Goal: Task Accomplishment & Management: Manage account settings

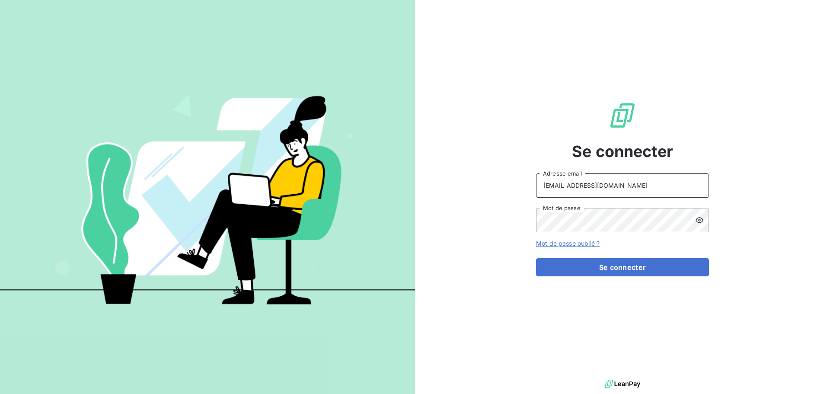
drag, startPoint x: 0, startPoint y: 0, endPoint x: 669, endPoint y: 192, distance: 695.8
click at [669, 192] on input "[EMAIL_ADDRESS][DOMAIN_NAME]" at bounding box center [622, 185] width 173 height 24
type input "[EMAIL_ADDRESS][DOMAIN_NAME]"
click at [649, 268] on button "Se connecter" at bounding box center [622, 267] width 173 height 18
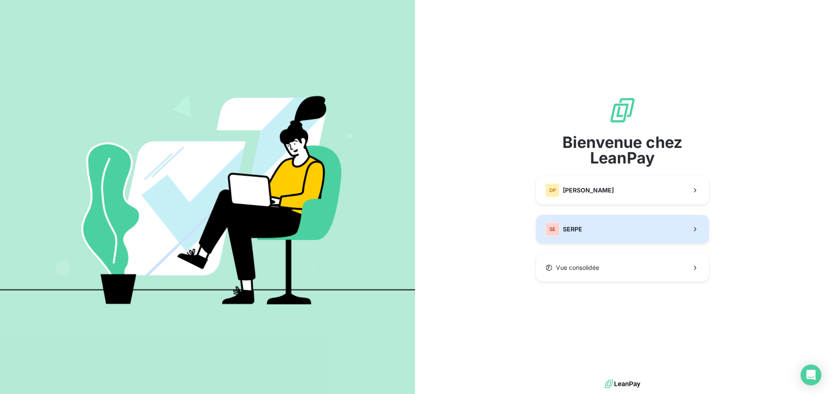
click at [635, 236] on button "SE SERPE" at bounding box center [622, 229] width 173 height 29
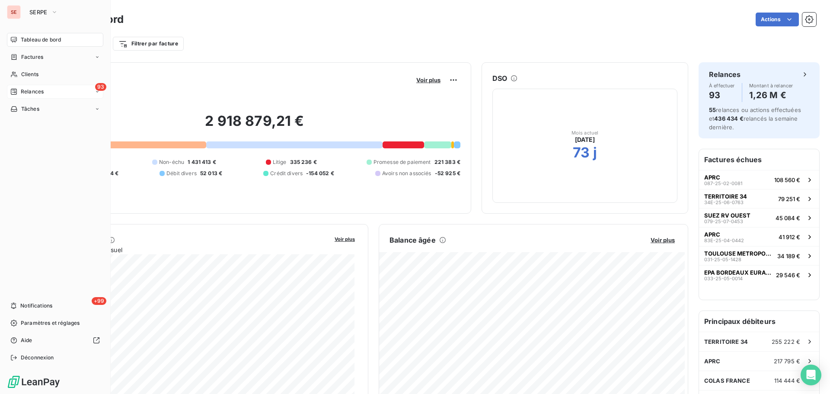
click at [21, 94] on span "Relances" at bounding box center [32, 92] width 23 height 8
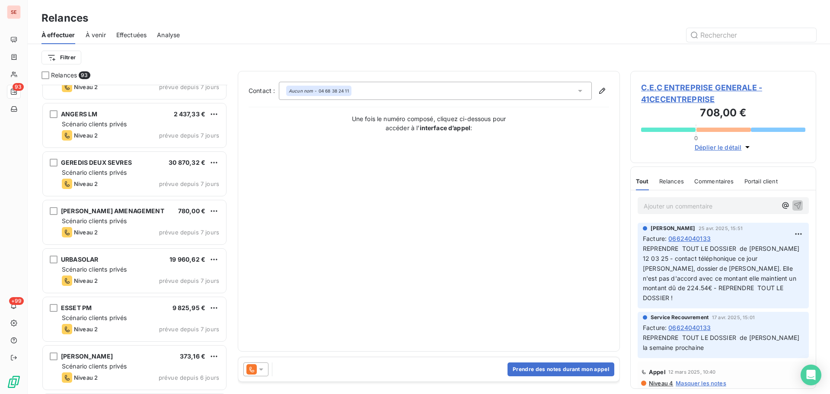
scroll to position [2651, 0]
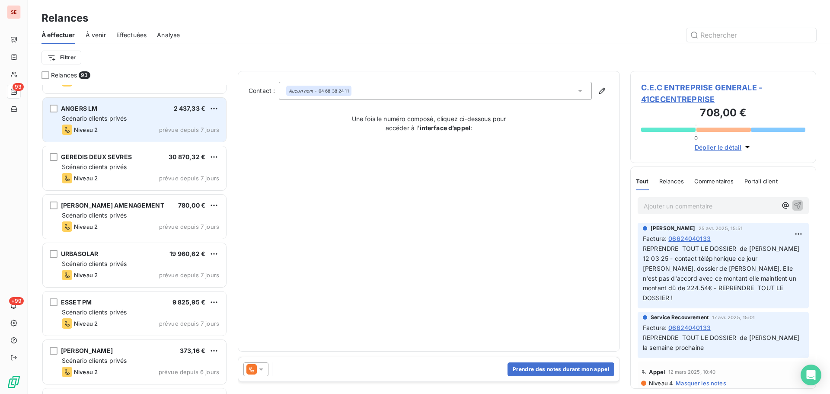
click at [160, 125] on div "Niveau 2 prévue depuis 7 jours" at bounding box center [140, 129] width 157 height 10
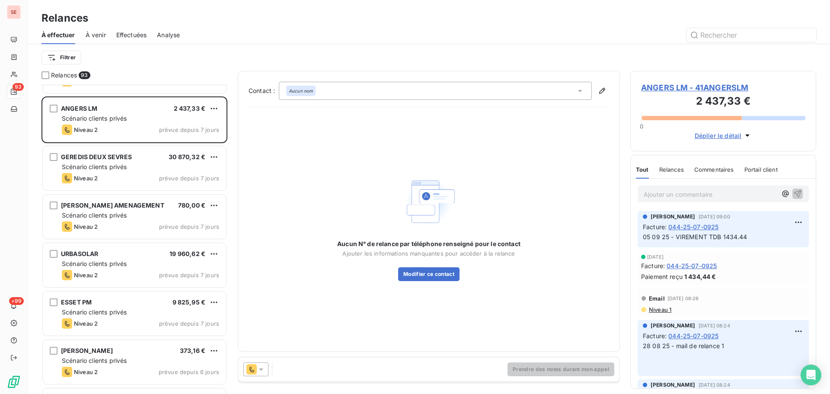
click at [706, 92] on span "ANGERS LM - 41ANGERSLM" at bounding box center [723, 88] width 164 height 12
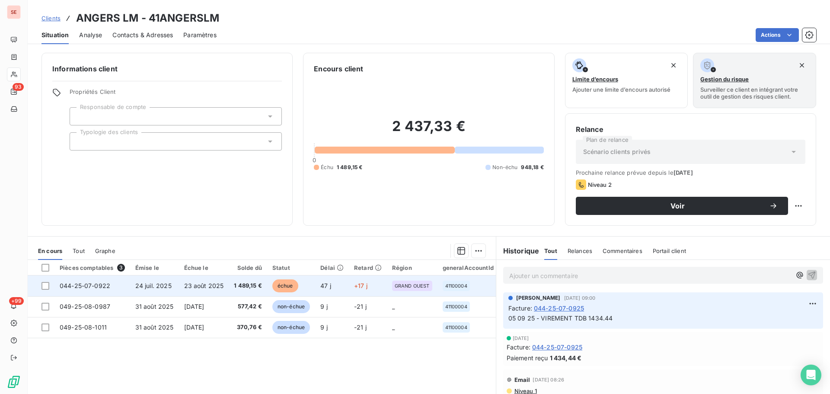
click at [220, 282] on span "23 août 2025" at bounding box center [204, 285] width 40 height 7
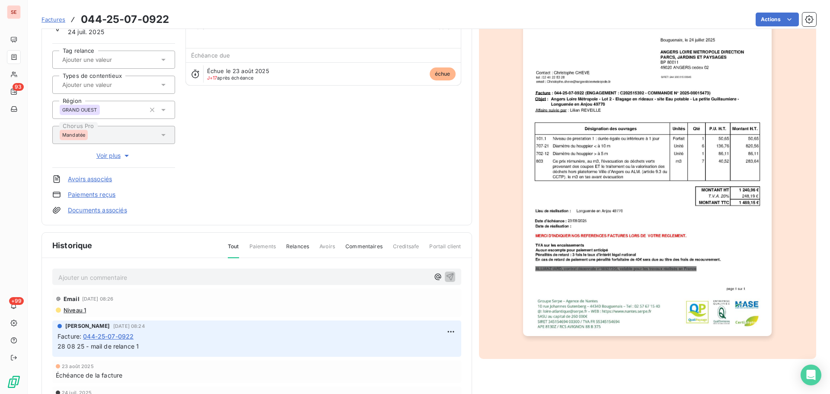
scroll to position [126, 0]
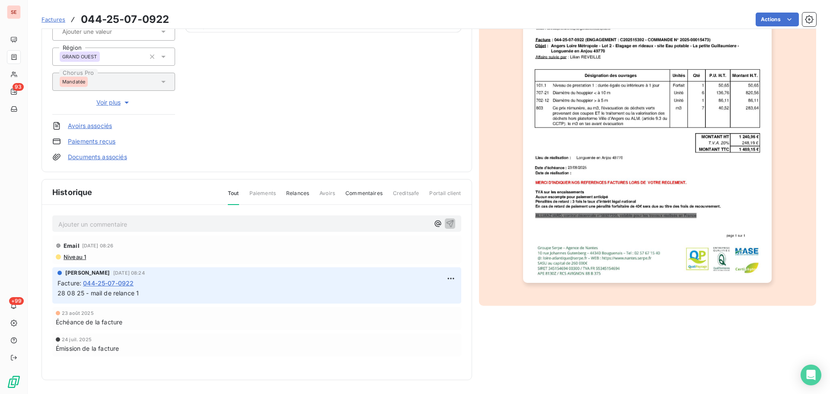
click at [201, 223] on p "Ajouter un commentaire ﻿" at bounding box center [243, 224] width 371 height 11
click at [450, 225] on icon "button" at bounding box center [450, 223] width 9 height 9
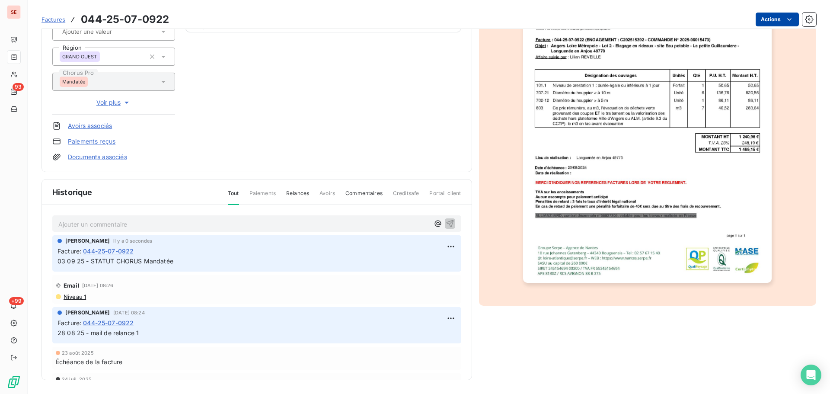
click at [782, 14] on html "SE 93 +99 Factures 044-25-07-0922 Actions [GEOGRAPHIC_DATA] LM 41ANGERSLM Monta…" at bounding box center [415, 197] width 830 height 394
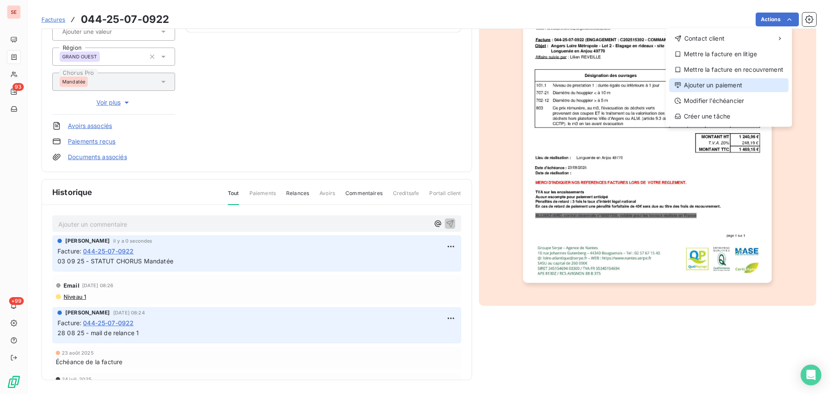
click at [725, 87] on div "Ajouter un paiement" at bounding box center [728, 85] width 119 height 14
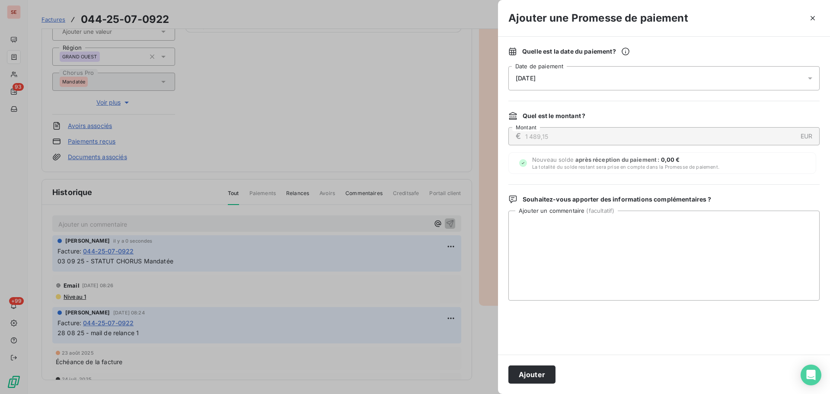
click at [667, 79] on div "[DATE]" at bounding box center [663, 78] width 311 height 24
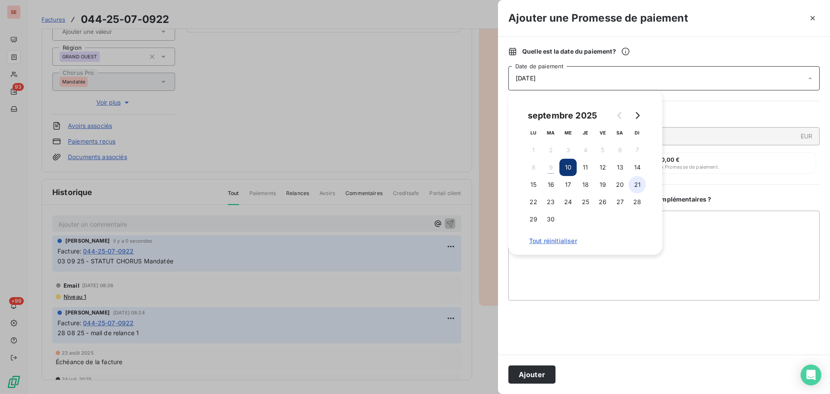
click at [635, 185] on button "21" at bounding box center [636, 184] width 17 height 17
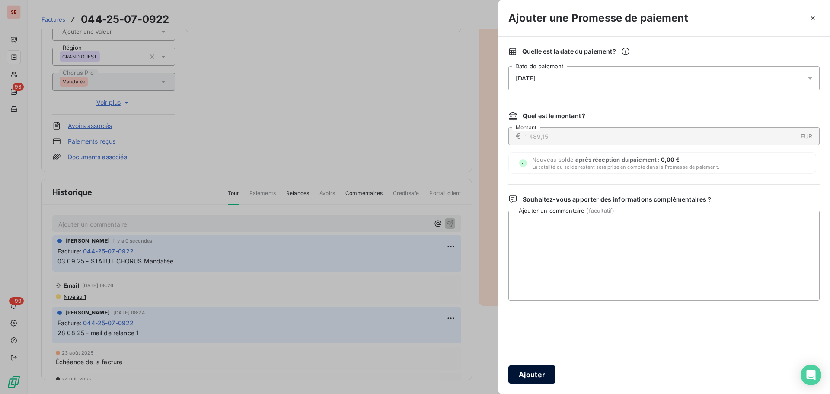
click at [540, 377] on button "Ajouter" at bounding box center [531, 374] width 47 height 18
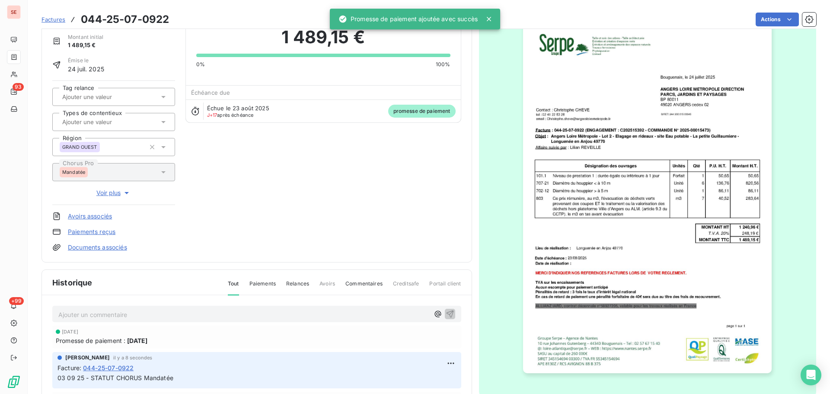
scroll to position [0, 0]
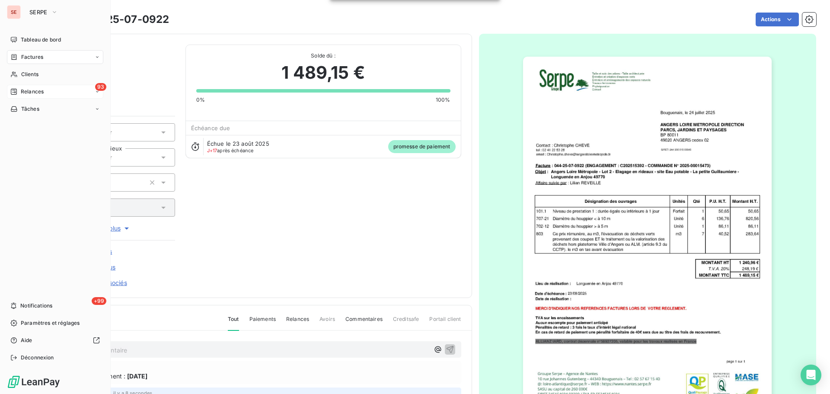
click at [34, 93] on span "Relances" at bounding box center [32, 92] width 23 height 8
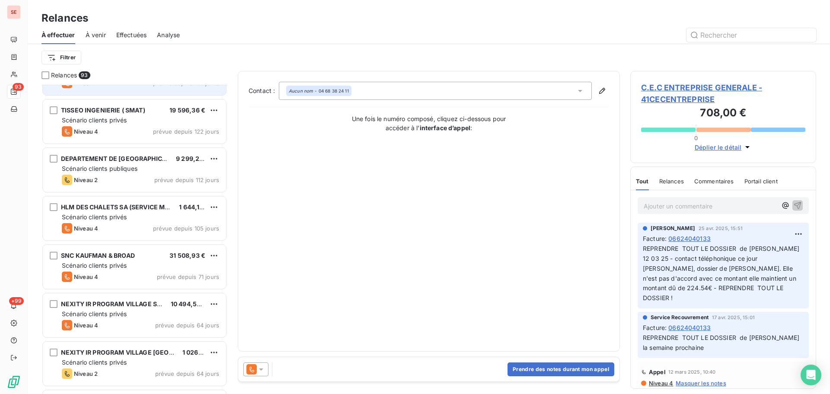
scroll to position [116, 0]
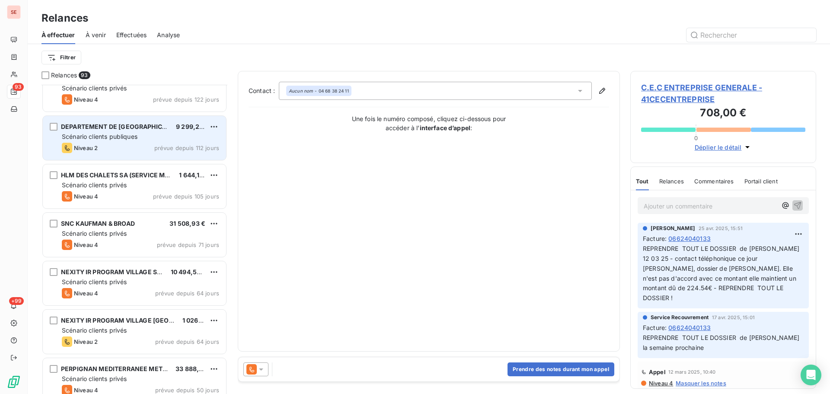
click at [167, 148] on span "prévue depuis 112 jours" at bounding box center [186, 147] width 65 height 7
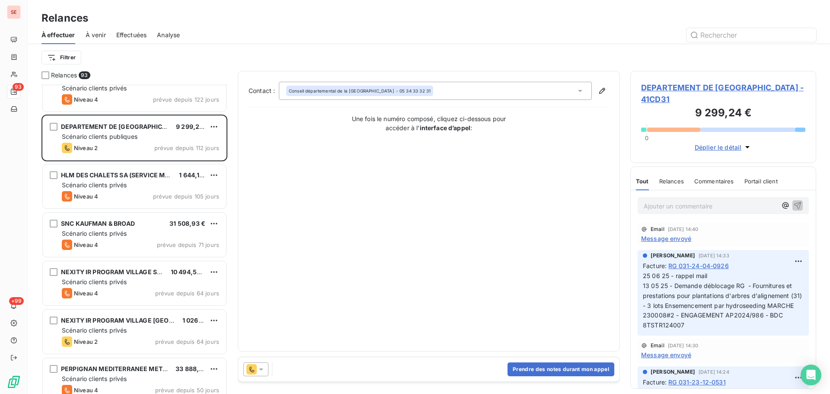
click at [670, 84] on span "DEPARTEMENT DE [GEOGRAPHIC_DATA] - 41CD31" at bounding box center [723, 93] width 164 height 23
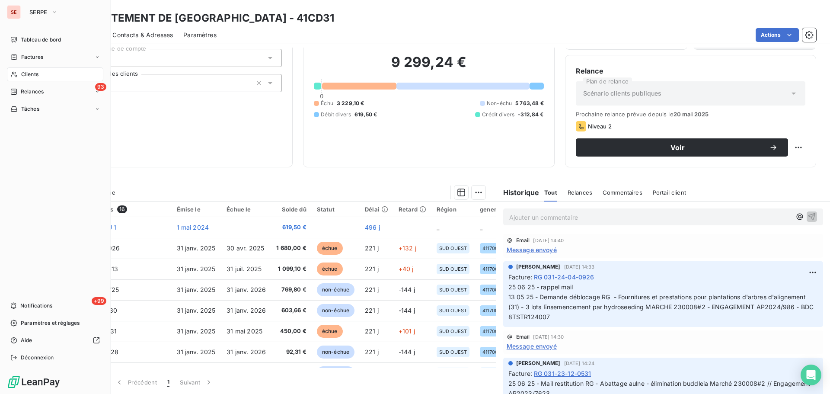
drag, startPoint x: 22, startPoint y: 89, endPoint x: 27, endPoint y: 89, distance: 4.8
click at [27, 89] on span "Relances" at bounding box center [32, 92] width 23 height 8
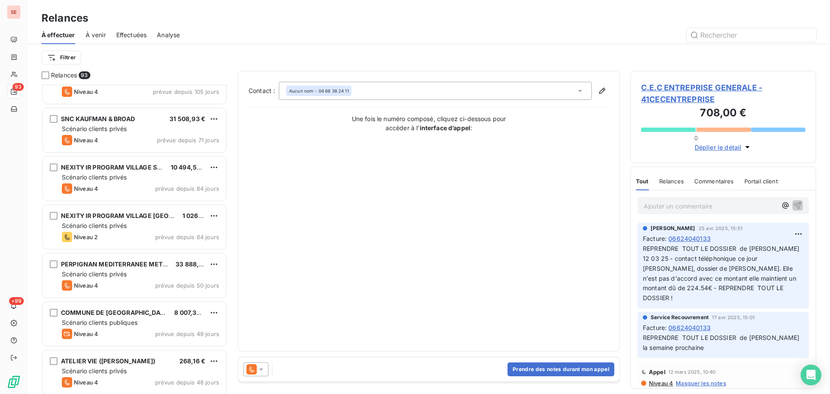
scroll to position [231, 0]
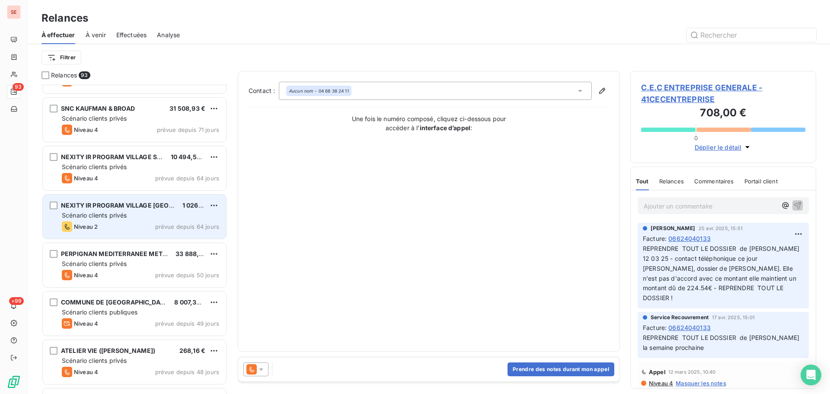
click at [120, 205] on span "NEXITY IR PROGRAM VILLAGE [GEOGRAPHIC_DATA]" at bounding box center [139, 204] width 156 height 7
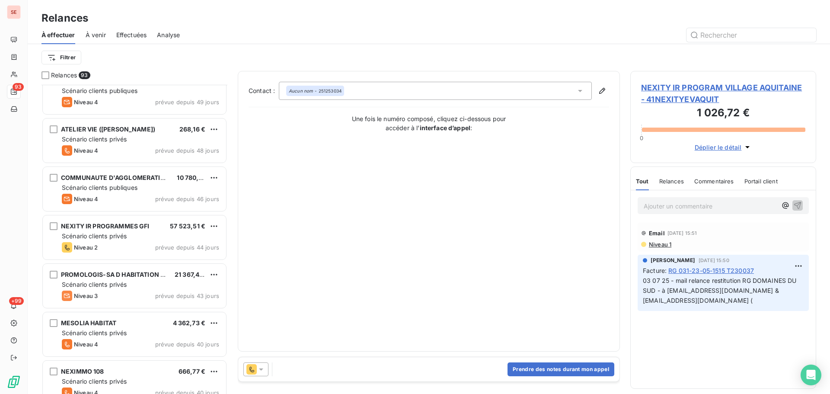
scroll to position [462, 0]
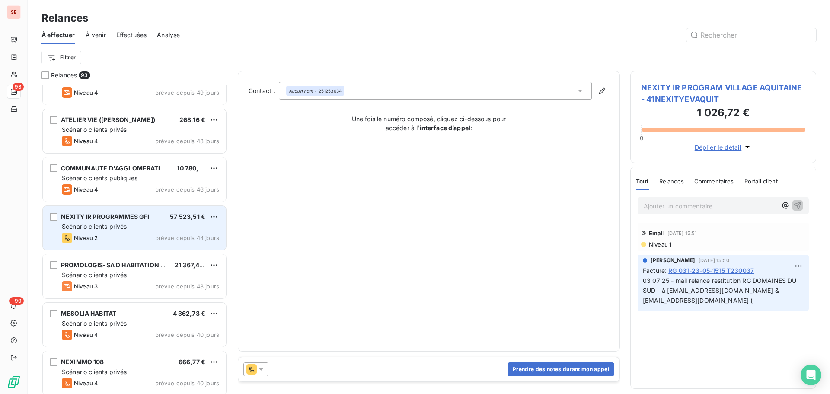
click at [107, 226] on span "Scénario clients privés" at bounding box center [94, 226] width 65 height 7
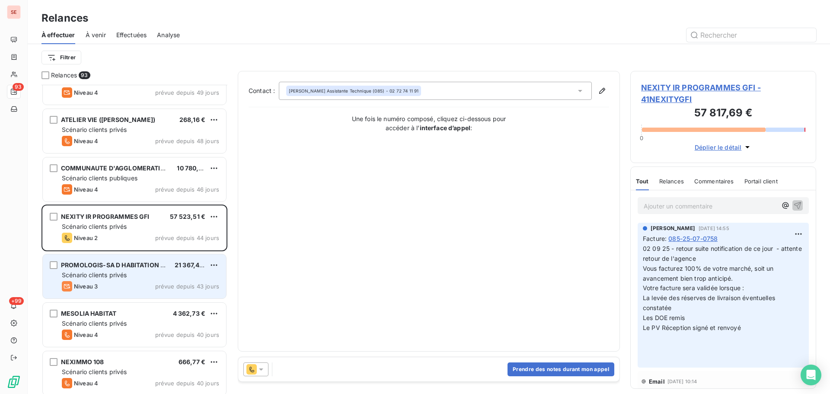
click at [116, 284] on div "Niveau 3 prévue depuis 43 jours" at bounding box center [140, 286] width 157 height 10
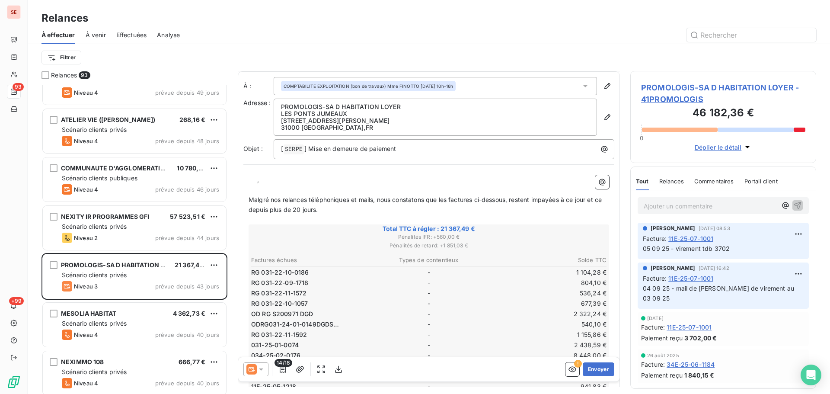
scroll to position [116, 0]
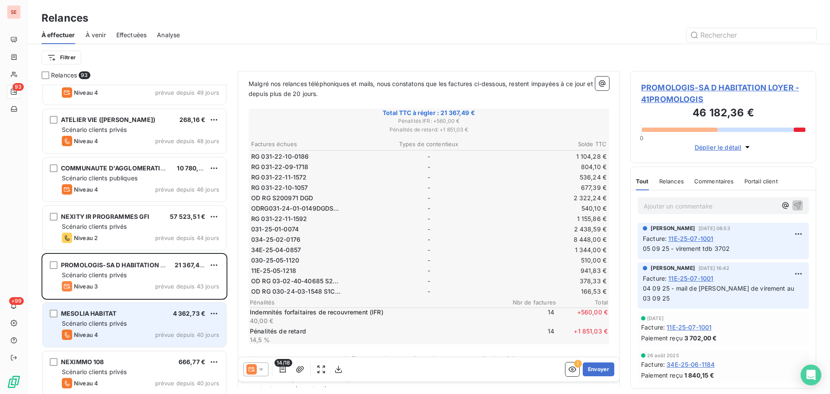
click at [146, 320] on div "Scénario clients privés" at bounding box center [140, 323] width 157 height 9
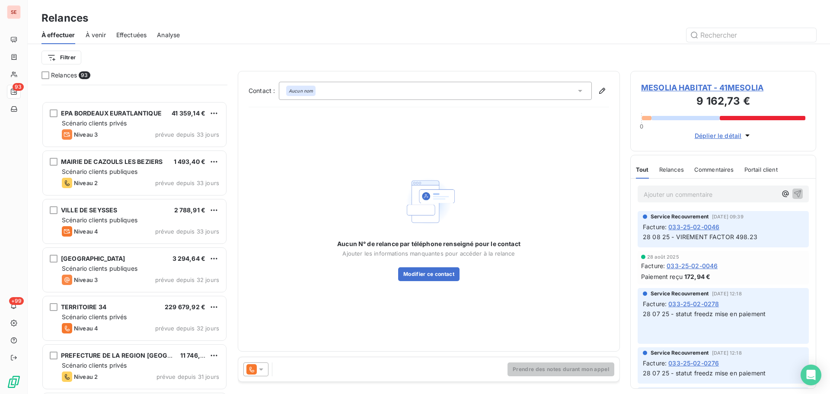
scroll to position [1038, 0]
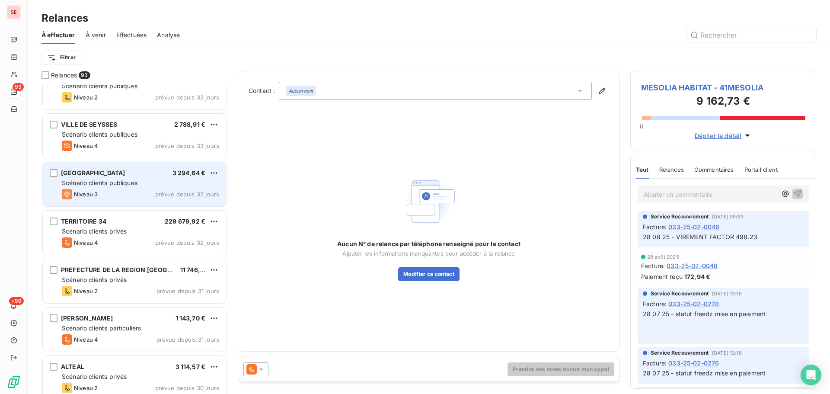
click at [195, 195] on span "prévue depuis 32 jours" at bounding box center [187, 194] width 64 height 7
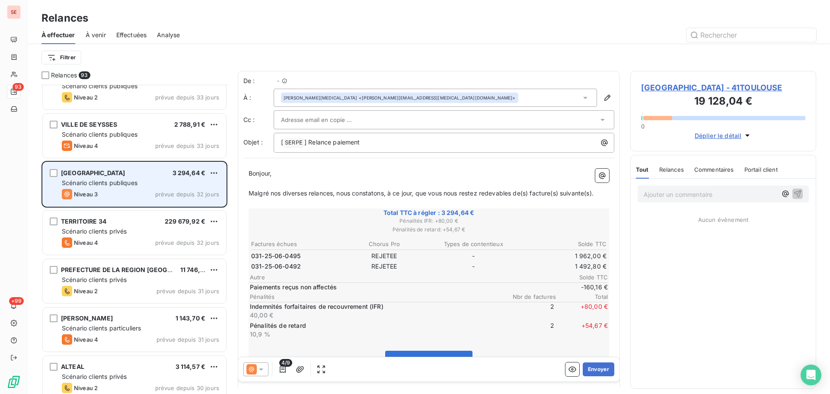
scroll to position [303, 179]
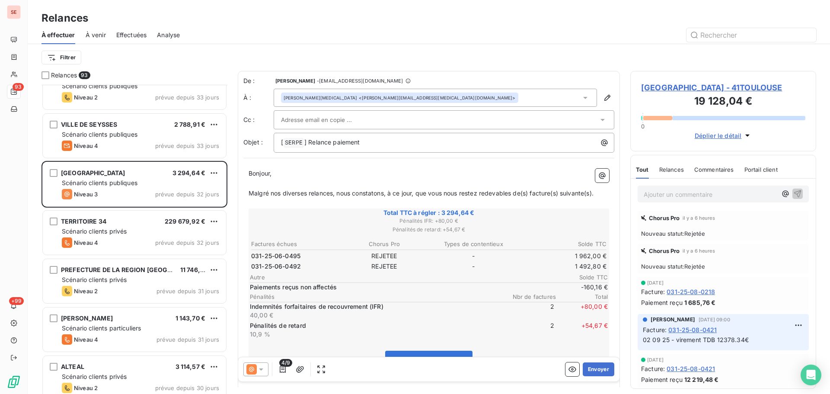
click at [661, 87] on span "[GEOGRAPHIC_DATA] - 41TOULOUSE" at bounding box center [723, 88] width 164 height 12
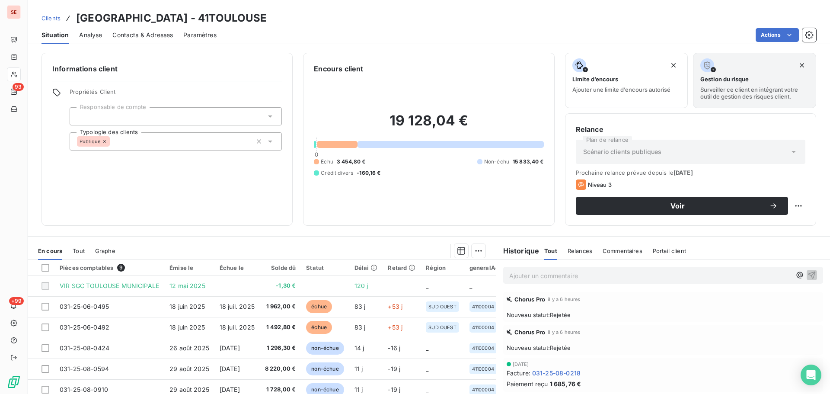
scroll to position [58, 0]
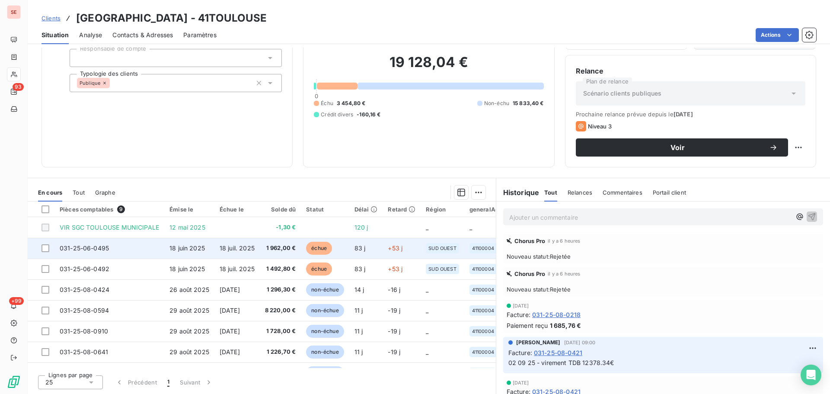
click at [271, 248] on span "1 962,00 €" at bounding box center [280, 248] width 31 height 9
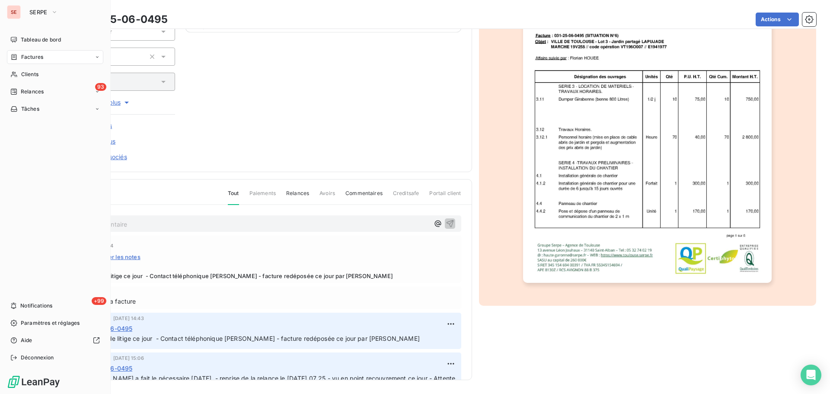
click at [35, 89] on span "Relances" at bounding box center [32, 92] width 23 height 8
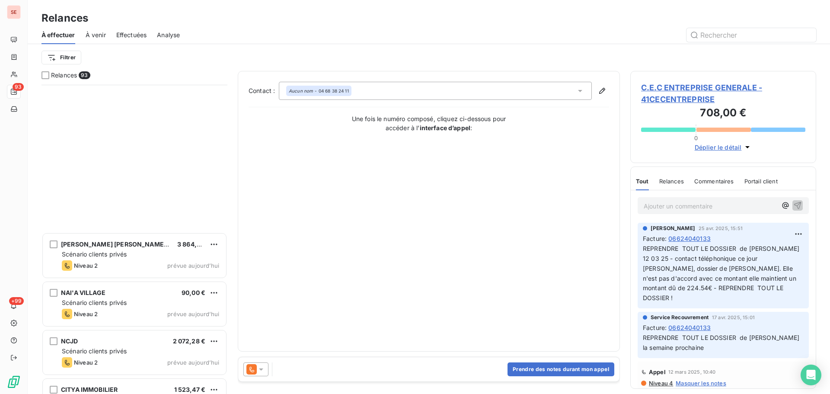
scroll to position [4194, 0]
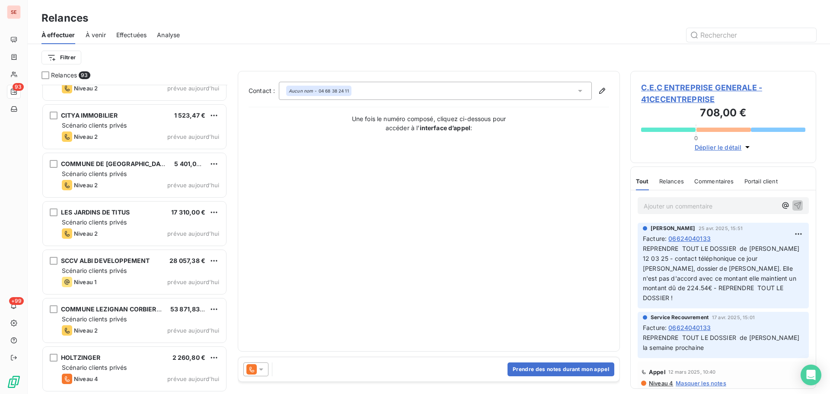
click at [95, 33] on span "À venir" at bounding box center [96, 35] width 20 height 9
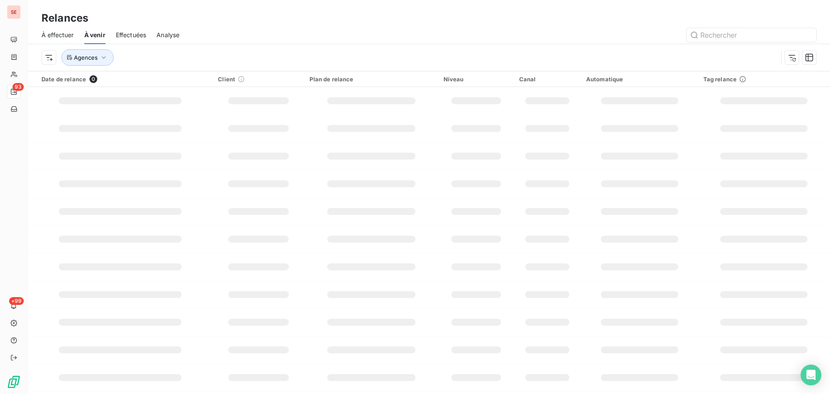
click at [135, 38] on span "Effectuées" at bounding box center [131, 35] width 31 height 9
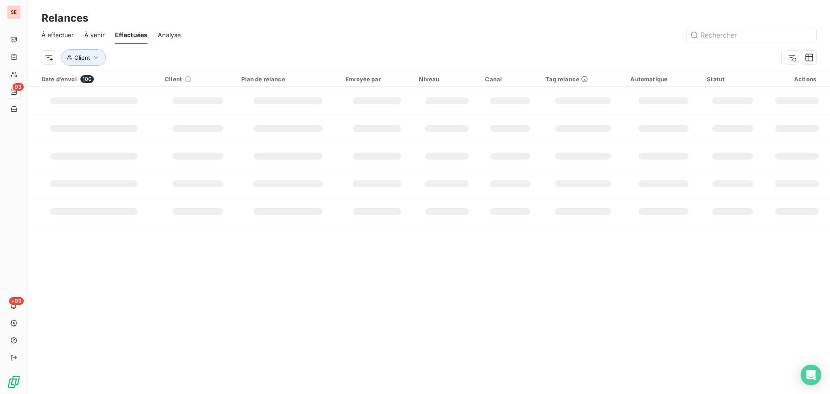
click at [54, 33] on span "À effectuer" at bounding box center [57, 35] width 32 height 9
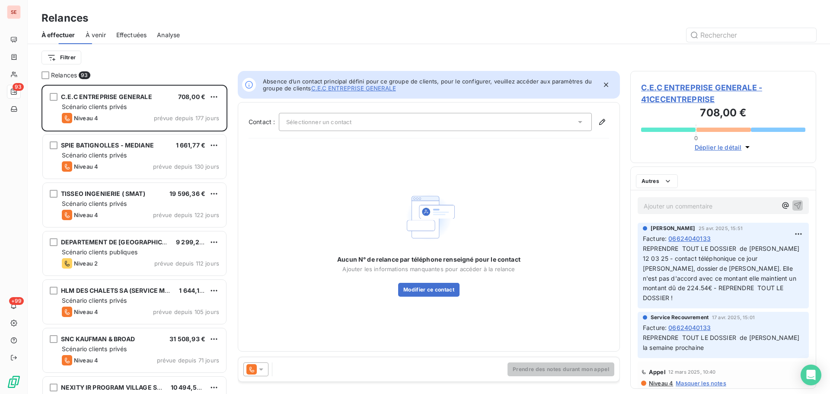
scroll to position [303, 179]
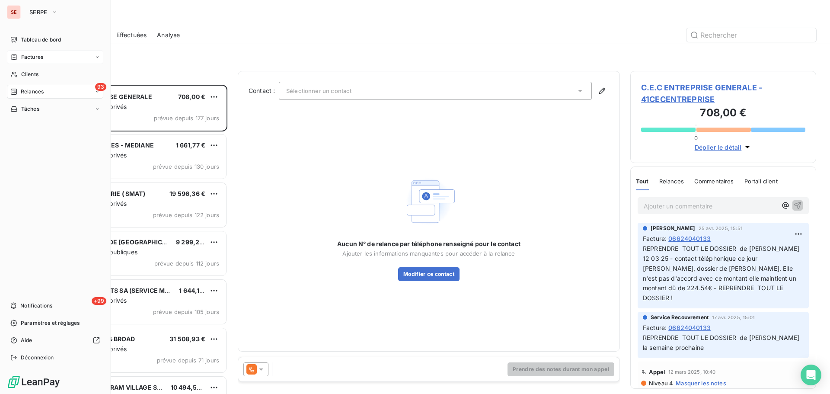
click at [18, 54] on div "Factures" at bounding box center [26, 57] width 33 height 8
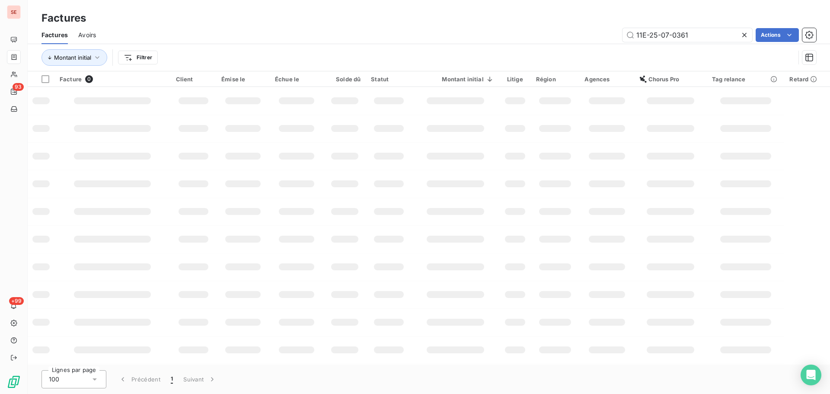
click at [259, 35] on div "11E-25-07-0361 Actions" at bounding box center [461, 35] width 710 height 14
click at [128, 57] on html "SE 93 +99 Factures Factures Avoirs 11E-25-07-0361 Actions Montant initial Filtr…" at bounding box center [415, 197] width 830 height 394
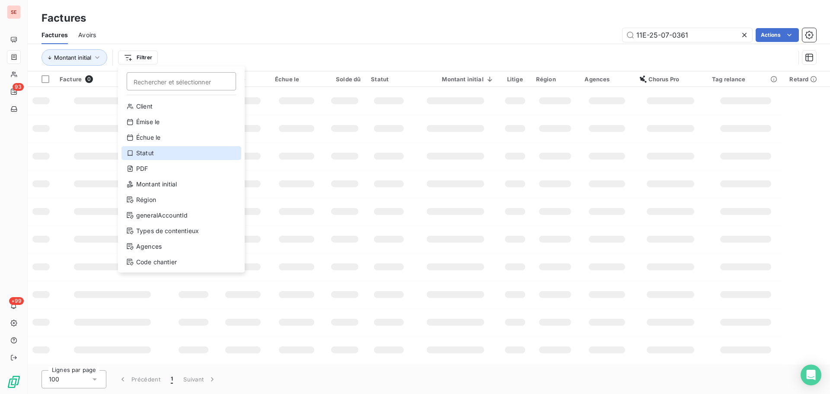
click at [178, 150] on div "Statut" at bounding box center [181, 153] width 120 height 14
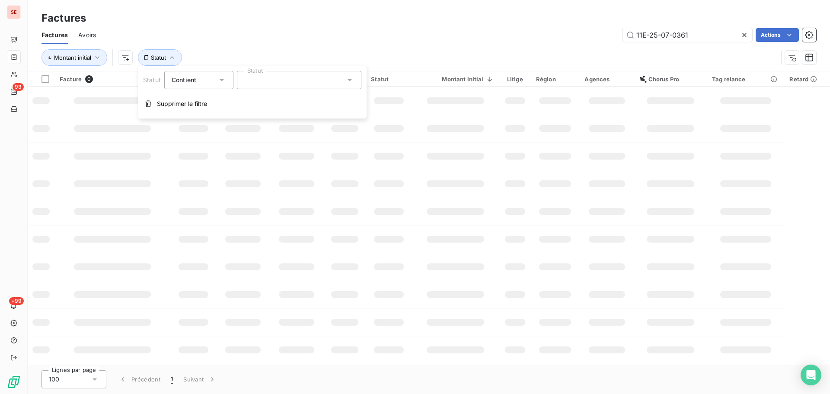
click at [290, 83] on div at bounding box center [299, 80] width 124 height 18
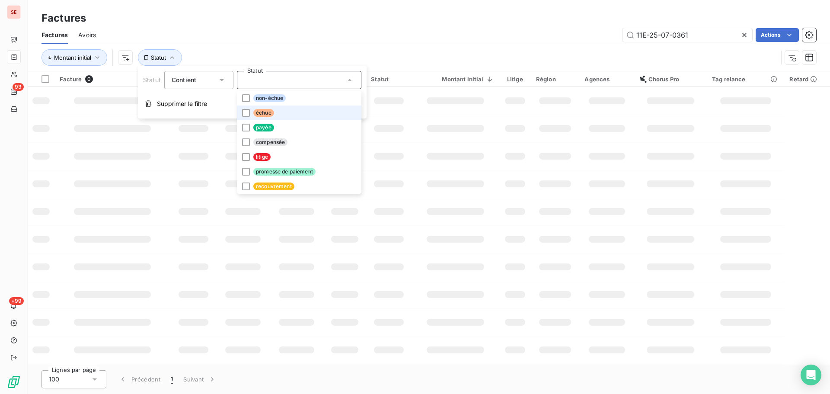
click at [279, 114] on li "échue" at bounding box center [299, 112] width 124 height 15
click at [314, 51] on div "Montant initial Statut : Échu" at bounding box center [409, 57] width 736 height 16
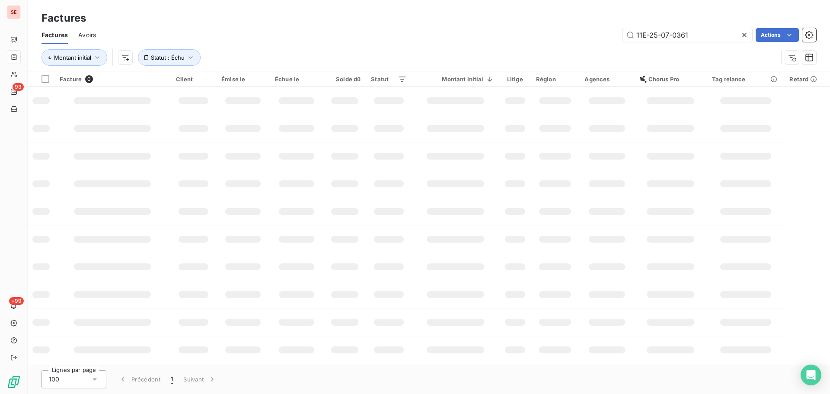
click at [743, 31] on icon at bounding box center [744, 35] width 9 height 9
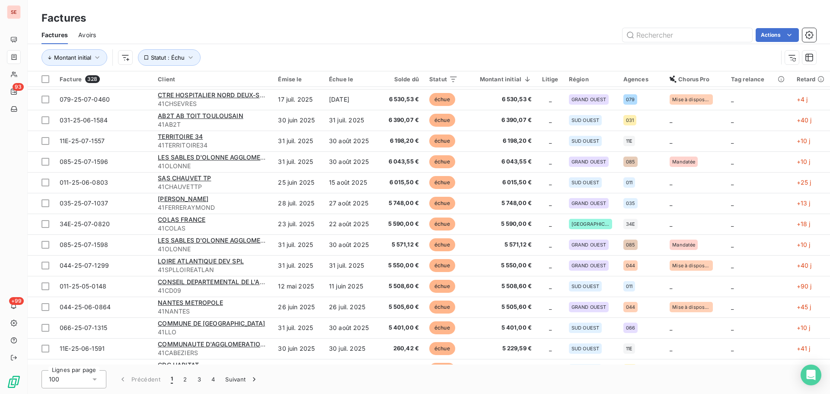
scroll to position [922, 0]
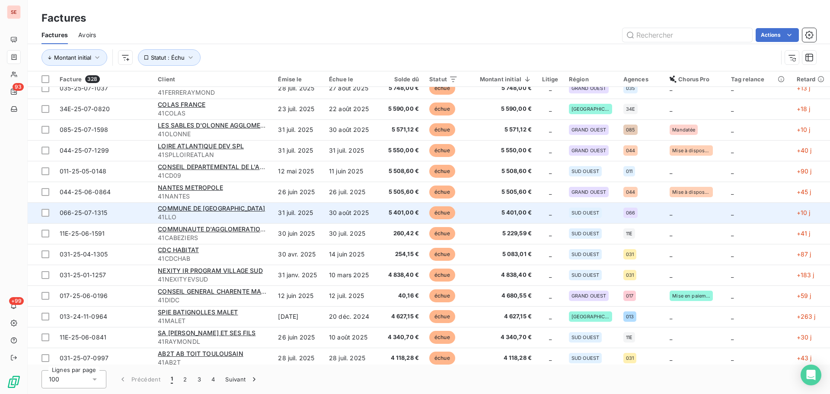
click at [246, 213] on span "41LLO" at bounding box center [213, 217] width 110 height 9
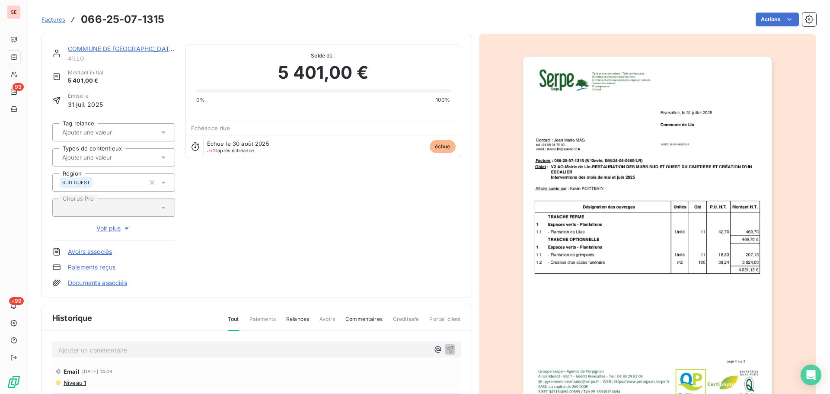
click at [118, 50] on link "COMMUNE DE [GEOGRAPHIC_DATA]" at bounding box center [122, 48] width 108 height 7
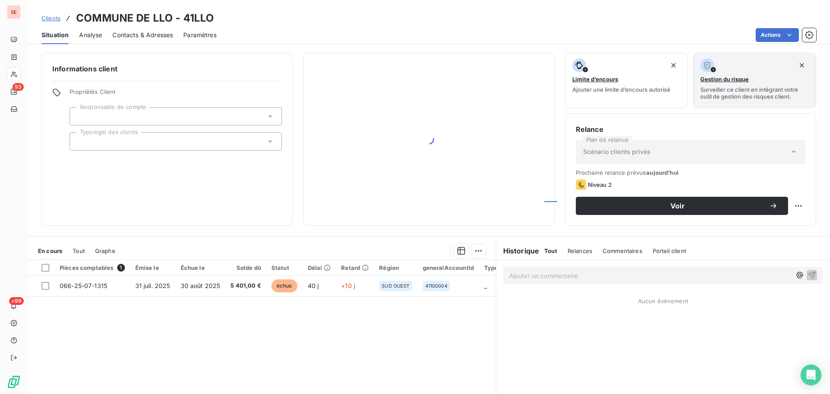
click at [133, 32] on span "Contacts & Adresses" at bounding box center [142, 35] width 61 height 9
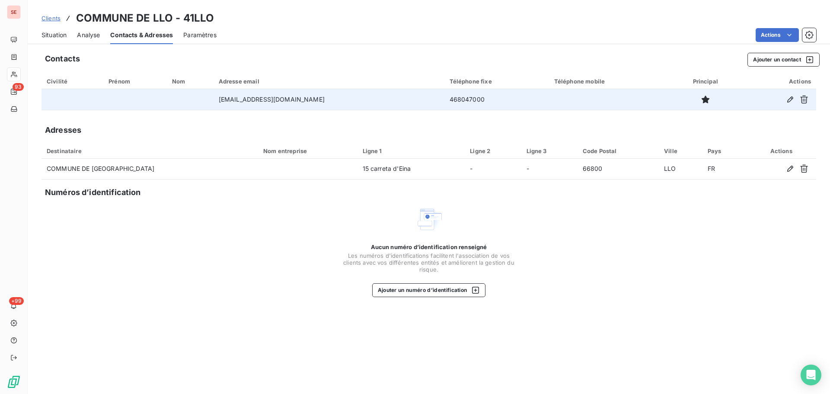
click at [444, 102] on td "468047000" at bounding box center [496, 99] width 105 height 21
copy td "468047000"
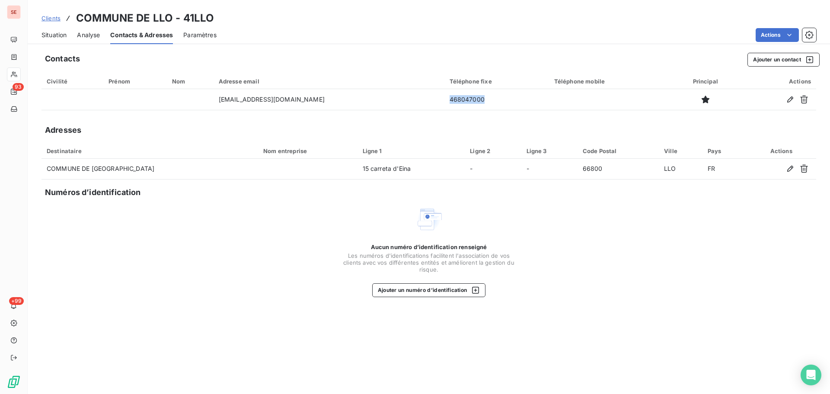
click at [48, 33] on span "Situation" at bounding box center [53, 35] width 25 height 9
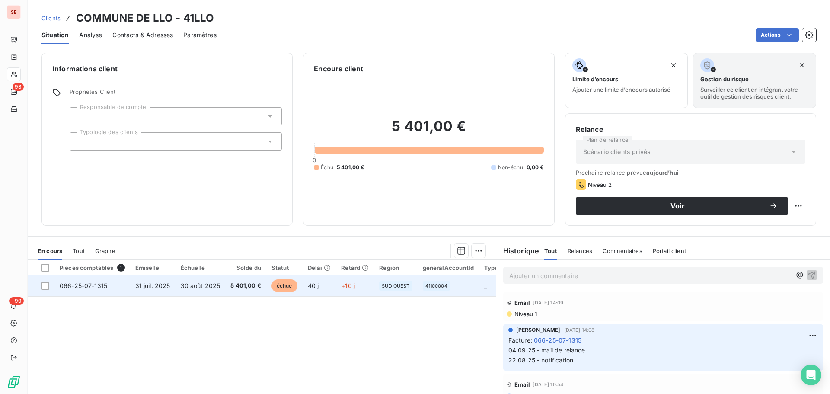
click at [199, 287] on span "30 août 2025" at bounding box center [201, 285] width 40 height 7
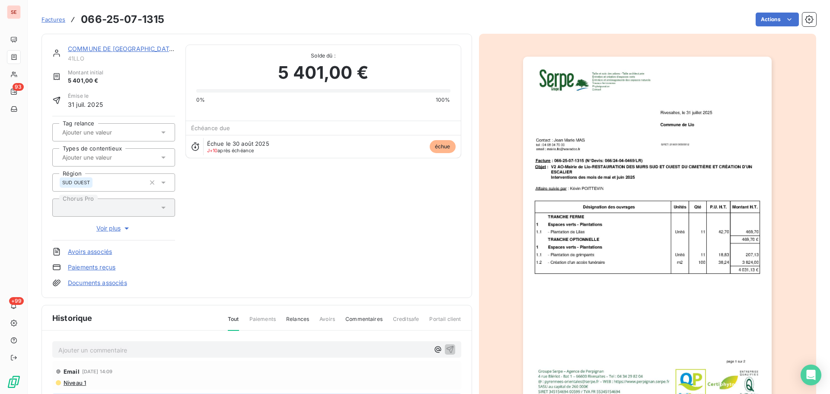
click at [653, 206] on img "button" at bounding box center [647, 233] width 249 height 352
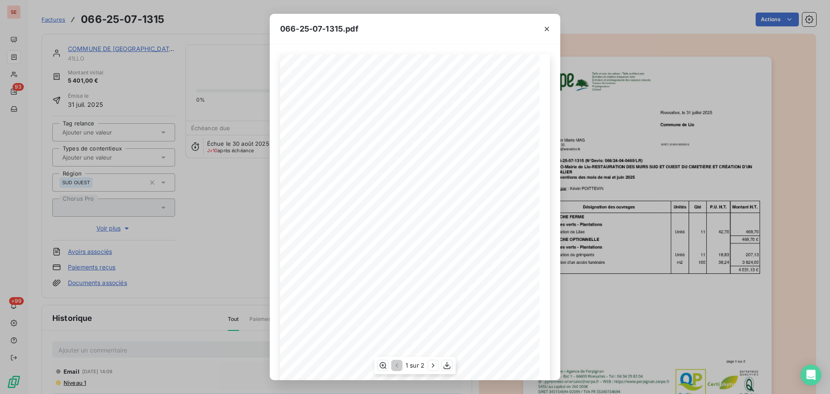
scroll to position [51, 0]
click at [438, 365] on button "button" at bounding box center [433, 365] width 10 height 10
click at [546, 26] on icon "button" at bounding box center [546, 29] width 9 height 9
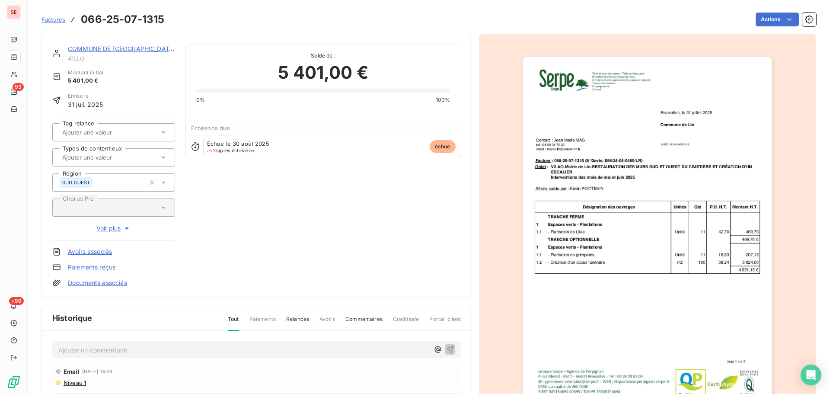
click at [651, 225] on img "button" at bounding box center [647, 233] width 249 height 352
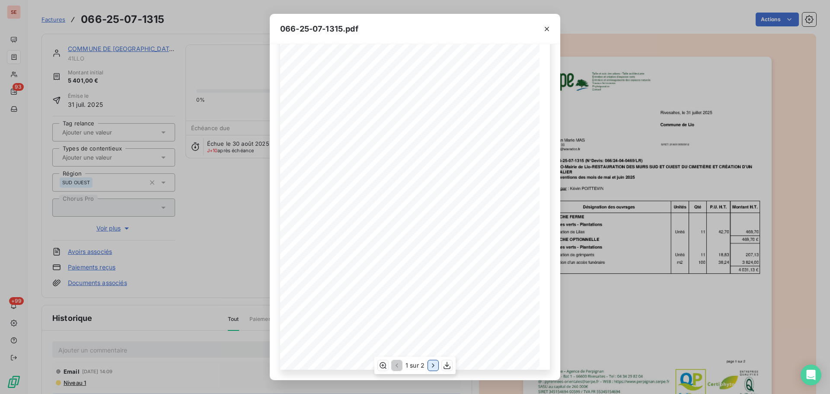
click at [428, 366] on button "button" at bounding box center [433, 365] width 10 height 10
click at [548, 25] on icon "button" at bounding box center [546, 29] width 9 height 9
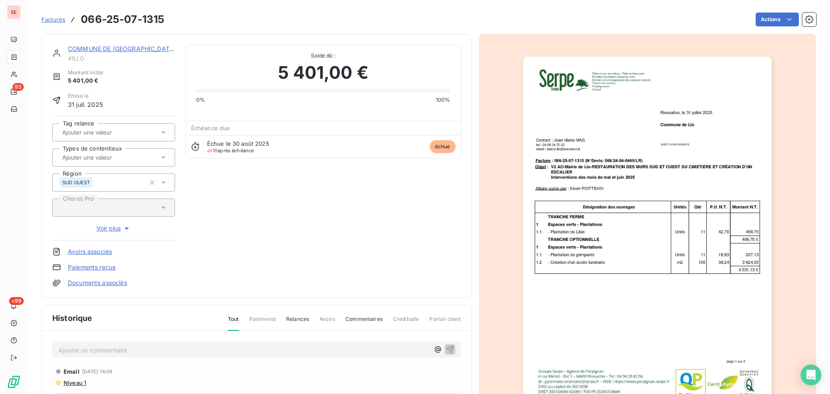
click at [229, 347] on p "Ajouter un commentaire ﻿" at bounding box center [243, 350] width 371 height 11
click at [137, 348] on span "09 09 25 - contact téléponique ce jour" at bounding box center [114, 348] width 112 height 7
click at [200, 348] on p "09 09 25 - contact téléphonique ce jour" at bounding box center [243, 350] width 371 height 10
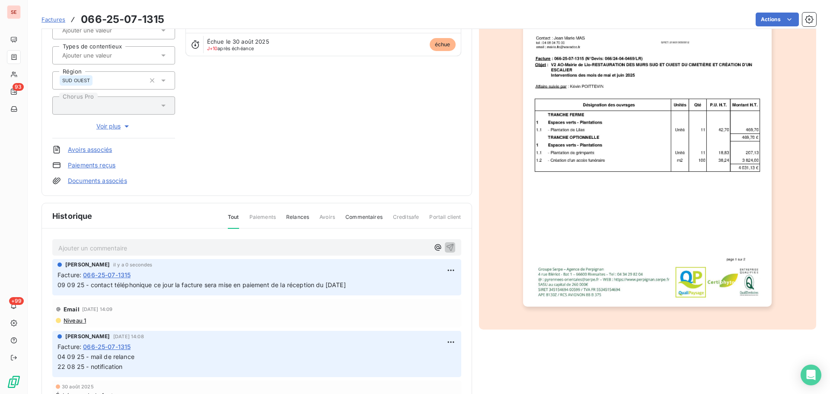
scroll to position [118, 0]
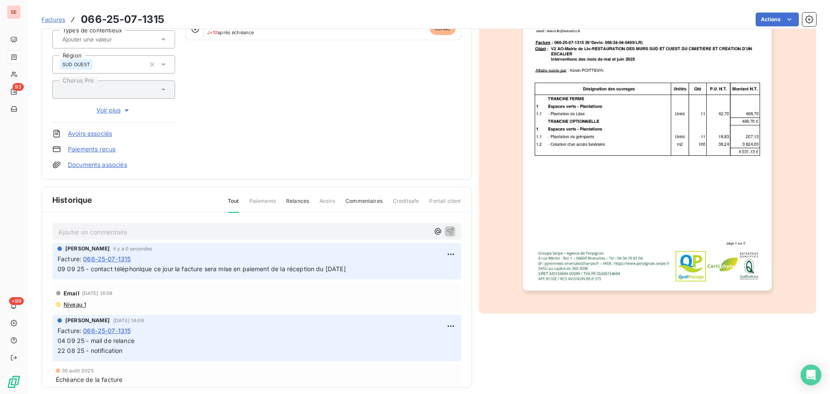
click at [250, 269] on span "09 09 25 - contact téléphonique ce jour la facture sera mise en paiement de la …" at bounding box center [201, 268] width 288 height 7
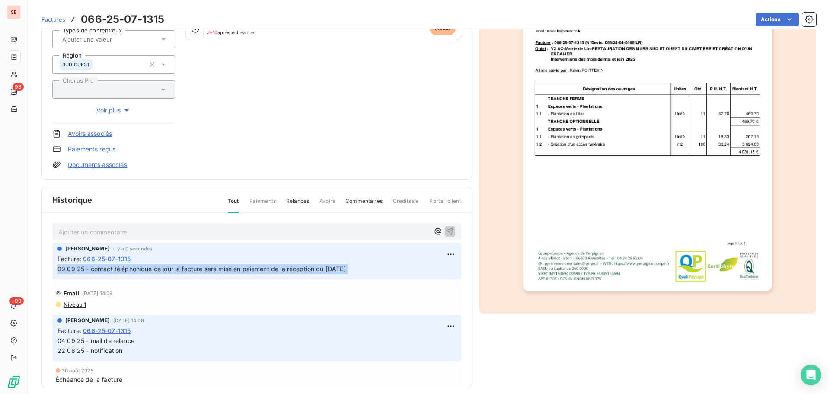
click at [250, 269] on span "09 09 25 - contact téléphonique ce jour la facture sera mise en paiement de la …" at bounding box center [201, 268] width 288 height 7
copy div "09 09 25 - contact téléphonique ce jour la facture sera mise en paiement de la …"
click at [443, 249] on html "SE 93 +99 Factures 066-25-07-1315 Actions COMMUNE DE LLO 41LLO Montant initial …" at bounding box center [415, 197] width 830 height 394
click at [429, 270] on div "Editer" at bounding box center [420, 273] width 48 height 14
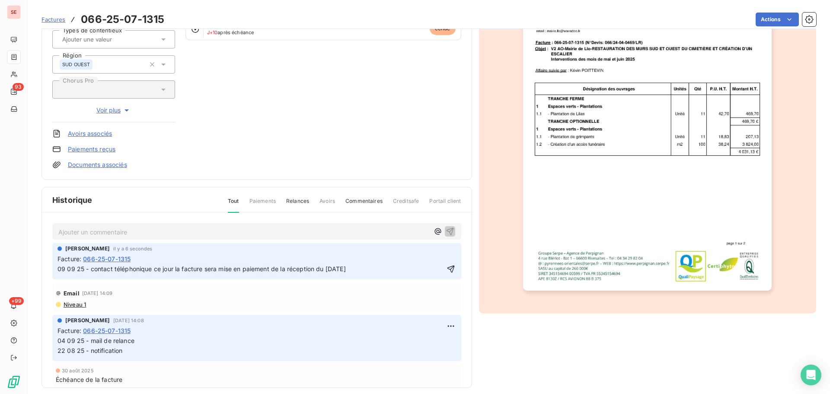
click at [274, 268] on span "09 09 25 - contact téléphonique ce jour la facture sera mise en paiement de la …" at bounding box center [201, 268] width 288 height 7
click at [447, 270] on icon "button" at bounding box center [451, 269] width 9 height 9
click at [231, 265] on p "09 09 25 - contact téléphonique ce jour la facture sera mise en paiement lors d…" at bounding box center [256, 269] width 399 height 10
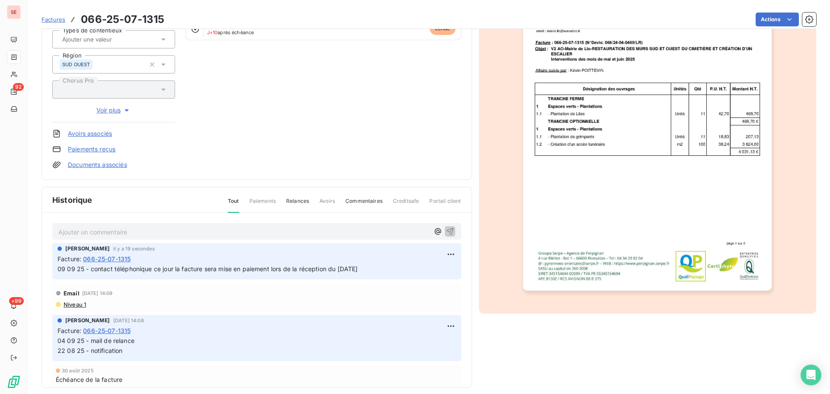
click at [237, 271] on span "09 09 25 - contact téléphonique ce jour la facture sera mise en paiement lors d…" at bounding box center [207, 268] width 300 height 7
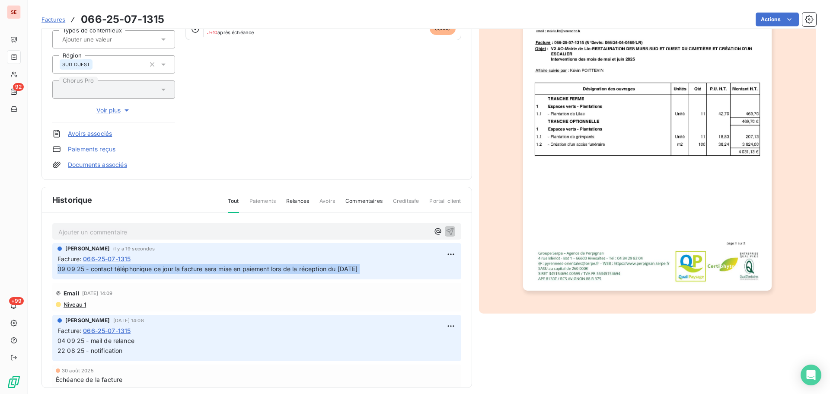
click at [237, 271] on span "09 09 25 - contact téléphonique ce jour la facture sera mise en paiement lors d…" at bounding box center [207, 268] width 300 height 7
copy div "09 09 25 - contact téléphonique ce jour la facture sera mise en paiement lors d…"
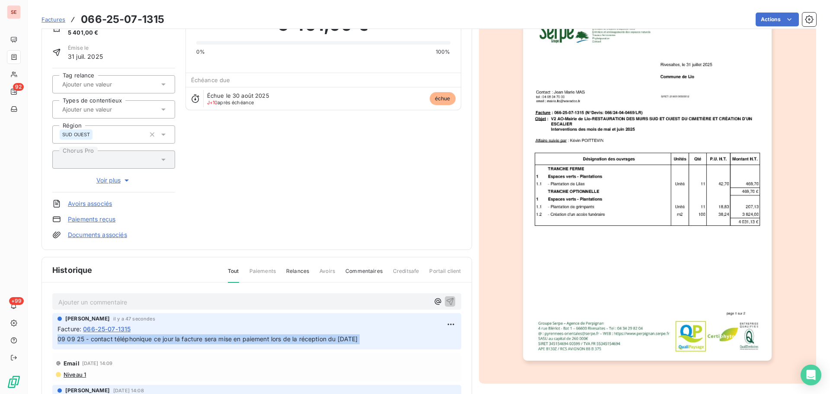
scroll to position [0, 0]
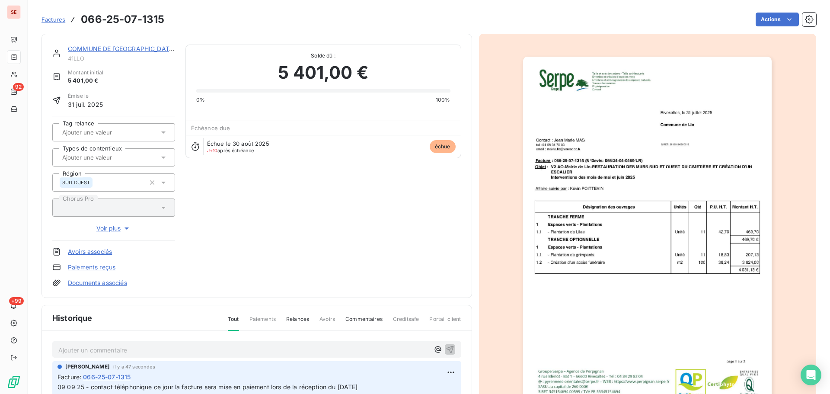
click at [100, 48] on link "COMMUNE DE [GEOGRAPHIC_DATA]" at bounding box center [122, 48] width 108 height 7
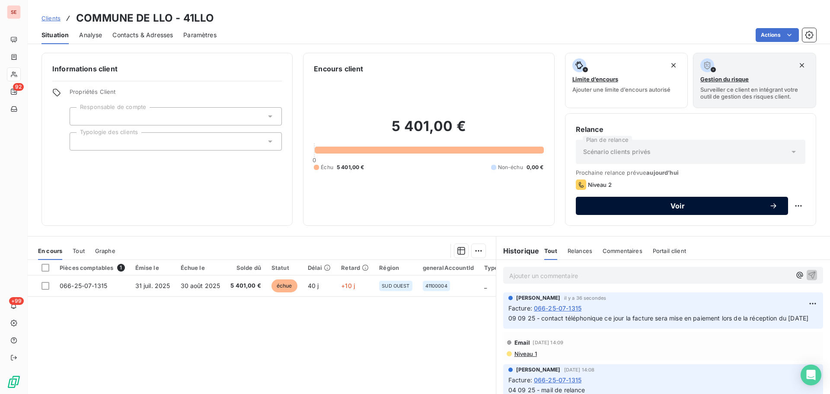
click at [692, 199] on button "Voir" at bounding box center [682, 206] width 212 height 18
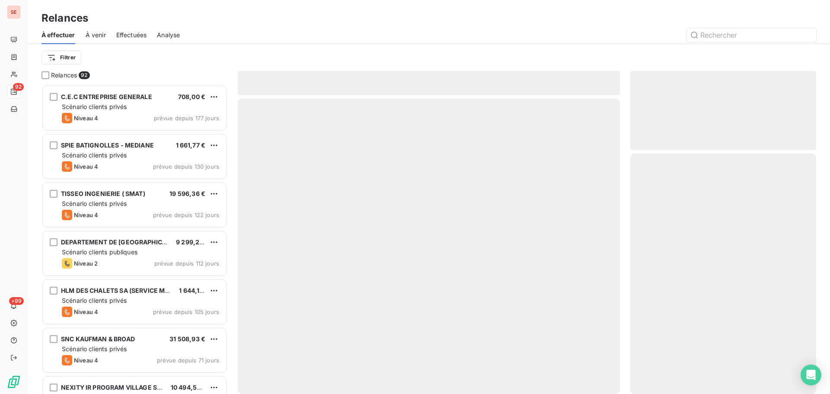
scroll to position [303, 179]
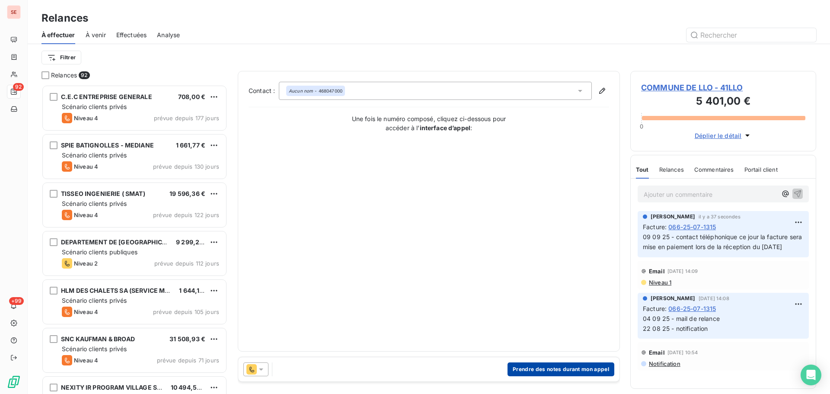
click at [552, 371] on button "Prendre des notes durant mon appel" at bounding box center [560, 369] width 107 height 14
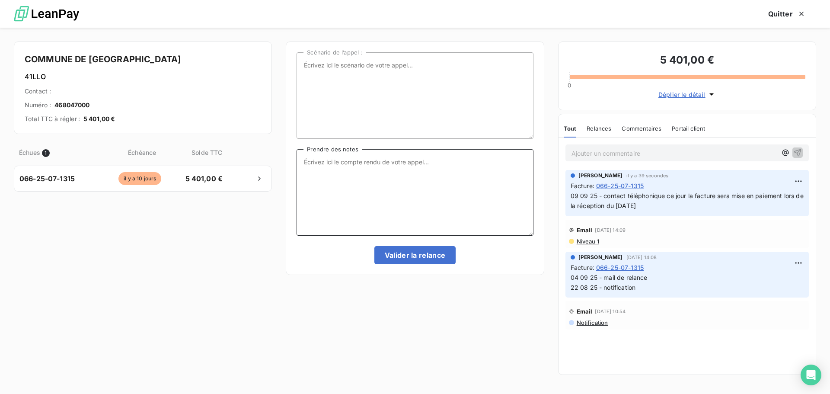
paste textarea "09 09 25 - contact téléphonique ce jour la facture sera mise en paiement lors d…"
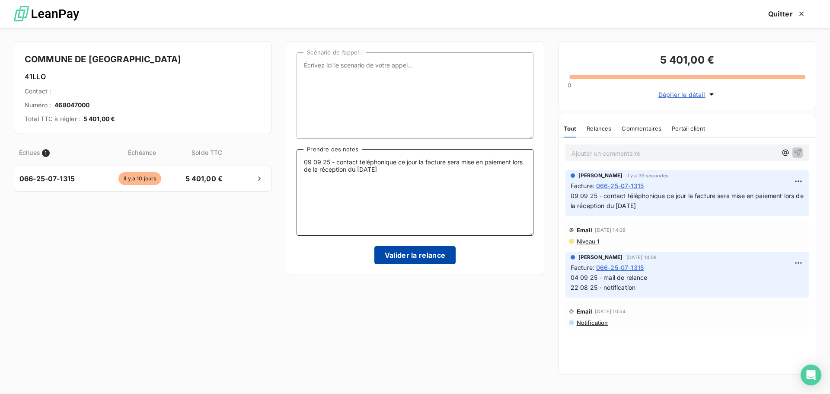
type textarea "09 09 25 - contact téléphonique ce jour la facture sera mise en paiement lors d…"
click at [430, 260] on button "Valider la relance" at bounding box center [415, 255] width 82 height 18
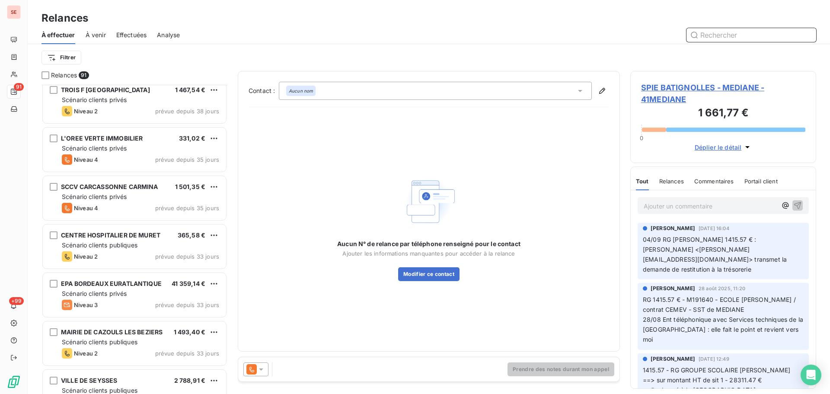
scroll to position [807, 0]
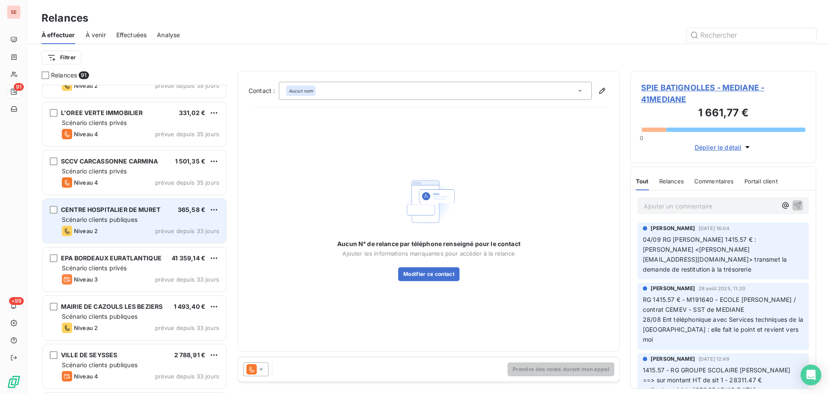
click at [171, 228] on span "prévue depuis 33 jours" at bounding box center [187, 230] width 64 height 7
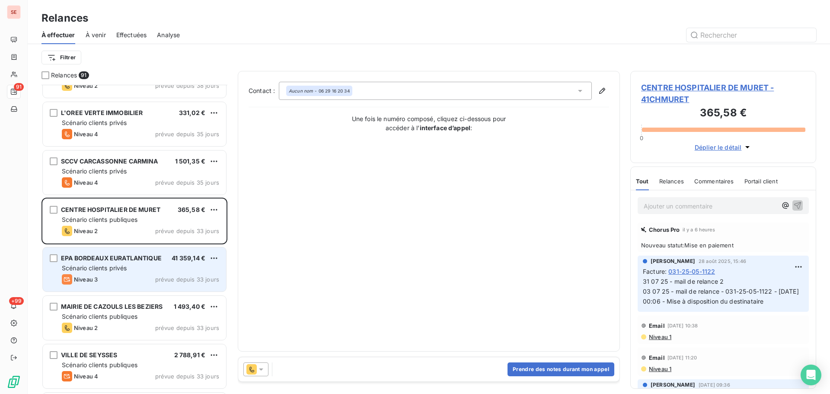
scroll to position [922, 0]
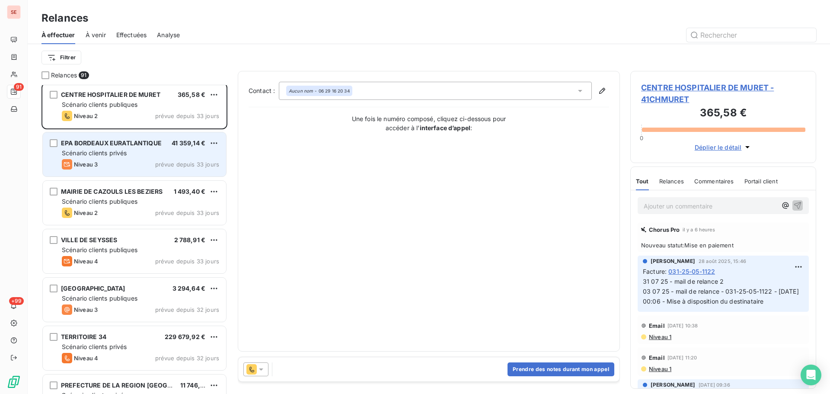
click at [156, 170] on div "EPA BORDEAUX EURATLANTIQUE 41 359,14 € Scénario clients privés Niveau 3 prévue …" at bounding box center [134, 154] width 183 height 44
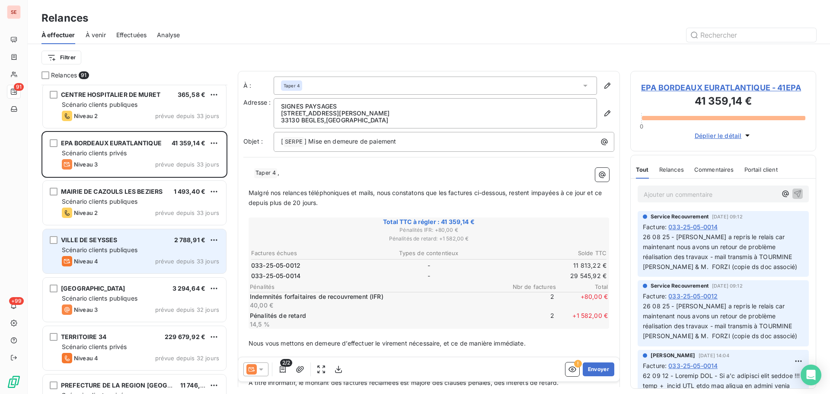
click at [118, 252] on span "Scénario clients publiques" at bounding box center [100, 249] width 76 height 7
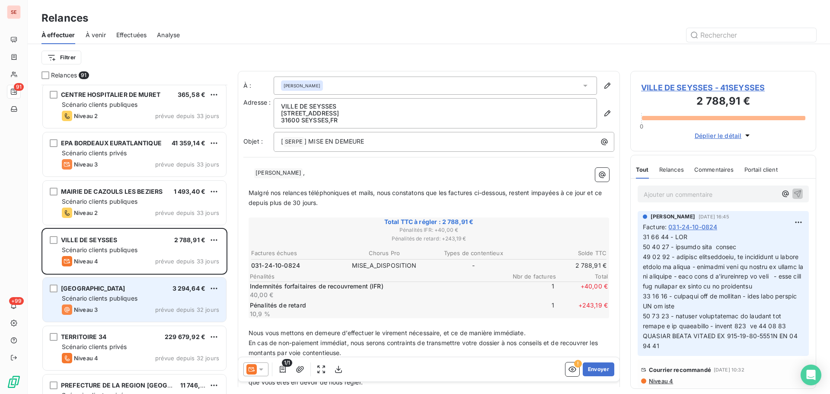
scroll to position [1038, 0]
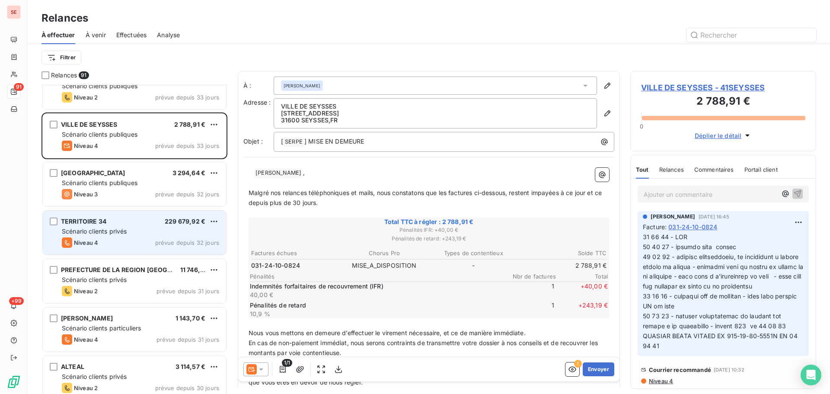
click at [135, 231] on div "Scénario clients privés" at bounding box center [140, 231] width 157 height 9
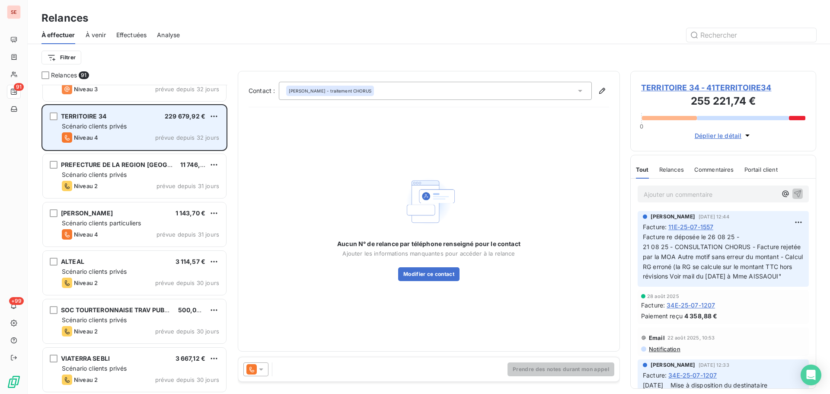
scroll to position [1153, 0]
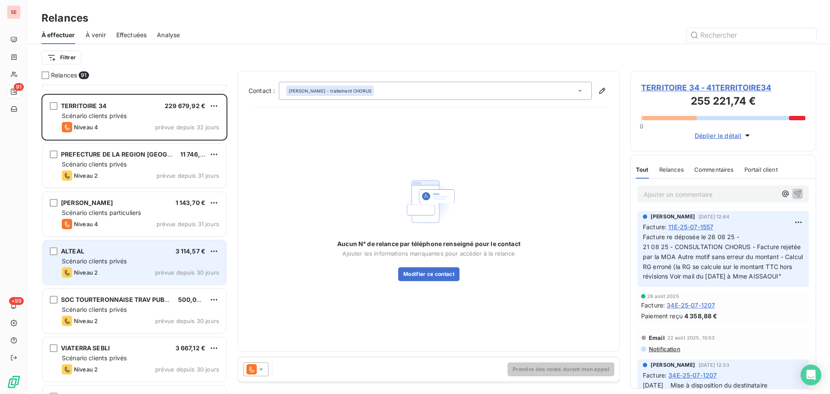
click at [121, 272] on div "Niveau 2 prévue depuis 30 jours" at bounding box center [140, 272] width 157 height 10
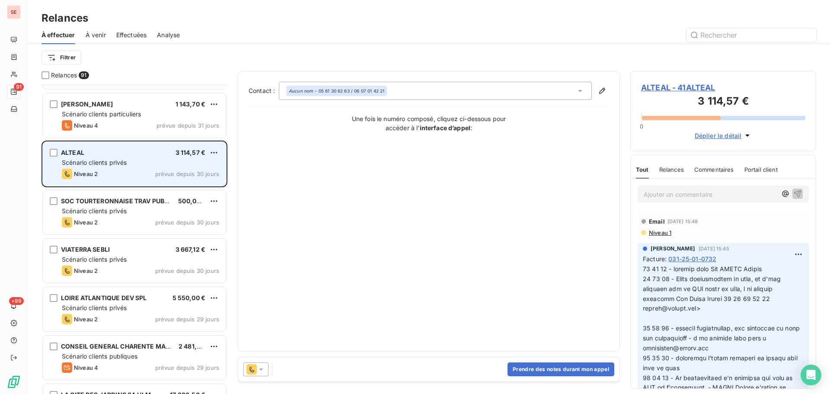
scroll to position [1268, 0]
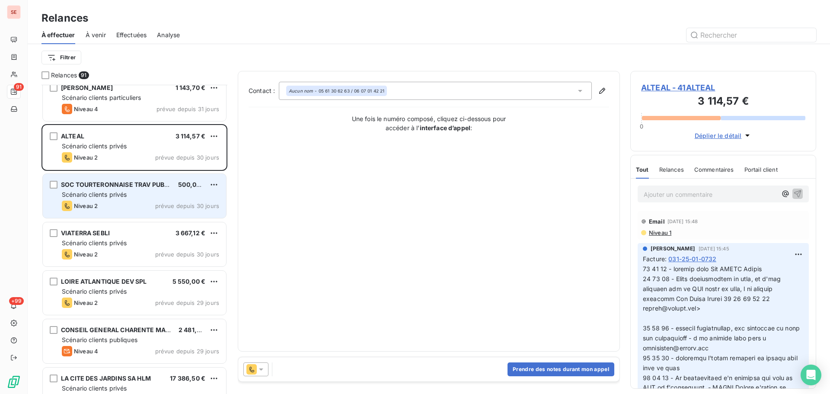
click at [150, 194] on div "Scénario clients privés" at bounding box center [140, 194] width 157 height 9
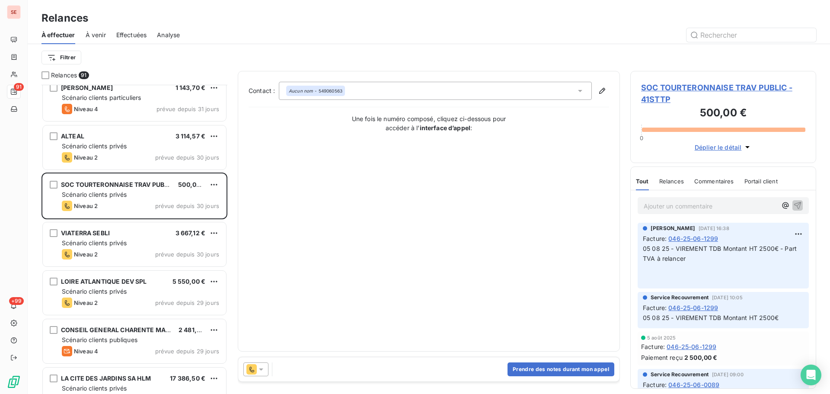
click at [693, 84] on span "SOC TOURTERONNAISE TRAV PUBLIC - 41STTP" at bounding box center [723, 93] width 164 height 23
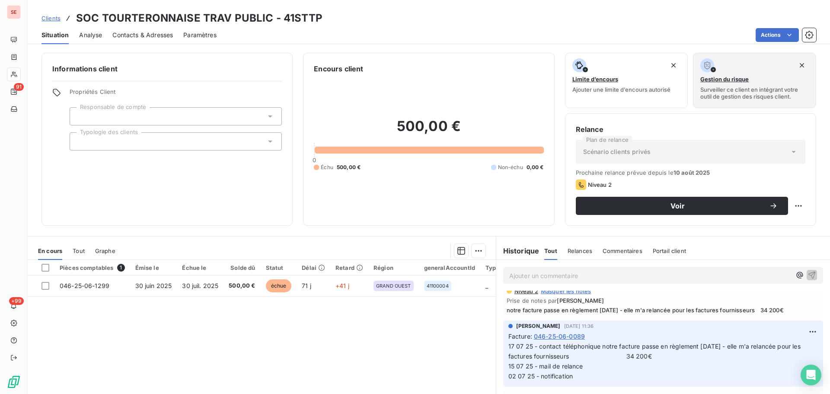
scroll to position [58, 0]
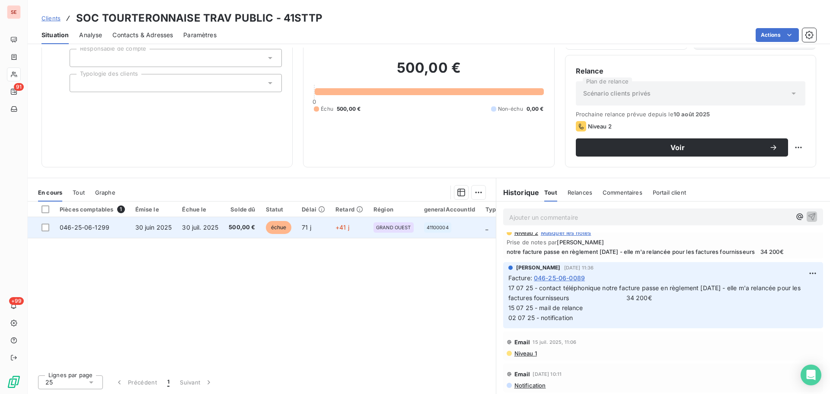
click at [209, 229] on span "30 juil. 2025" at bounding box center [200, 226] width 36 height 7
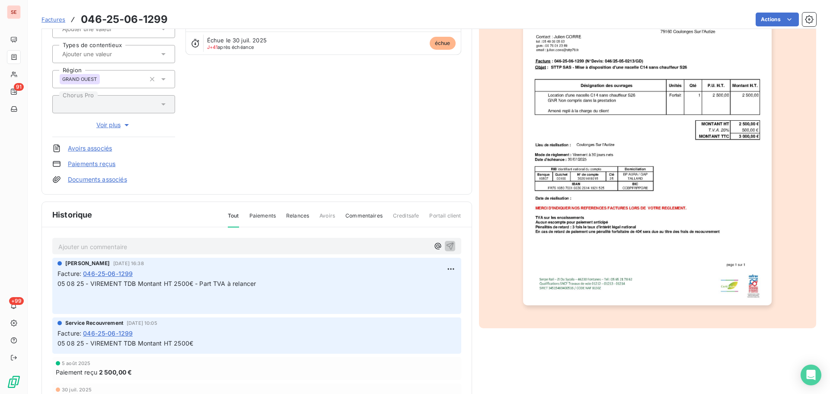
scroll to position [126, 0]
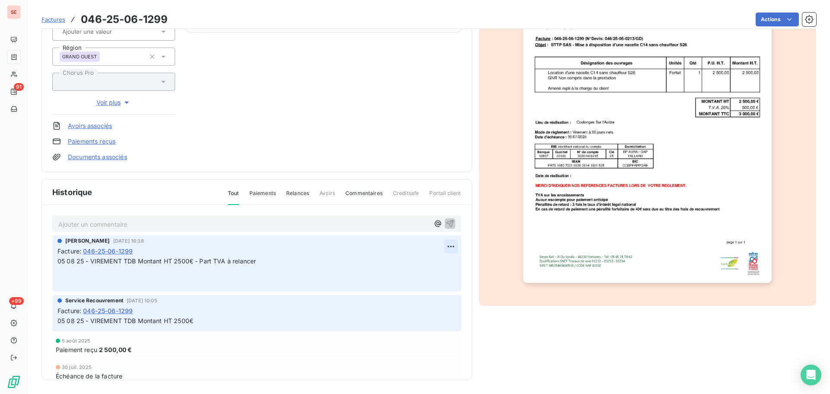
click at [441, 246] on html "SE 91 +99 Factures 046-25-06-1299 Actions SOC TOURTERONNAISE TRAV PUBLIC 41STTP…" at bounding box center [415, 197] width 830 height 394
click at [435, 261] on div "Editer" at bounding box center [420, 265] width 48 height 14
click at [59, 262] on span "05 08 25 - VIREMENT TDB Montant HT 2500€ - Part TVA à relancer" at bounding box center [156, 260] width 198 height 7
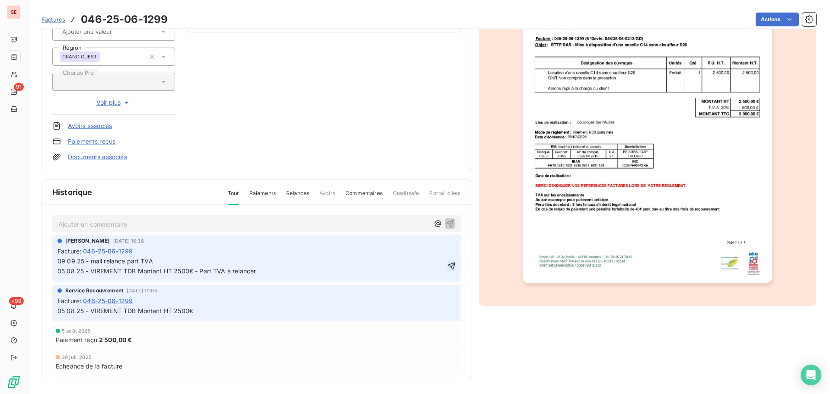
click at [447, 270] on icon "button" at bounding box center [451, 266] width 9 height 9
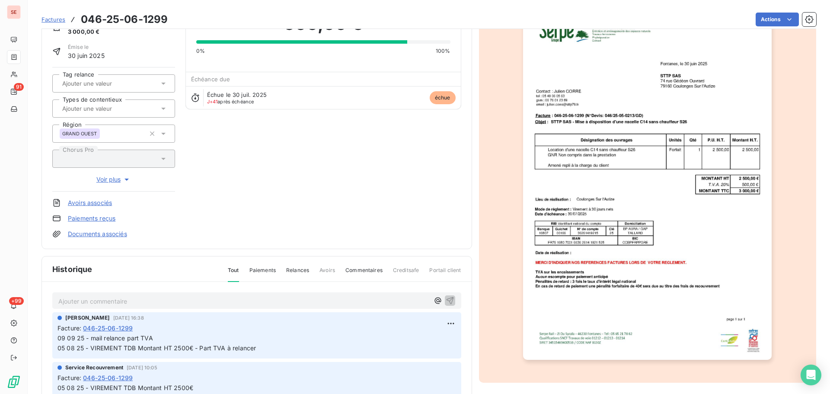
scroll to position [0, 0]
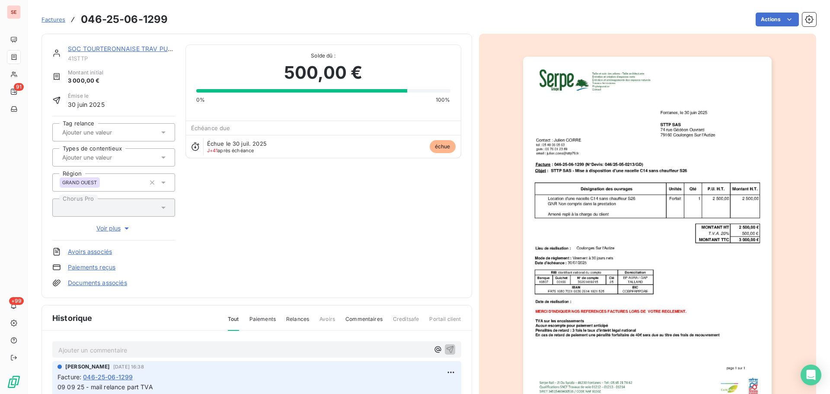
click at [146, 51] on link "SOC TOURTERONNAISE TRAV PUBLIC" at bounding box center [125, 48] width 114 height 7
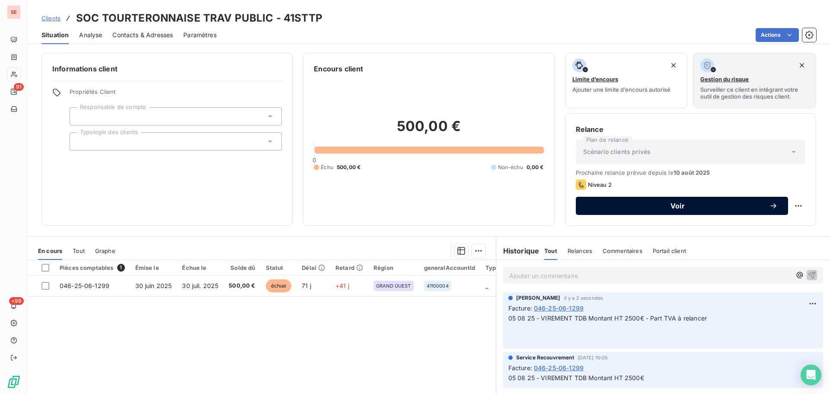
click at [656, 201] on button "Voir" at bounding box center [682, 206] width 212 height 18
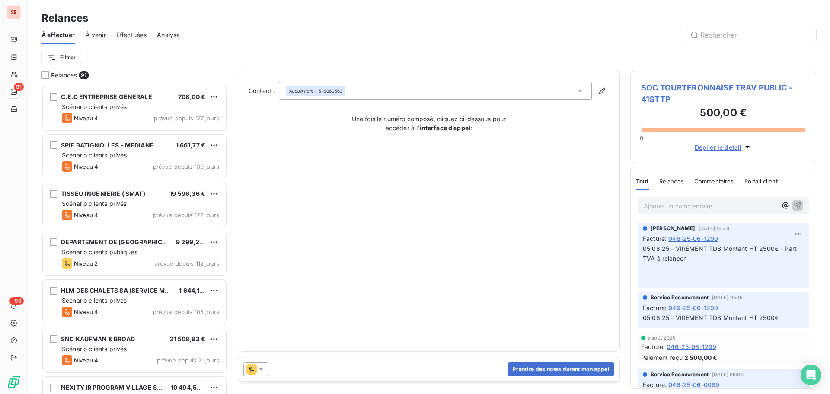
scroll to position [303, 179]
click at [261, 368] on icon at bounding box center [261, 369] width 9 height 9
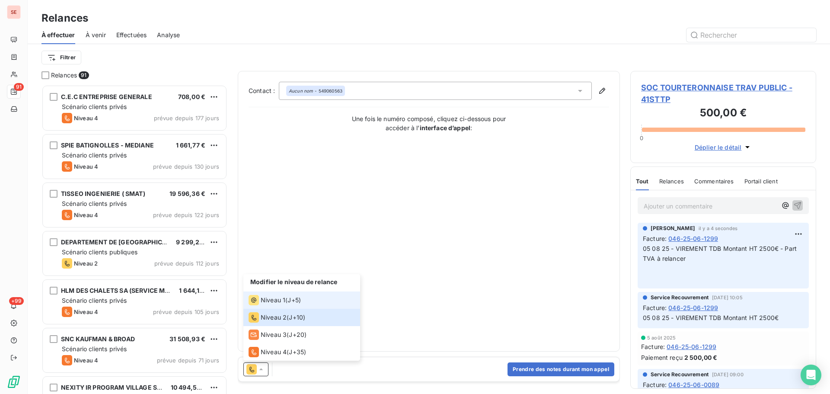
click at [285, 297] on div "Niveau 1 ( J+5 )" at bounding box center [275, 300] width 52 height 10
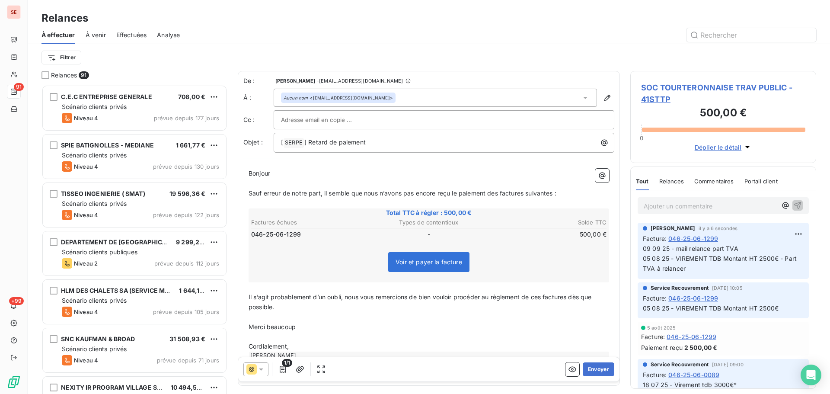
click at [436, 98] on div "Aucun nom <[EMAIL_ADDRESS][DOMAIN_NAME]>" at bounding box center [435, 98] width 323 height 18
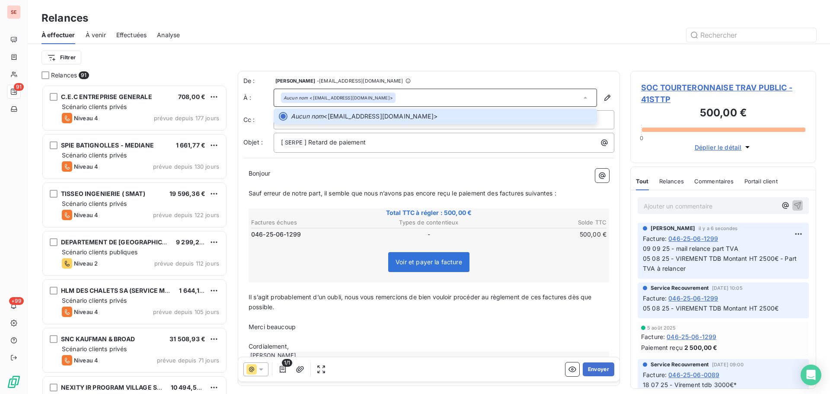
click at [409, 176] on p "Bonjour ﻿ ﻿ ﻿" at bounding box center [429, 174] width 361 height 10
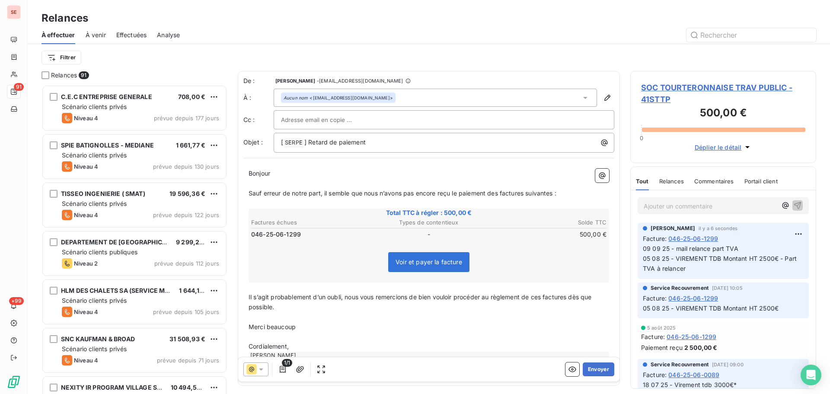
click at [704, 90] on span "SOC TOURTERONNAISE TRAV PUBLIC - 41STTP" at bounding box center [723, 93] width 164 height 23
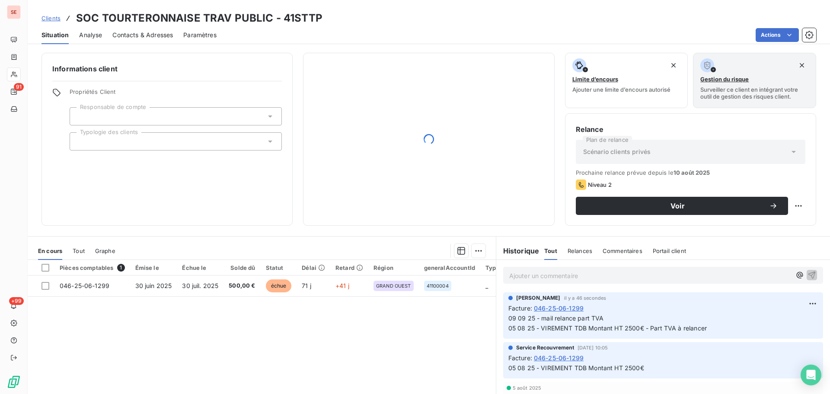
click at [148, 38] on span "Contacts & Adresses" at bounding box center [142, 35] width 61 height 9
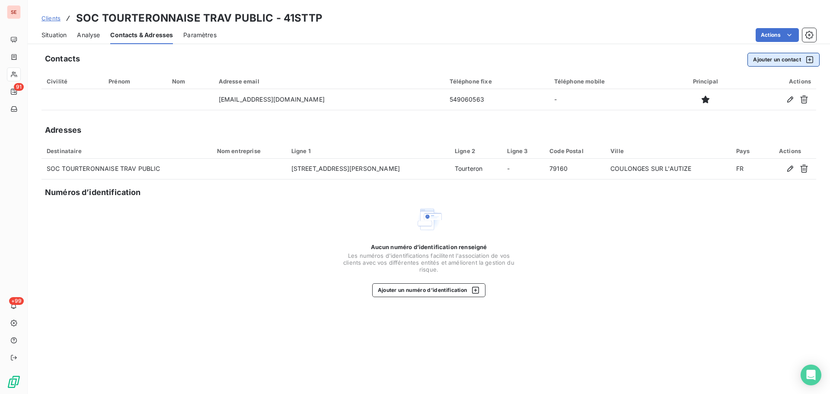
click at [752, 62] on button "Ajouter un contact" at bounding box center [783, 60] width 72 height 14
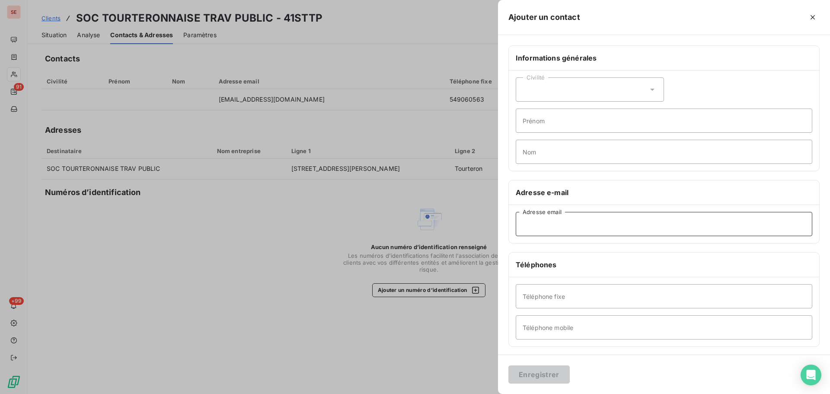
paste input "[EMAIL_ADDRESS][DOMAIN_NAME]"
type input "[EMAIL_ADDRESS][DOMAIN_NAME]"
click at [546, 371] on button "Enregistrer" at bounding box center [538, 374] width 61 height 18
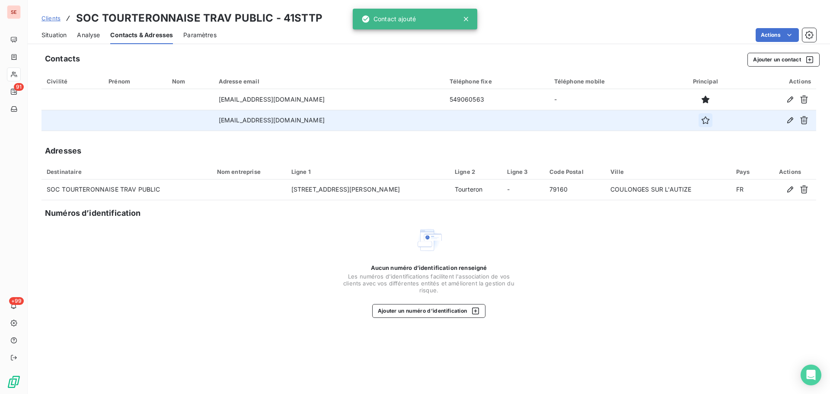
click at [701, 118] on icon "button" at bounding box center [705, 120] width 9 height 9
click at [54, 37] on span "Situation" at bounding box center [53, 35] width 25 height 9
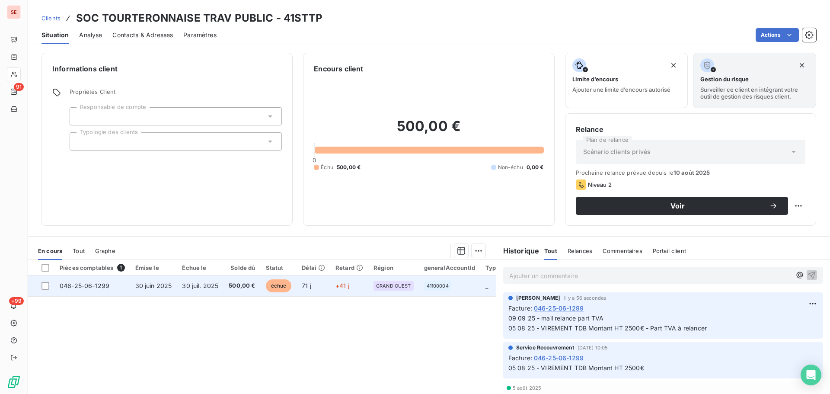
click at [90, 289] on span "046-25-06-1299" at bounding box center [85, 285] width 50 height 7
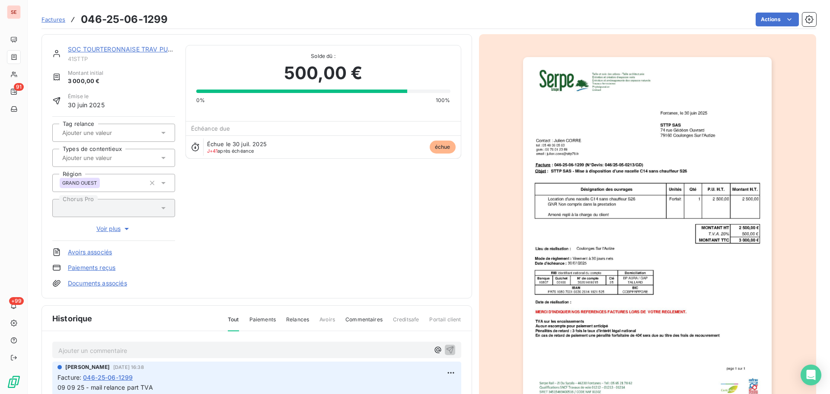
scroll to position [3, 0]
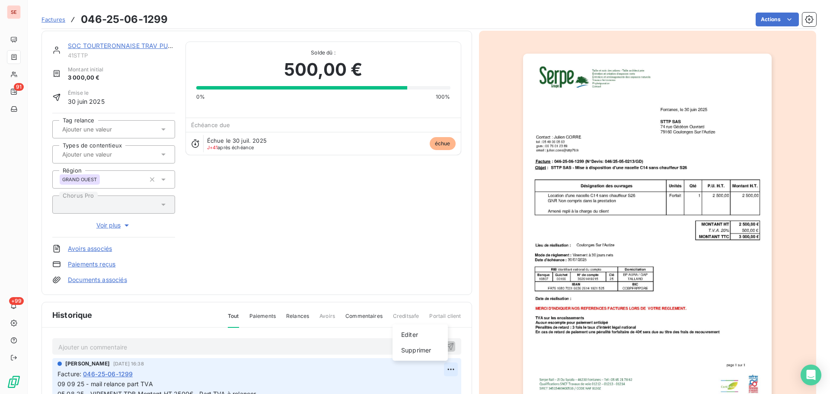
click at [437, 369] on html "SE 91 +99 Factures 046-25-06-1299 Actions SOC TOURTERONNAISE TRAV PUBLIC 41STTP…" at bounding box center [415, 197] width 830 height 394
click at [419, 331] on div "Editer" at bounding box center [420, 335] width 48 height 14
click at [156, 386] on span "09 09 25 - mail relance part TVA 05 08 25 - VIREMENT TDB Montant HT 2500€ - Par…" at bounding box center [275, 388] width 436 height 17
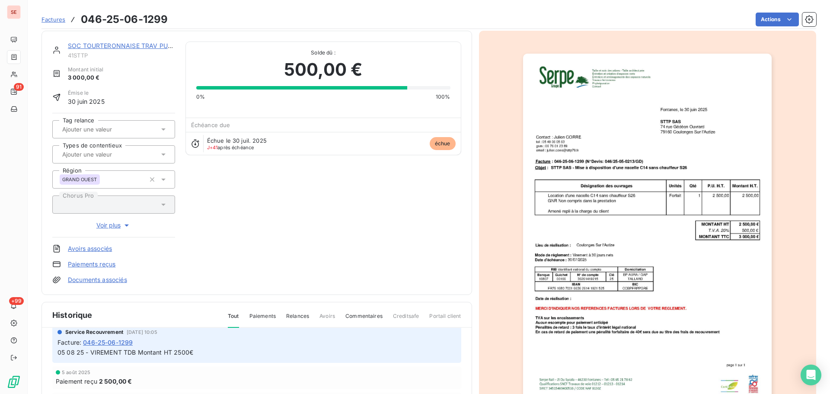
scroll to position [0, 0]
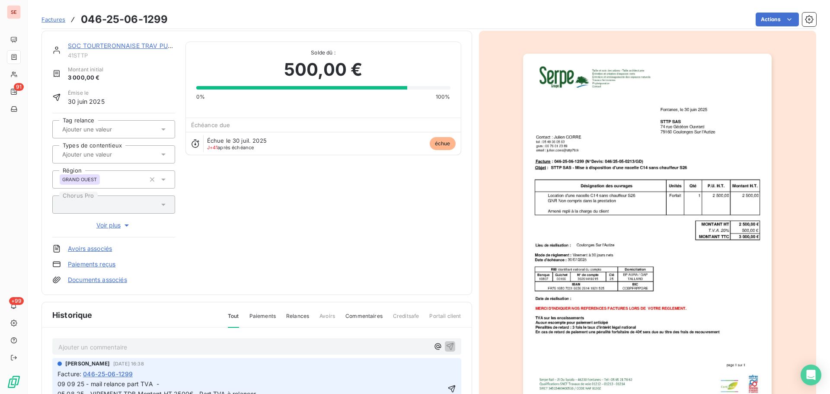
click at [194, 381] on span "09 09 25 - mail relance part TVA - 05 08 25 - VIREMENT TDB Montant HT 2500€ - P…" at bounding box center [277, 388] width 441 height 17
click at [167, 383] on span "09 09 25 - mail relance part TVA - 05 08 25 - VIREMENT TDB Montant HT 2500€ - P…" at bounding box center [277, 388] width 441 height 17
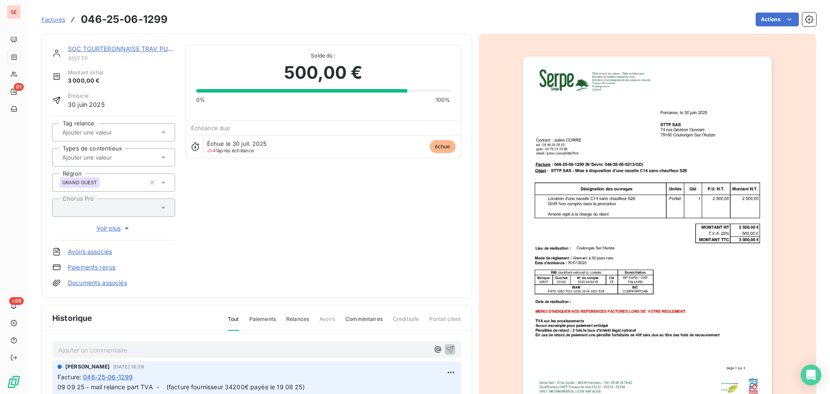
click at [142, 48] on link "SOC TOURTERONNAISE TRAV PUBLIC" at bounding box center [125, 48] width 114 height 7
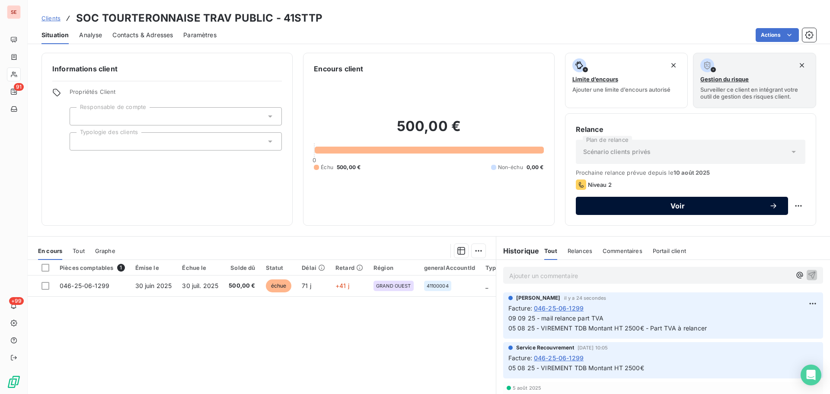
click at [660, 201] on div "Voir" at bounding box center [681, 205] width 191 height 9
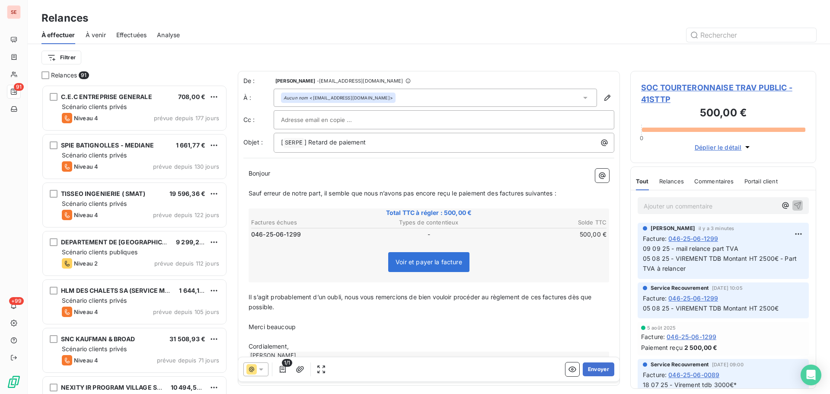
scroll to position [303, 179]
click at [369, 119] on icon at bounding box center [371, 120] width 5 height 5
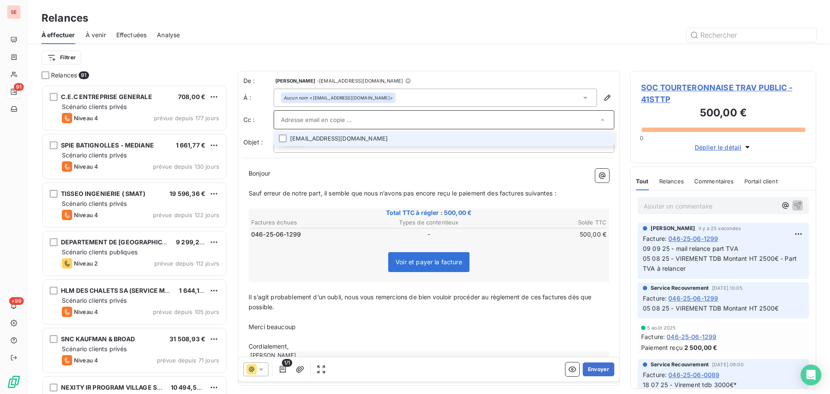
click at [286, 173] on p "Bonjour ﻿ ﻿ ﻿" at bounding box center [429, 174] width 361 height 10
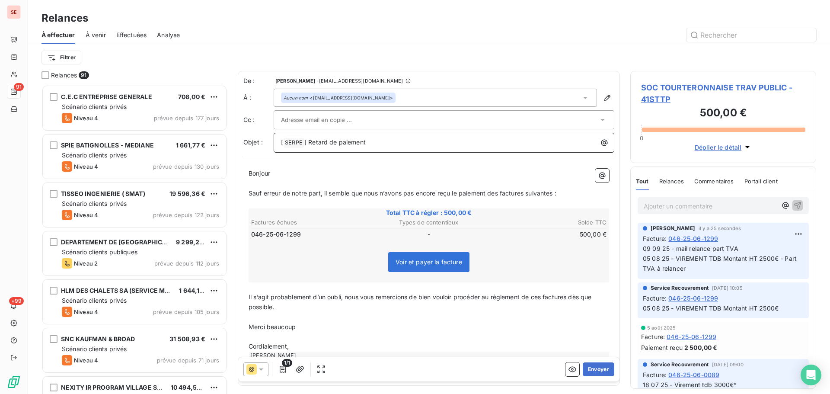
click at [303, 143] on span "SERPE ﻿" at bounding box center [294, 143] width 20 height 10
click at [349, 136] on div "[ SERPE ﻿ ] Retard de paiement" at bounding box center [444, 142] width 335 height 12
click at [374, 144] on p "[ SERPE ﻿ ] Retard de paiement" at bounding box center [446, 142] width 330 height 10
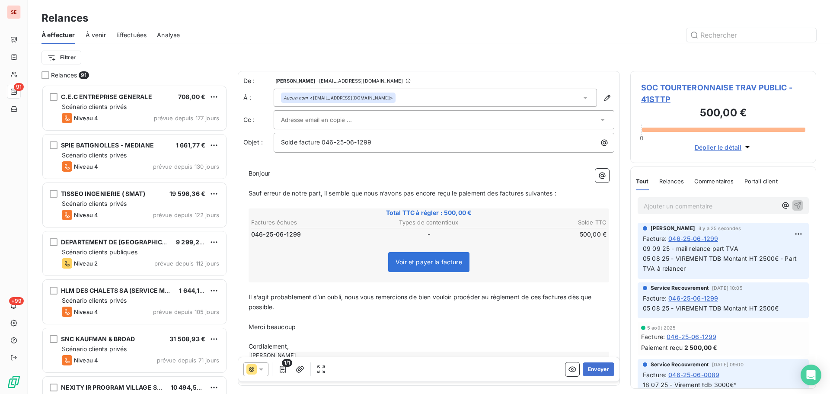
click at [268, 173] on span "Bonjour" at bounding box center [260, 172] width 22 height 7
click at [248, 172] on div "Bonjour ﻿ ﻿ ﻿ ﻿ Sauf erreur de notre part, il semble que nous n’avons pas encor…" at bounding box center [428, 271] width 371 height 217
click at [250, 173] on span "Bonjour" at bounding box center [260, 172] width 22 height 7
click at [319, 170] on p "[PERSON_NAME] ﻿ ﻿ ﻿" at bounding box center [429, 174] width 361 height 10
click at [250, 190] on span "Sauf erreur de notre part, il semble que nous n’avons pas encore reçu le paieme…" at bounding box center [403, 192] width 308 height 7
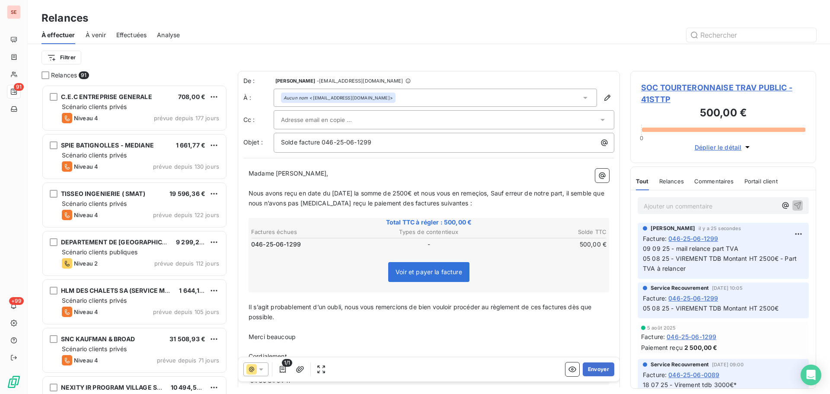
click at [482, 191] on span "Nous avons reçu en date du [DATE] la somme de 2500€ et nous vous en remeçios, S…" at bounding box center [427, 197] width 357 height 17
click at [523, 199] on p "Nous avons reçu en date du [DATE] la somme de 2500€ et nous vous en remercions,…" at bounding box center [429, 198] width 361 height 20
drag, startPoint x: 602, startPoint y: 195, endPoint x: 497, endPoint y: 191, distance: 105.1
click at [497, 191] on p "Nous avons reçu en date du [DATE] la somme de 2500€ et nous vous en remercions,…" at bounding box center [429, 198] width 361 height 20
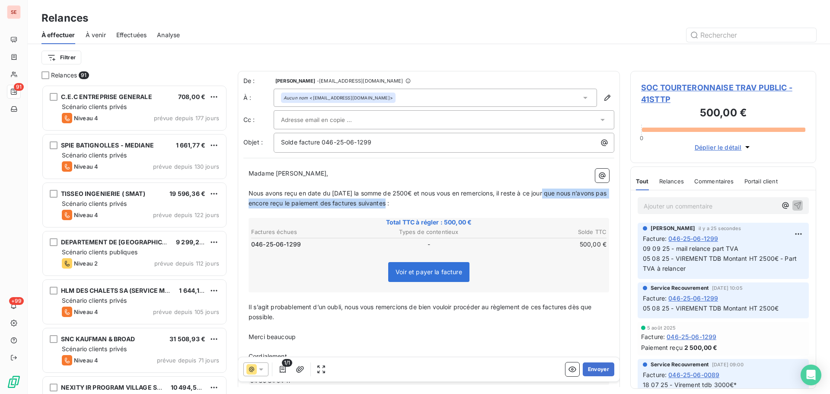
drag, startPoint x: 400, startPoint y: 204, endPoint x: 543, endPoint y: 195, distance: 143.4
click at [543, 195] on span "Nous avons reçu en date du [DATE] la somme de 2500€ et nous vous en remercions,…" at bounding box center [429, 197] width 360 height 17
click at [543, 304] on span "Il s’agit probablement d’un oubli, nous vous remercions de bien vouloir procéde…" at bounding box center [421, 311] width 345 height 17
drag, startPoint x: 571, startPoint y: 308, endPoint x: 522, endPoint y: 303, distance: 49.5
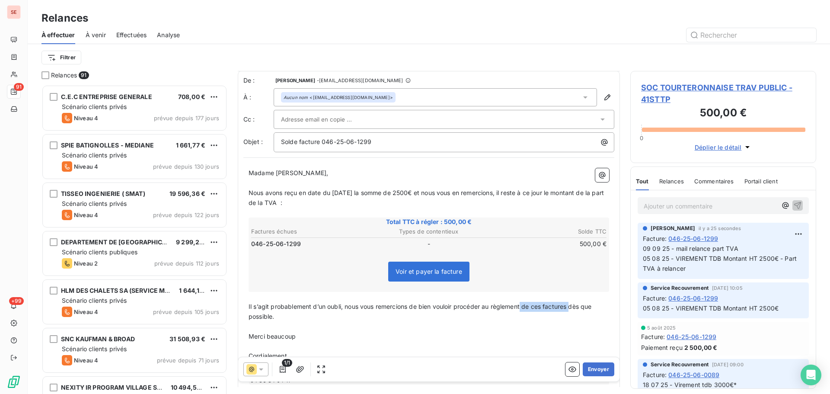
click at [522, 303] on span "Il s’agit probablement d’un oubli, nous vous remercions de bien vouloir procéde…" at bounding box center [421, 311] width 345 height 17
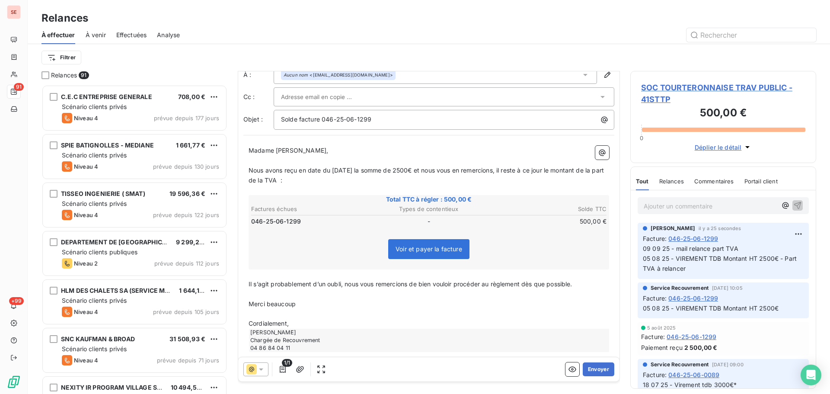
scroll to position [35, 0]
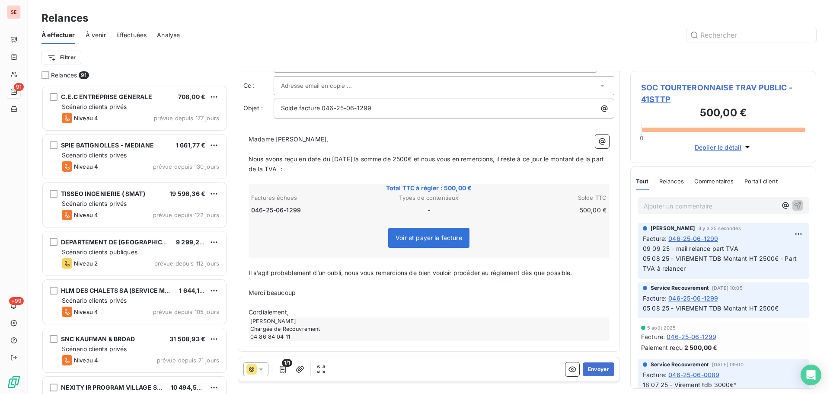
click at [303, 293] on p "Merci beaucoup" at bounding box center [429, 293] width 361 height 10
click at [255, 324] on span "Cordialement," at bounding box center [269, 321] width 40 height 7
click at [364, 324] on p "Bien cordialement," at bounding box center [429, 322] width 361 height 10
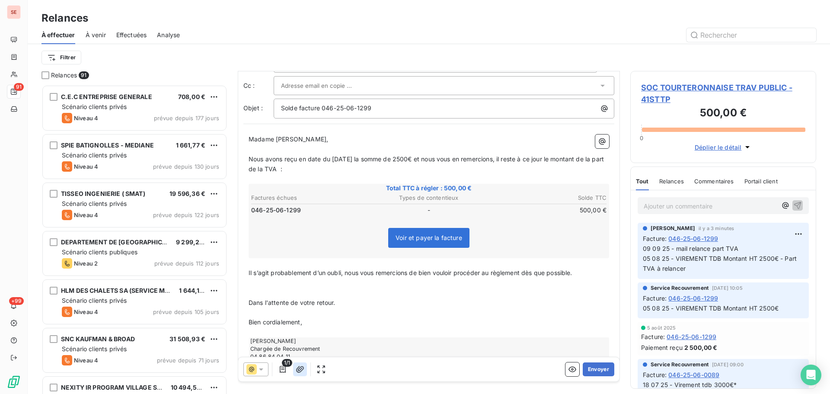
click at [299, 370] on icon "button" at bounding box center [300, 369] width 9 height 9
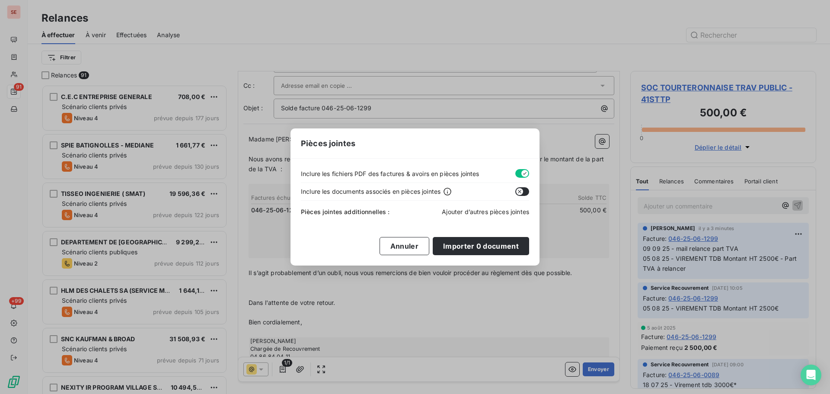
click at [464, 211] on span "Ajouter d’autres pièces jointes" at bounding box center [485, 211] width 87 height 7
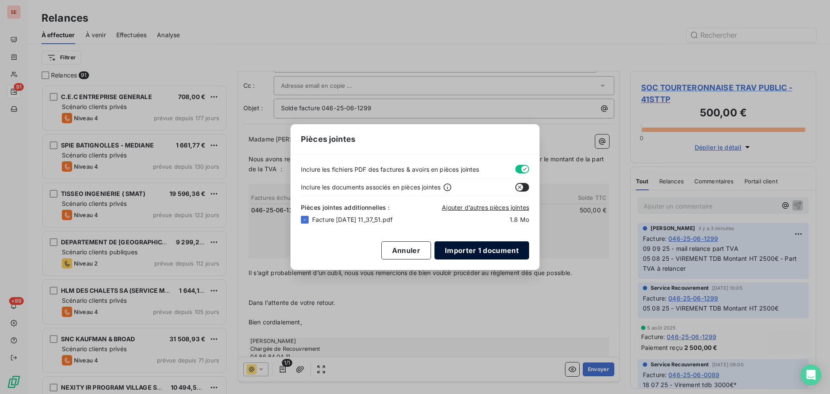
click at [507, 252] on button "Importer 1 document" at bounding box center [481, 250] width 95 height 18
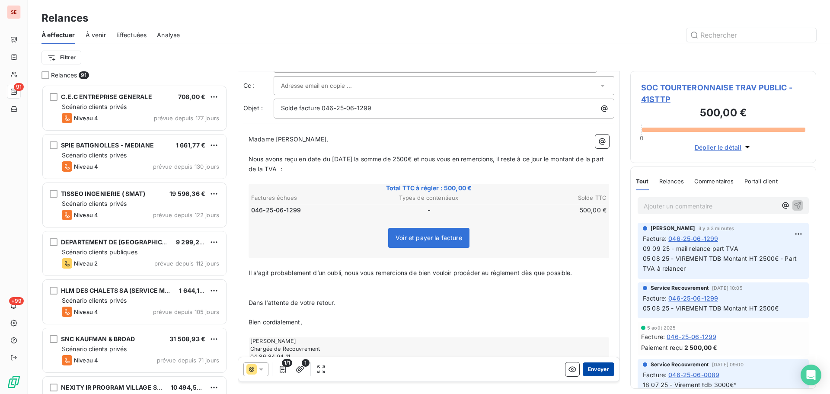
click at [593, 372] on button "Envoyer" at bounding box center [599, 369] width 32 height 14
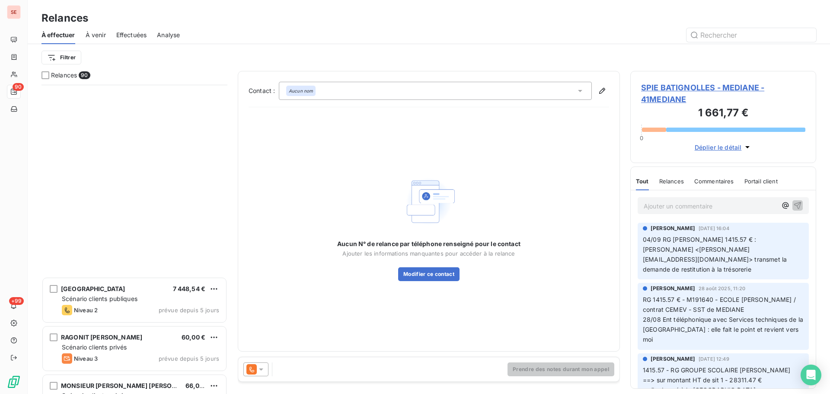
scroll to position [2997, 0]
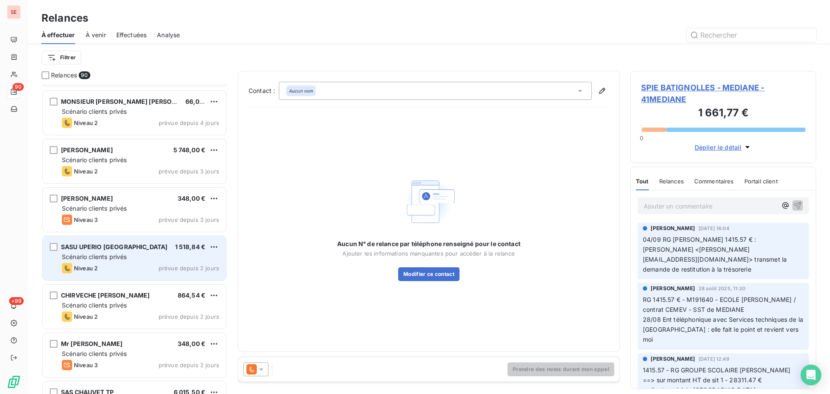
click at [149, 263] on div "Niveau 2 prévue depuis 2 jours" at bounding box center [140, 268] width 157 height 10
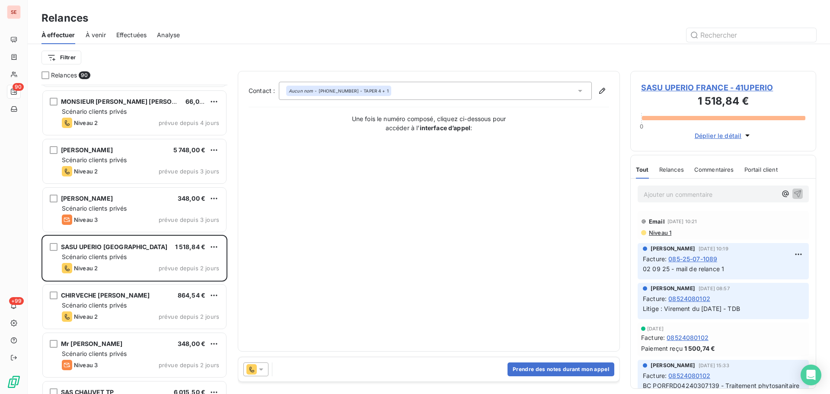
click at [679, 93] on h3 "1 518,84 €" at bounding box center [723, 101] width 164 height 17
click at [680, 89] on span "SASU UPERIO FRANCE - 41UPERIO" at bounding box center [723, 88] width 164 height 12
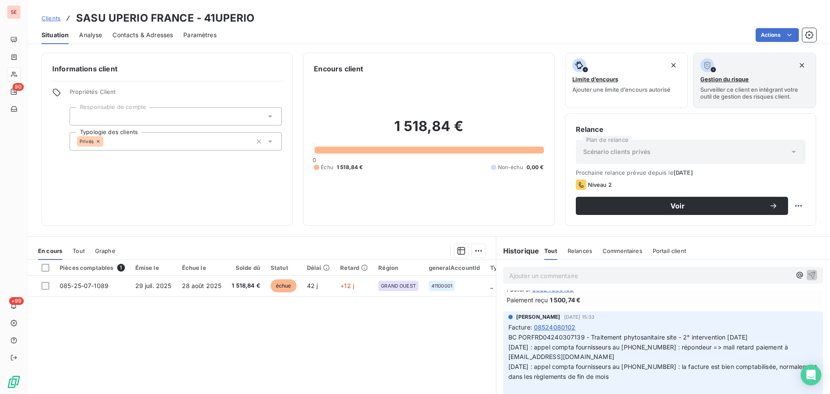
scroll to position [115, 0]
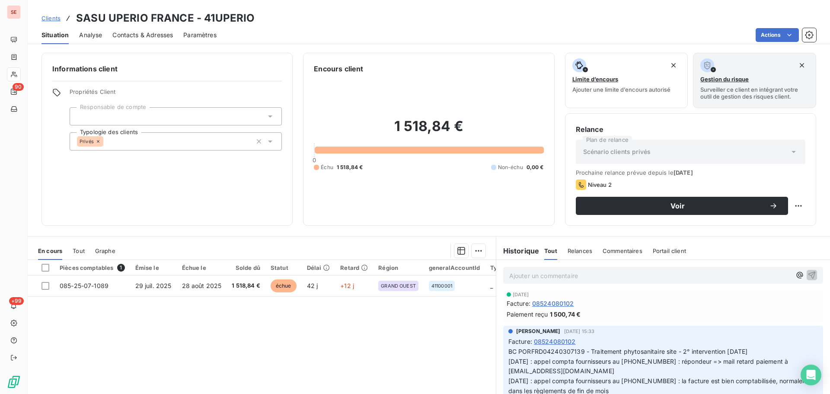
click at [154, 30] on div "Contacts & Adresses" at bounding box center [142, 35] width 61 height 18
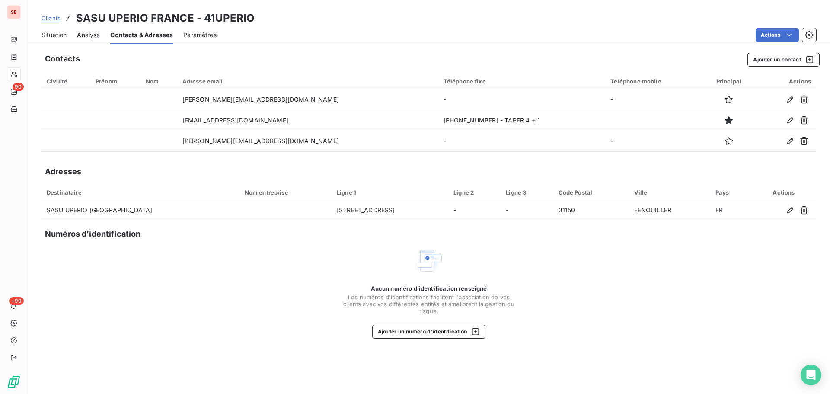
click at [63, 38] on span "Situation" at bounding box center [53, 35] width 25 height 9
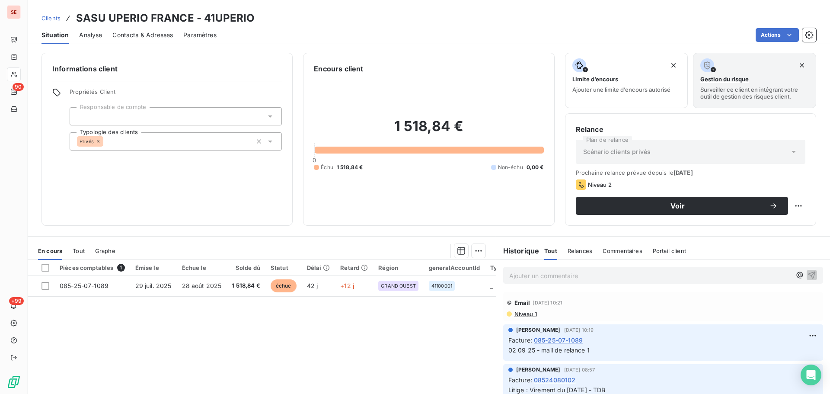
click at [160, 35] on span "Contacts & Adresses" at bounding box center [142, 35] width 61 height 9
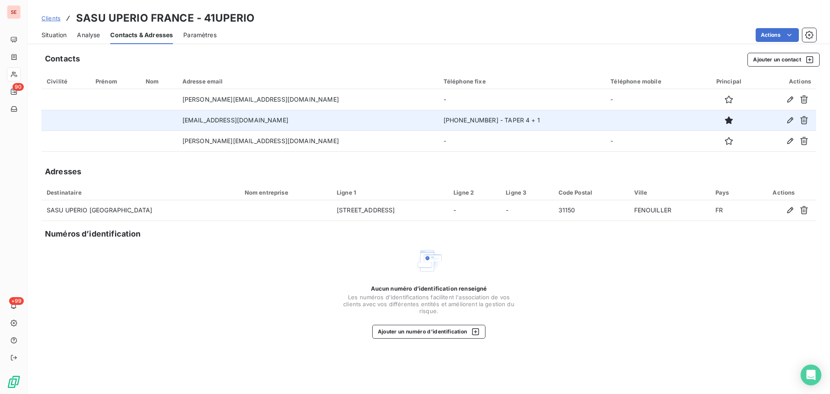
drag, startPoint x: 478, startPoint y: 120, endPoint x: 424, endPoint y: 120, distance: 54.0
click at [424, 120] on tr "[EMAIL_ADDRESS][DOMAIN_NAME] [PHONE_NUMBER] - TAPER 4 + 1" at bounding box center [428, 120] width 775 height 21
copy tr "[PHONE_NUMBER]"
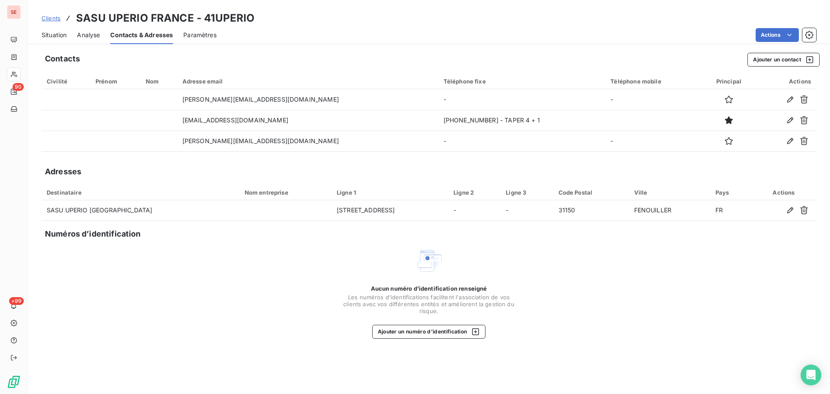
click at [51, 32] on span "Situation" at bounding box center [53, 35] width 25 height 9
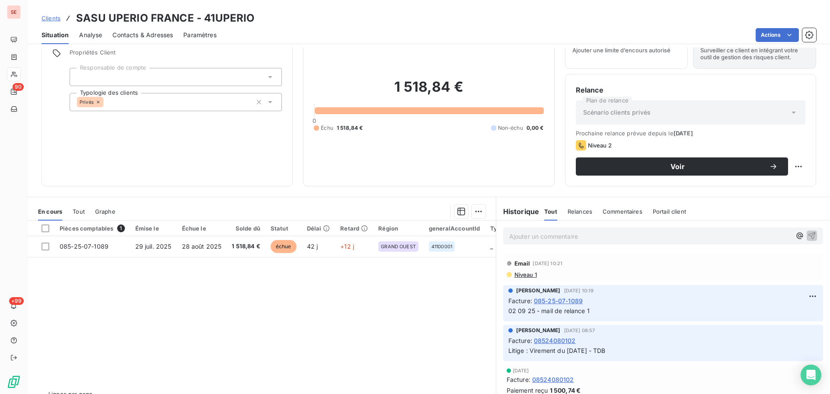
scroll to position [58, 0]
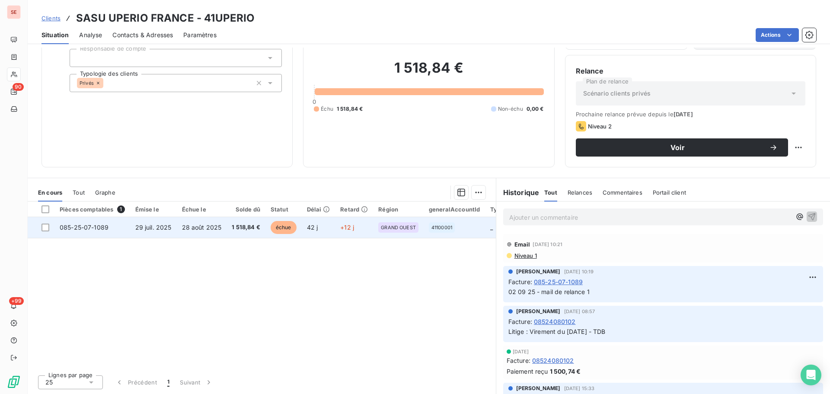
click at [220, 229] on td "28 août 2025" at bounding box center [202, 227] width 50 height 21
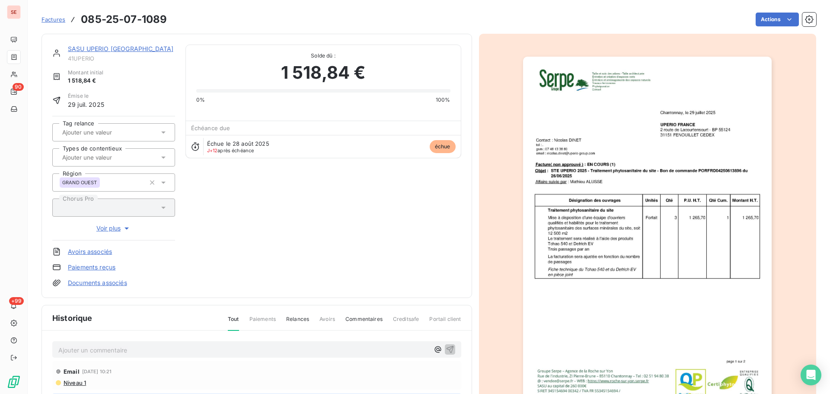
click at [102, 49] on link "SASU UPERIO [GEOGRAPHIC_DATA]" at bounding box center [120, 48] width 105 height 7
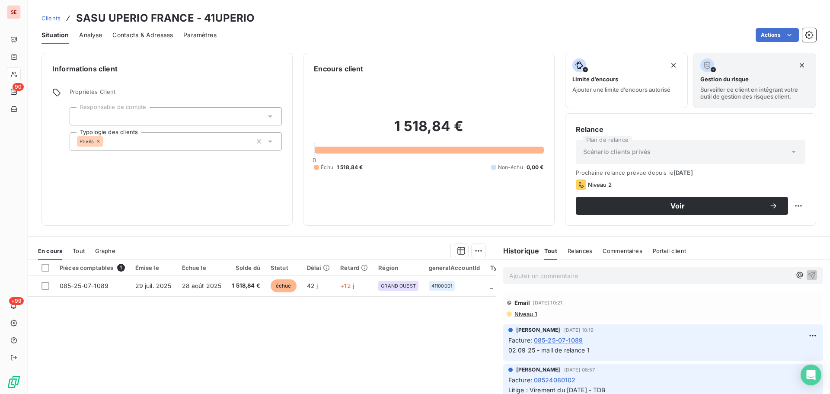
click at [143, 41] on div "Contacts & Adresses" at bounding box center [142, 35] width 61 height 18
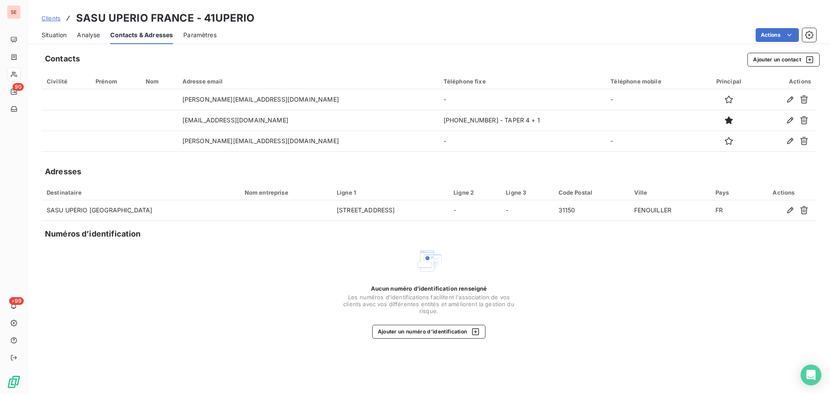
click at [51, 33] on span "Situation" at bounding box center [53, 35] width 25 height 9
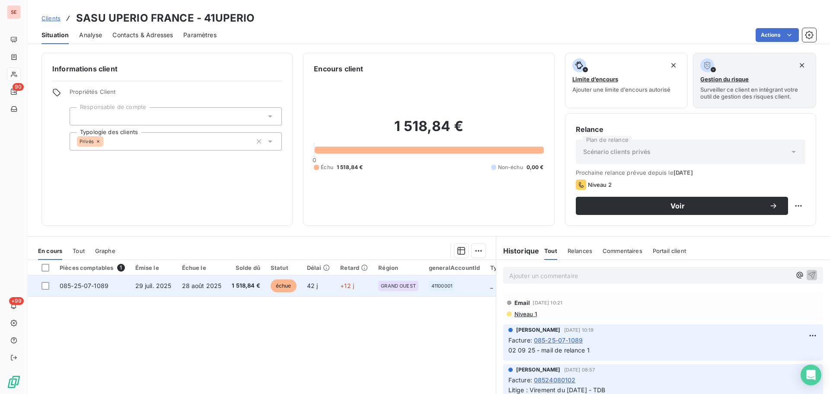
click at [227, 282] on td "1 518,84 €" at bounding box center [246, 285] width 39 height 21
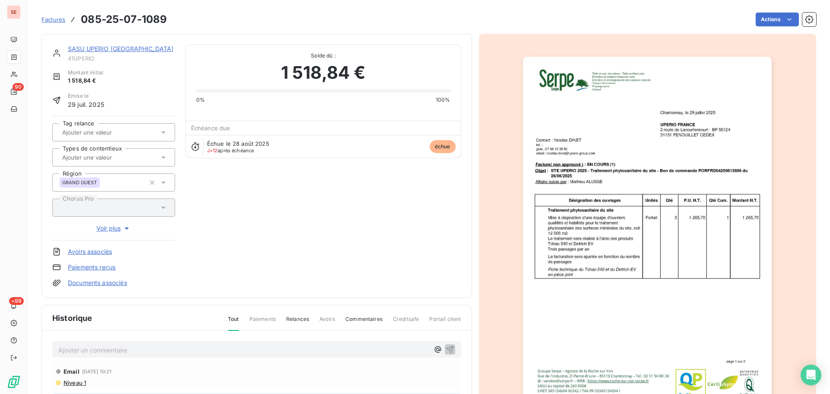
click at [120, 54] on div "SASU UPERIO FRANCE 41UPERIO" at bounding box center [121, 53] width 107 height 17
click at [121, 47] on link "SASU UPERIO [GEOGRAPHIC_DATA]" at bounding box center [120, 48] width 105 height 7
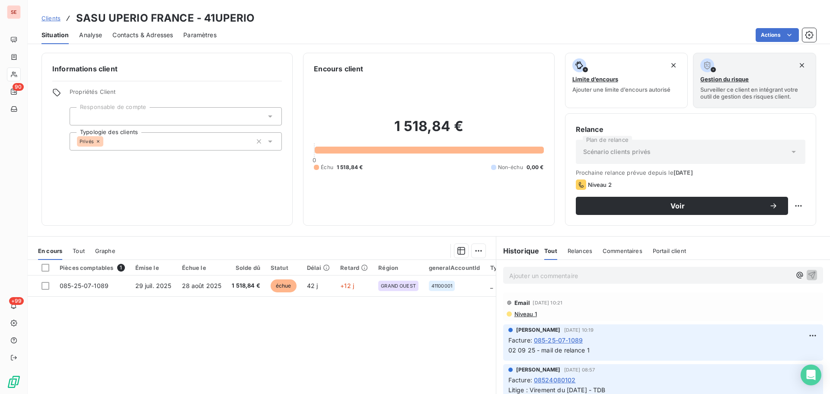
click at [156, 38] on span "Contacts & Adresses" at bounding box center [142, 35] width 61 height 9
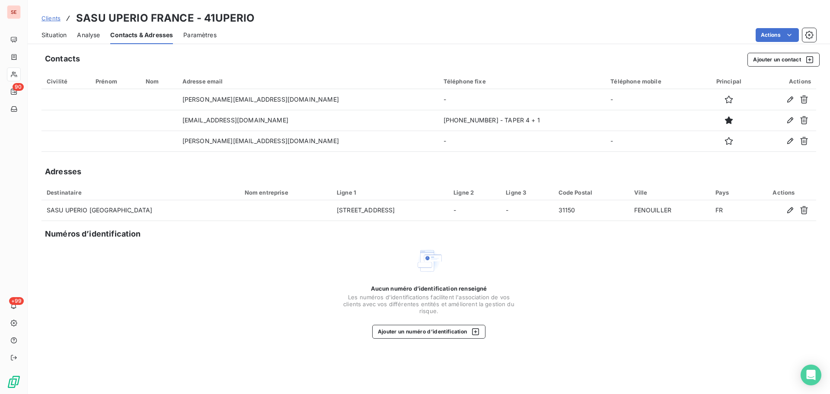
click at [61, 32] on span "Situation" at bounding box center [53, 35] width 25 height 9
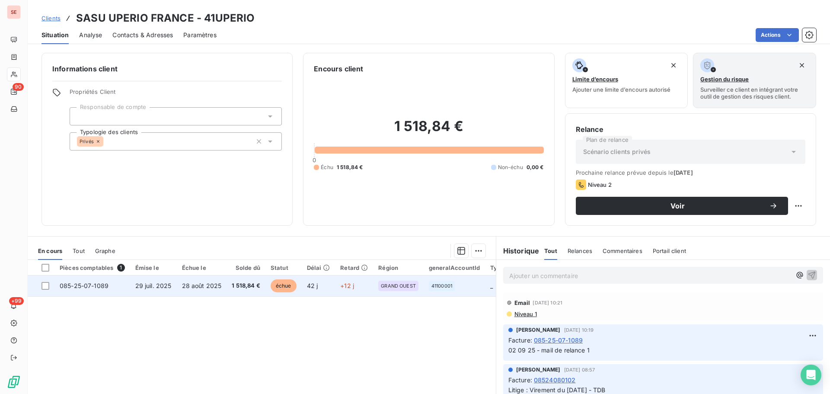
click at [232, 288] on span "1 518,84 €" at bounding box center [246, 285] width 29 height 9
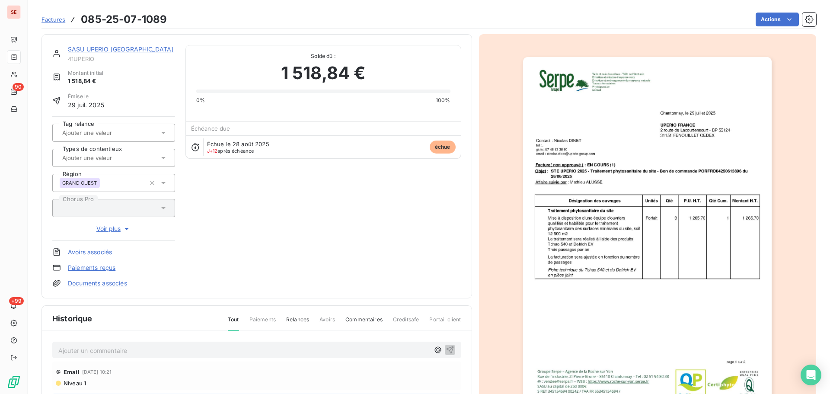
scroll to position [126, 0]
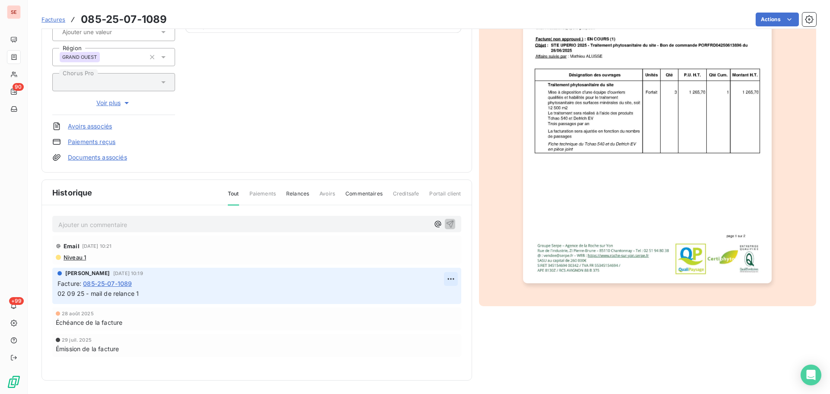
click at [451, 281] on html "SE 90 +99 Factures 085-25-07-1089 Actions SASU UPERIO FRANCE 41UPERIO Montant i…" at bounding box center [415, 197] width 830 height 394
click at [434, 294] on div "Editer" at bounding box center [426, 298] width 48 height 14
click at [60, 294] on span "02 09 25 - mail de relance 1" at bounding box center [97, 293] width 81 height 7
click at [156, 296] on span "09 09 25 - contact téléphonique le virement est prévu semaine procha02 09 25 - …" at bounding box center [200, 293] width 286 height 7
click at [153, 295] on span "09 09 25 - contact téléphonique le virement est prévu semaine procha02 09 25 - …" at bounding box center [200, 293] width 286 height 7
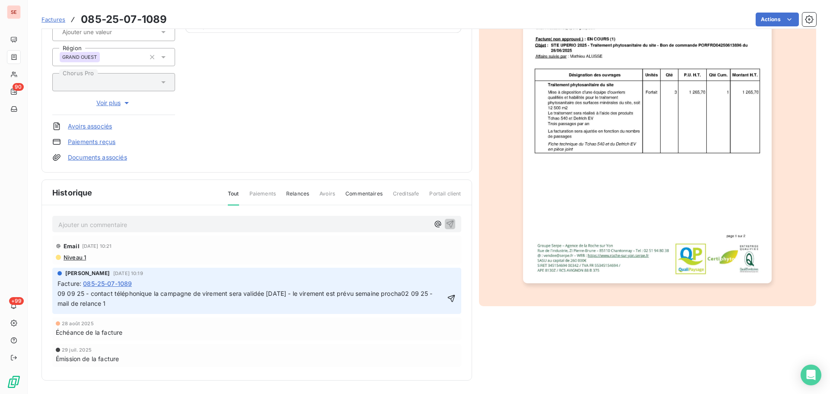
click at [408, 294] on span "09 09 25 - contact téléphonique la campagne de virement sera validée [DATE] - l…" at bounding box center [245, 298] width 377 height 17
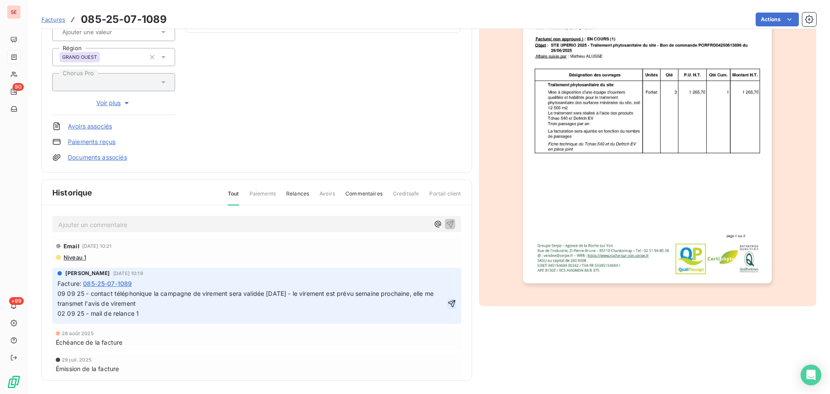
click at [447, 304] on icon "button" at bounding box center [451, 303] width 9 height 9
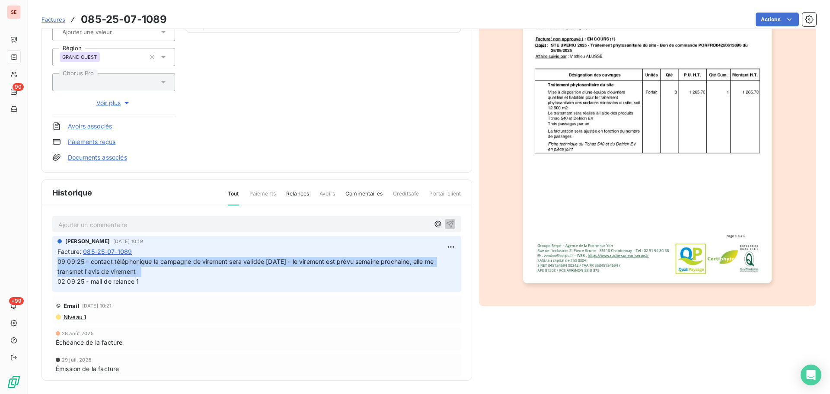
drag, startPoint x: 138, startPoint y: 270, endPoint x: 51, endPoint y: 262, distance: 86.9
click at [51, 262] on div "Ajouter un commentaire ﻿ [PERSON_NAME] [DATE] 10:19 Facture : [PHONE_NUMBER] 09…" at bounding box center [257, 305] width 430 height 200
copy span "09 09 25 - contact téléphonique la campagne de virement sera validée [DATE] - l…"
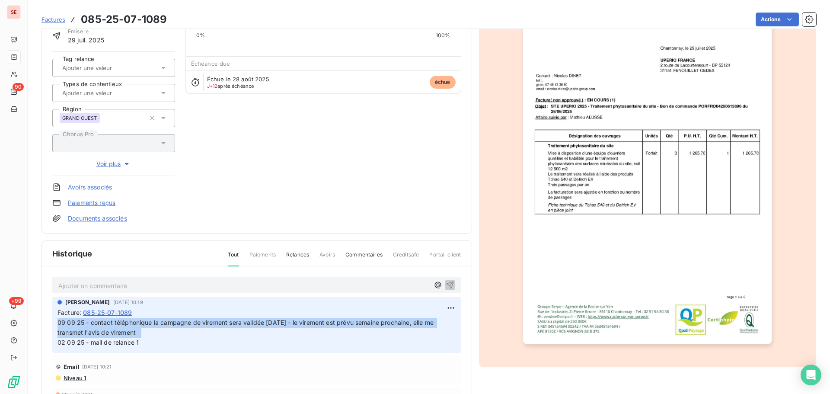
scroll to position [0, 0]
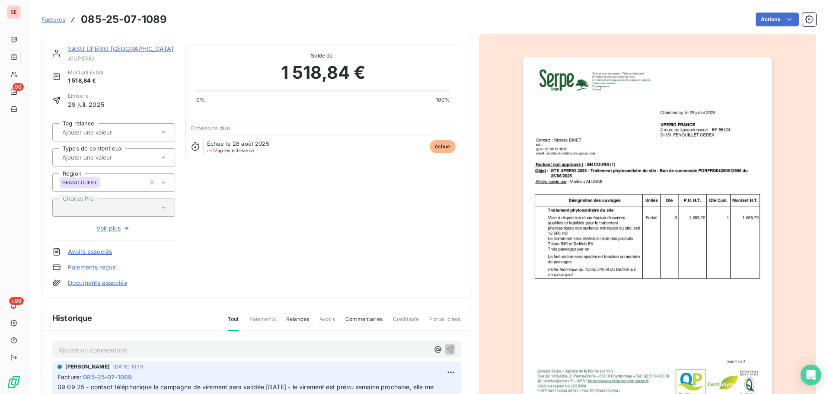
click at [94, 47] on link "SASU UPERIO [GEOGRAPHIC_DATA]" at bounding box center [120, 48] width 105 height 7
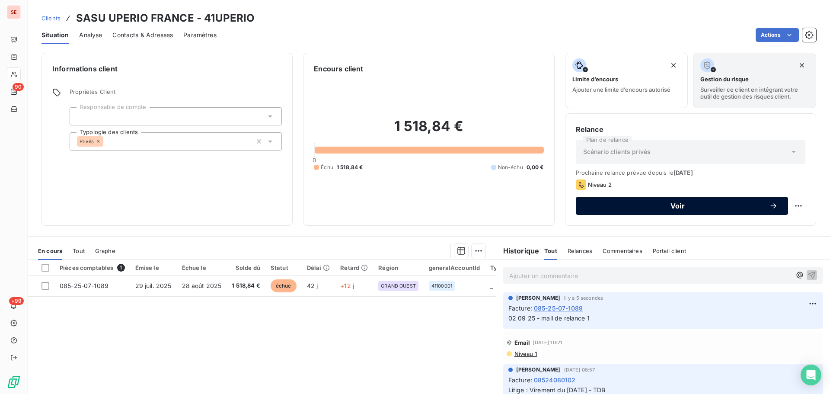
click at [686, 199] on button "Voir" at bounding box center [682, 206] width 212 height 18
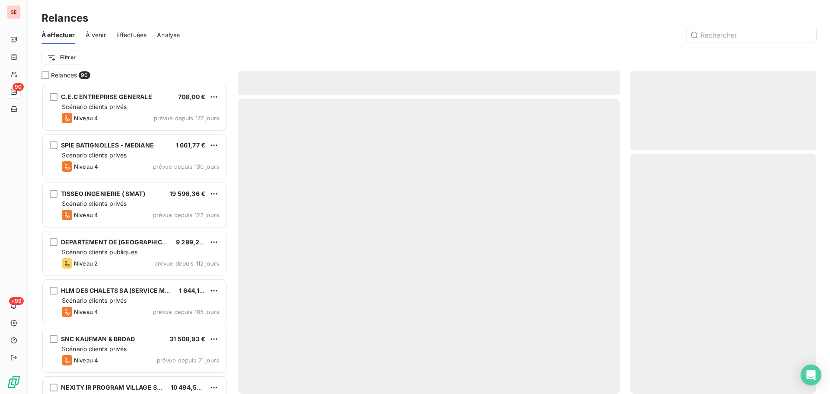
scroll to position [303, 179]
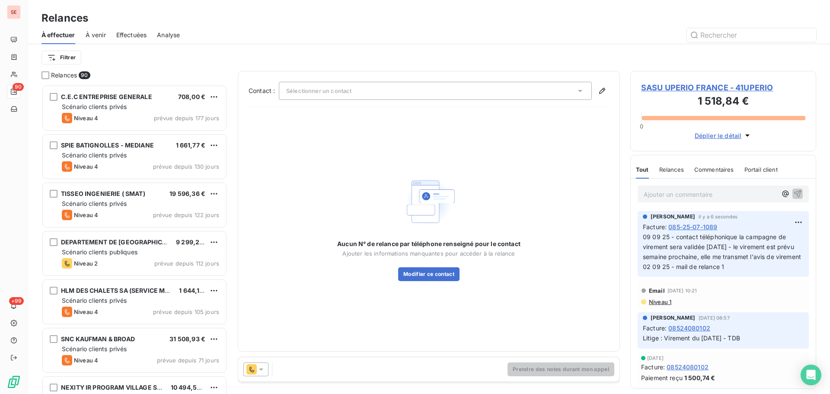
click at [415, 97] on div "Sélectionner un contact" at bounding box center [435, 91] width 313 height 18
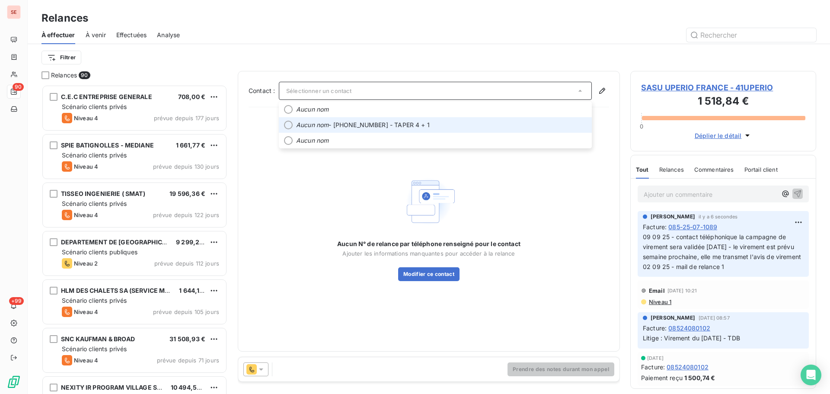
click at [392, 124] on span "Aucun nom - [PHONE_NUMBER] - TAPER 4 + 1" at bounding box center [441, 125] width 290 height 9
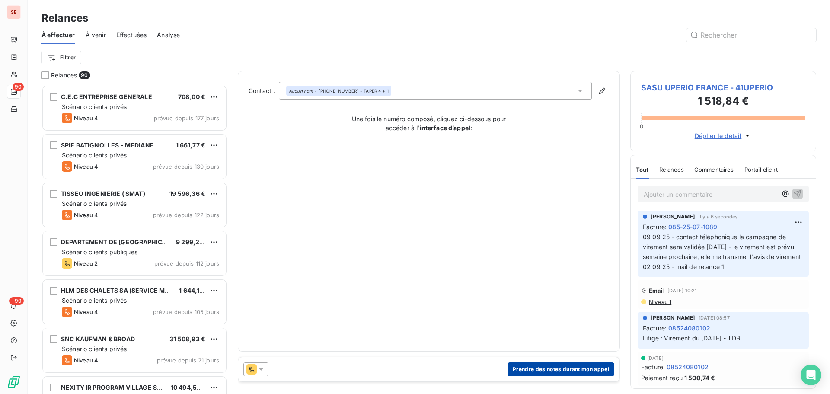
click at [545, 364] on button "Prendre des notes durant mon appel" at bounding box center [560, 369] width 107 height 14
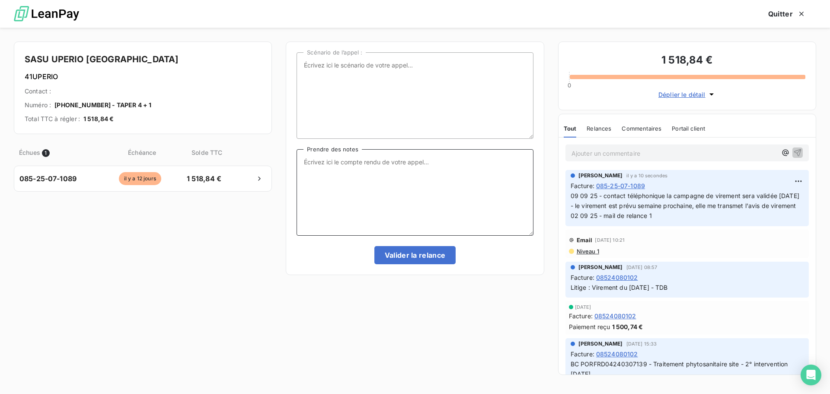
paste textarea "09 09 25 - contact téléphonique la campagne de virement sera validée [DATE] - l…"
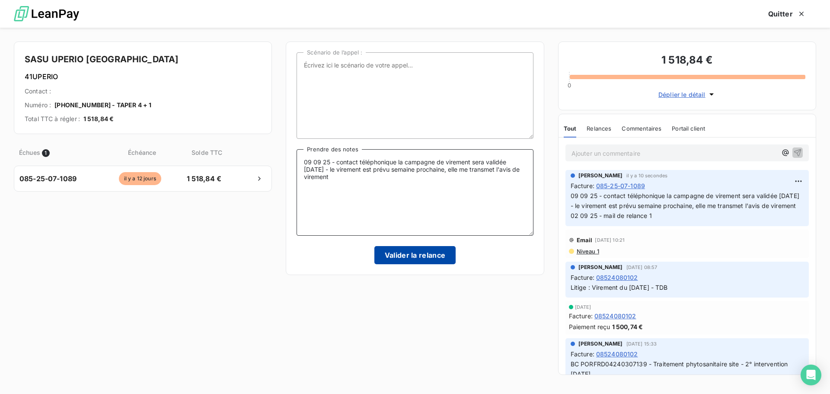
type textarea "09 09 25 - contact téléphonique la campagne de virement sera validée [DATE] - l…"
click at [431, 255] on button "Valider la relance" at bounding box center [415, 255] width 82 height 18
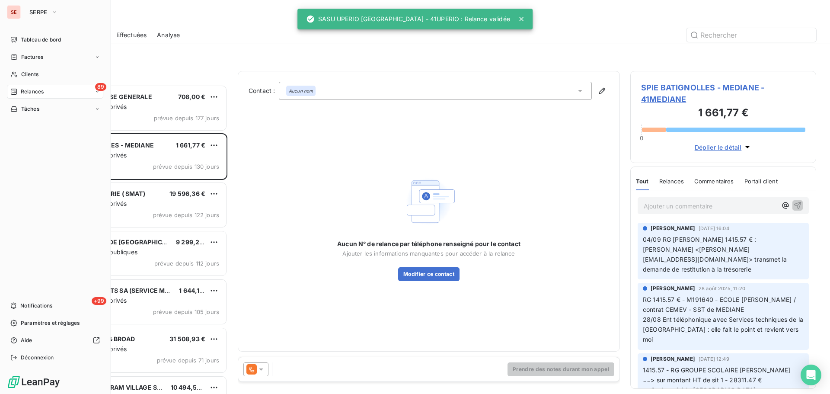
click at [22, 87] on div "89 Relances" at bounding box center [55, 92] width 96 height 14
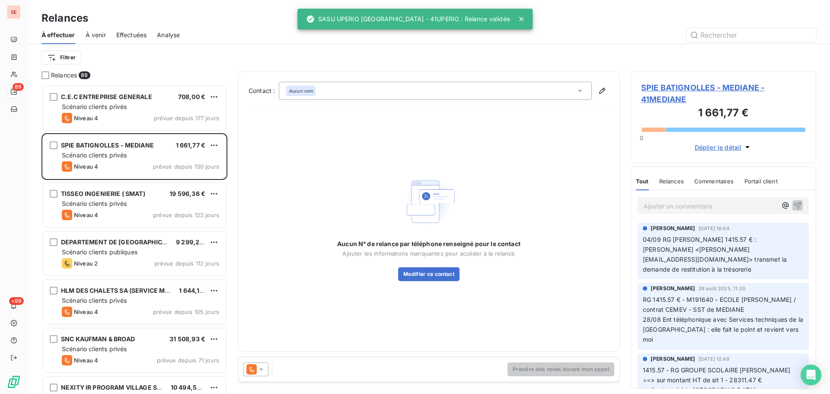
click at [133, 34] on span "Effectuées" at bounding box center [131, 35] width 31 height 9
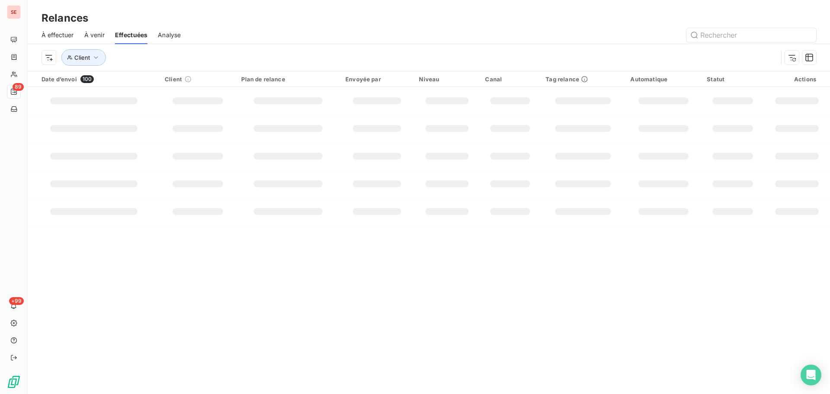
click at [316, 39] on div at bounding box center [503, 35] width 625 height 14
click at [322, 48] on div "Client" at bounding box center [428, 57] width 775 height 27
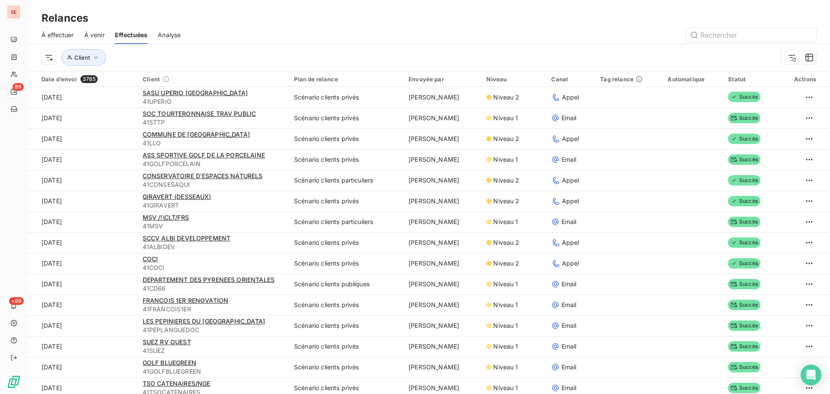
click at [322, 48] on div "Client" at bounding box center [428, 57] width 775 height 27
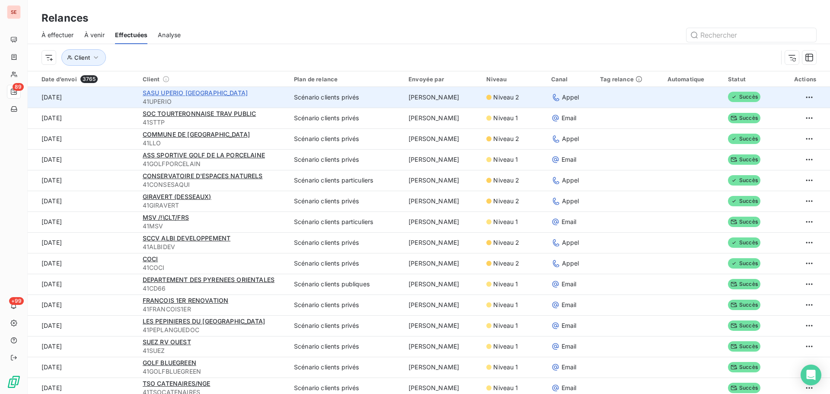
click at [188, 93] on span "SASU UPERIO [GEOGRAPHIC_DATA]" at bounding box center [195, 92] width 105 height 7
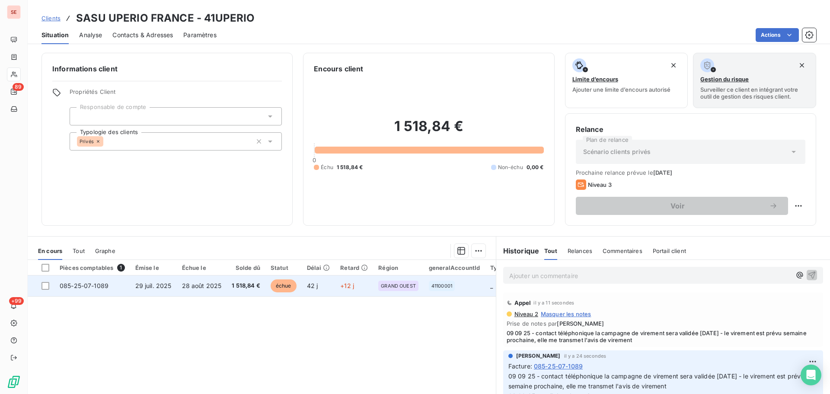
click at [177, 285] on td "28 août 2025" at bounding box center [202, 285] width 50 height 21
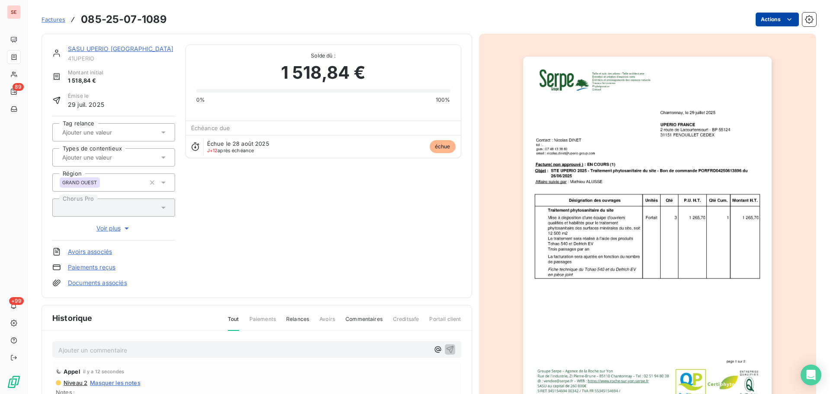
click at [753, 18] on html "SE 89 +99 Factures 085-25-07-1089 Actions SASU UPERIO FRANCE 41UPERIO Montant i…" at bounding box center [415, 197] width 830 height 394
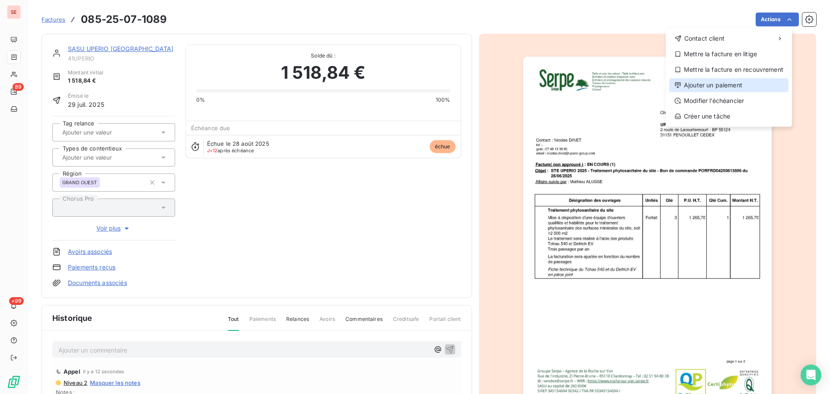
click at [730, 84] on div "Ajouter un paiement" at bounding box center [728, 85] width 119 height 14
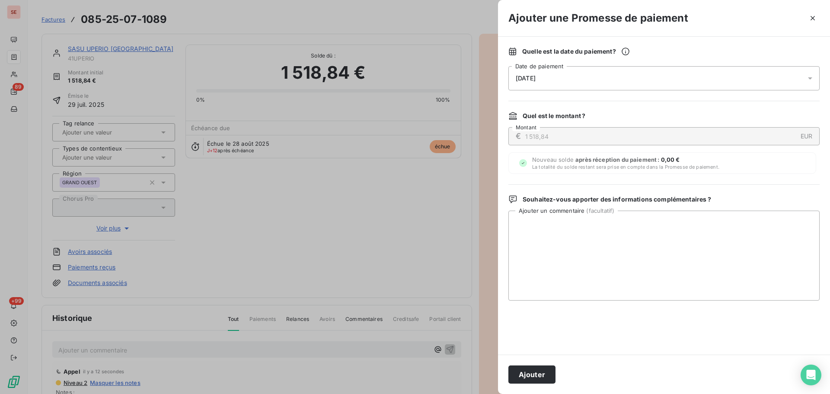
click at [702, 82] on div "[DATE]" at bounding box center [663, 78] width 311 height 24
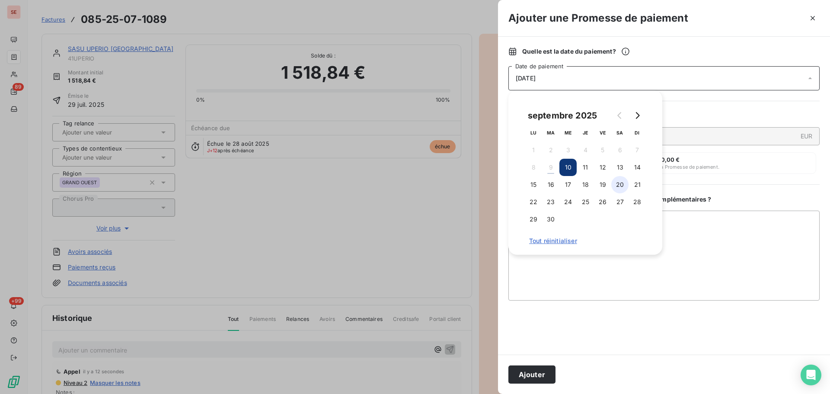
click at [620, 185] on button "20" at bounding box center [619, 184] width 17 height 17
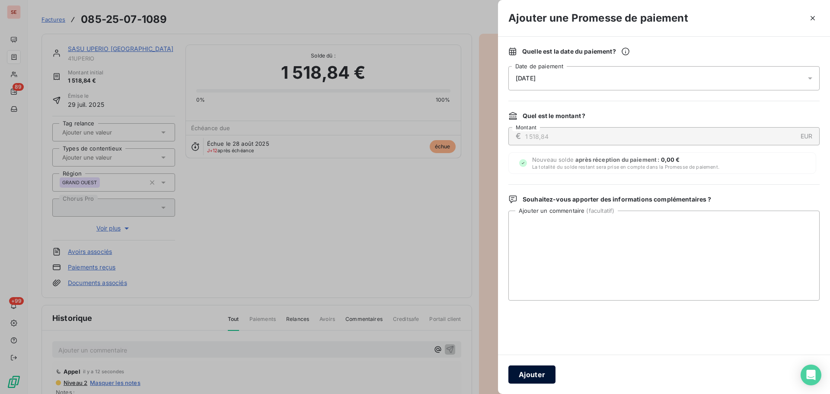
click at [522, 367] on button "Ajouter" at bounding box center [531, 374] width 47 height 18
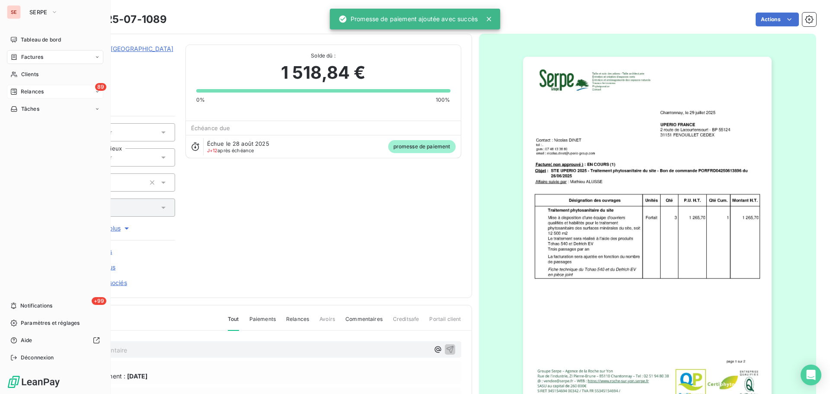
click at [25, 89] on span "Relances" at bounding box center [32, 92] width 23 height 8
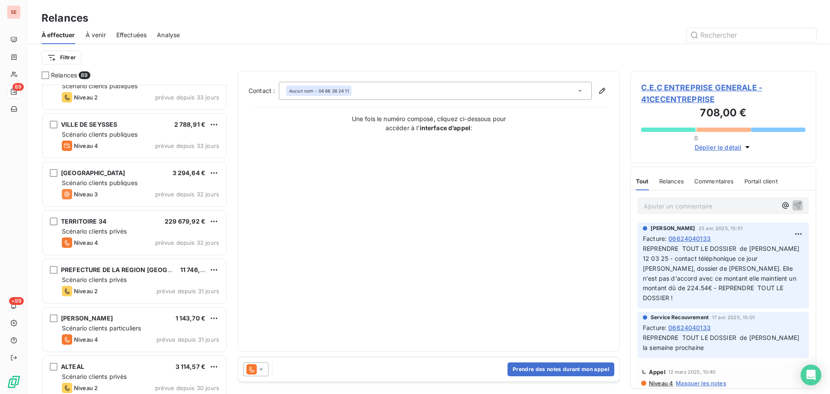
scroll to position [1268, 0]
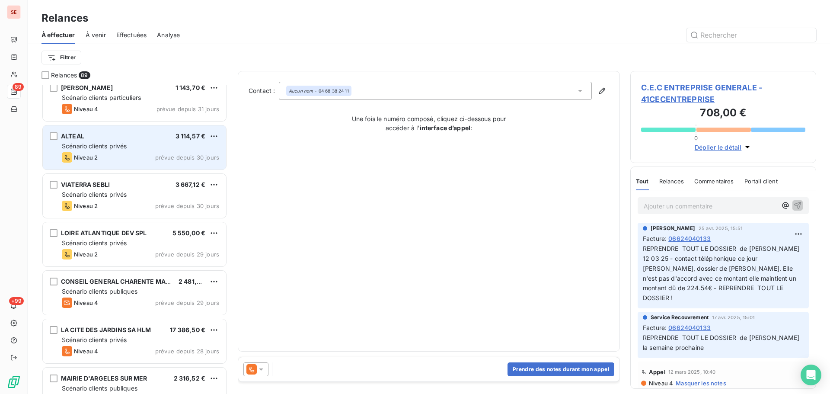
click at [151, 160] on div "Niveau 2 prévue depuis 30 jours" at bounding box center [140, 157] width 157 height 10
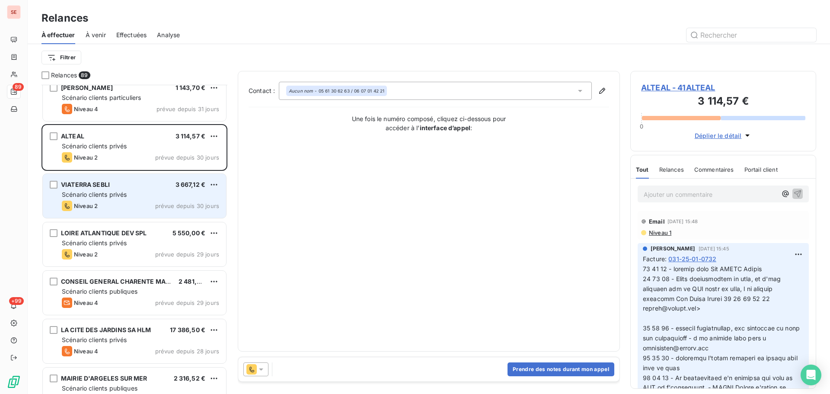
scroll to position [1384, 0]
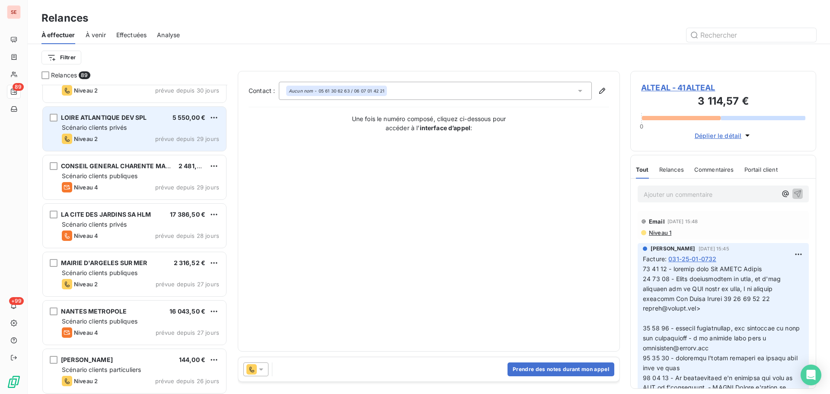
click at [148, 133] on div "LOIRE ATLANTIQUE DEV SPL 5 550,00 € Scénario clients privés Niveau 2 prévue dep…" at bounding box center [134, 129] width 183 height 44
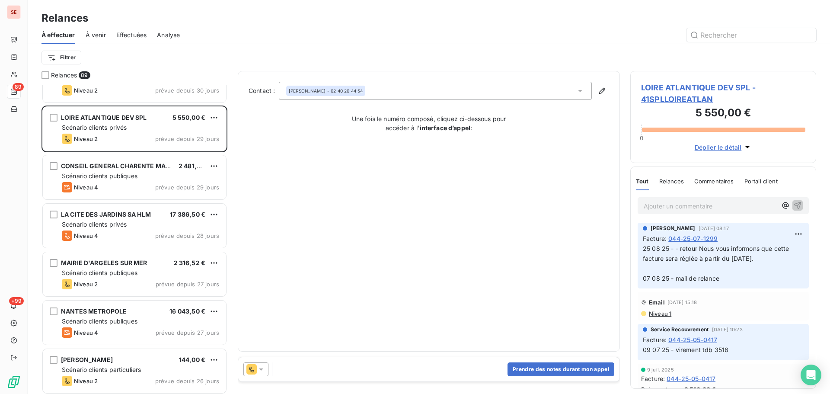
click at [702, 89] on span "LOIRE ATLANTIQUE DEV SPL - 41SPLLOIREATLAN" at bounding box center [723, 93] width 164 height 23
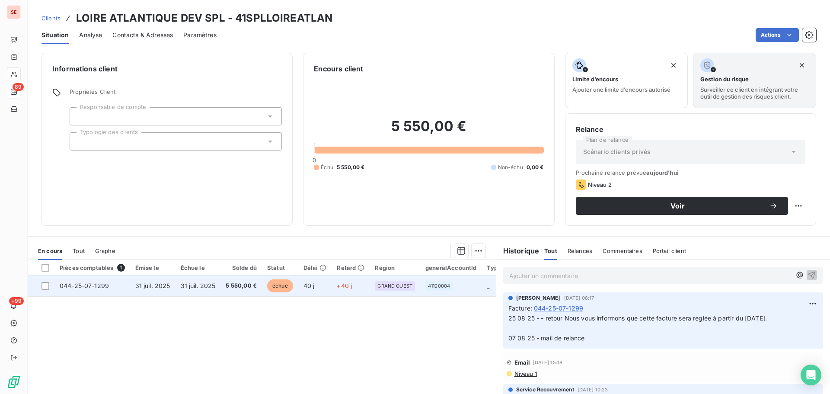
click at [236, 288] on span "5 550,00 €" at bounding box center [241, 285] width 31 height 9
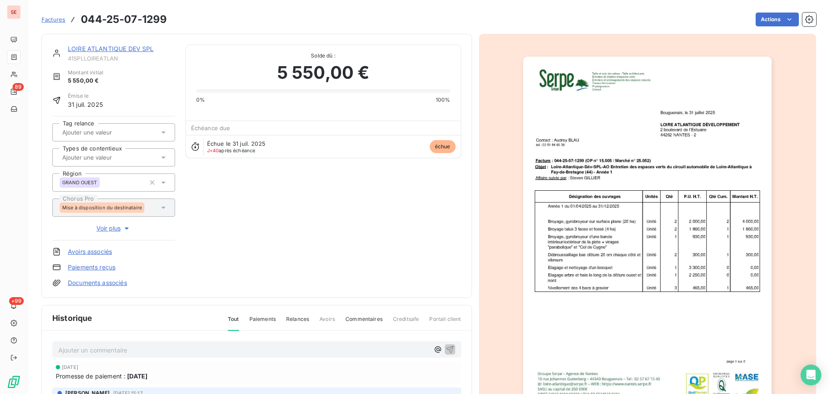
click at [154, 20] on h3 "044-25-07-1299" at bounding box center [124, 20] width 86 height 16
copy section "044-25-07-1299 Actions"
click at [134, 48] on link "LOIRE ATLANTIQUE DEV SPL" at bounding box center [111, 48] width 86 height 7
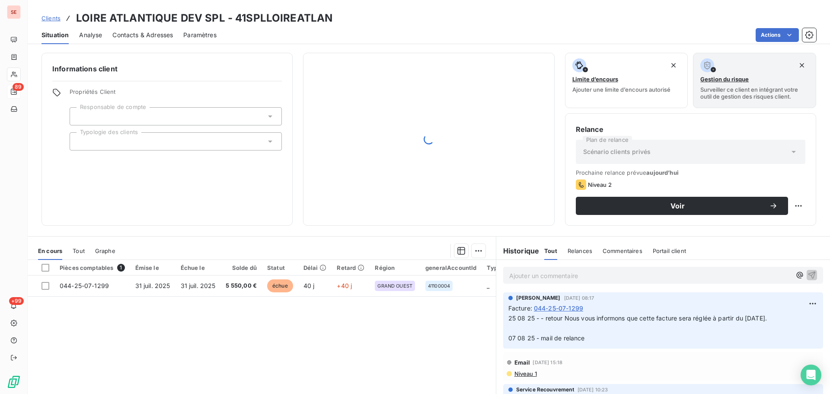
click at [159, 35] on span "Contacts & Adresses" at bounding box center [142, 35] width 61 height 9
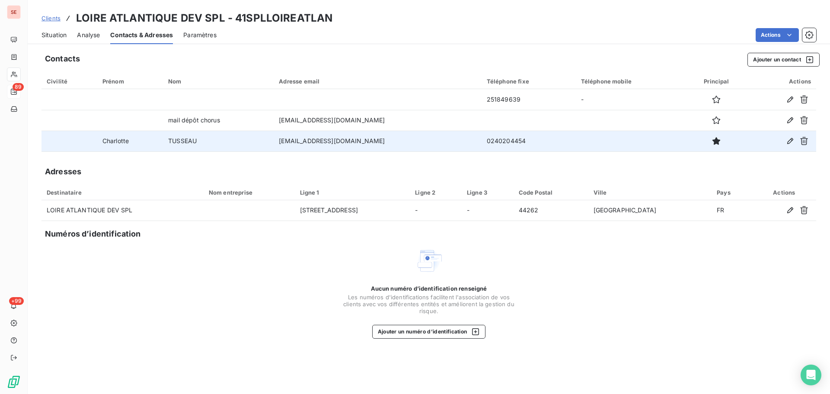
click at [335, 144] on td "[EMAIL_ADDRESS][DOMAIN_NAME]" at bounding box center [377, 141] width 207 height 21
copy td "[EMAIL_ADDRESS][DOMAIN_NAME]"
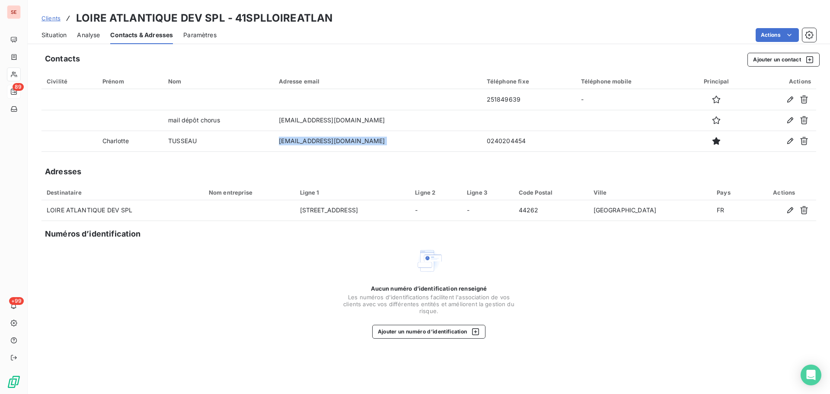
click at [59, 31] on span "Situation" at bounding box center [53, 35] width 25 height 9
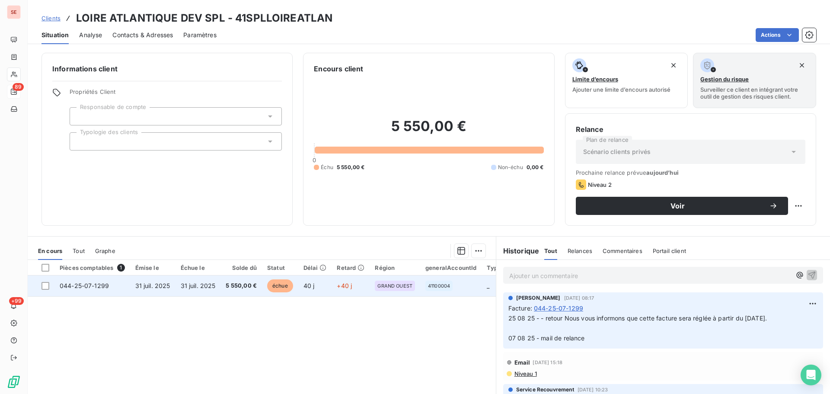
click at [143, 292] on td "31 juil. 2025" at bounding box center [152, 285] width 45 height 21
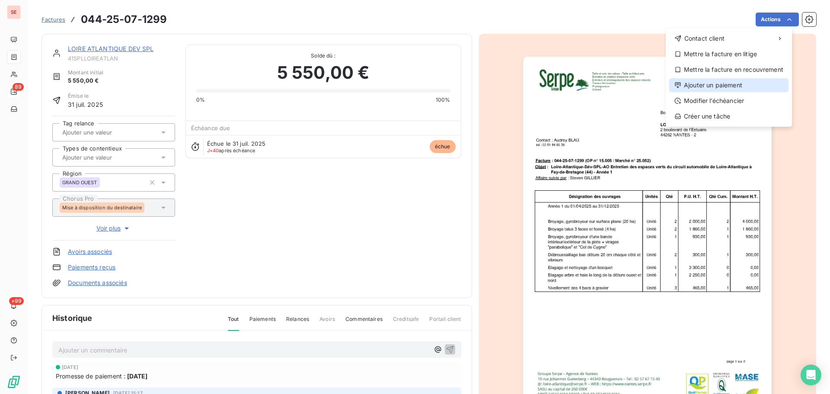
click at [730, 83] on div "Ajouter un paiement" at bounding box center [728, 85] width 119 height 14
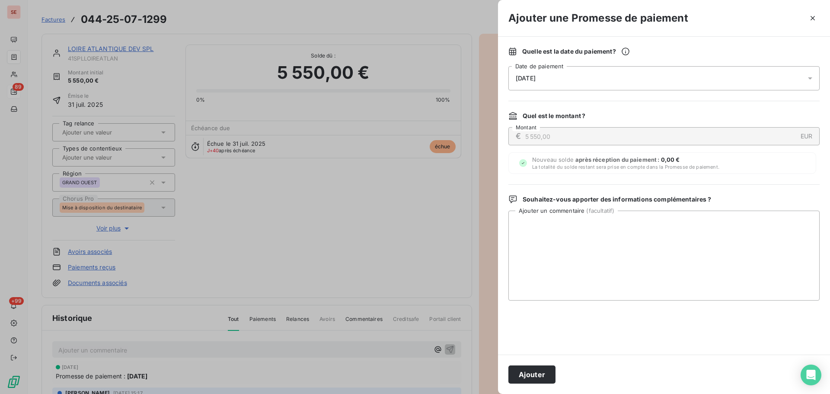
click at [638, 78] on div "[DATE]" at bounding box center [663, 78] width 311 height 24
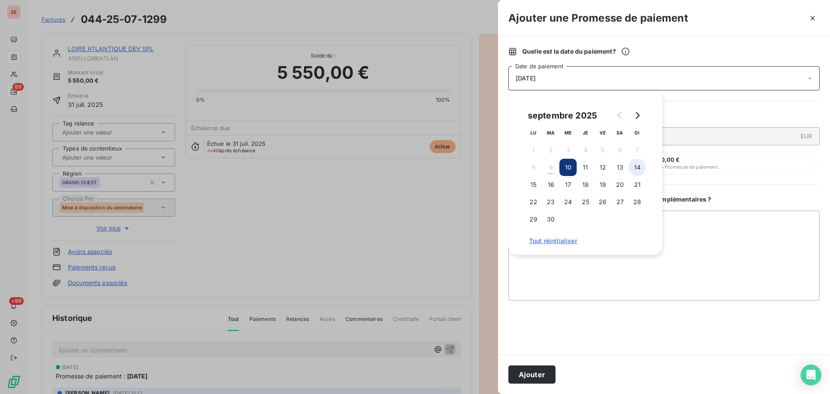
click at [632, 169] on button "14" at bounding box center [636, 167] width 17 height 17
click at [542, 373] on button "Ajouter" at bounding box center [531, 374] width 47 height 18
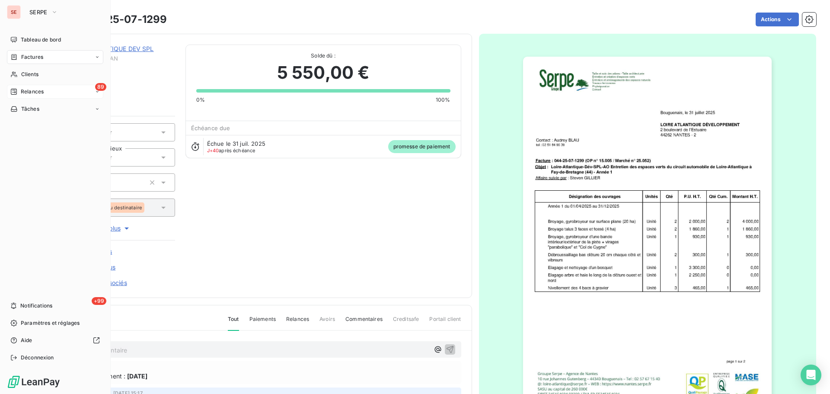
click at [27, 90] on span "Relances" at bounding box center [32, 92] width 23 height 8
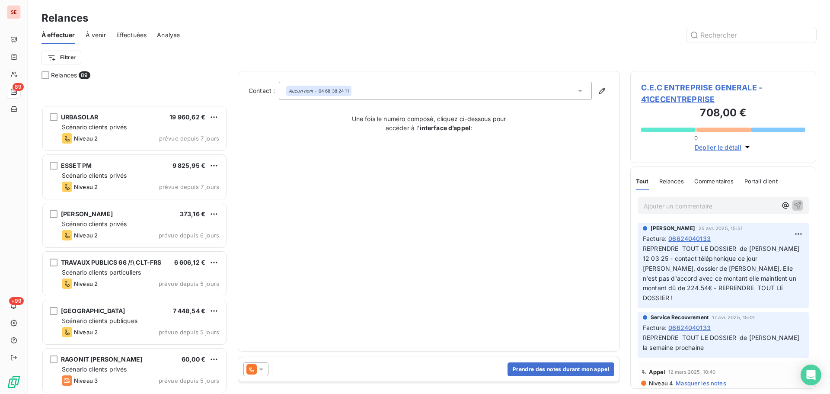
scroll to position [2767, 0]
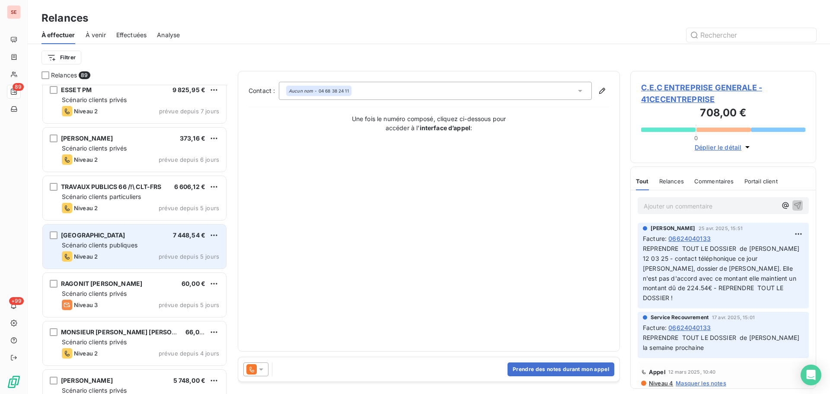
click at [123, 243] on span "Scénario clients publiques" at bounding box center [100, 244] width 76 height 7
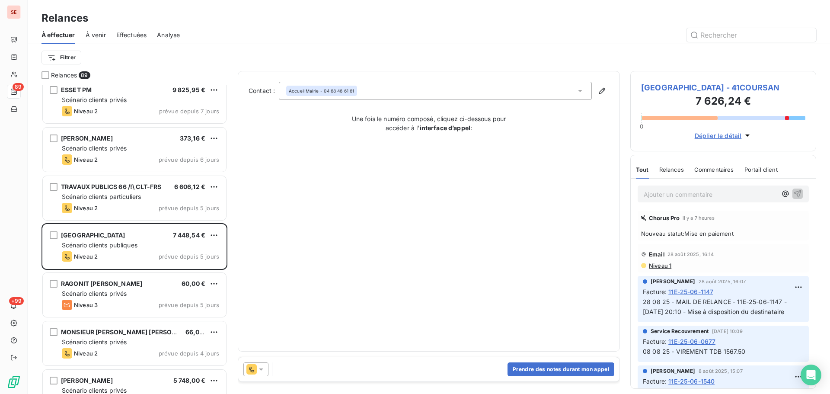
click at [706, 84] on span "[GEOGRAPHIC_DATA] - 41COURSAN" at bounding box center [723, 88] width 164 height 12
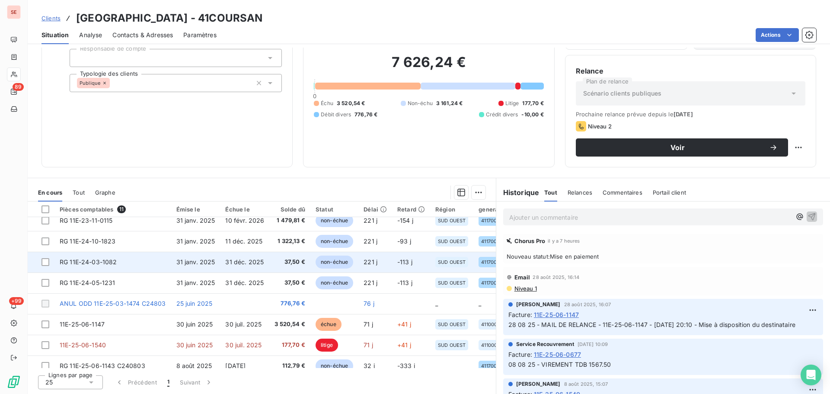
scroll to position [81, 0]
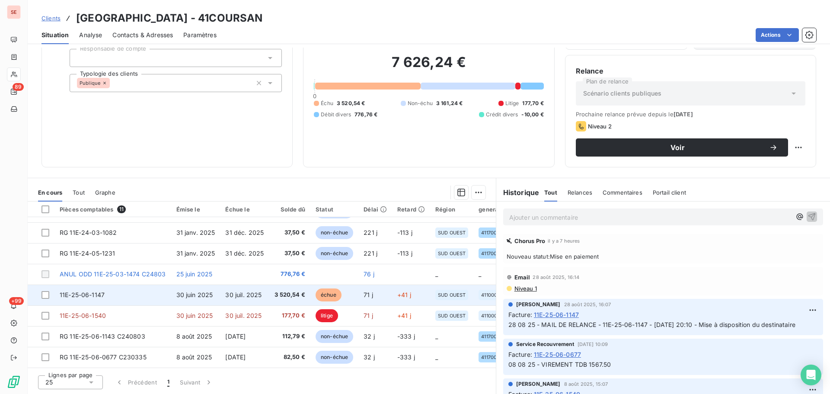
click at [220, 289] on td "30 juil. 2025" at bounding box center [244, 294] width 49 height 21
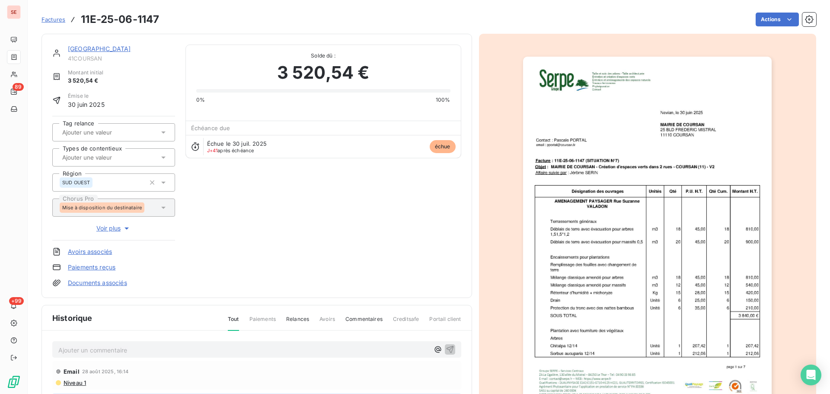
click at [131, 19] on h3 "11E-25-06-1147" at bounding box center [120, 20] width 78 height 16
copy section "11E-25-06-1147 Actions"
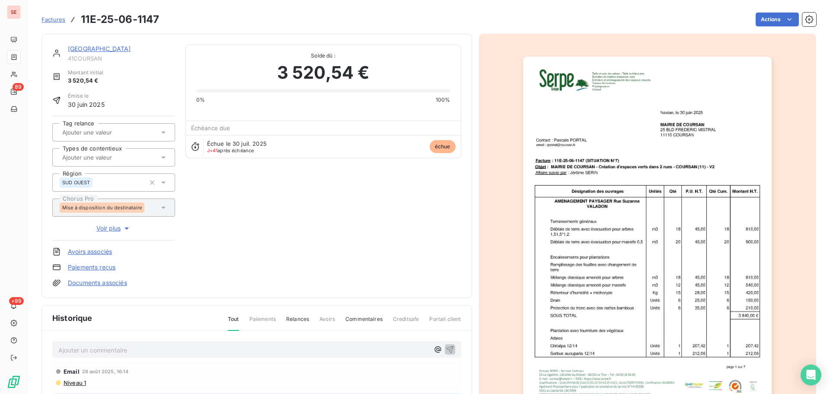
click at [113, 52] on link "[GEOGRAPHIC_DATA]" at bounding box center [99, 48] width 63 height 7
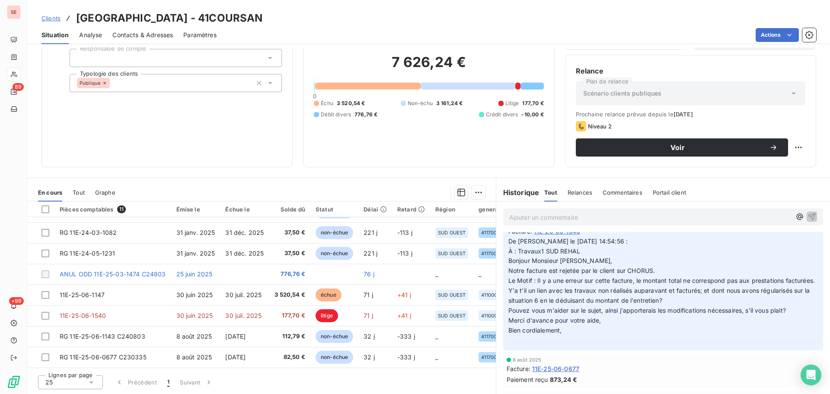
scroll to position [346, 0]
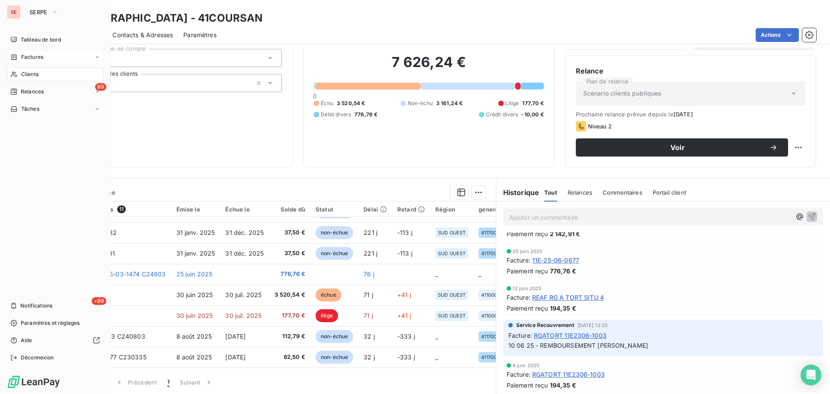
click at [31, 55] on span "Factures" at bounding box center [32, 57] width 22 height 8
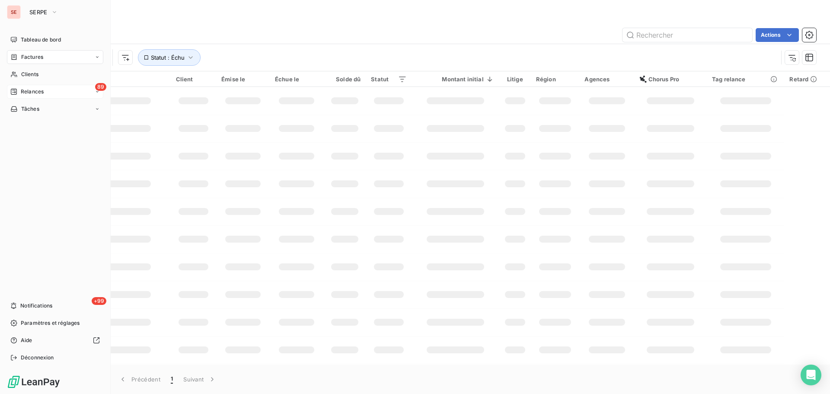
click at [26, 91] on span "Relances" at bounding box center [32, 92] width 23 height 8
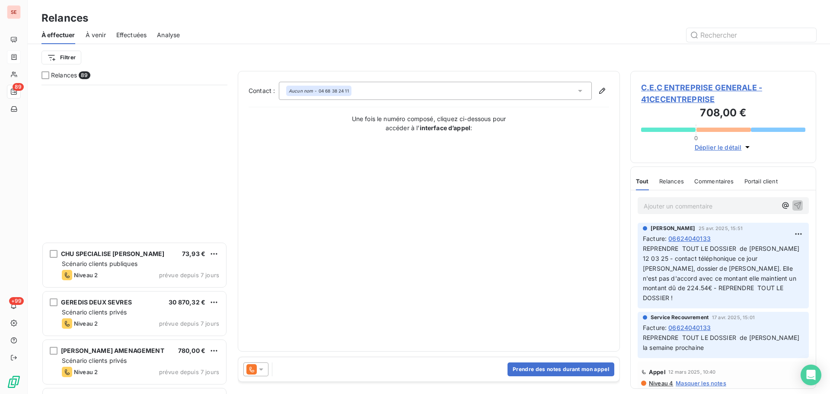
scroll to position [2767, 0]
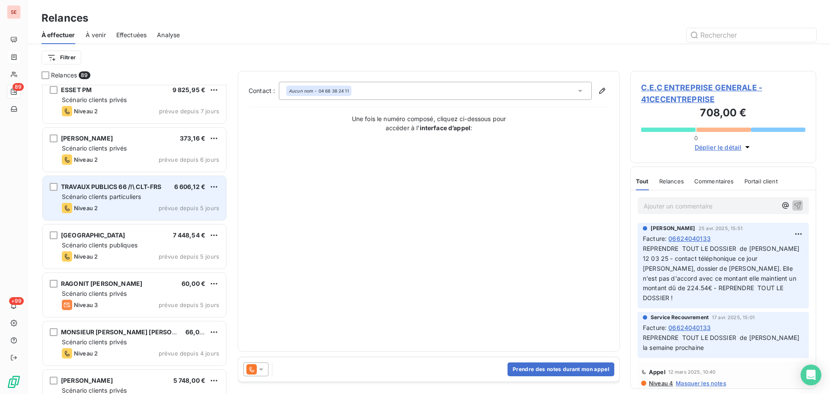
click at [168, 180] on div "TRAVAUX PUBLICS 66 /!\ CLT-FRS 6 606,12 € Scénario clients particuliers Niveau …" at bounding box center [134, 198] width 183 height 44
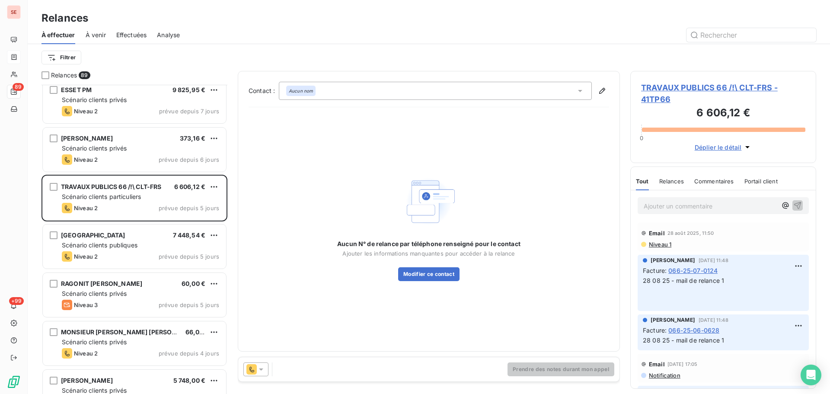
click at [660, 91] on span "TRAVAUX PUBLICS 66 /!\ CLT-FRS - 41TP66" at bounding box center [723, 93] width 164 height 23
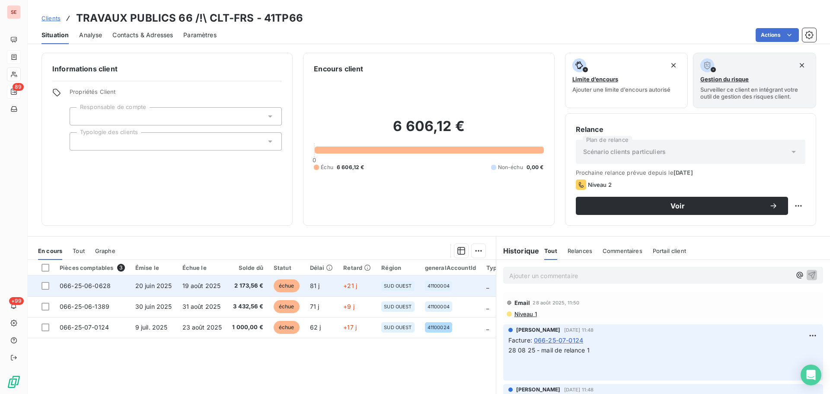
click at [181, 277] on td "19 août 2025" at bounding box center [202, 285] width 50 height 21
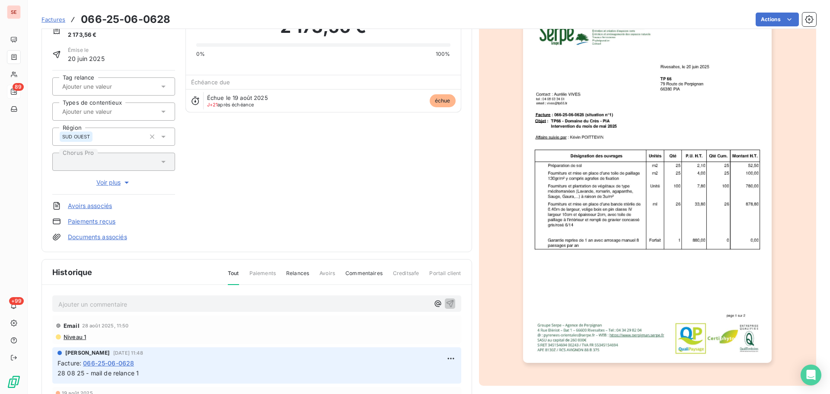
scroll to position [118, 0]
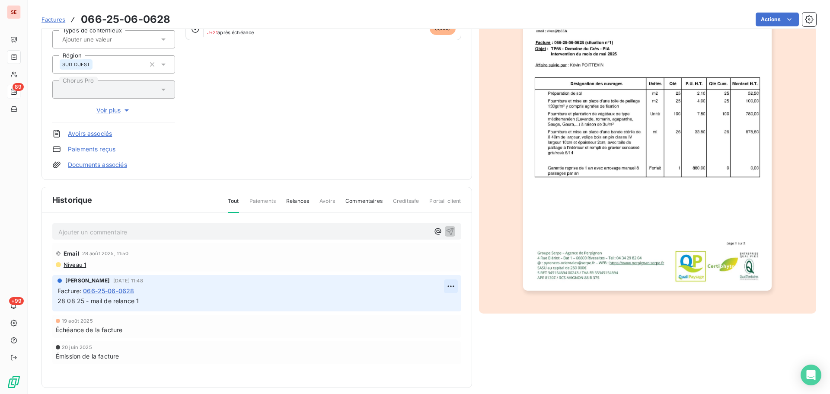
click at [449, 286] on html "SE 89 +99 Factures 066-25-06-0628 Actions TRAVAUX PUBLICS 66 /!\ CLT-FRS 41TP66…" at bounding box center [415, 197] width 830 height 394
click at [430, 305] on div "Editer" at bounding box center [426, 305] width 48 height 14
click at [59, 302] on span "28 08 25 - mail de relance 1" at bounding box center [97, 300] width 81 height 7
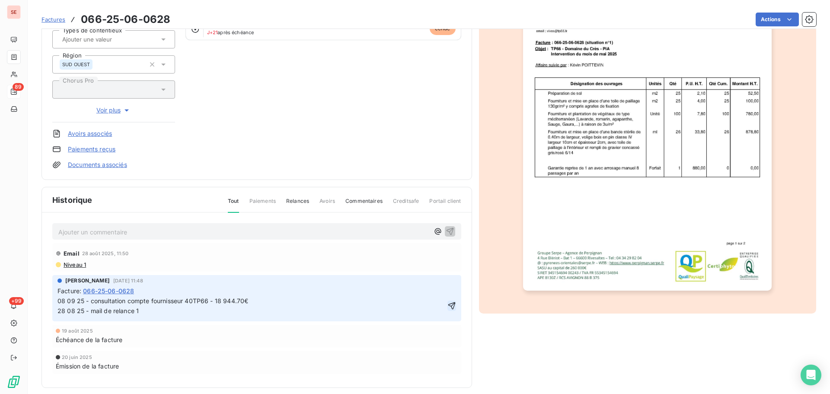
click button "button" at bounding box center [451, 305] width 9 height 10
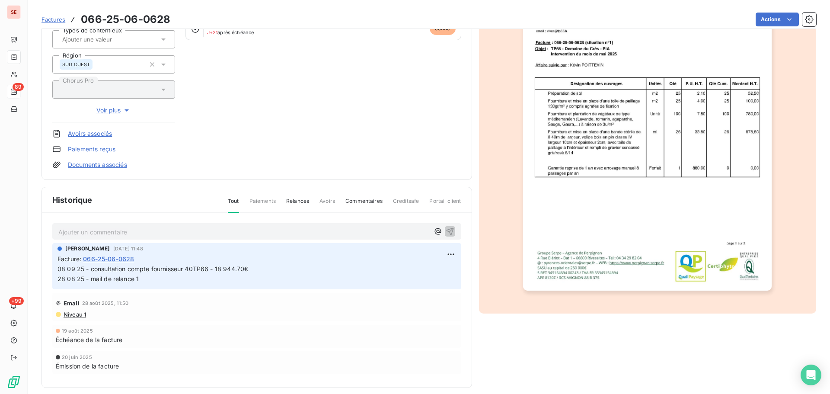
click at [228, 268] on span "08 09 25 - consultation compte fournisseur 40TP66 - 18 944.70€ 28 08 25 - mail …" at bounding box center [271, 273] width 429 height 17
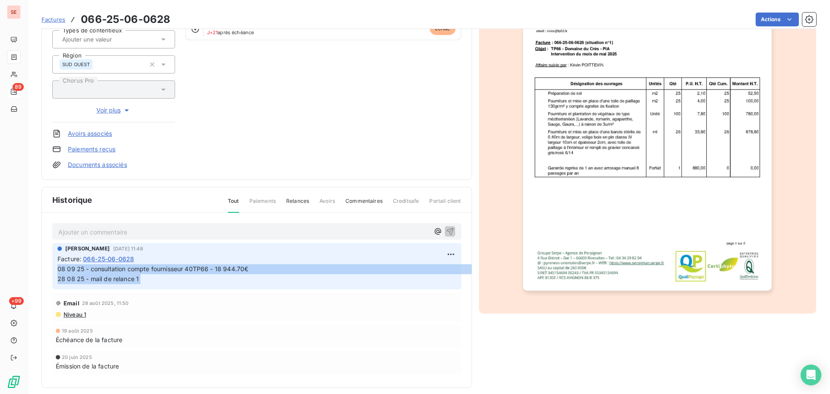
click at [228, 268] on span "08 09 25 - consultation compte fournisseur 40TP66 - 18 944.70€ 28 08 25 - mail …" at bounding box center [271, 273] width 429 height 17
click at [228, 282] on p "08 09 25 - consultation compte fournisseur 40TP66 - 18 944.70€ 28 08 25 - mail …" at bounding box center [256, 274] width 399 height 20
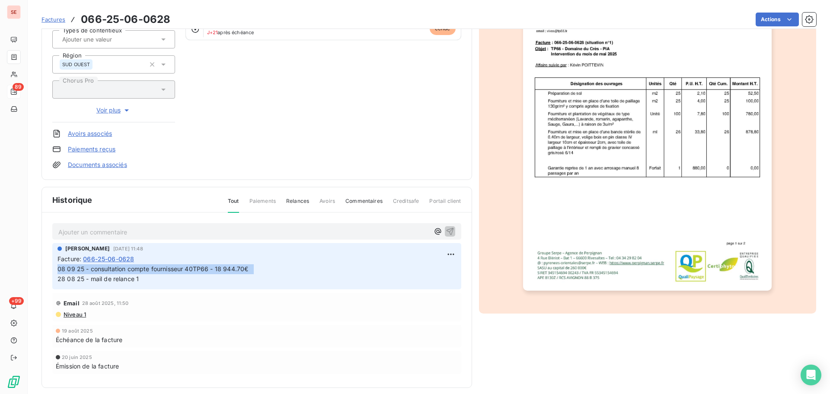
drag, startPoint x: 255, startPoint y: 271, endPoint x: 57, endPoint y: 271, distance: 198.4
click at [57, 271] on div "[PERSON_NAME] [DATE] 11:48 Facture : 066-25-06-0628 08 09 25 - consultation com…" at bounding box center [256, 266] width 409 height 46
copy span "08 09 25 - consultation compte fournisseur 40TP66 - 18 944.70€"
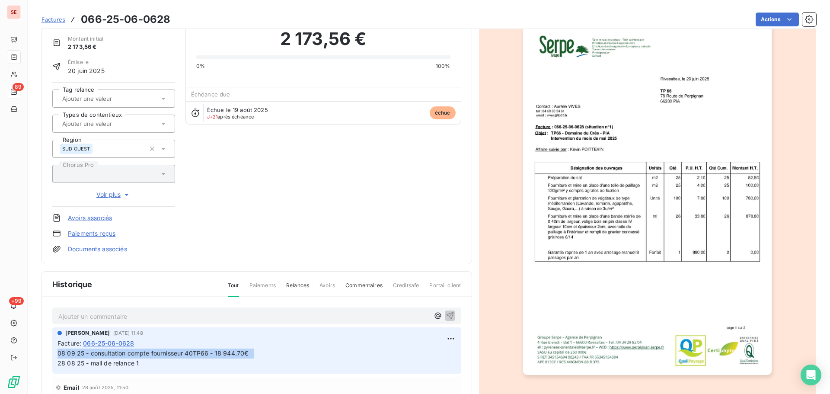
scroll to position [0, 0]
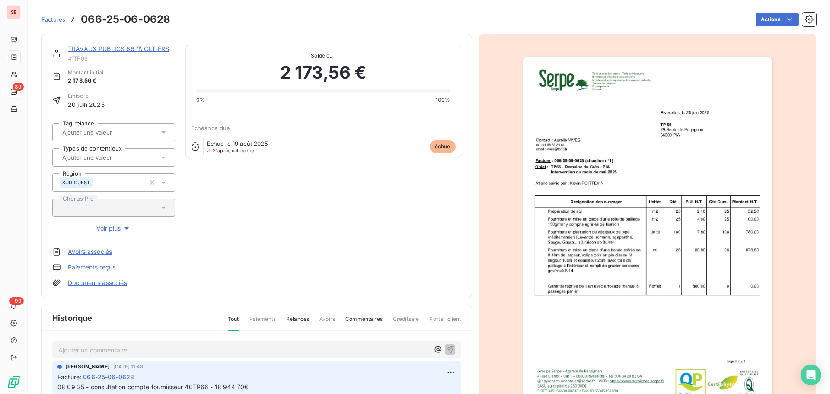
click at [118, 48] on link "TRAVAUX PUBLICS 66 /!\ CLT-FRS" at bounding box center [119, 48] width 102 height 7
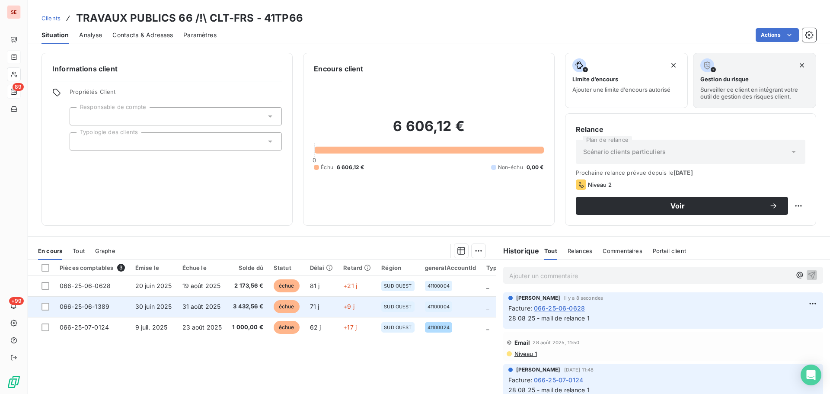
click at [196, 305] on span "31 août 2025" at bounding box center [201, 306] width 38 height 7
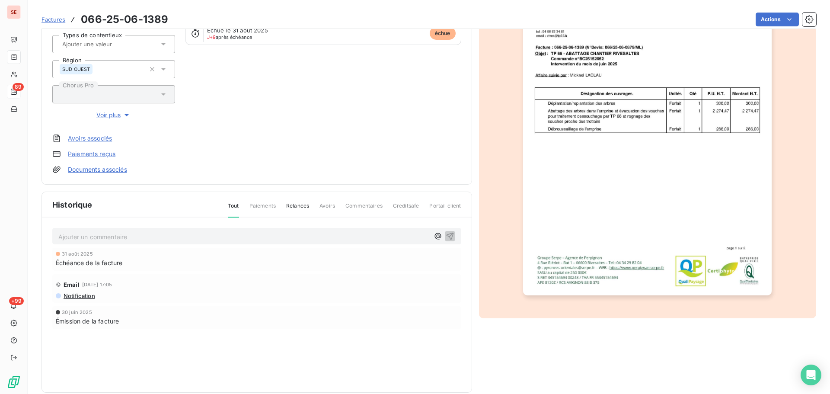
scroll to position [118, 0]
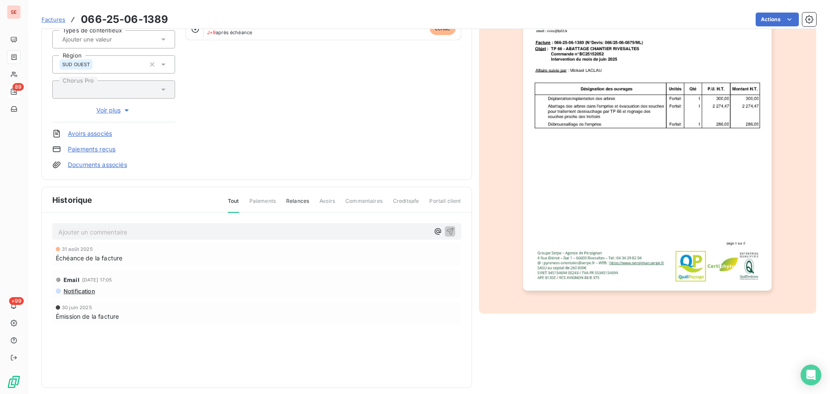
click at [305, 230] on p "Ajouter un commentaire ﻿" at bounding box center [243, 232] width 371 height 11
click at [451, 229] on button "button" at bounding box center [450, 231] width 10 height 10
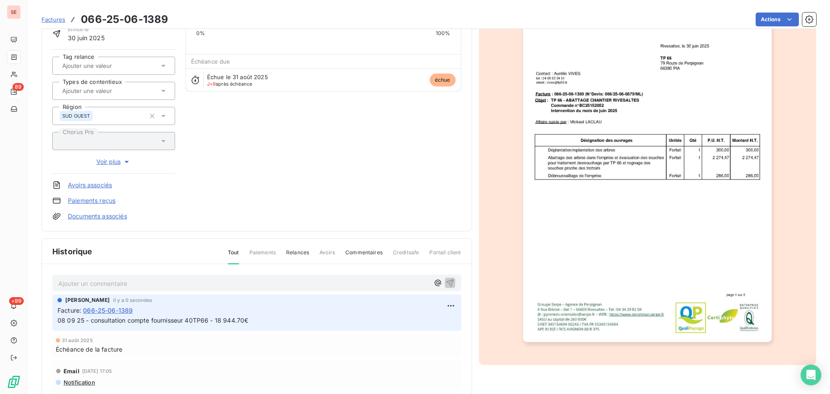
scroll to position [0, 0]
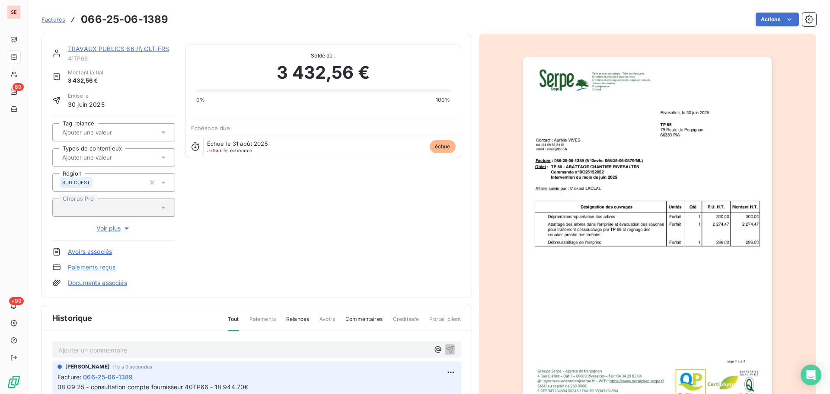
click at [131, 48] on link "TRAVAUX PUBLICS 66 /!\ CLT-FRS" at bounding box center [119, 48] width 102 height 7
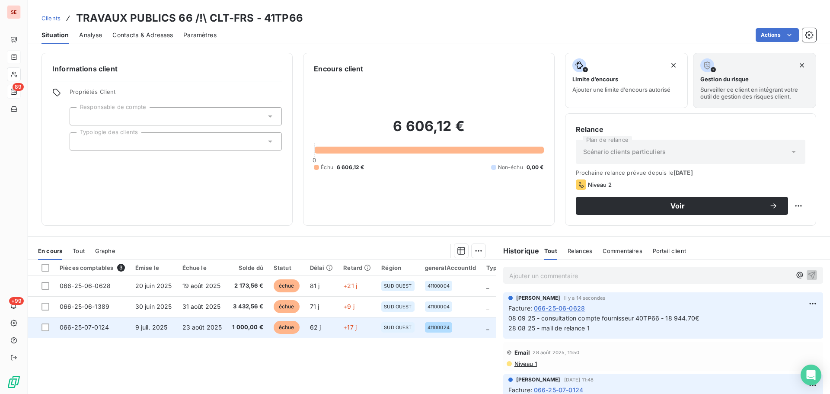
click at [167, 326] on td "9 juil. 2025" at bounding box center [153, 327] width 47 height 21
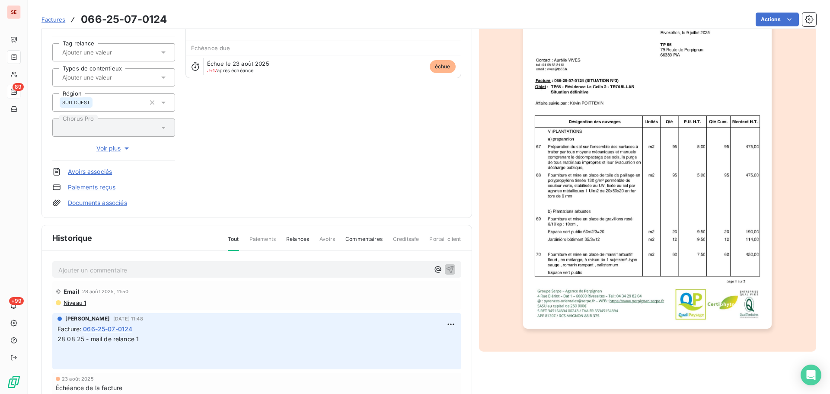
scroll to position [126, 0]
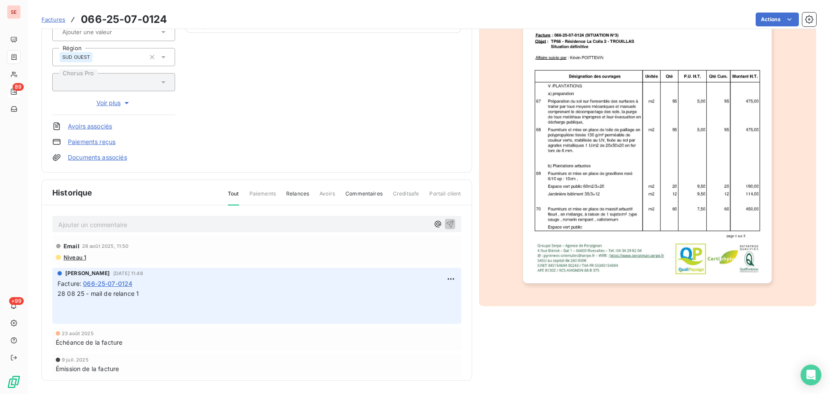
click at [169, 226] on p "Ajouter un commentaire ﻿" at bounding box center [243, 224] width 371 height 11
click at [446, 220] on icon "button" at bounding box center [449, 223] width 7 height 7
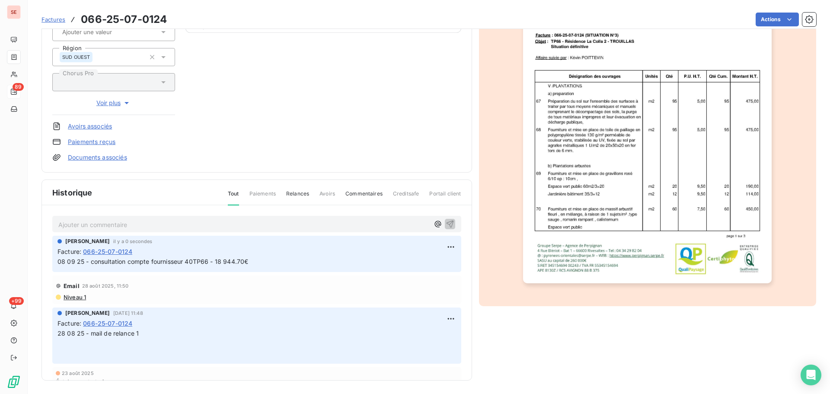
scroll to position [0, 0]
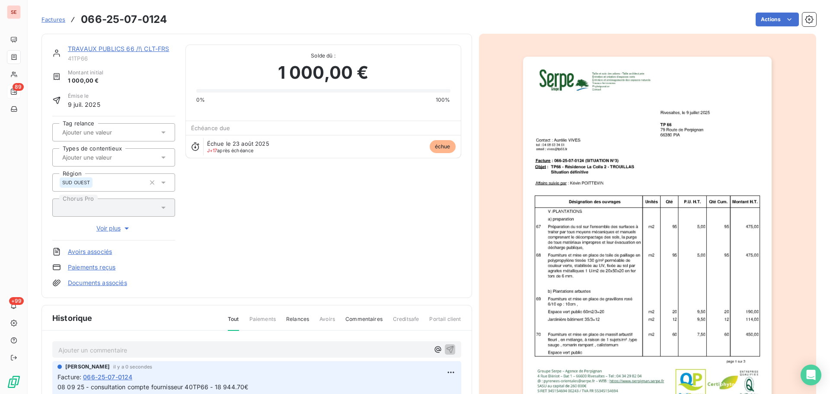
click at [108, 48] on link "TRAVAUX PUBLICS 66 /!\ CLT-FRS" at bounding box center [119, 48] width 102 height 7
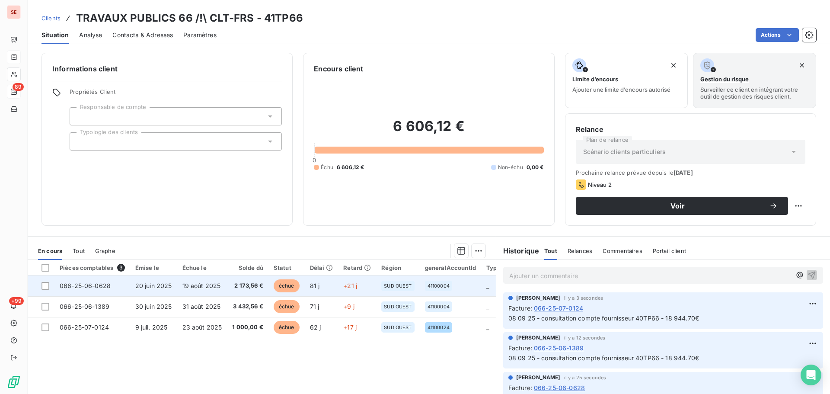
click at [177, 289] on td "19 août 2025" at bounding box center [202, 285] width 50 height 21
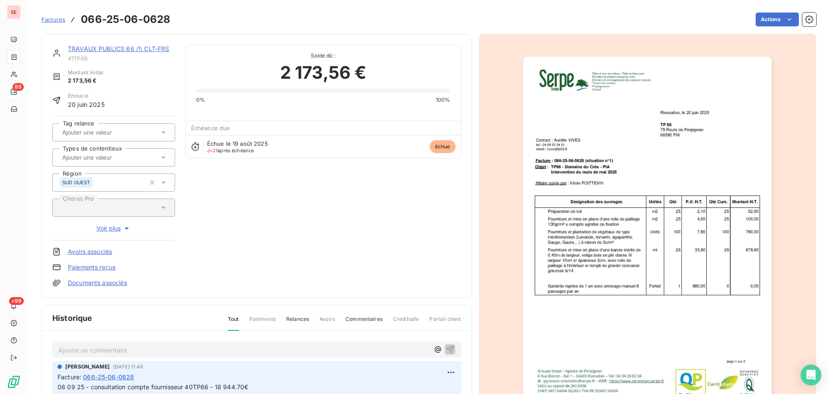
click at [747, 16] on div "Actions" at bounding box center [498, 20] width 635 height 14
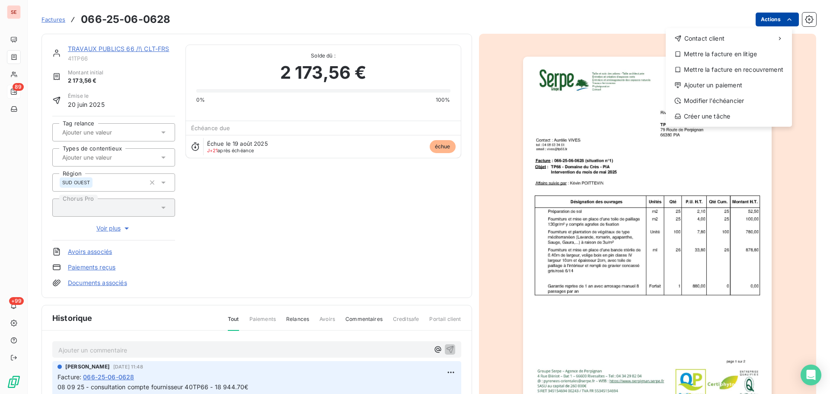
click at [753, 18] on html "SE 89 +99 Factures [PHONE_NUMBER] Actions Contact client Mettre la facture en l…" at bounding box center [415, 197] width 830 height 394
click at [716, 101] on div "Modifier l’échéancier" at bounding box center [728, 101] width 119 height 14
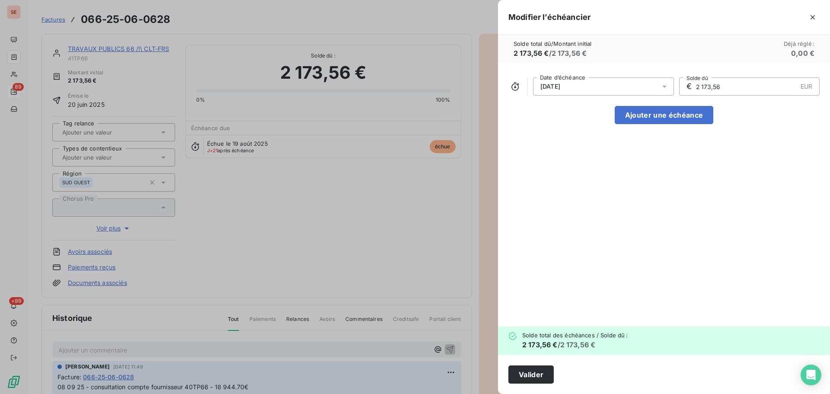
click at [602, 85] on div "[DATE]" at bounding box center [603, 86] width 141 height 18
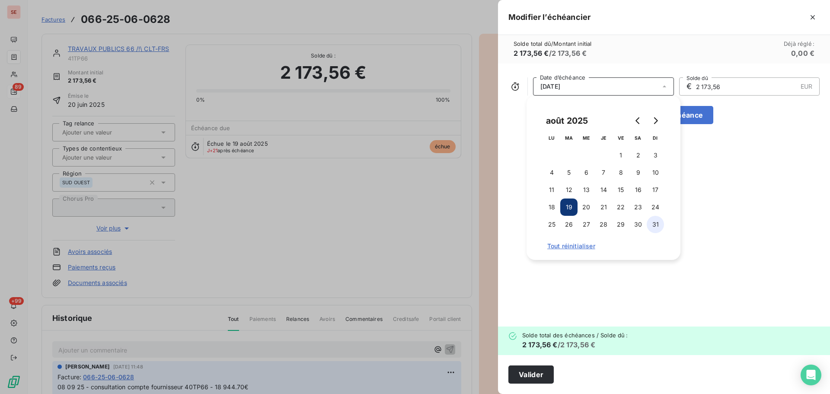
click at [653, 228] on button "31" at bounding box center [655, 224] width 17 height 17
click at [544, 366] on button "Valider" at bounding box center [530, 374] width 45 height 18
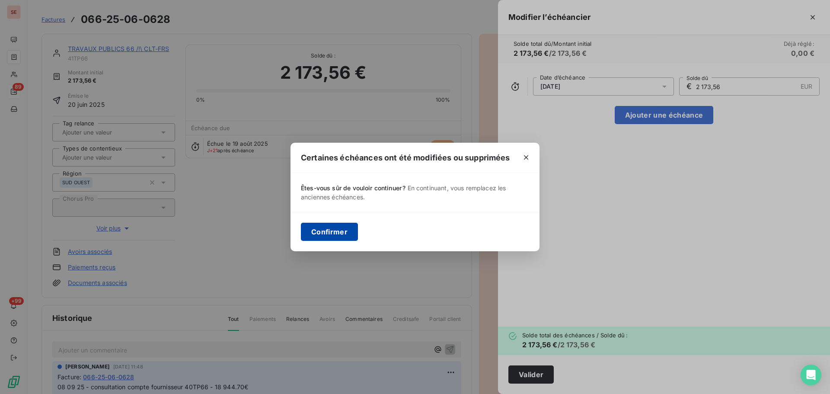
click at [328, 223] on button "Confirmer" at bounding box center [329, 232] width 57 height 18
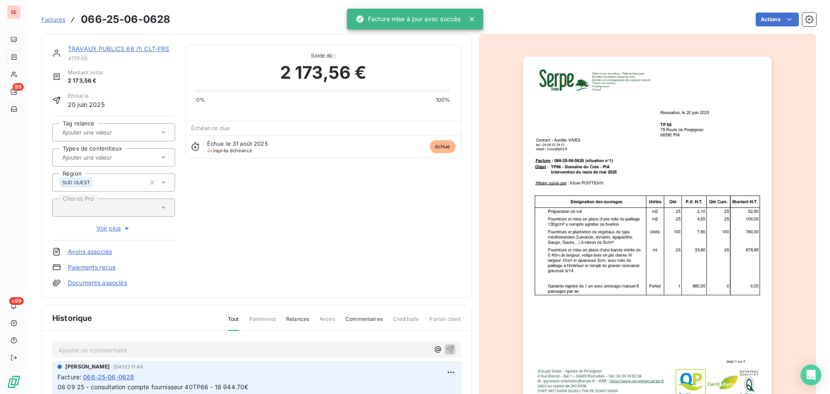
click at [141, 45] on link "TRAVAUX PUBLICS 66 /!\ CLT-FRS" at bounding box center [119, 48] width 102 height 7
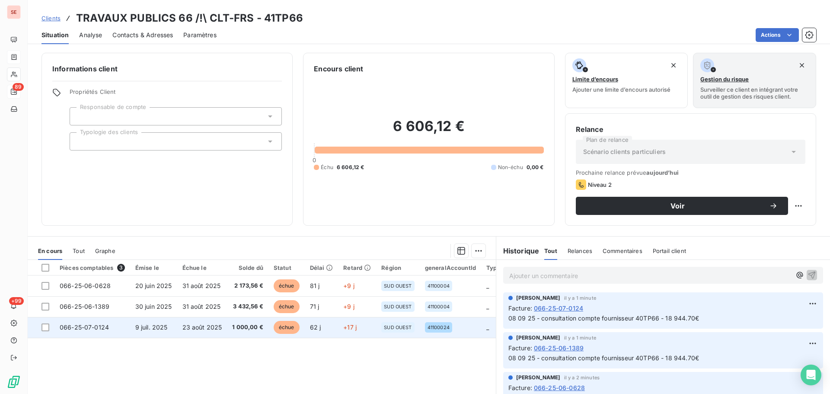
click at [208, 329] on span "23 août 2025" at bounding box center [202, 326] width 40 height 7
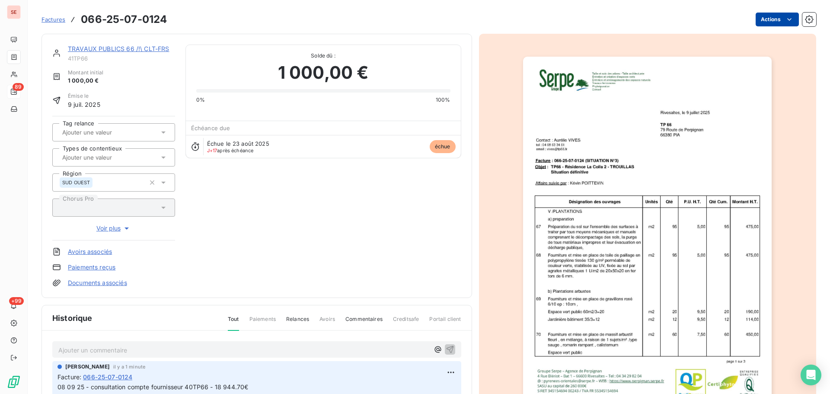
click at [774, 22] on html "SE 89 +99 Factures 066-25-07-0124 Actions TRAVAUX PUBLICS 66 /!\ CLT-FRS 41TP66…" at bounding box center [415, 197] width 830 height 394
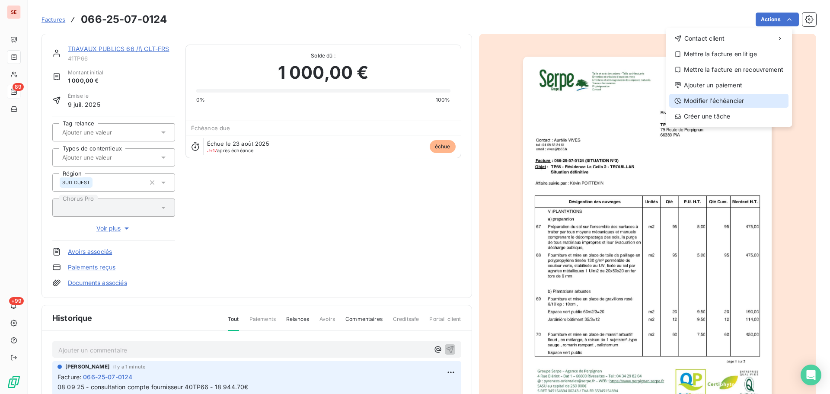
click at [731, 105] on div "Modifier l’échéancier" at bounding box center [728, 101] width 119 height 14
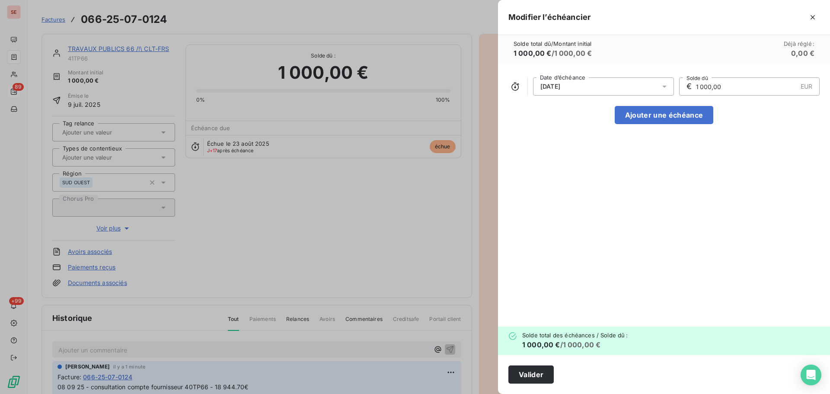
click at [612, 89] on div "[DATE]" at bounding box center [603, 86] width 141 height 18
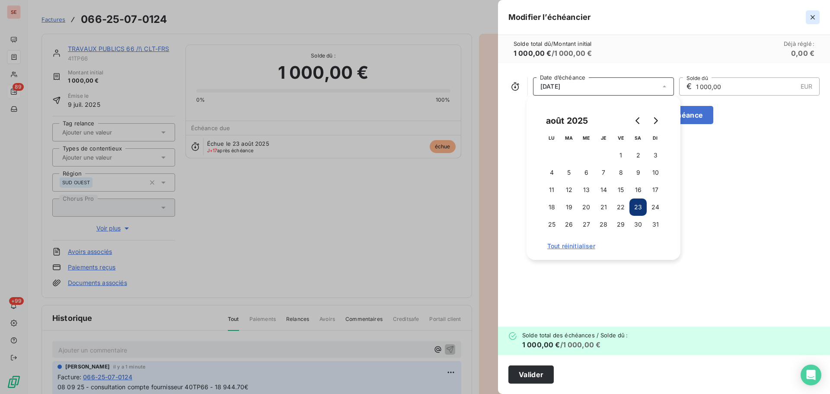
click at [815, 18] on icon "button" at bounding box center [812, 17] width 9 height 9
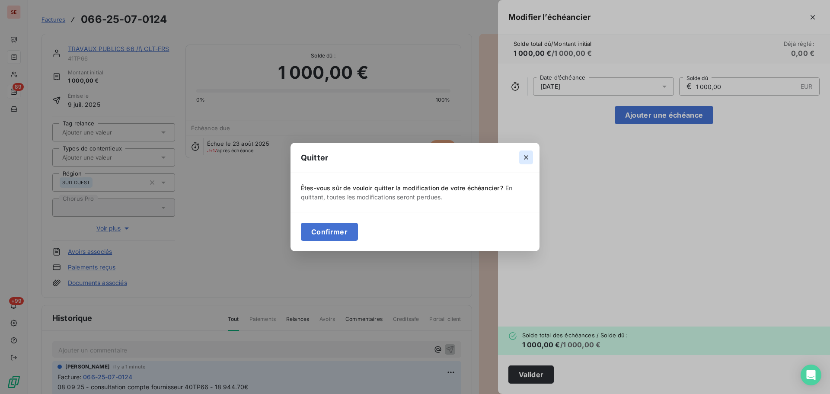
click at [528, 155] on icon "button" at bounding box center [526, 157] width 9 height 9
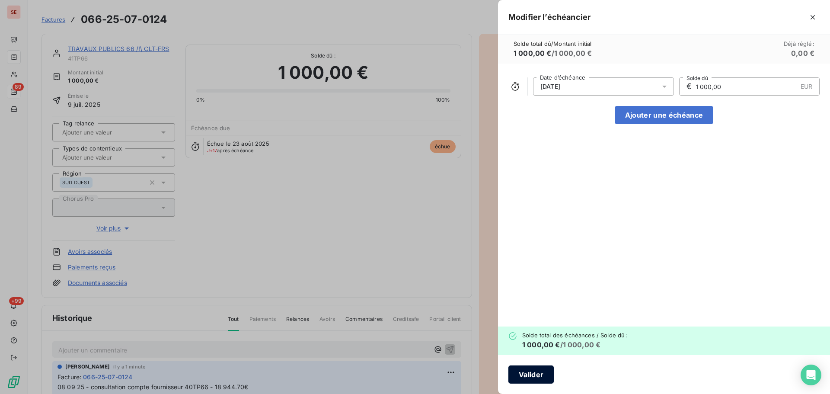
click at [536, 375] on button "Valider" at bounding box center [530, 374] width 45 height 18
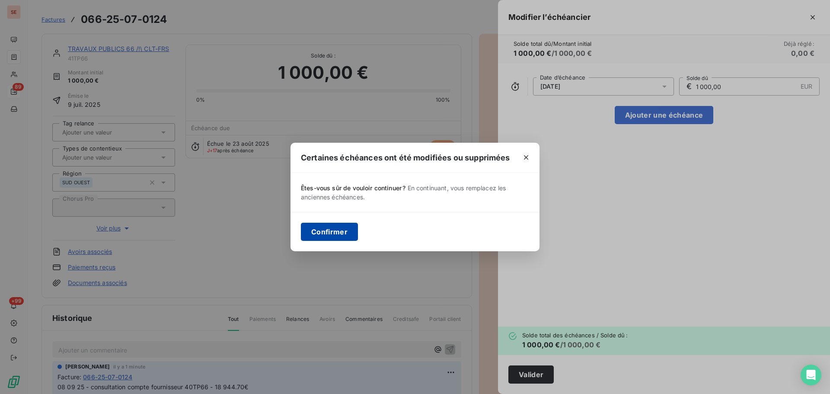
click at [337, 232] on button "Confirmer" at bounding box center [329, 232] width 57 height 18
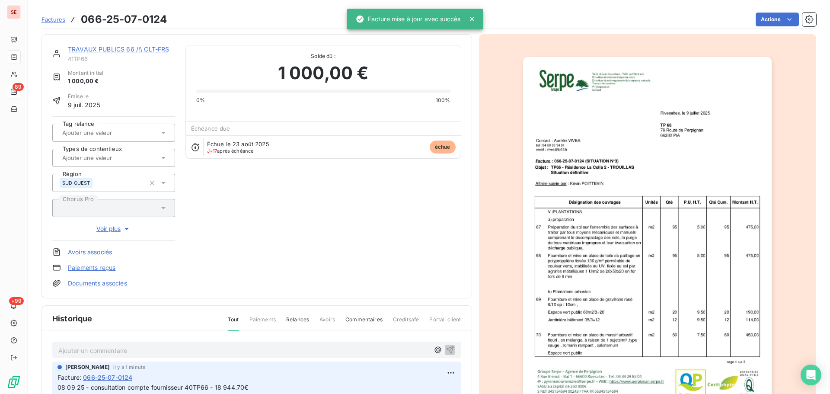
scroll to position [3, 0]
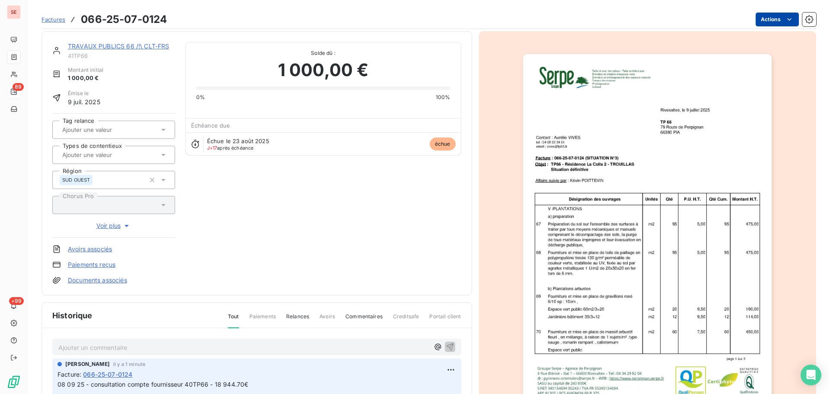
click at [778, 20] on html "SE 89 +99 Factures 066-25-07-0124 Actions TRAVAUX PUBLICS 66 /!\ CLT-FRS 41TP66…" at bounding box center [415, 197] width 830 height 394
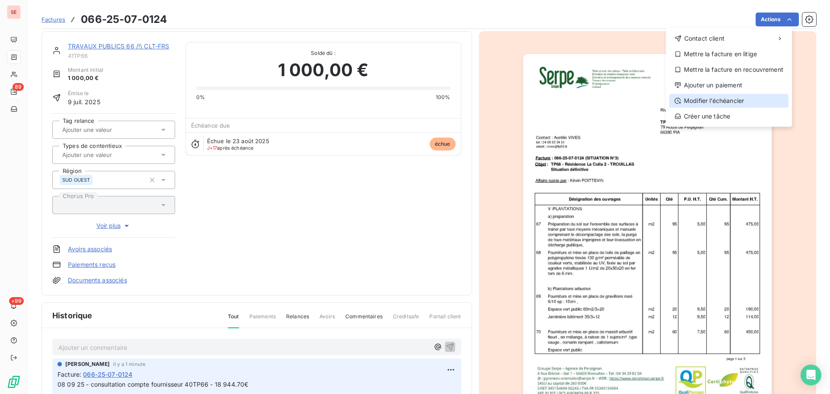
click at [723, 103] on div "Modifier l’échéancier" at bounding box center [728, 101] width 119 height 14
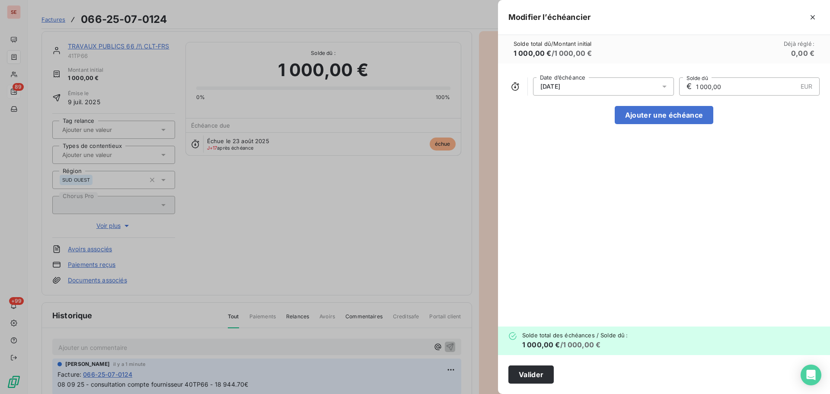
click at [632, 89] on div "[DATE]" at bounding box center [603, 86] width 141 height 18
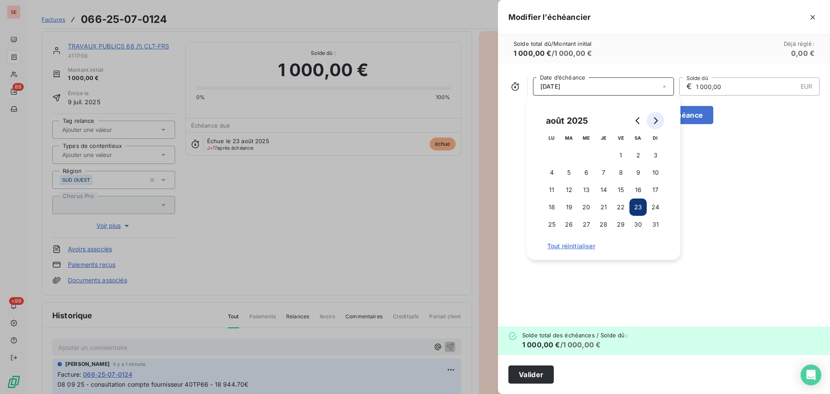
click at [655, 124] on button "Go to next month" at bounding box center [655, 120] width 17 height 17
click at [567, 173] on button "9" at bounding box center [568, 172] width 17 height 17
click at [527, 372] on button "Valider" at bounding box center [530, 374] width 45 height 18
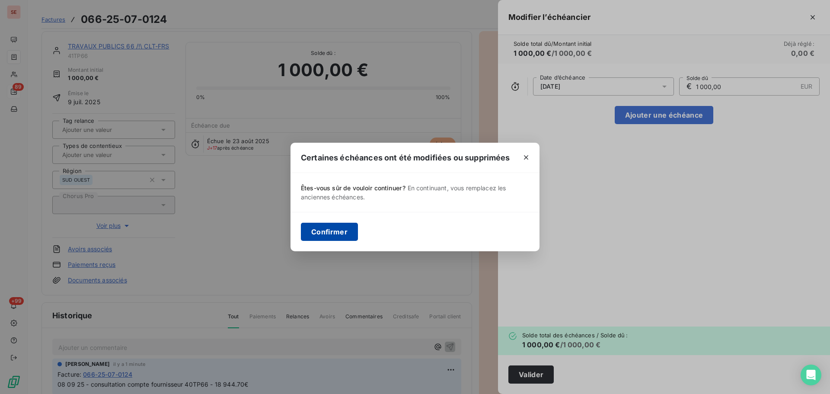
click at [330, 234] on button "Confirmer" at bounding box center [329, 232] width 57 height 18
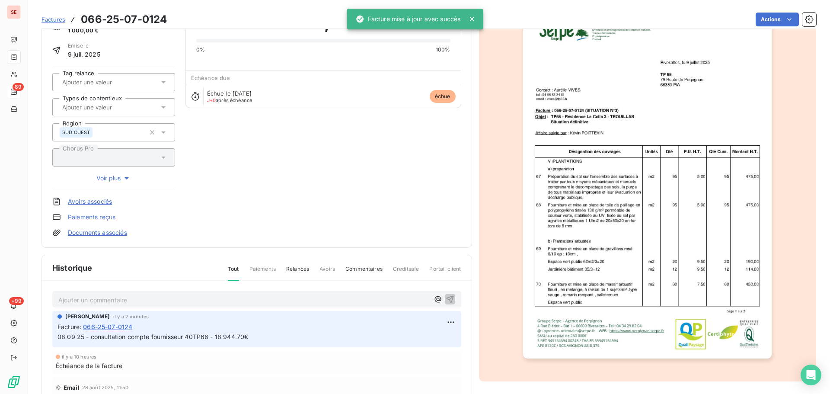
scroll to position [0, 0]
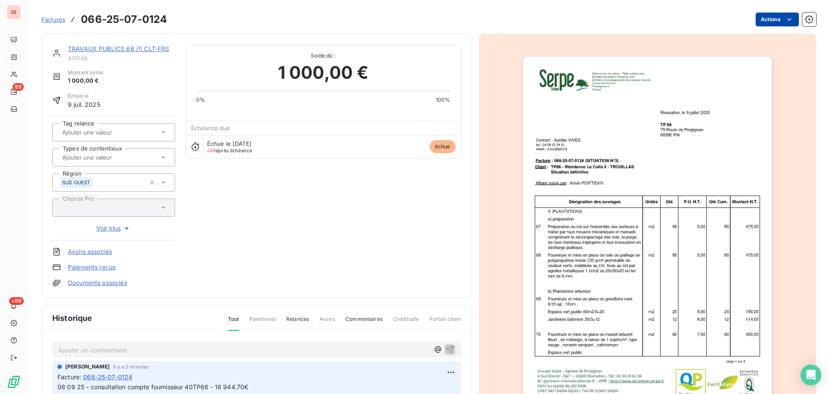
click at [771, 13] on html "SE 89 +99 Factures 066-25-07-0124 Actions TRAVAUX PUBLICS 66 /!\ CLT-FRS 41TP66…" at bounding box center [415, 197] width 830 height 394
click at [375, 201] on html "SE 89 +99 Factures 066-25-07-0124 Actions TRAVAUX PUBLICS 66 /!\ CLT-FRS 41TP66…" at bounding box center [415, 197] width 830 height 394
click at [110, 51] on link "TRAVAUX PUBLICS 66 /!\ CLT-FRS" at bounding box center [119, 48] width 102 height 7
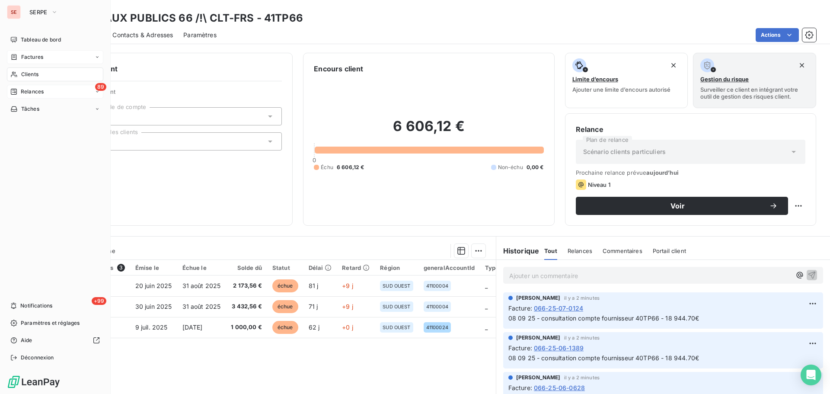
click at [26, 92] on span "Relances" at bounding box center [32, 92] width 23 height 8
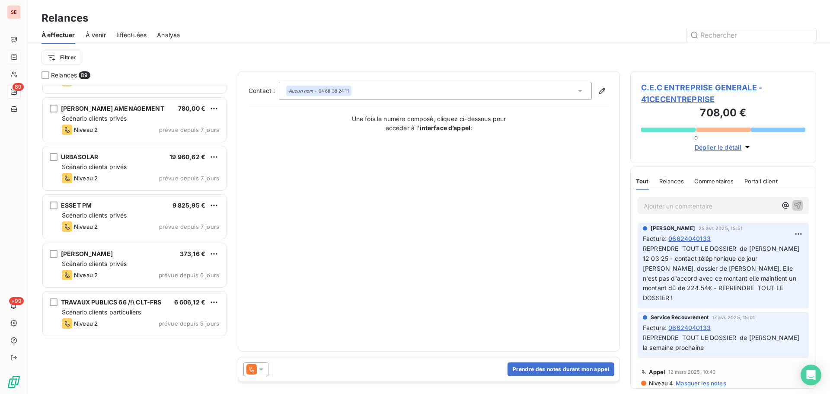
scroll to position [2306, 0]
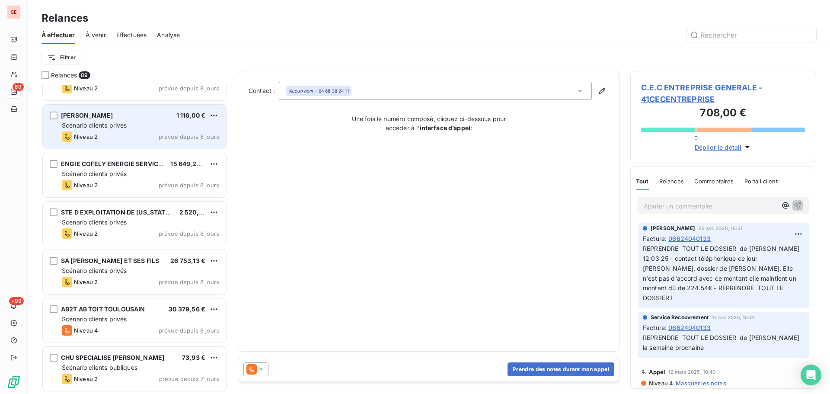
click at [178, 131] on div "[PERSON_NAME] 1 116,00 € Scénario clients privés Niveau 2 prévue depuis 8 jours" at bounding box center [134, 127] width 183 height 44
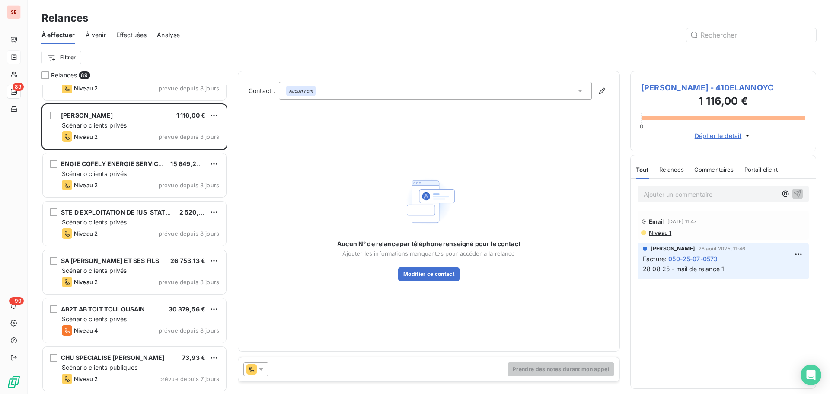
click at [727, 86] on span "[PERSON_NAME] - 41DELANNOYC" at bounding box center [723, 88] width 164 height 12
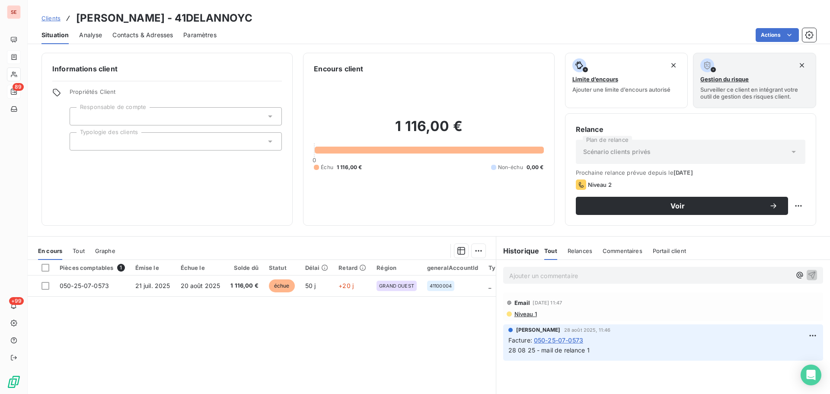
click at [151, 35] on span "Contacts & Adresses" at bounding box center [142, 35] width 61 height 9
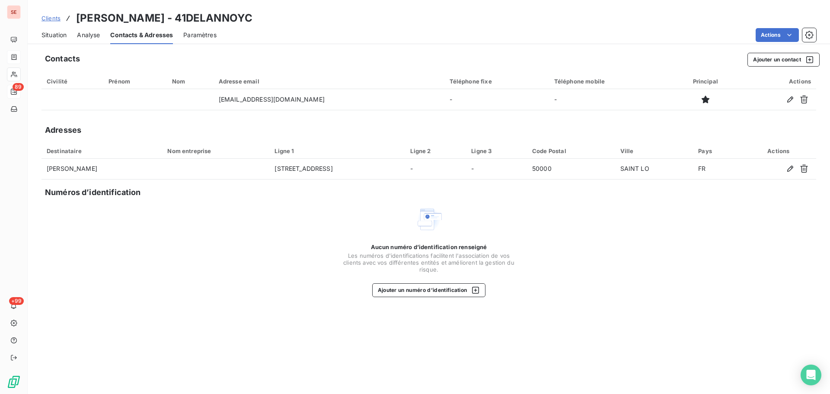
click at [53, 36] on span "Situation" at bounding box center [53, 35] width 25 height 9
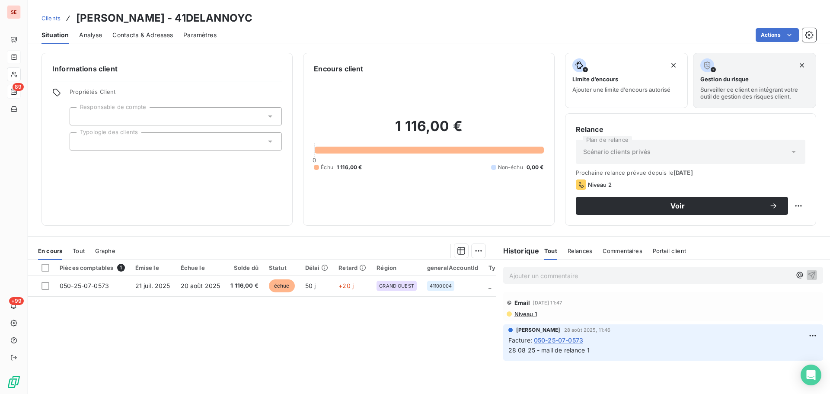
click at [141, 32] on span "Contacts & Adresses" at bounding box center [142, 35] width 61 height 9
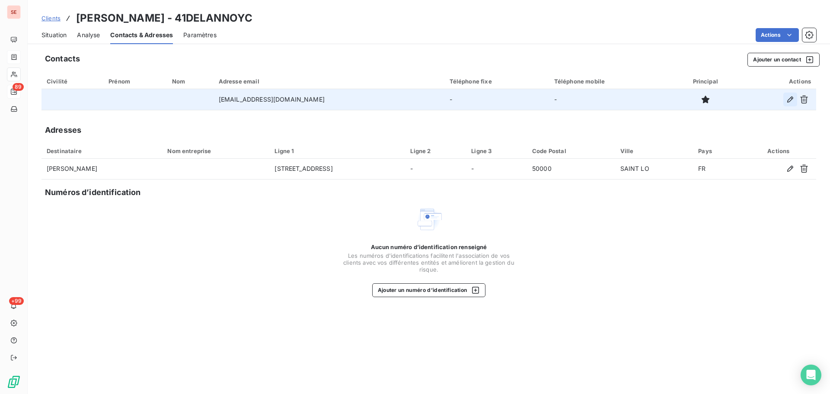
click at [789, 99] on icon "button" at bounding box center [790, 99] width 9 height 9
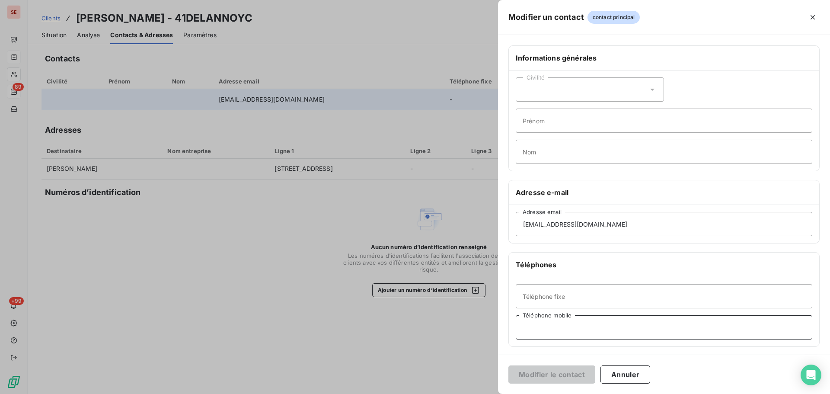
click at [595, 326] on input "Téléphone mobile" at bounding box center [664, 327] width 297 height 24
type input "0630579199"
click at [533, 372] on button "Modifier le contact" at bounding box center [551, 374] width 87 height 18
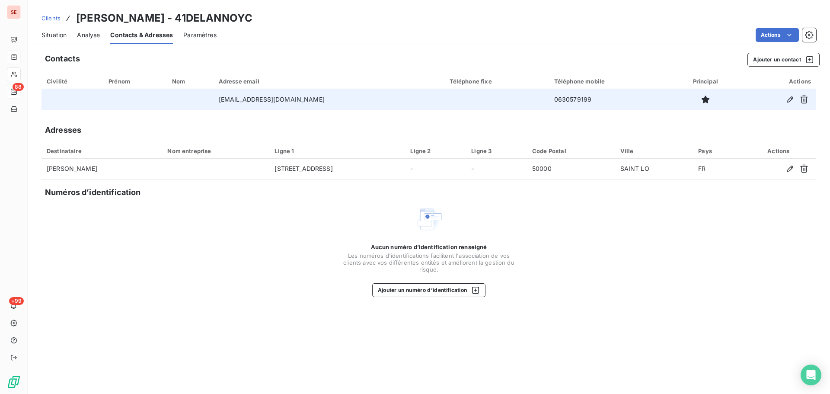
click at [560, 98] on td "0630579199" at bounding box center [609, 99] width 121 height 21
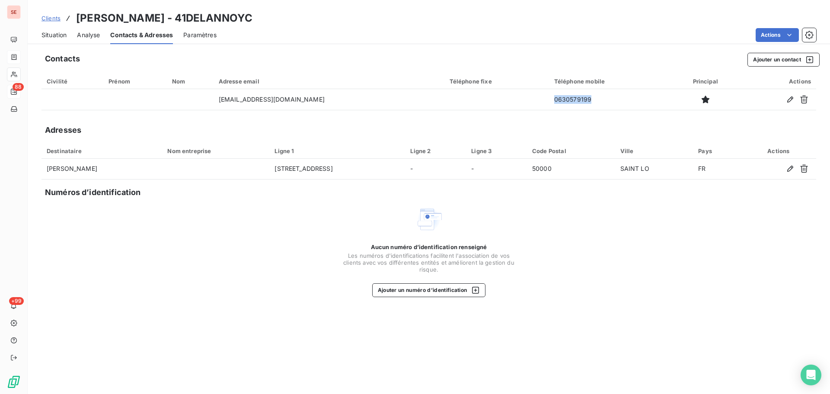
click at [57, 34] on span "Situation" at bounding box center [53, 35] width 25 height 9
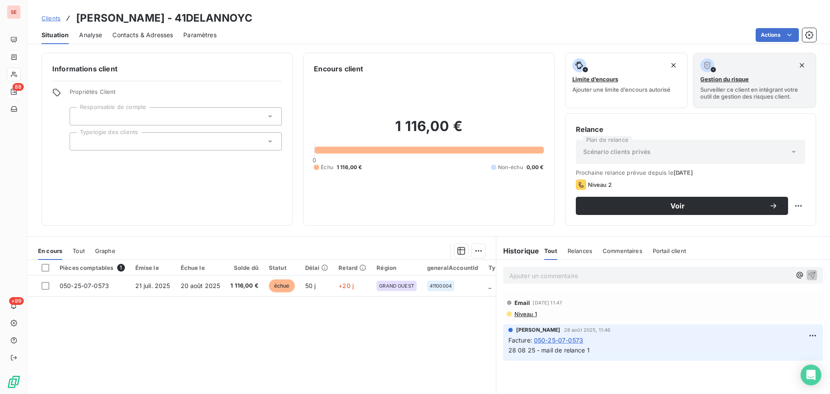
scroll to position [58, 0]
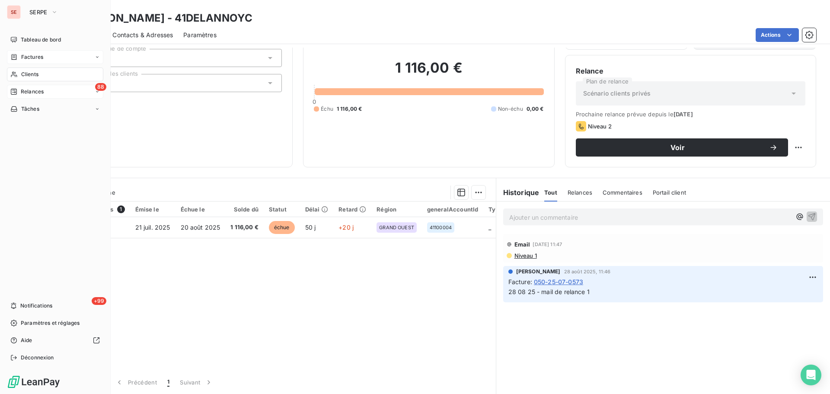
click at [26, 79] on div "Clients" at bounding box center [55, 74] width 96 height 14
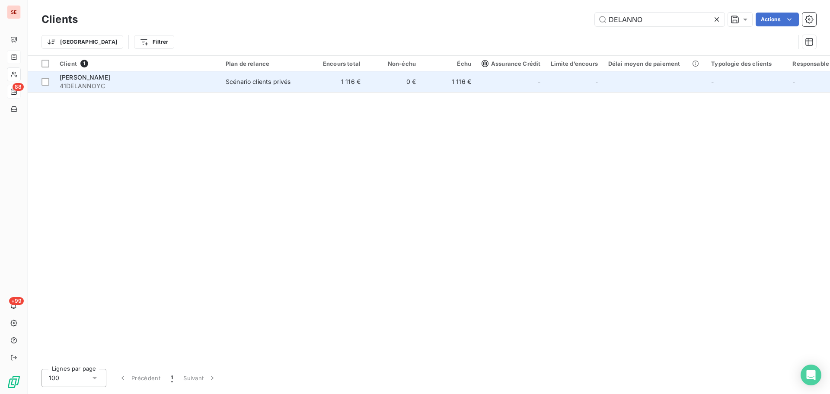
type input "DELANNO"
click at [269, 86] on div "Scénario clients privés" at bounding box center [258, 81] width 65 height 9
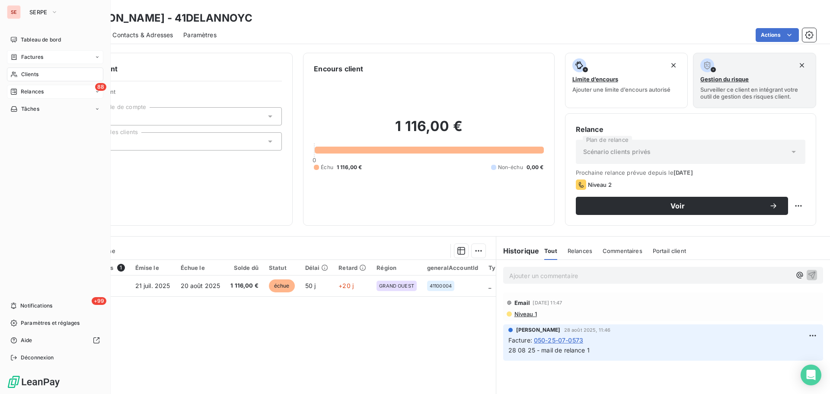
click at [27, 95] on span "Relances" at bounding box center [32, 92] width 23 height 8
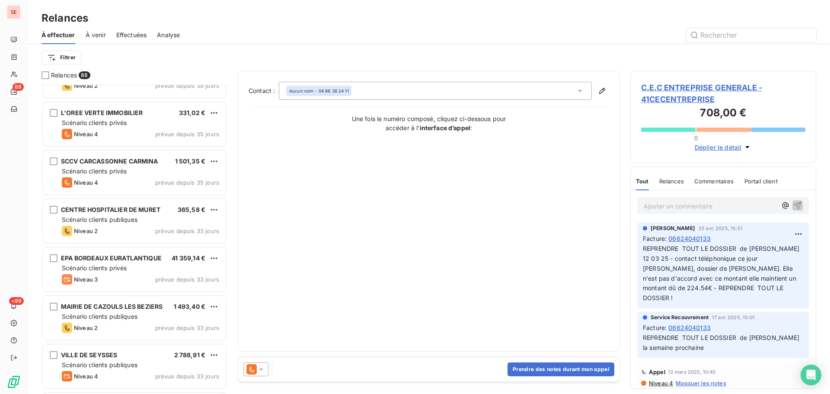
scroll to position [922, 0]
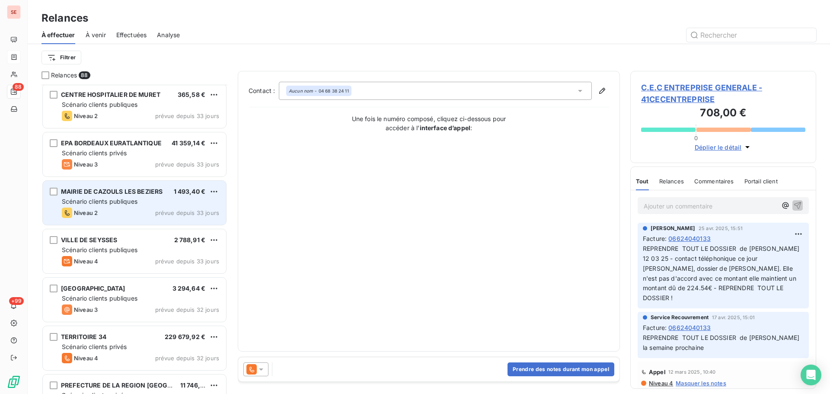
click at [171, 206] on div "MAIRIE DE CAZOULS LES BEZIERS 1 493,40 € Scénario clients publiques Niveau 2 pr…" at bounding box center [134, 203] width 183 height 44
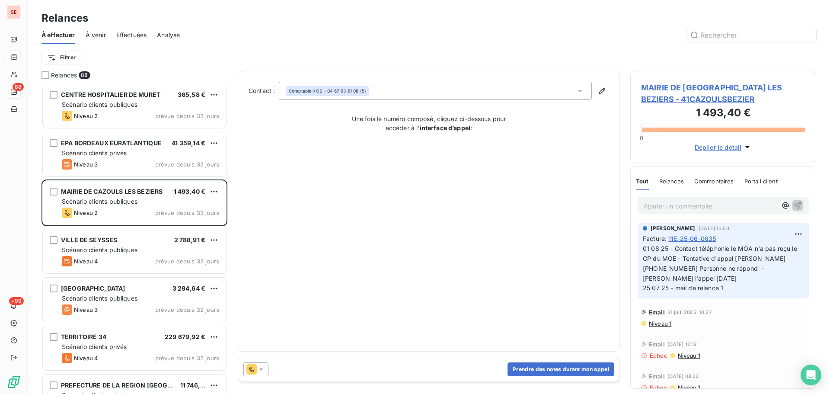
click at [696, 89] on span "MAIRIE DE [GEOGRAPHIC_DATA] LES BEZIERS - 41CAZOULSBEZIER" at bounding box center [723, 93] width 164 height 23
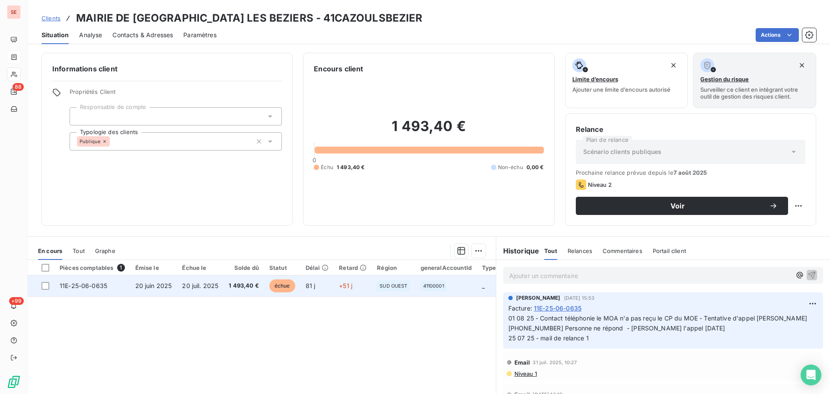
click at [184, 286] on span "20 juil. 2025" at bounding box center [200, 285] width 36 height 7
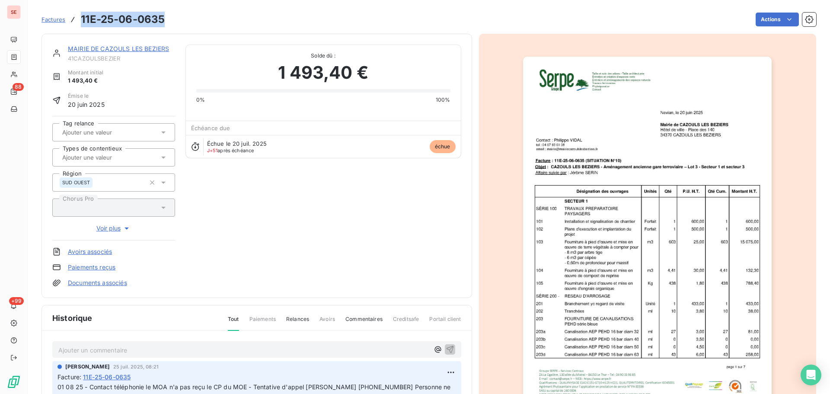
drag, startPoint x: 165, startPoint y: 21, endPoint x: 82, endPoint y: 19, distance: 83.0
click at [82, 19] on div "Factures 11E-25-06-0635 Actions" at bounding box center [428, 19] width 775 height 18
click at [130, 46] on link "MAIRIE DE CAZOULS LES BEZIERS" at bounding box center [118, 48] width 101 height 7
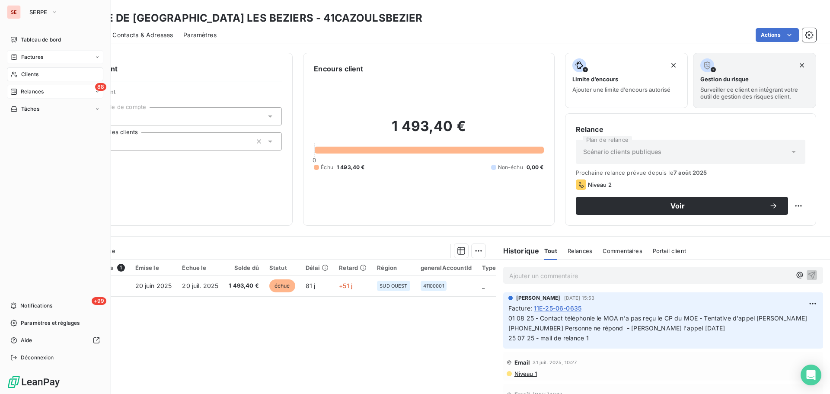
click at [35, 90] on span "Relances" at bounding box center [32, 92] width 23 height 8
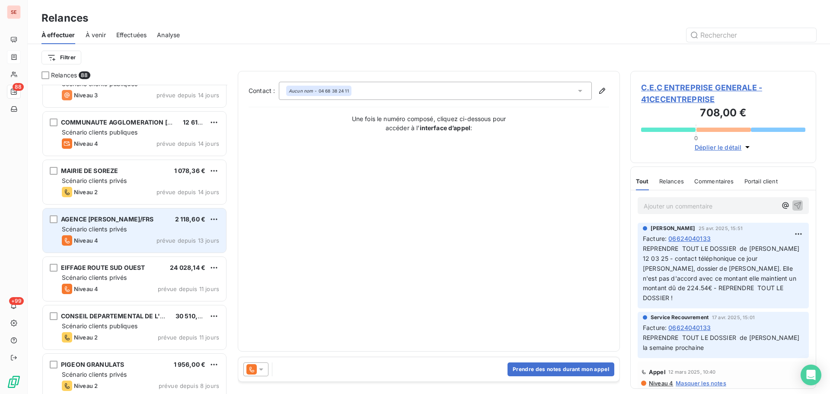
scroll to position [2075, 0]
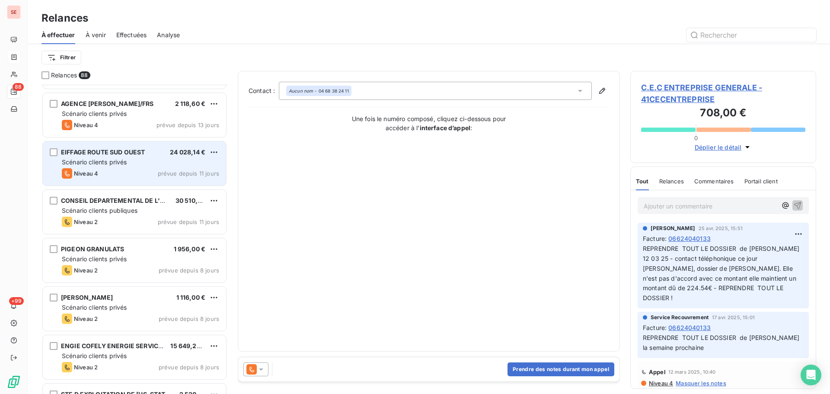
click at [132, 174] on div "Niveau 4 prévue depuis 11 jours" at bounding box center [140, 173] width 157 height 10
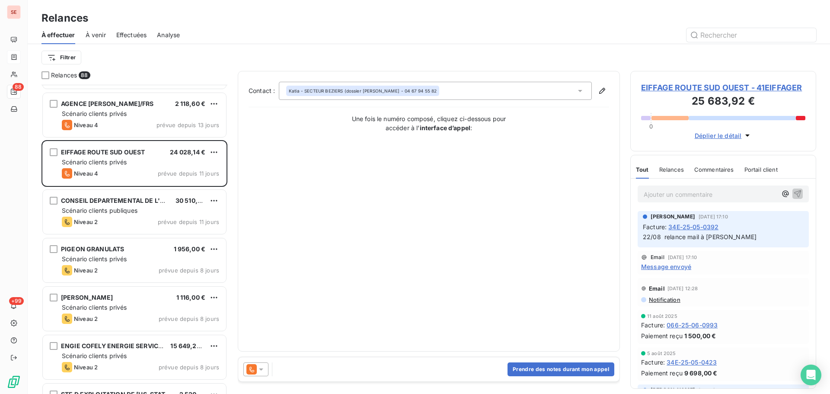
click at [661, 92] on span "EIFFAGE ROUTE SUD OUEST - 41EIFFAGER" at bounding box center [723, 88] width 164 height 12
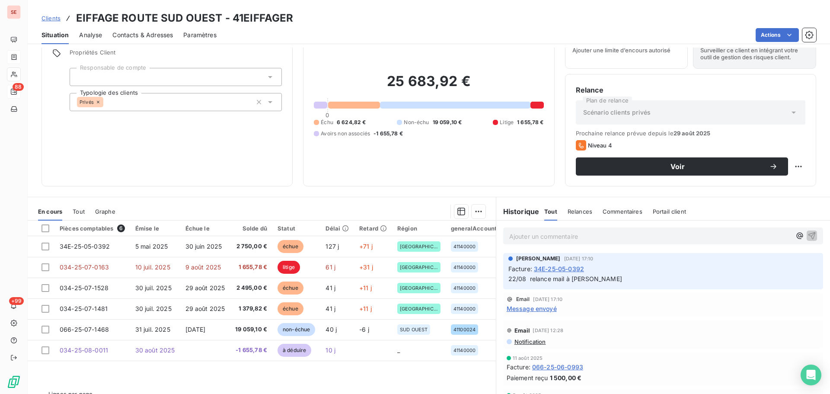
scroll to position [58, 0]
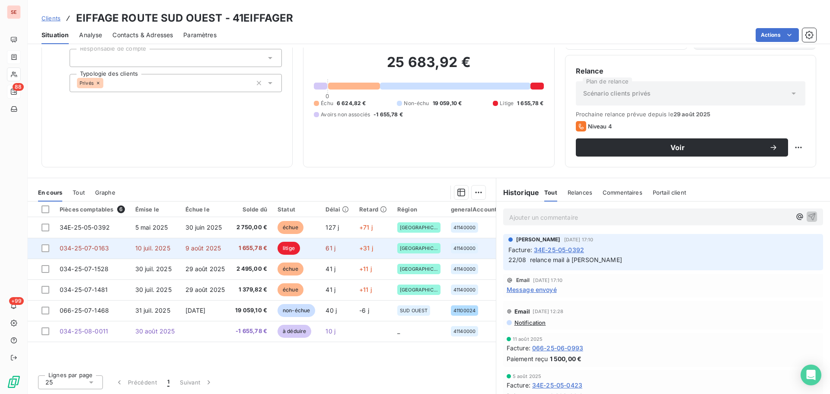
click at [194, 249] on span "9 août 2025" at bounding box center [203, 247] width 36 height 7
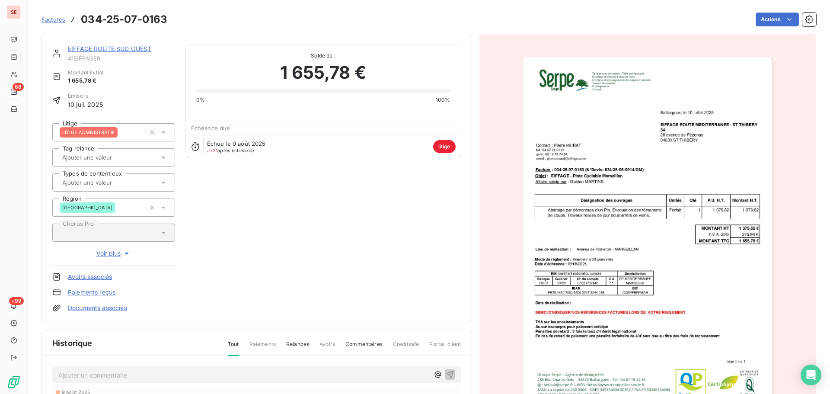
click at [97, 48] on link "EIFFAGE ROUTE SUD OUEST" at bounding box center [109, 48] width 83 height 7
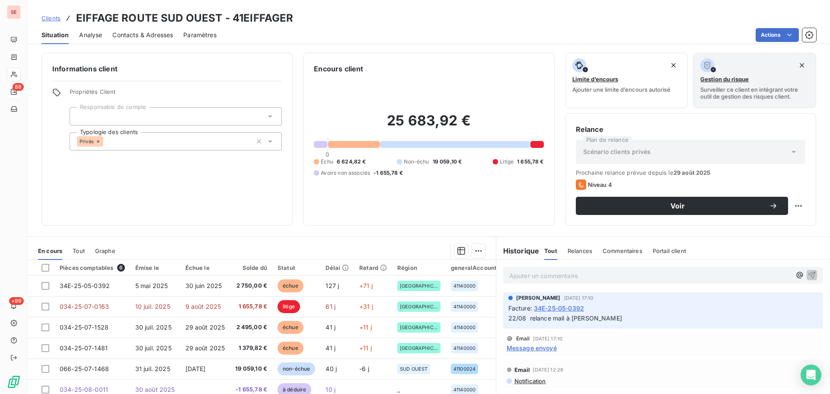
click at [275, 22] on h3 "EIFFAGE ROUTE SUD OUEST - 41EIFFAGER" at bounding box center [184, 18] width 217 height 16
click at [274, 22] on h3 "EIFFAGE ROUTE SUD OUEST - 41EIFFAGER" at bounding box center [184, 18] width 217 height 16
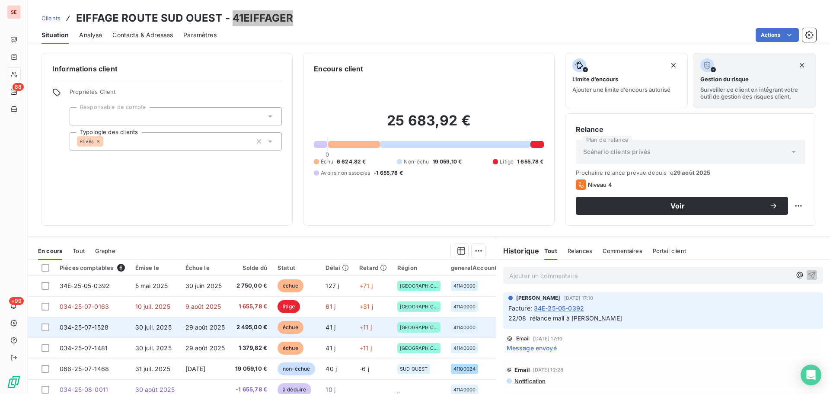
scroll to position [58, 0]
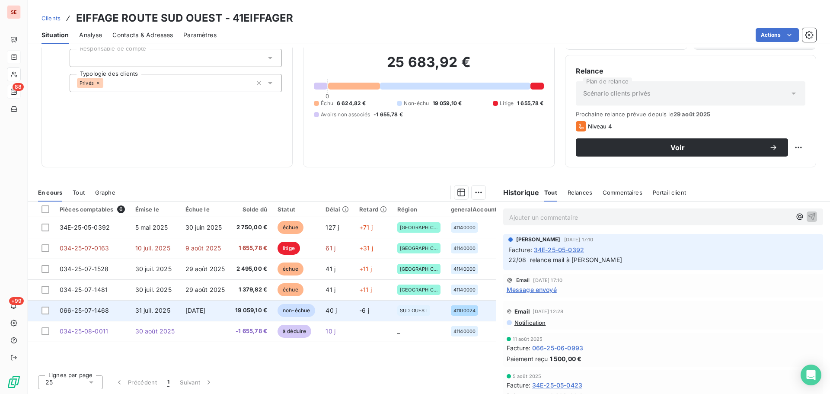
click at [190, 312] on span "[DATE]" at bounding box center [195, 309] width 20 height 7
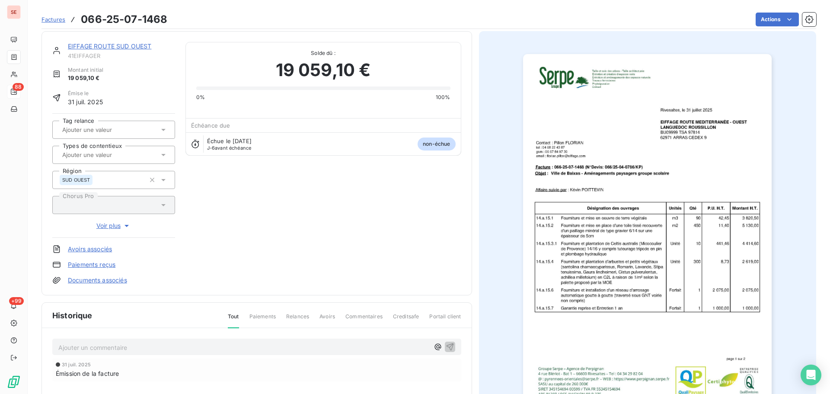
scroll to position [126, 0]
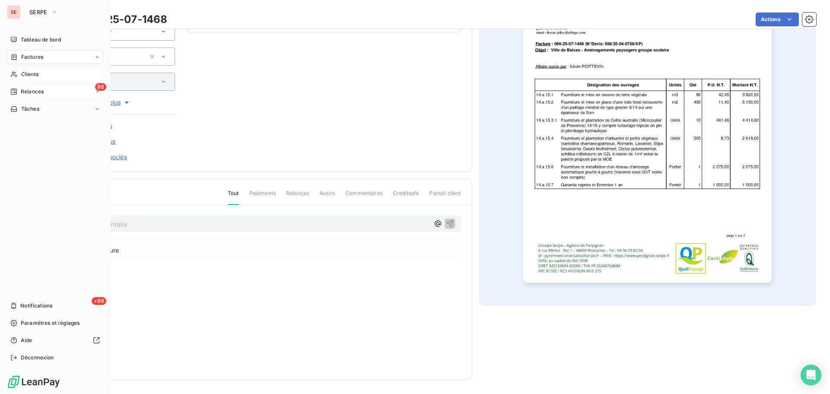
click at [24, 75] on span "Clients" at bounding box center [29, 74] width 17 height 8
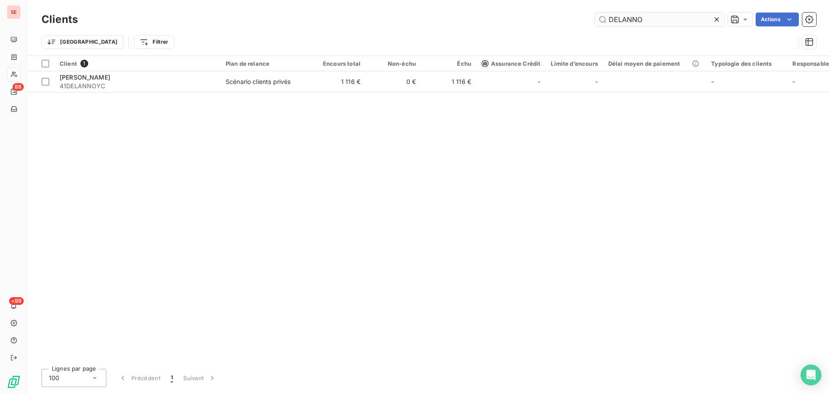
click at [655, 15] on input "DELANNO" at bounding box center [660, 20] width 130 height 14
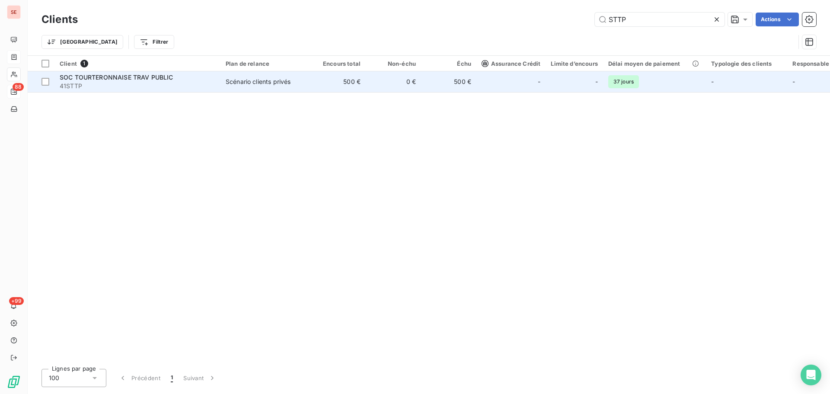
type input "STTP"
click at [284, 91] on td "Scénario clients privés" at bounding box center [265, 81] width 90 height 21
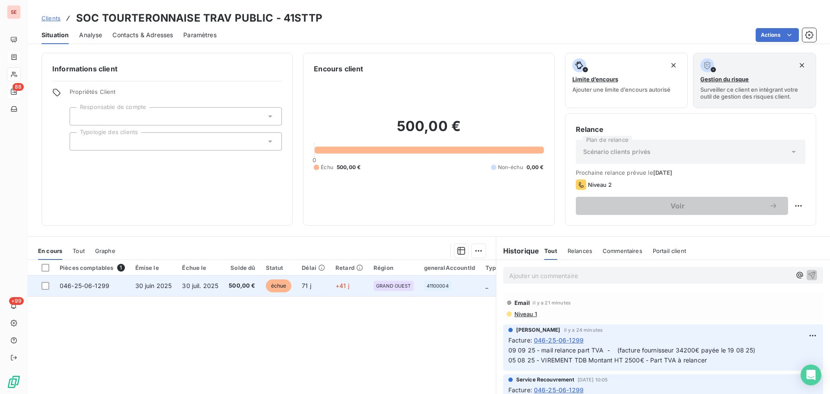
click at [166, 291] on td "30 juin 2025" at bounding box center [153, 285] width 47 height 21
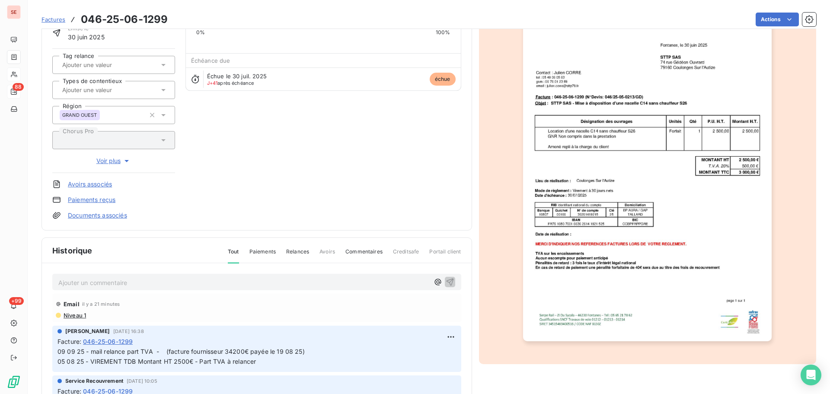
scroll to position [118, 0]
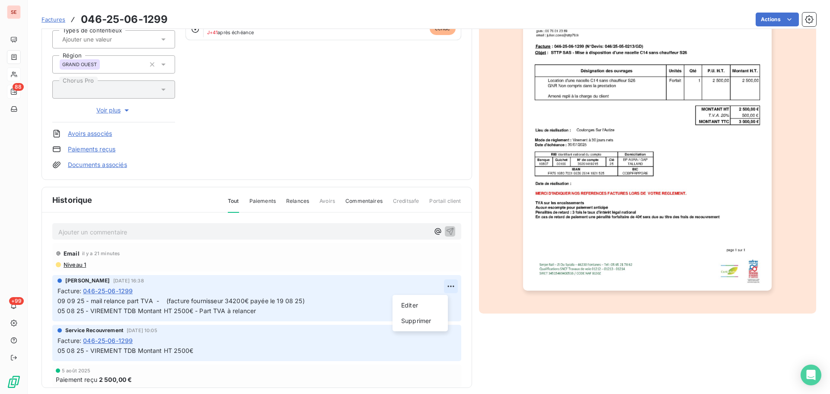
click at [444, 282] on html "SE 88 +99 Factures 046-25-06-1299 Actions SOC TOURTERONNAISE TRAV PUBLIC 41STTP…" at bounding box center [415, 197] width 830 height 394
click at [427, 307] on div "Editer" at bounding box center [420, 305] width 48 height 14
click at [88, 301] on span "09 09 25 - mail relance part TVA - (facture fournisseur 34200€ payée le 19 08 2…" at bounding box center [345, 305] width 577 height 17
click at [197, 301] on span "09 09 25 - Retour suite mail relance part TVA - (facture fournisseur 34200€ pay…" at bounding box center [364, 305] width 615 height 17
click at [202, 303] on span "09 09 25 - Retour suite mail relance part TVA - (facture fournisseur 34200€ pay…" at bounding box center [364, 305] width 615 height 17
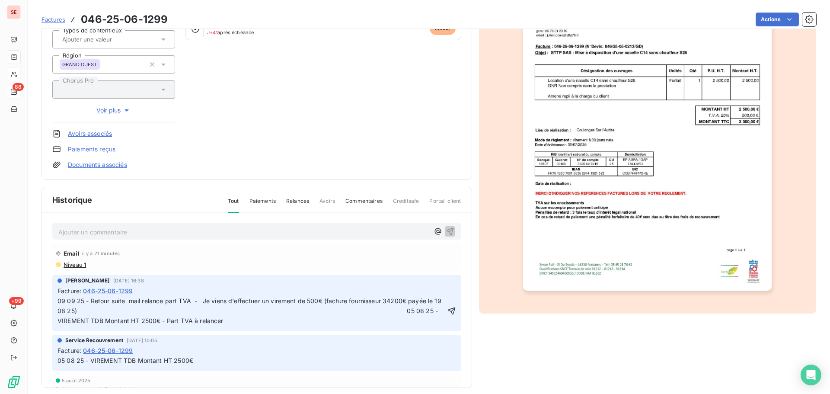
click at [202, 302] on span "09 09 25 - Retour suite mail relance part TVA - Je viens d'effectuer un viremen…" at bounding box center [250, 310] width 386 height 27
click at [205, 304] on span "09 09 25 - Retour suite mail relance part TVA - Je viens d'effectuer un viremen…" at bounding box center [250, 310] width 386 height 27
click at [325, 301] on span "09 09 25 - Retour suite mail relance part TVA - "Je viens d'effectuer un vireme…" at bounding box center [251, 310] width 388 height 27
click at [416, 312] on span "09 09 25 - Retour suite mail relance part TVA - "Je viens d'effectuer un vireme…" at bounding box center [250, 310] width 386 height 27
click at [447, 315] on icon "button" at bounding box center [451, 310] width 9 height 9
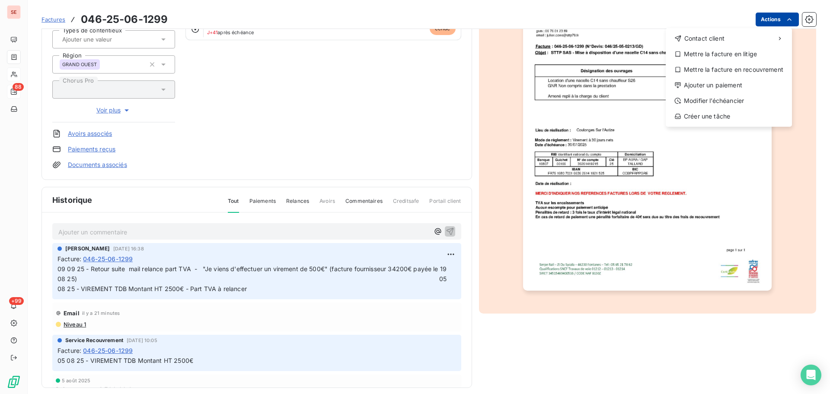
click at [769, 18] on html "SE 88 +99 Factures [PHONE_NUMBER] Actions Contact client Mettre la facture en l…" at bounding box center [415, 197] width 830 height 394
click at [722, 86] on div "Ajouter un paiement" at bounding box center [728, 85] width 119 height 14
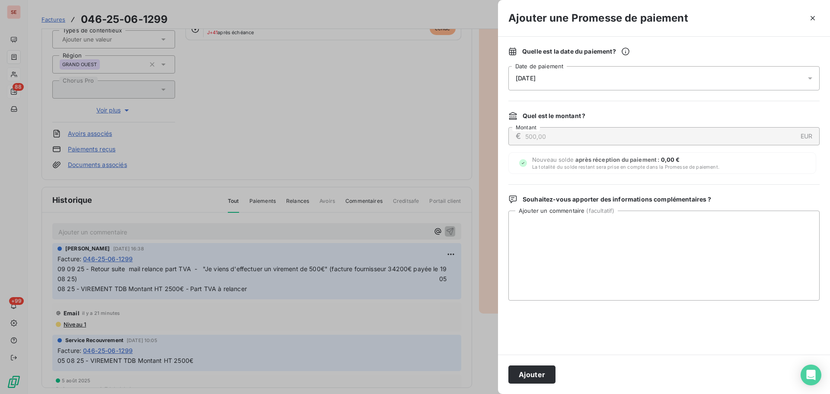
click at [667, 77] on div "[DATE]" at bounding box center [663, 78] width 311 height 24
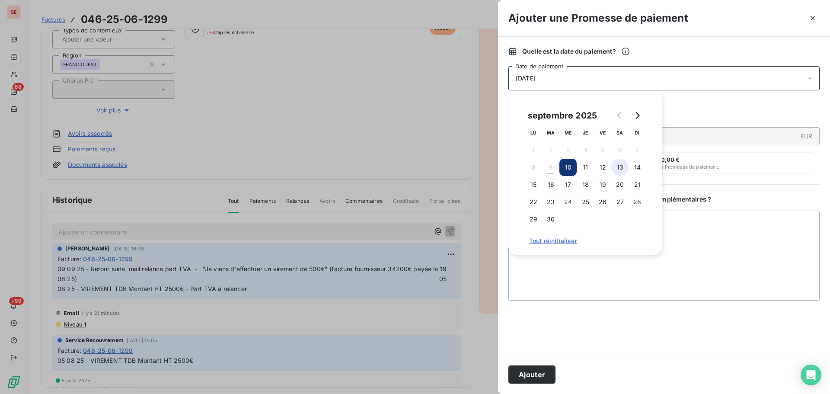
click at [625, 166] on button "13" at bounding box center [619, 167] width 17 height 17
click at [636, 169] on button "14" at bounding box center [636, 167] width 17 height 17
click at [531, 191] on button "15" at bounding box center [533, 184] width 17 height 17
click at [543, 366] on button "Ajouter" at bounding box center [531, 374] width 47 height 18
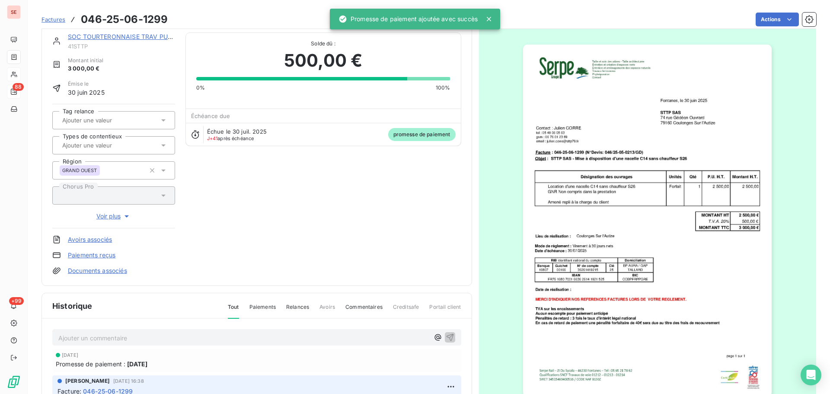
scroll to position [0, 0]
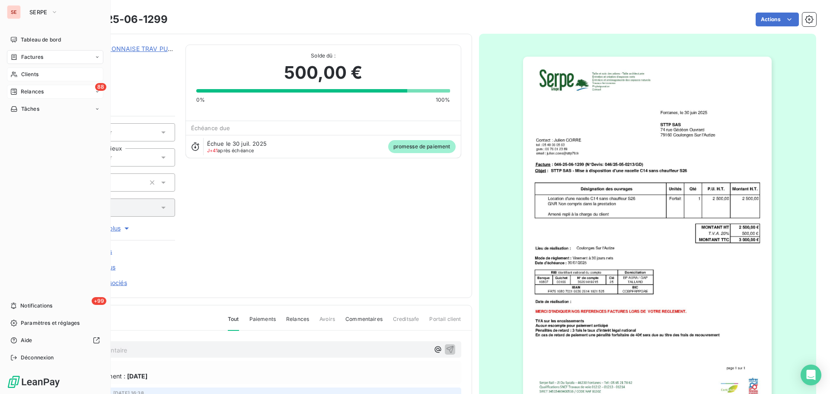
click at [41, 93] on span "Relances" at bounding box center [32, 92] width 23 height 8
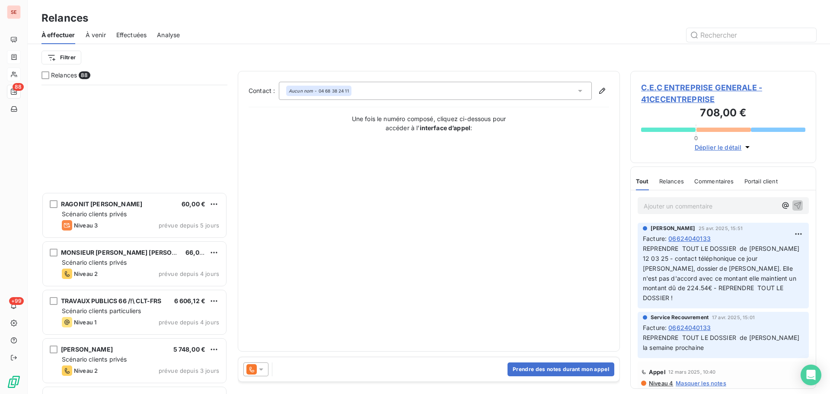
scroll to position [2997, 0]
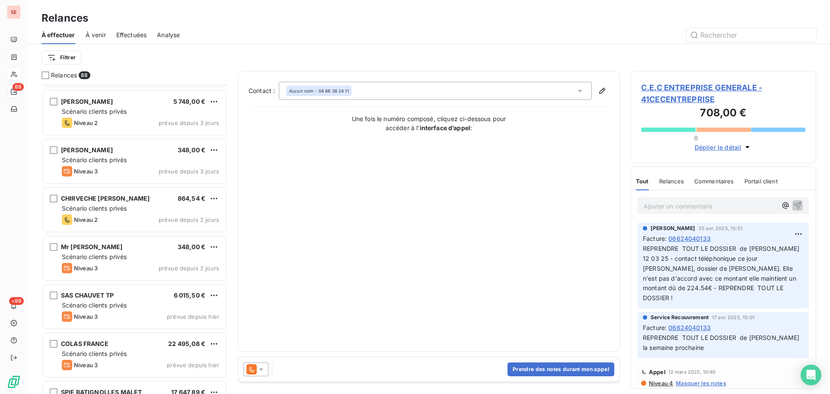
click at [149, 227] on div "CHIRVECHE [PERSON_NAME] 864,54 € Scénario clients privés Niveau 2 prévue depuis…" at bounding box center [134, 210] width 183 height 44
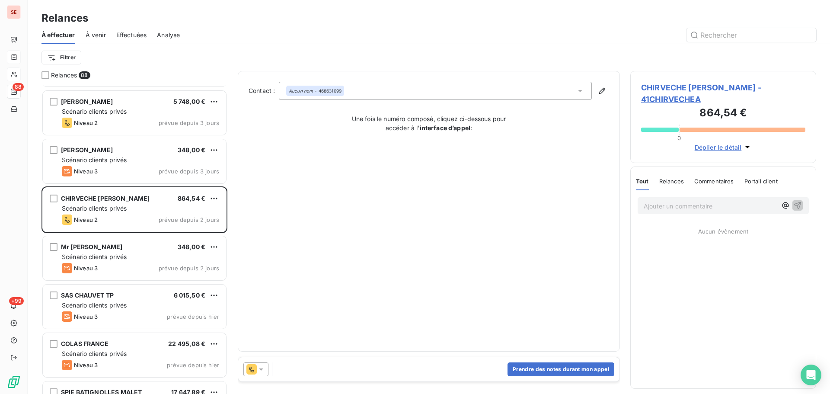
click at [684, 88] on span "CHIRVECHE [PERSON_NAME] - 41CHIRVECHEA" at bounding box center [723, 93] width 164 height 23
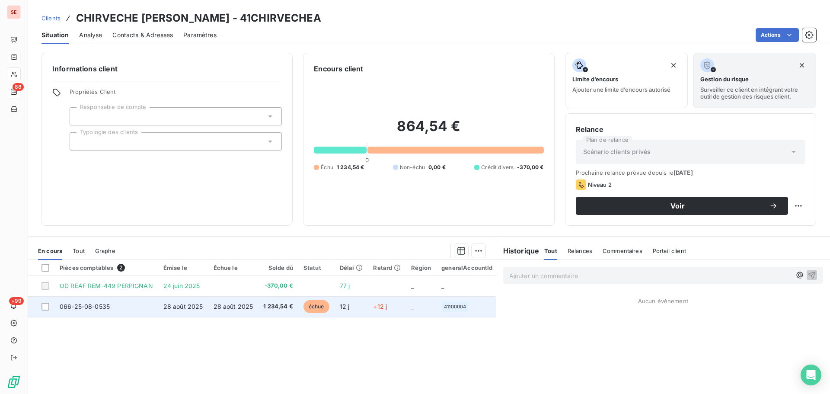
click at [224, 312] on td "28 août 2025" at bounding box center [233, 306] width 50 height 21
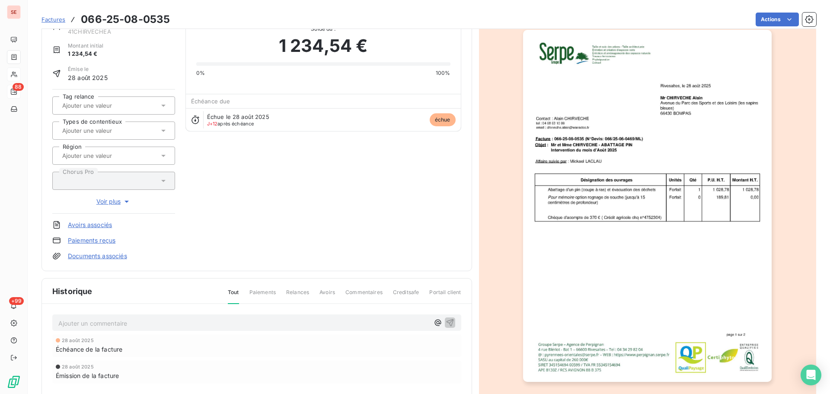
scroll to position [118, 0]
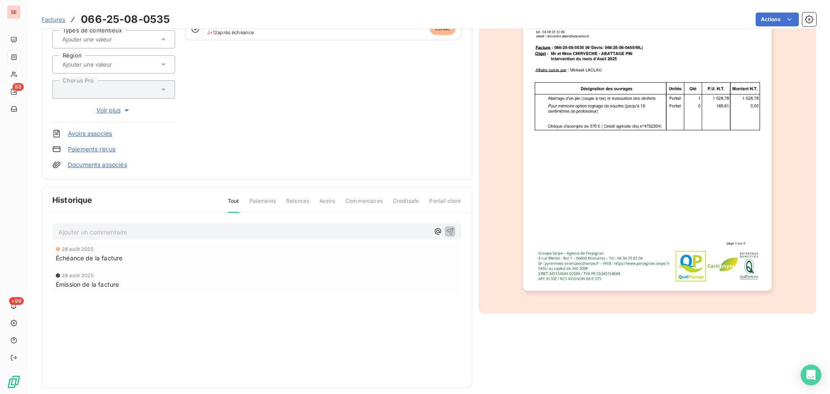
click at [157, 231] on p "Ajouter un commentaire ﻿" at bounding box center [243, 232] width 371 height 11
click at [447, 233] on icon "button" at bounding box center [449, 230] width 7 height 7
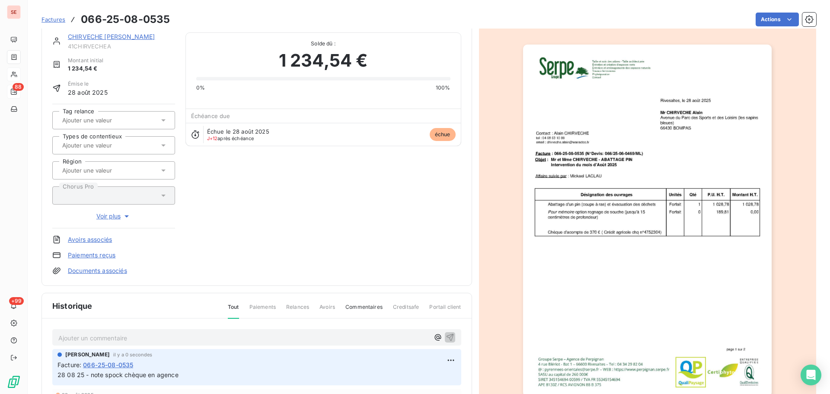
scroll to position [0, 0]
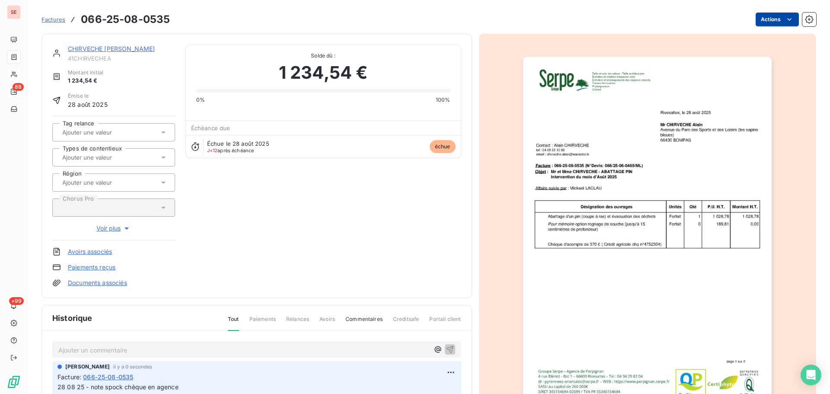
click at [769, 14] on html "SE 88 +99 Factures 066-25-08-0535 Actions CHIRVECHE [PERSON_NAME] 41CHIRVECHEA …" at bounding box center [415, 197] width 830 height 394
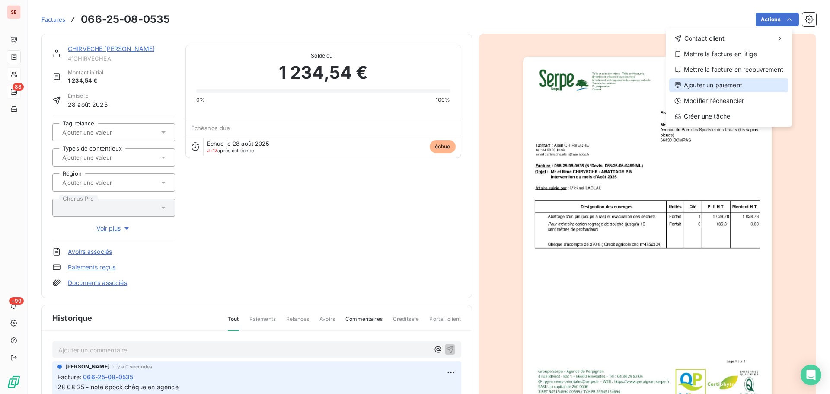
click at [726, 85] on div "Ajouter un paiement" at bounding box center [728, 85] width 119 height 14
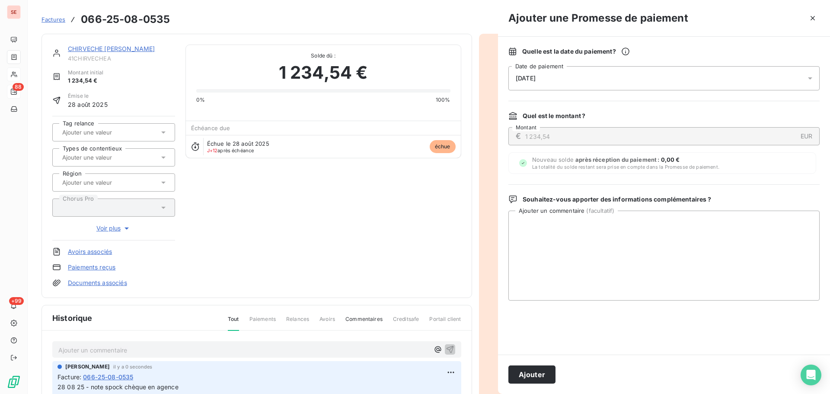
click at [679, 78] on div "[DATE]" at bounding box center [663, 78] width 311 height 24
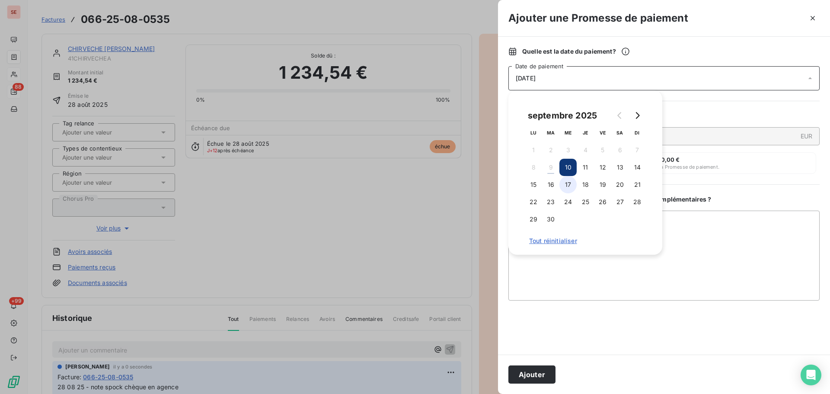
click at [575, 184] on button "17" at bounding box center [567, 184] width 17 height 17
click at [539, 370] on button "Ajouter" at bounding box center [531, 374] width 47 height 18
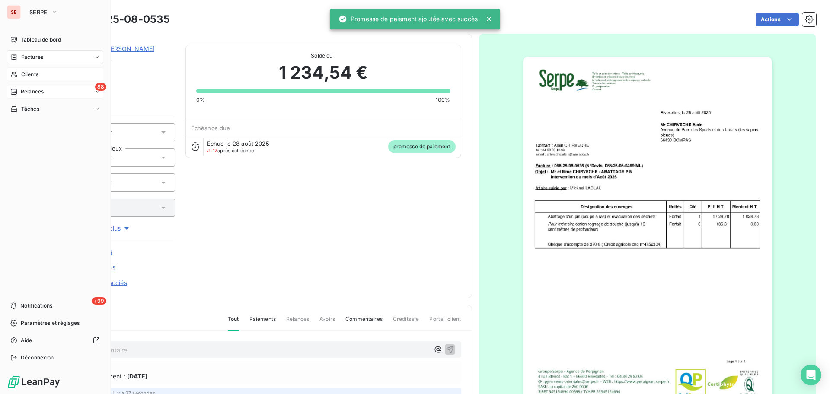
click at [22, 86] on div "88 Relances" at bounding box center [55, 92] width 96 height 14
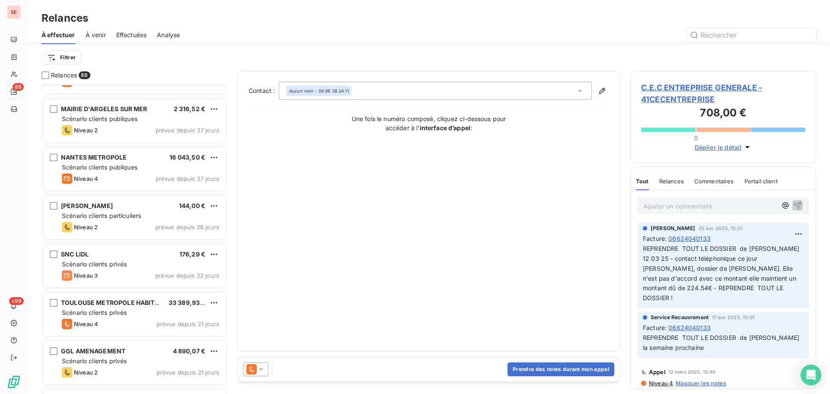
scroll to position [1499, 0]
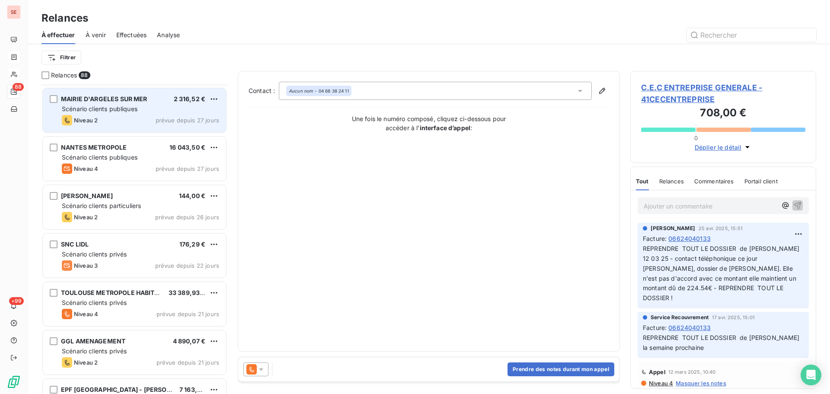
click at [185, 108] on div "Scénario clients publiques" at bounding box center [140, 109] width 157 height 9
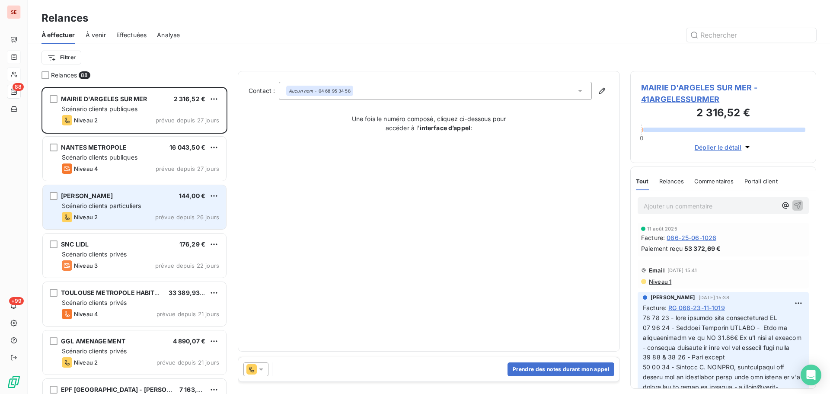
click at [163, 217] on span "prévue depuis 26 jours" at bounding box center [187, 217] width 64 height 7
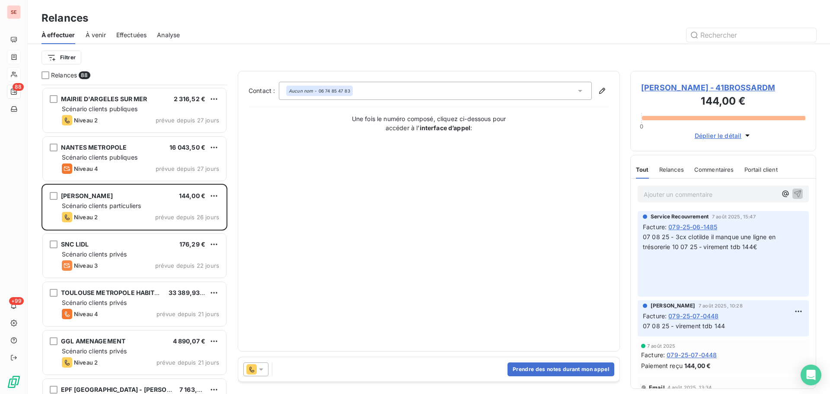
click at [687, 85] on span "[PERSON_NAME] - 41BROSSARDM" at bounding box center [723, 88] width 164 height 12
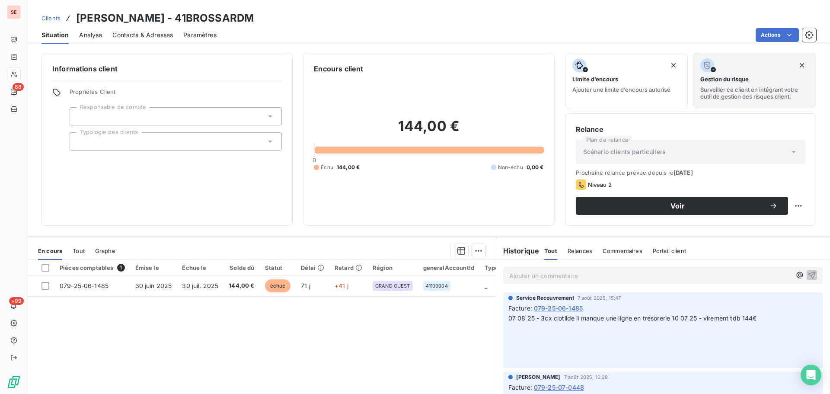
click at [240, 18] on h3 "[PERSON_NAME] - 41BROSSARDM" at bounding box center [165, 18] width 178 height 16
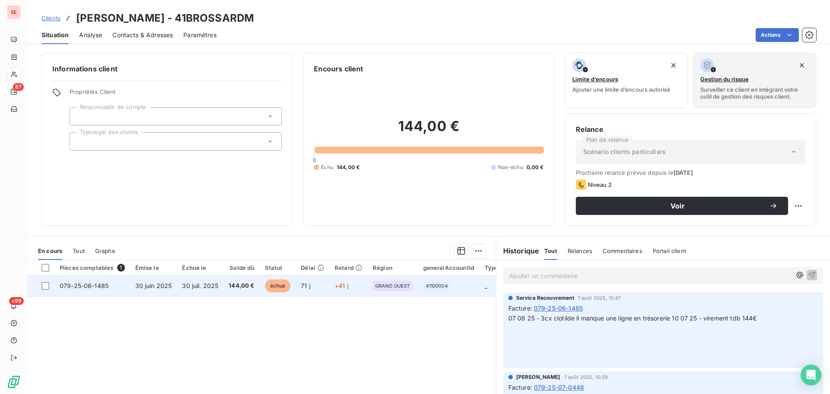
click at [227, 286] on td "144,00 €" at bounding box center [241, 285] width 36 height 21
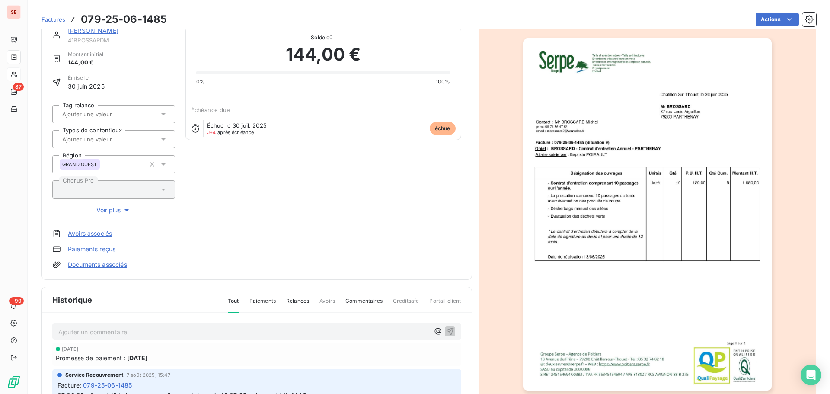
scroll to position [3, 0]
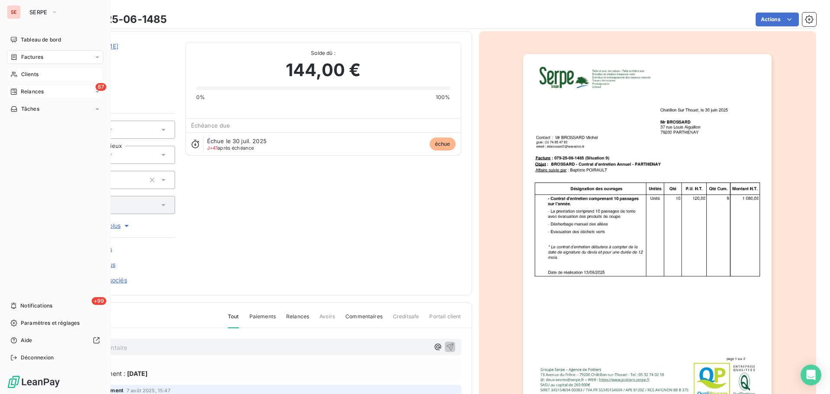
click at [36, 96] on div "87 Relances" at bounding box center [55, 92] width 96 height 14
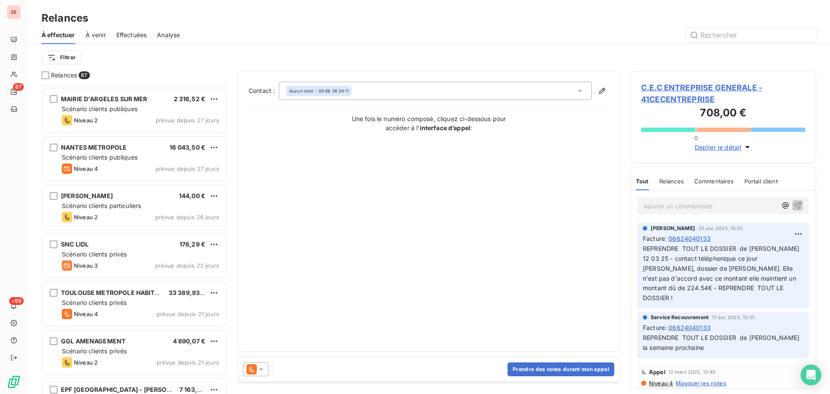
scroll to position [1614, 0]
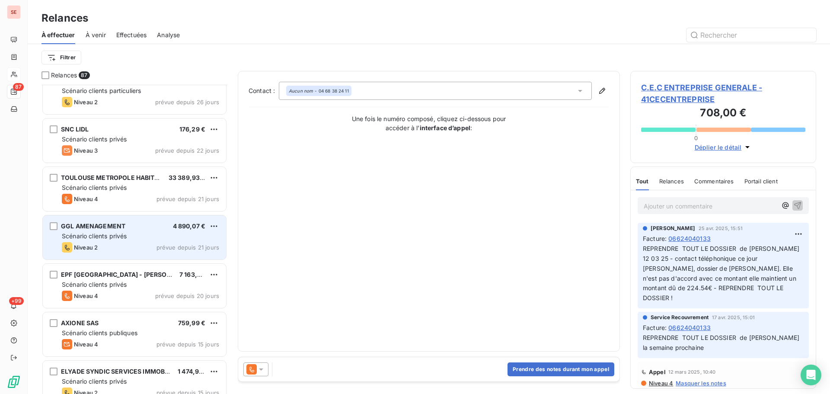
click at [151, 244] on div "Niveau 2 prévue depuis 21 jours" at bounding box center [140, 247] width 157 height 10
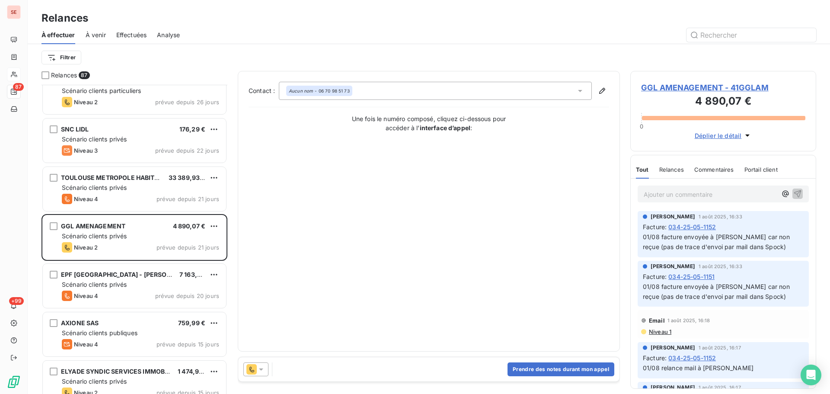
click at [708, 89] on span "GGL AMENAGEMENT - 41GGLAM" at bounding box center [723, 88] width 164 height 12
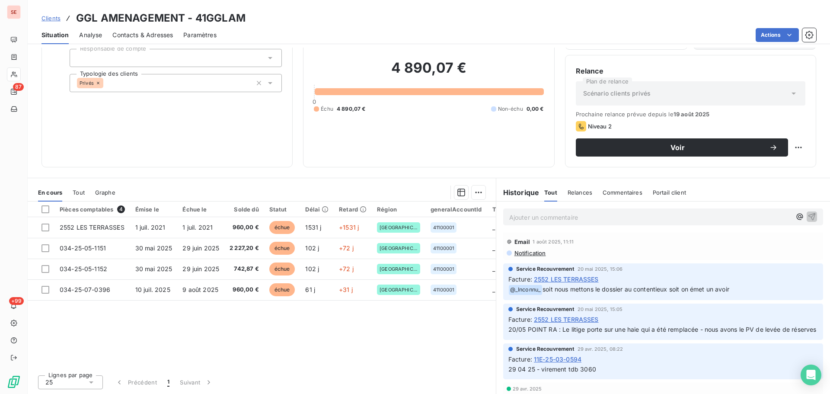
scroll to position [346, 0]
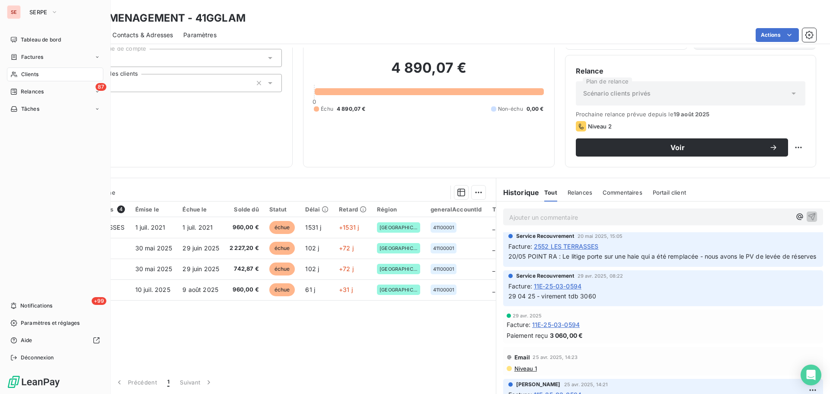
click at [26, 89] on span "Relances" at bounding box center [32, 92] width 23 height 8
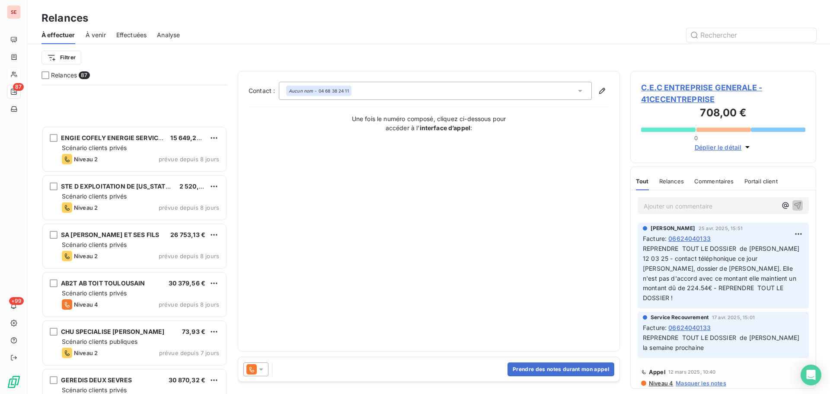
scroll to position [2421, 0]
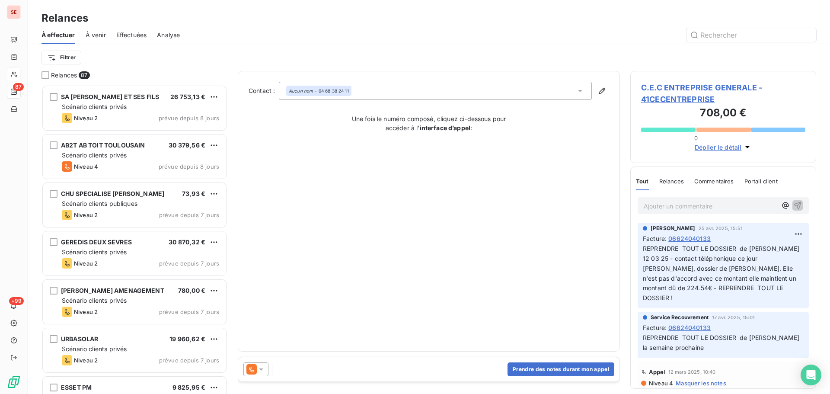
click at [131, 247] on div "GEREDIS DEUX SEVRES 30 870,32 € Scénario clients privés Niveau 2 prévue depuis …" at bounding box center [134, 253] width 183 height 44
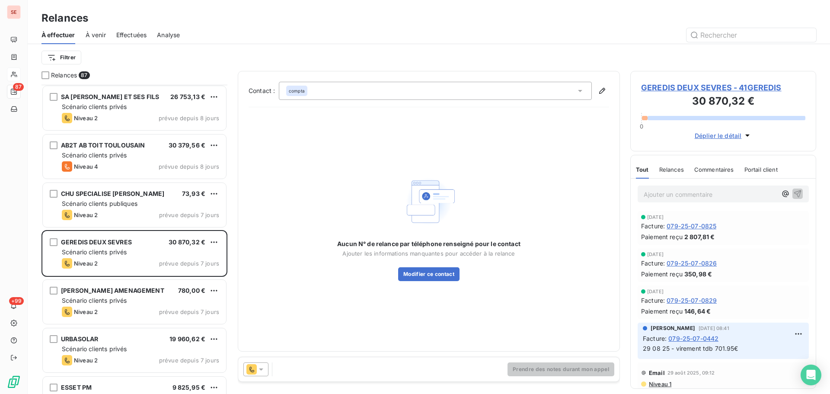
click at [705, 84] on span "GEREDIS DEUX SEVRES - 41GEREDIS" at bounding box center [723, 88] width 164 height 12
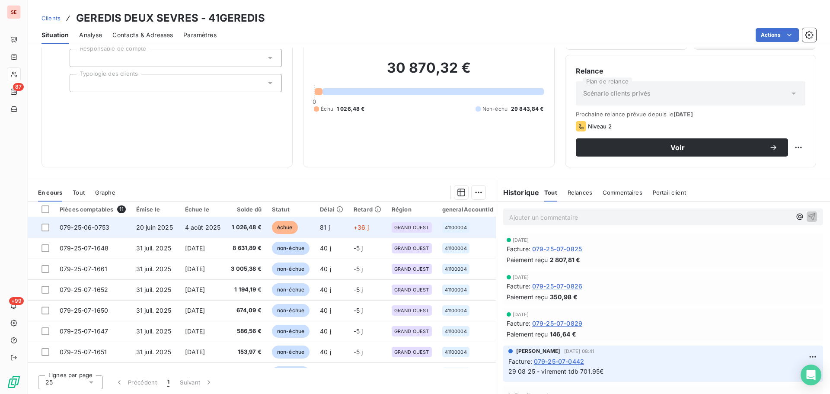
click at [239, 231] on td "1 026,48 €" at bounding box center [246, 227] width 41 height 21
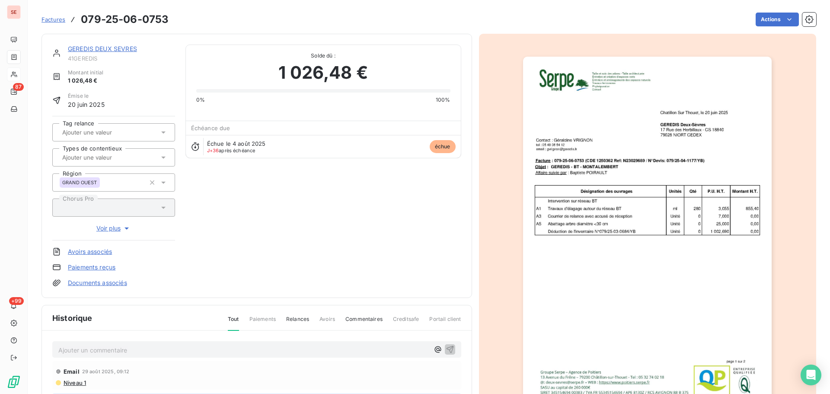
click at [89, 46] on link "GEREDIS DEUX SEVRES" at bounding box center [102, 48] width 69 height 7
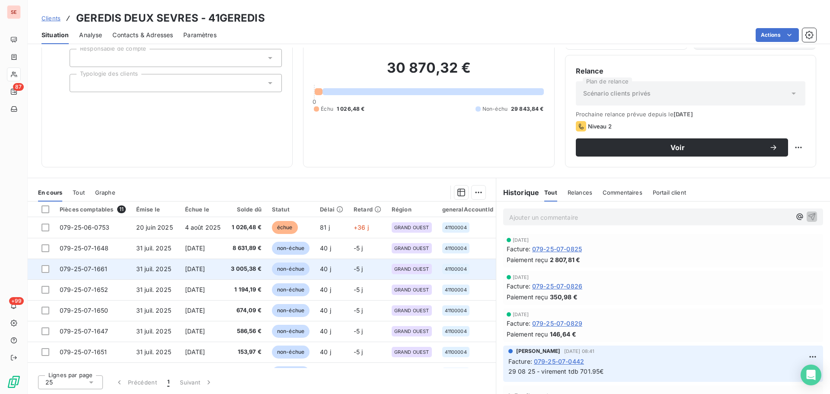
scroll to position [81, 0]
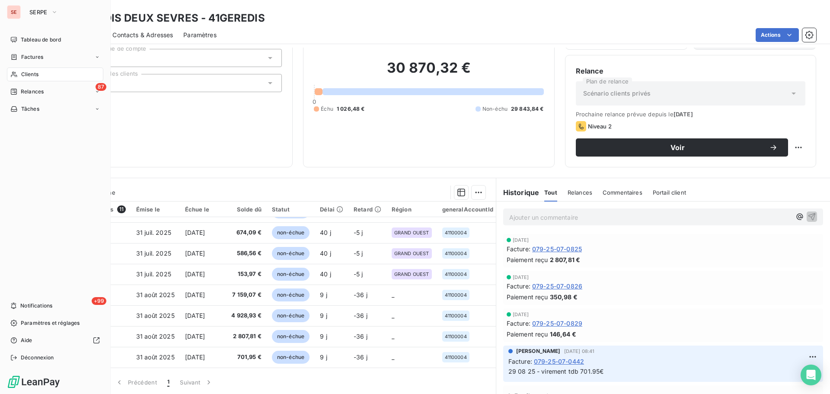
click at [23, 90] on span "Relances" at bounding box center [32, 92] width 23 height 8
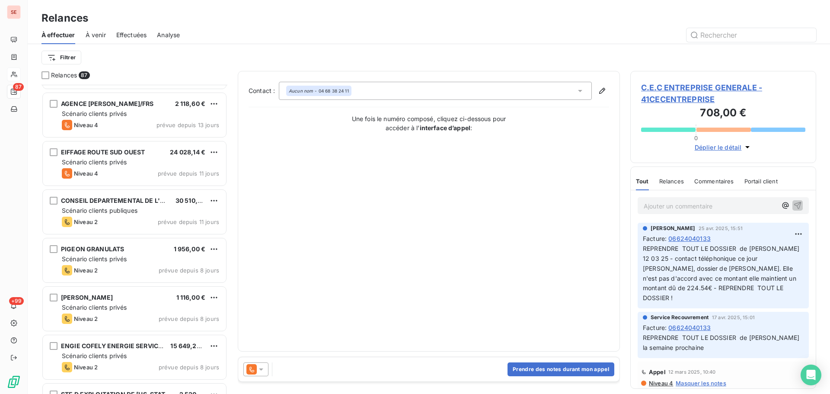
scroll to position [2191, 0]
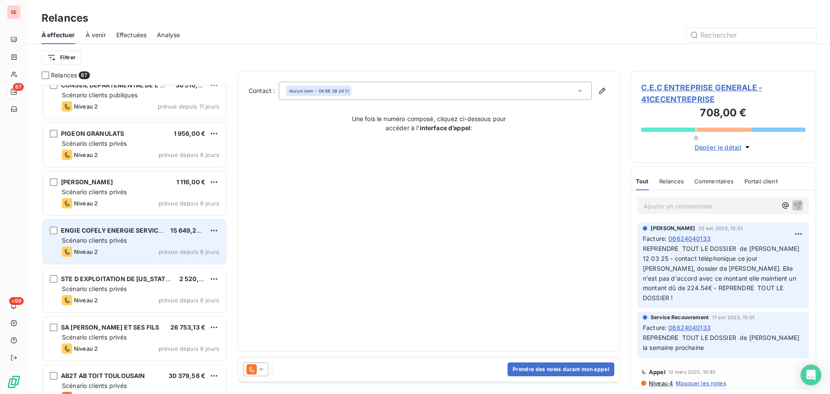
click at [153, 251] on div "Niveau 2 prévue depuis 8 jours" at bounding box center [140, 251] width 157 height 10
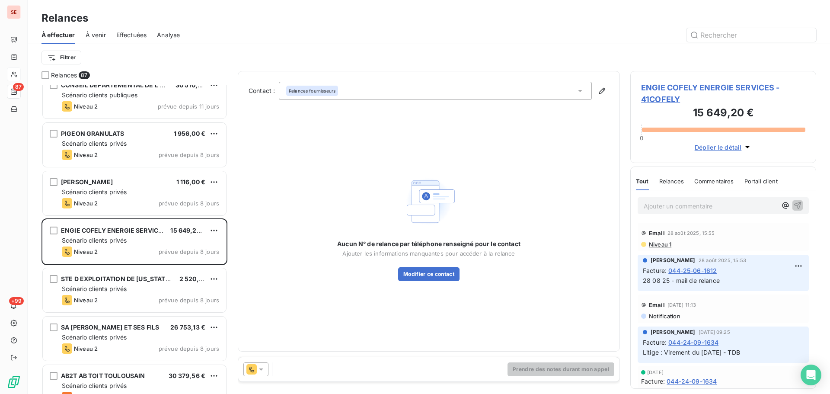
click at [718, 87] on span "ENGIE COFELY ENERGIE SERVICES - 41COFELY" at bounding box center [723, 93] width 164 height 23
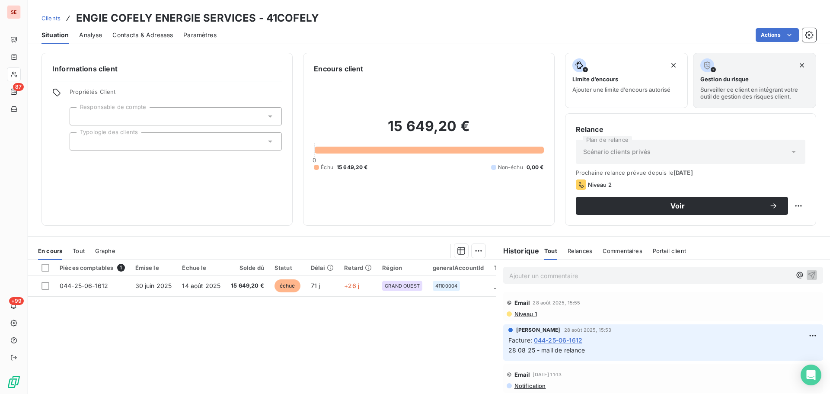
click at [159, 32] on span "Contacts & Adresses" at bounding box center [142, 35] width 61 height 9
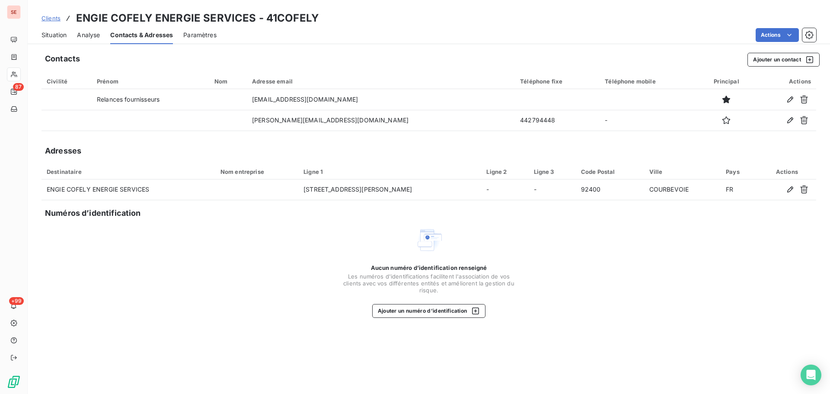
click at [56, 33] on span "Situation" at bounding box center [53, 35] width 25 height 9
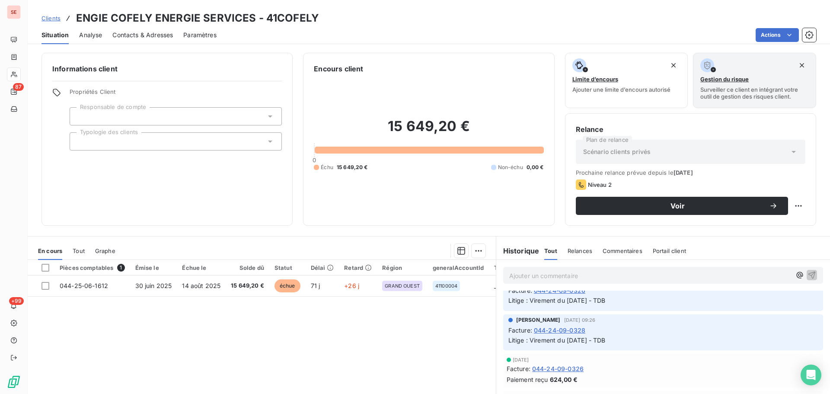
scroll to position [346, 0]
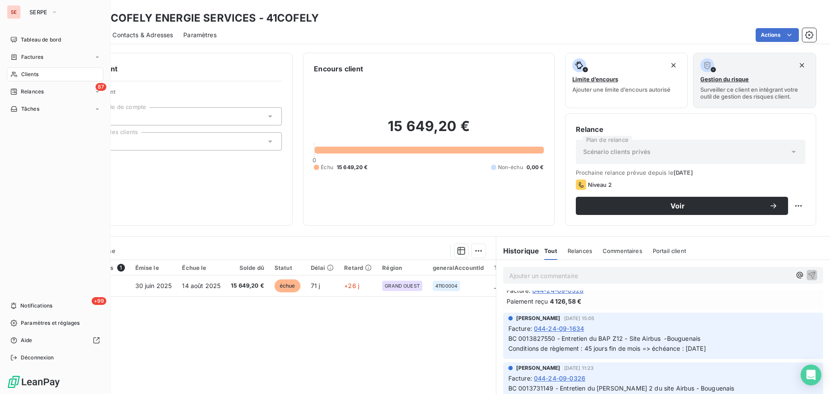
click at [28, 90] on span "Relances" at bounding box center [32, 92] width 23 height 8
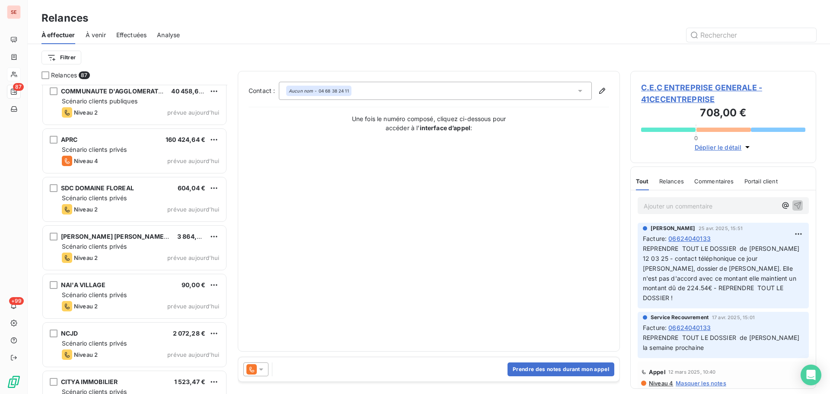
scroll to position [3673, 0]
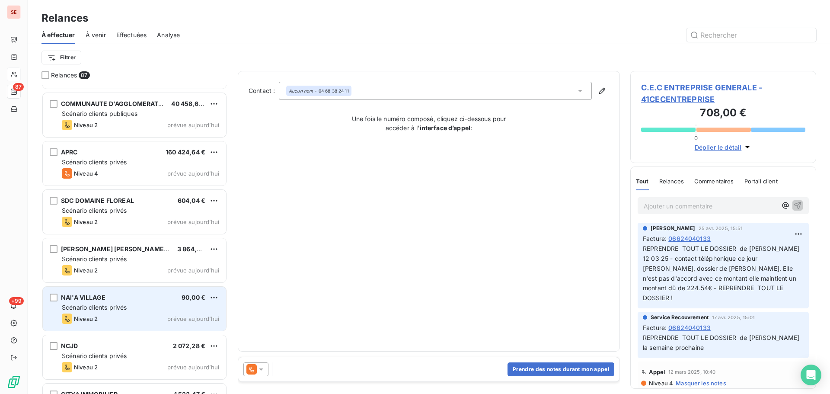
click at [134, 297] on div "NAI'A VILLAGE 90,00 €" at bounding box center [140, 298] width 157 height 8
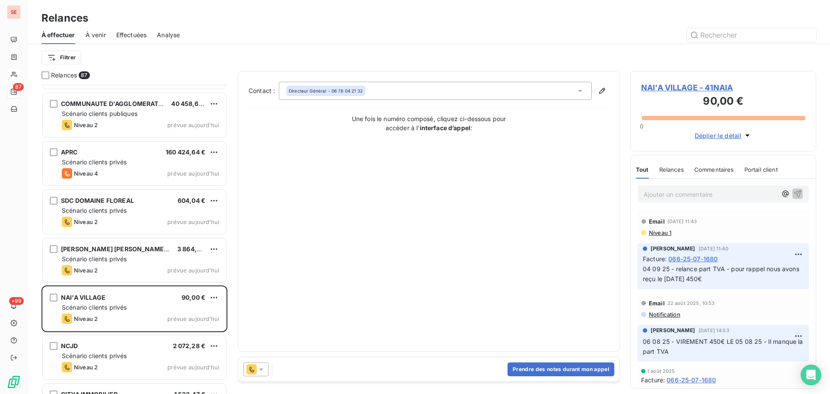
click at [680, 83] on span "NAI'A VILLAGE - 41NAIA" at bounding box center [723, 88] width 164 height 12
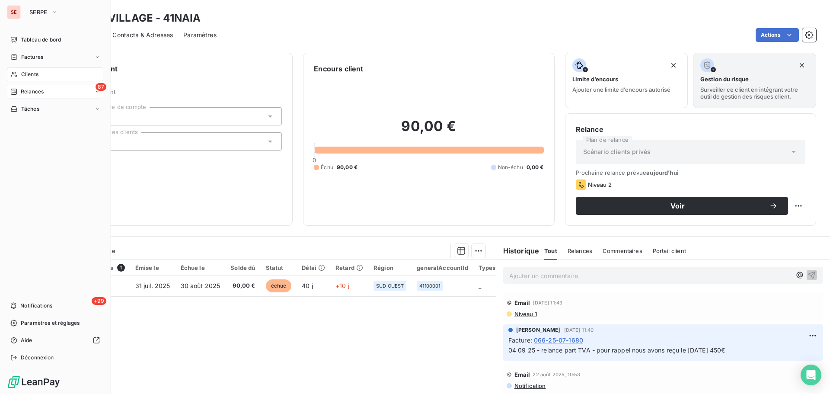
click at [23, 92] on span "Relances" at bounding box center [32, 92] width 23 height 8
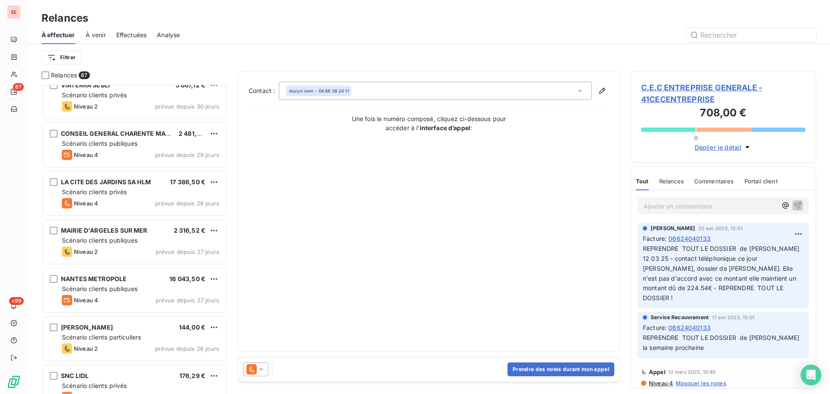
scroll to position [1384, 0]
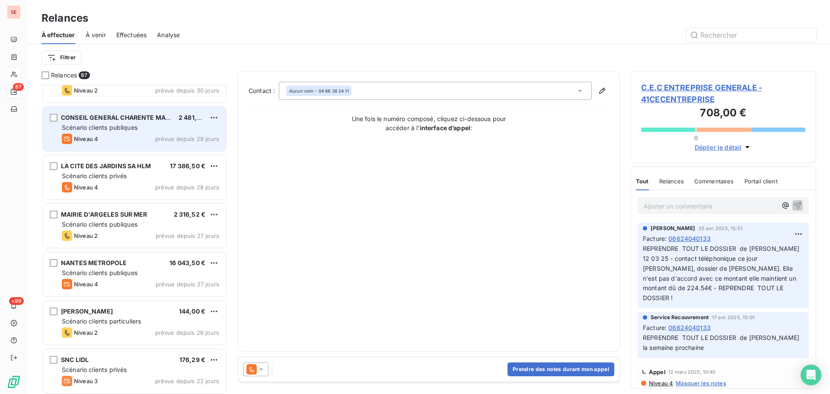
click at [180, 126] on div "Scénario clients publiques" at bounding box center [140, 127] width 157 height 9
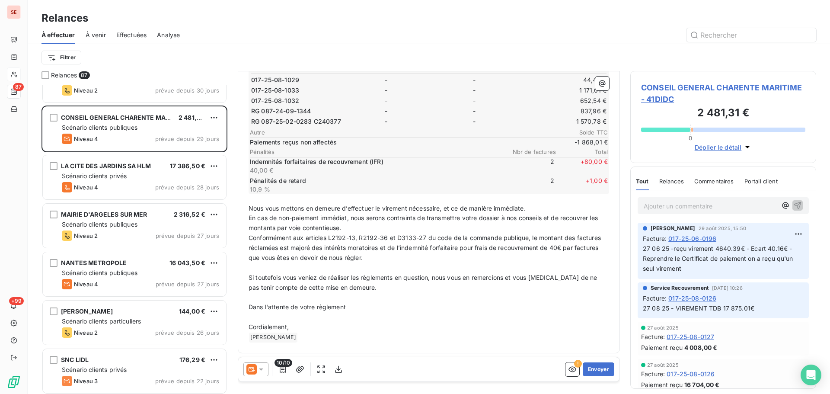
scroll to position [106, 0]
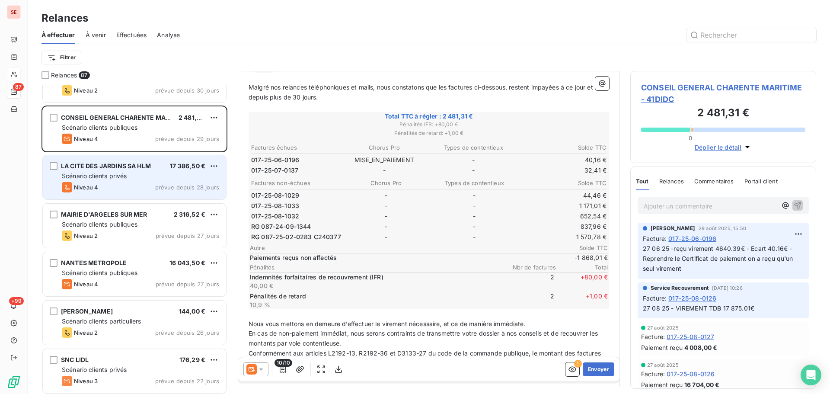
click at [173, 188] on span "prévue depuis 28 jours" at bounding box center [187, 187] width 64 height 7
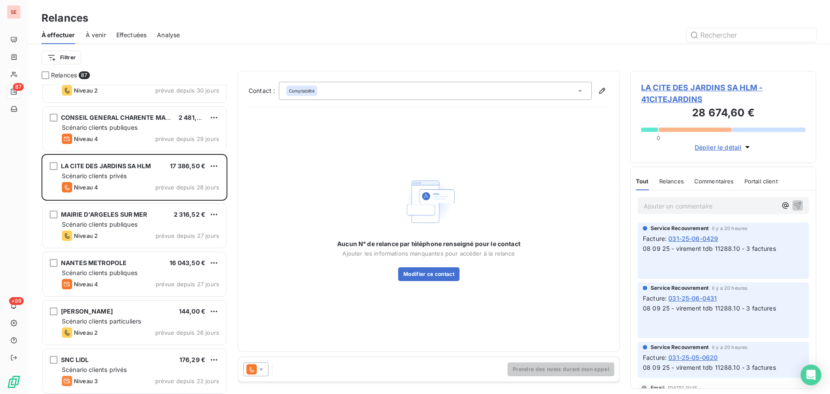
click at [681, 92] on span "LA CITE DES JARDINS SA HLM - 41CITEJARDINS" at bounding box center [723, 93] width 164 height 23
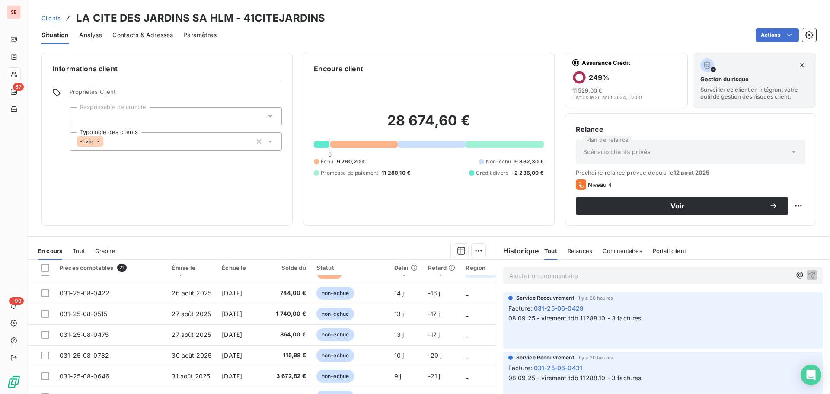
scroll to position [289, 0]
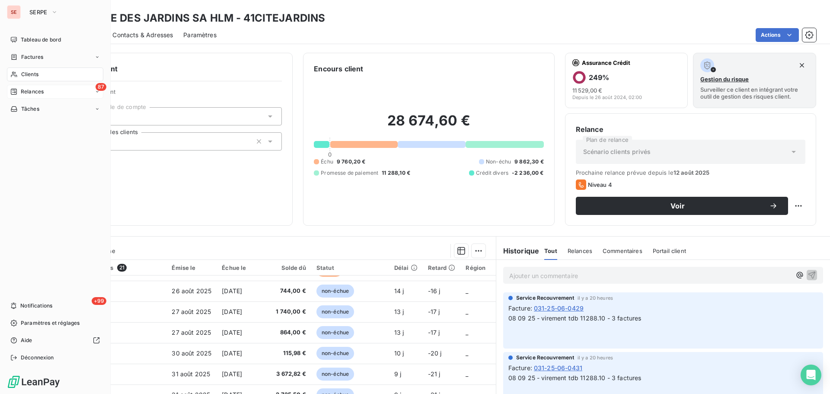
click at [24, 92] on span "Relances" at bounding box center [32, 92] width 23 height 8
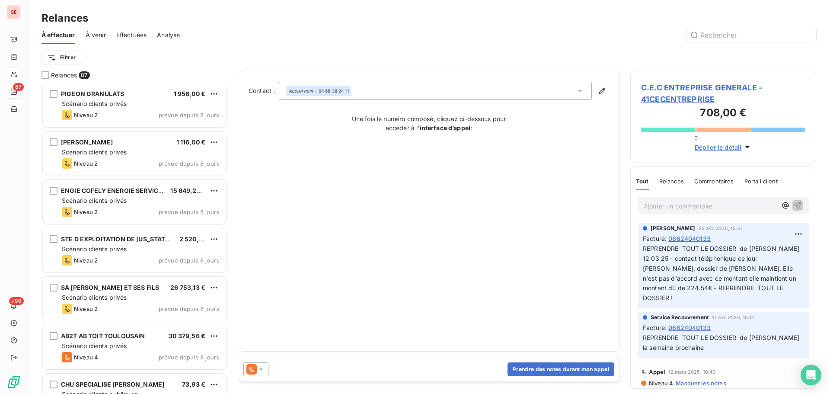
scroll to position [2306, 0]
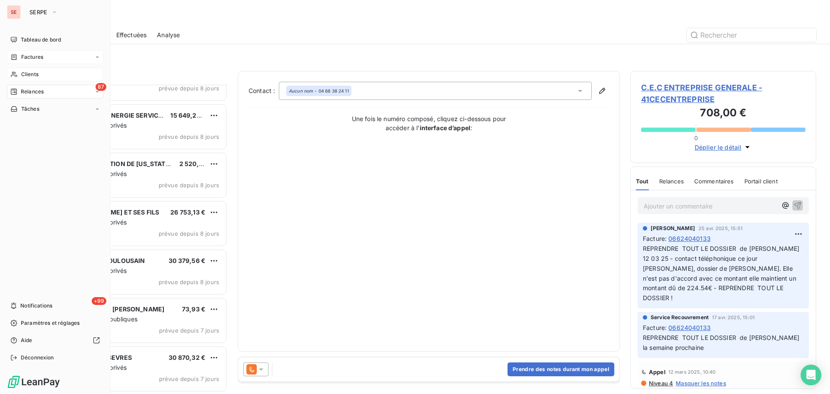
click at [39, 52] on div "Factures" at bounding box center [55, 57] width 96 height 14
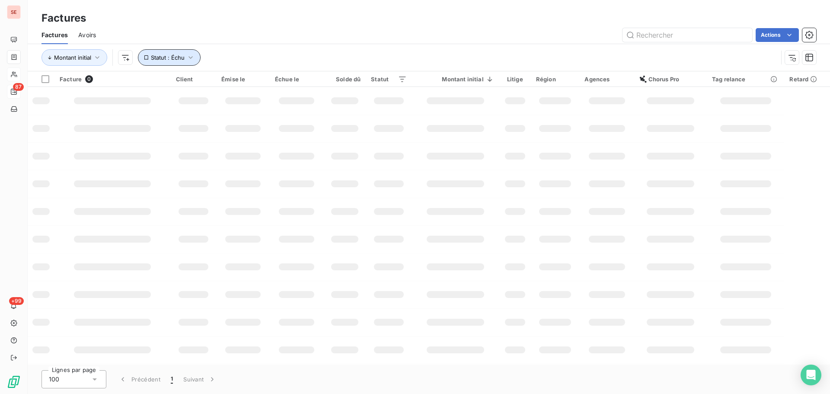
click at [189, 57] on icon "button" at bounding box center [190, 57] width 9 height 9
click at [291, 37] on div "Actions" at bounding box center [461, 35] width 710 height 14
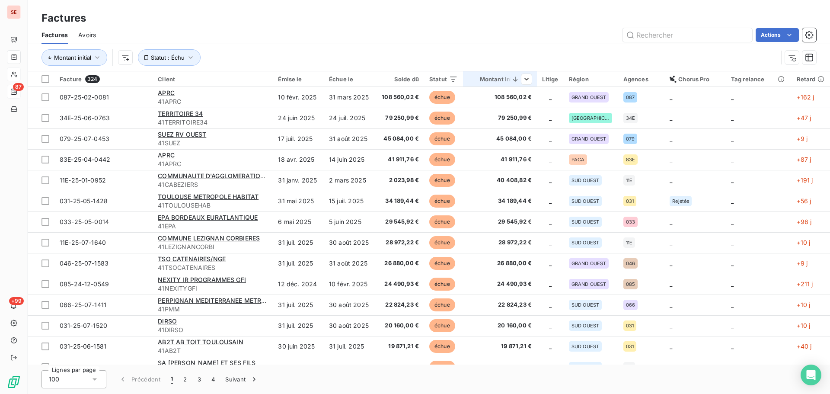
click at [492, 81] on div "Montant initial" at bounding box center [500, 79] width 64 height 7
click at [422, 79] on th "Solde dû" at bounding box center [400, 79] width 48 height 16
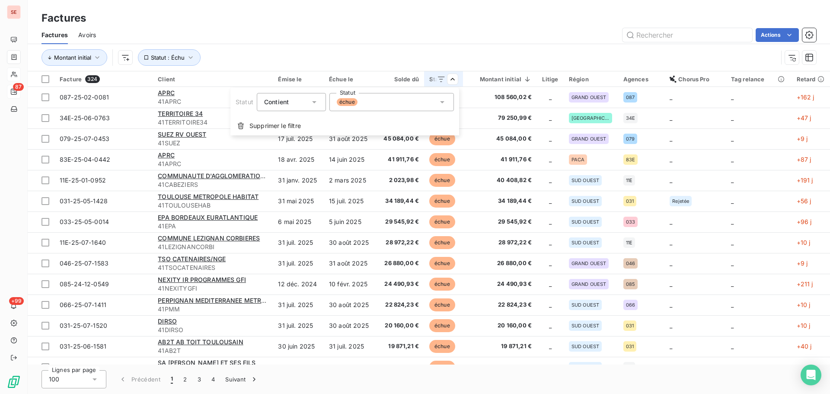
click at [502, 81] on html "SE 87 +99 Factures Factures Avoirs Actions Montant initial Statut : Échu Factur…" at bounding box center [415, 197] width 830 height 394
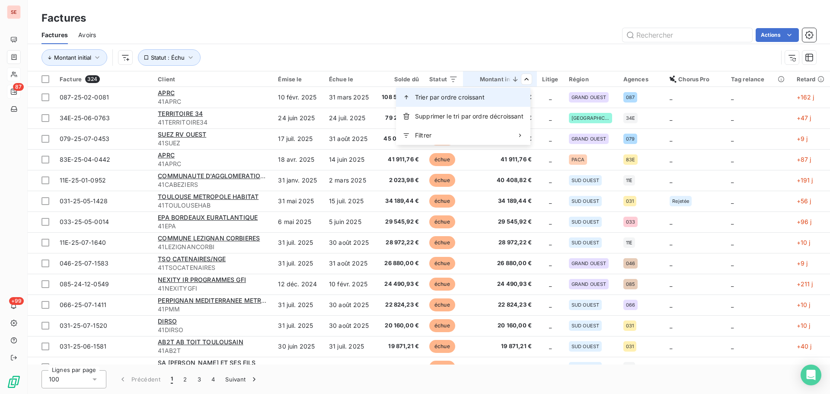
click at [492, 102] on div "Trier par ordre croissant" at bounding box center [463, 97] width 134 height 19
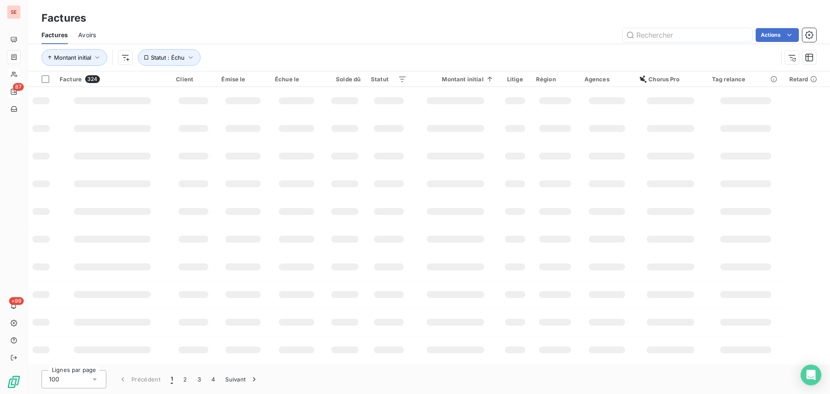
click at [495, 52] on div "Montant initial Statut : Échu" at bounding box center [409, 57] width 736 height 16
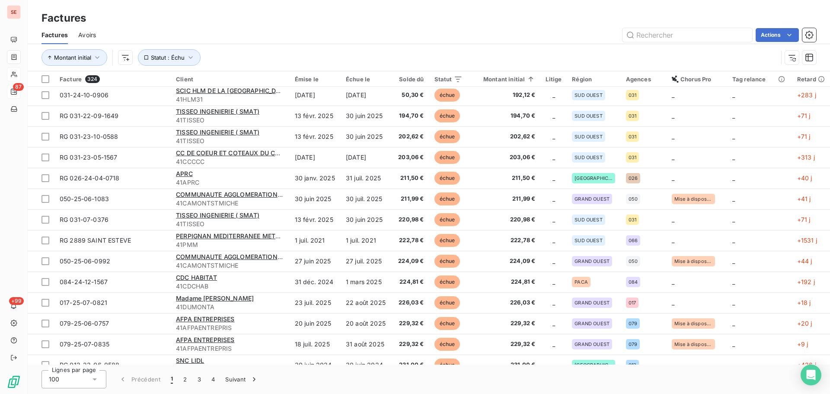
scroll to position [1798, 0]
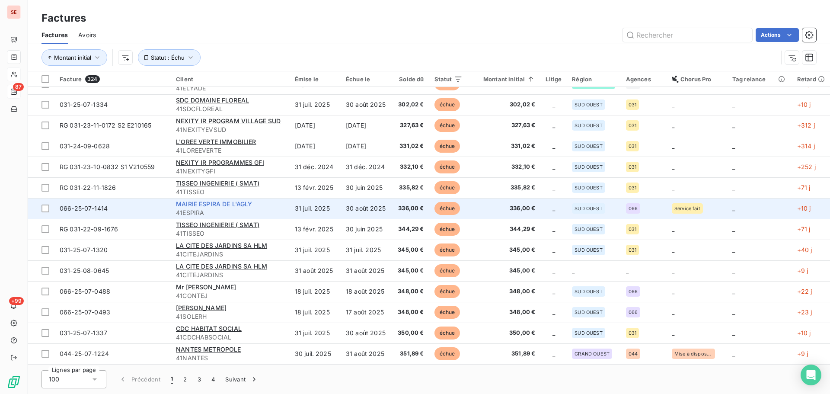
click at [242, 204] on span "MAIRIE ESPIRA DE L'AGLY" at bounding box center [214, 203] width 76 height 7
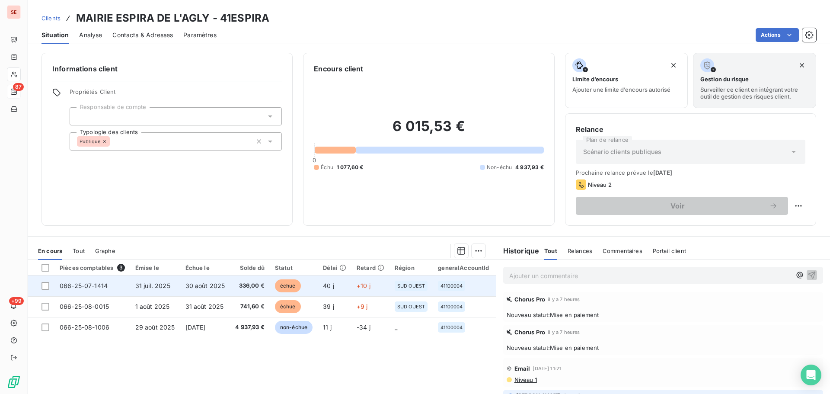
click at [207, 288] on span "30 août 2025" at bounding box center [205, 285] width 40 height 7
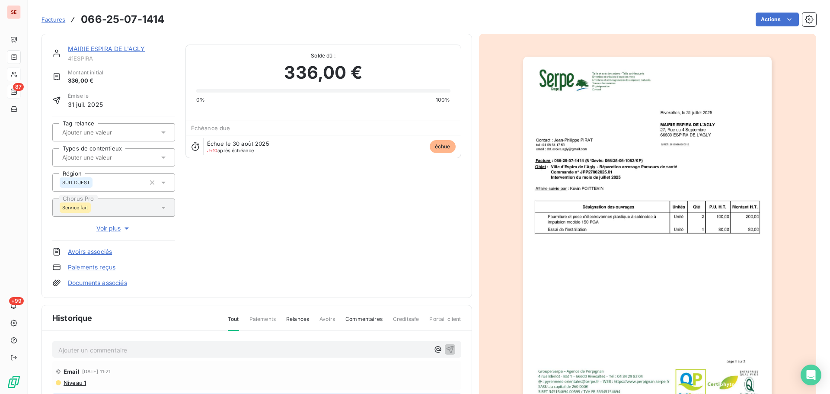
click at [688, 200] on img "button" at bounding box center [647, 233] width 249 height 352
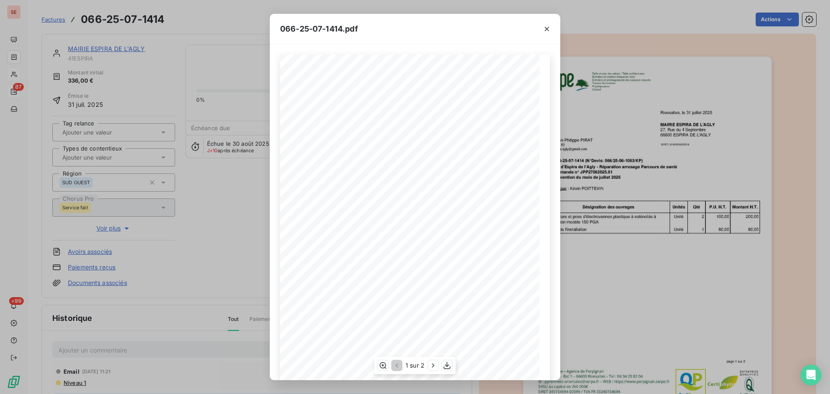
scroll to position [51, 0]
click at [427, 367] on div "1 sur 2" at bounding box center [414, 365] width 81 height 17
click at [432, 368] on icon "button" at bounding box center [433, 365] width 9 height 9
click at [546, 26] on icon "button" at bounding box center [546, 29] width 9 height 9
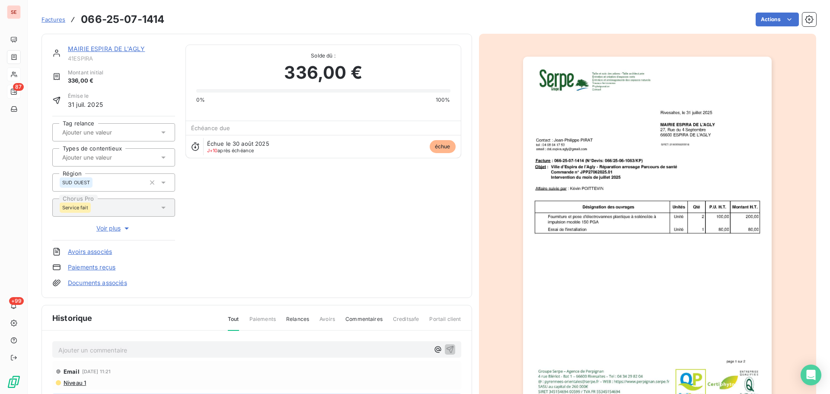
click at [110, 50] on link "MAIRIE ESPIRA DE L'AGLY" at bounding box center [106, 48] width 77 height 7
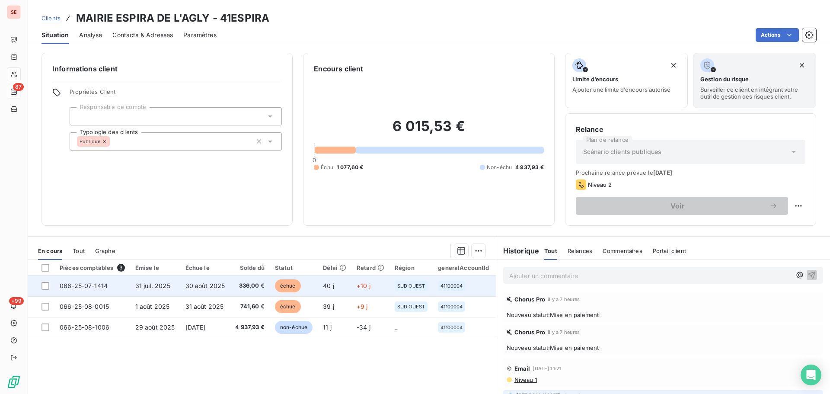
click at [172, 284] on td "31 juil. 2025" at bounding box center [155, 285] width 50 height 21
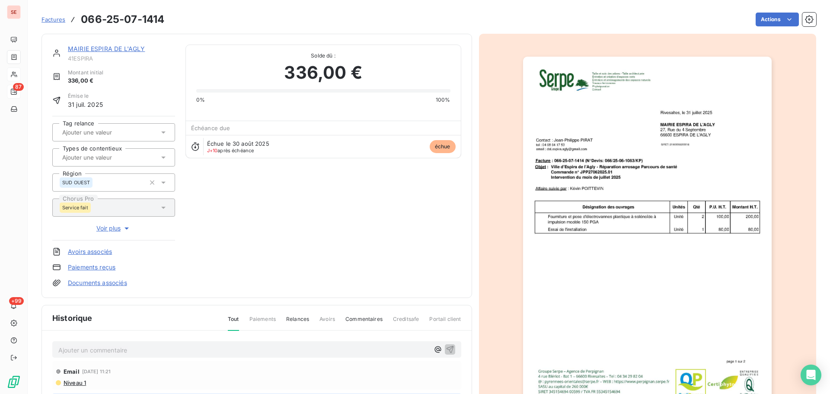
click at [122, 48] on link "MAIRIE ESPIRA DE L'AGLY" at bounding box center [106, 48] width 77 height 7
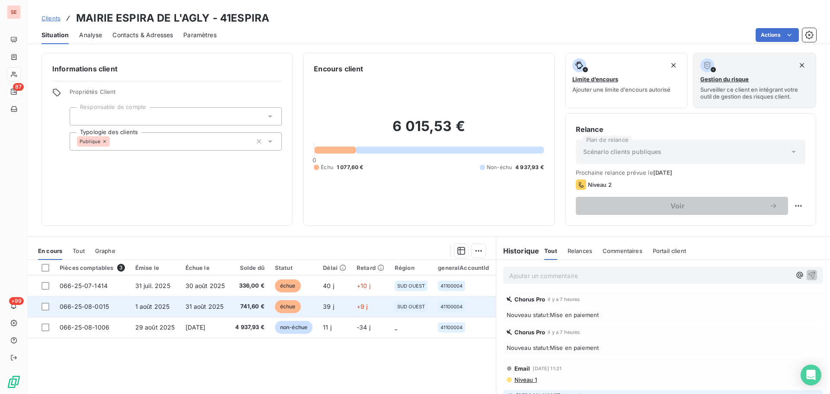
click at [230, 306] on td "741,60 €" at bounding box center [250, 306] width 40 height 21
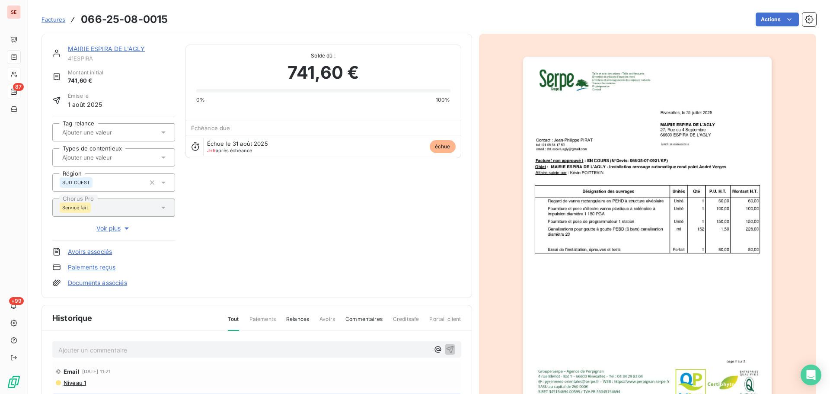
click at [117, 51] on link "MAIRIE ESPIRA DE L'AGLY" at bounding box center [106, 48] width 77 height 7
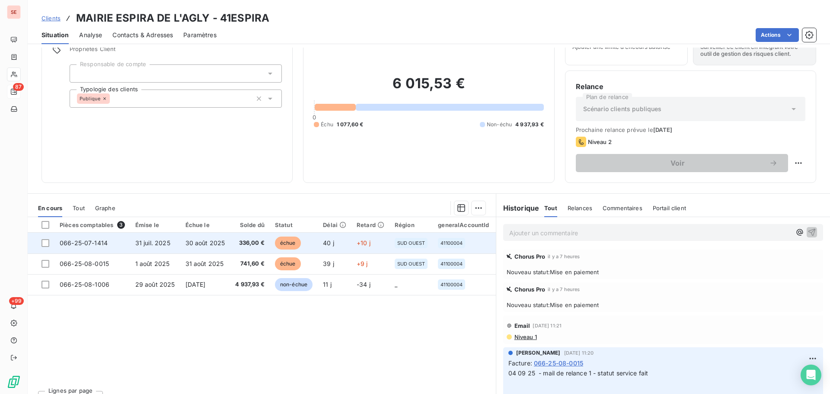
scroll to position [58, 0]
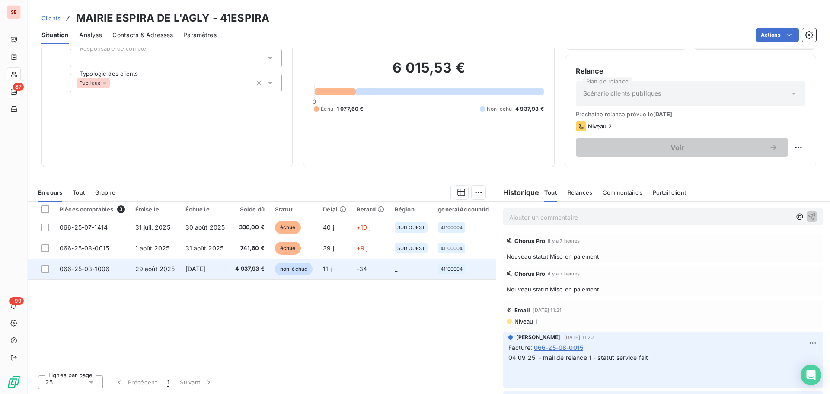
click at [197, 262] on td "[DATE]" at bounding box center [205, 268] width 50 height 21
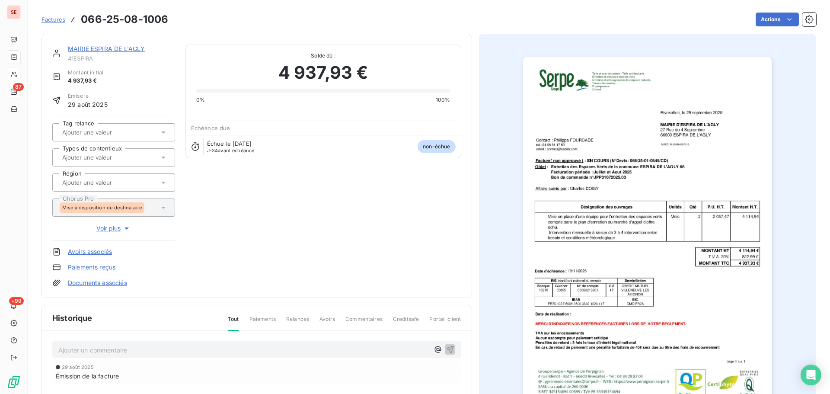
scroll to position [3, 0]
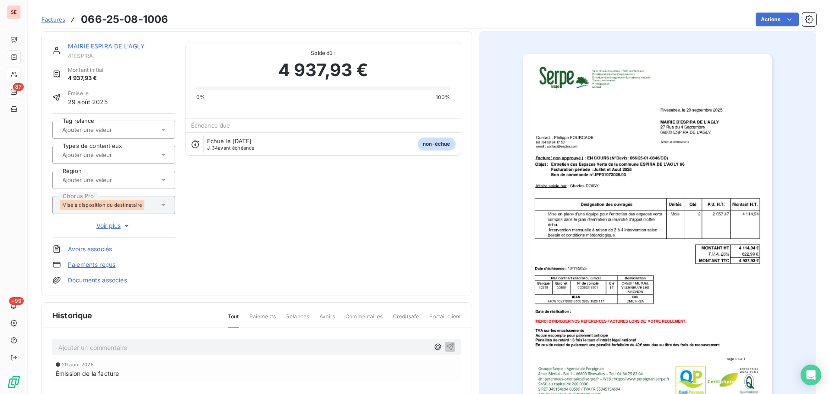
click at [187, 347] on p "Ajouter un commentaire ﻿" at bounding box center [243, 347] width 371 height 11
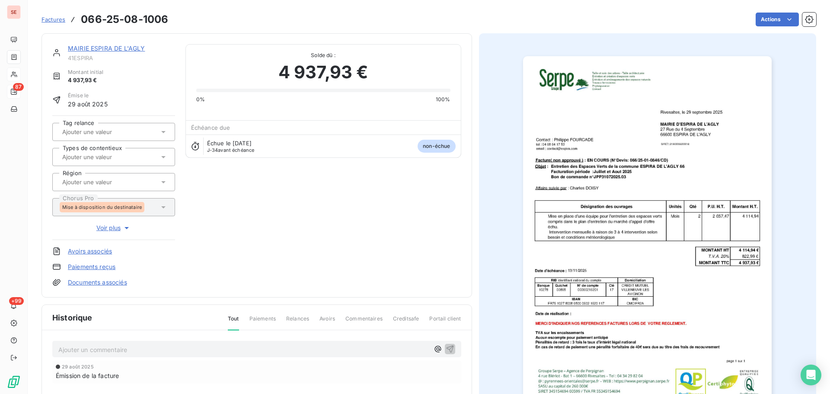
scroll to position [0, 0]
click at [113, 50] on link "MAIRIE ESPIRA DE L'AGLY" at bounding box center [106, 48] width 77 height 7
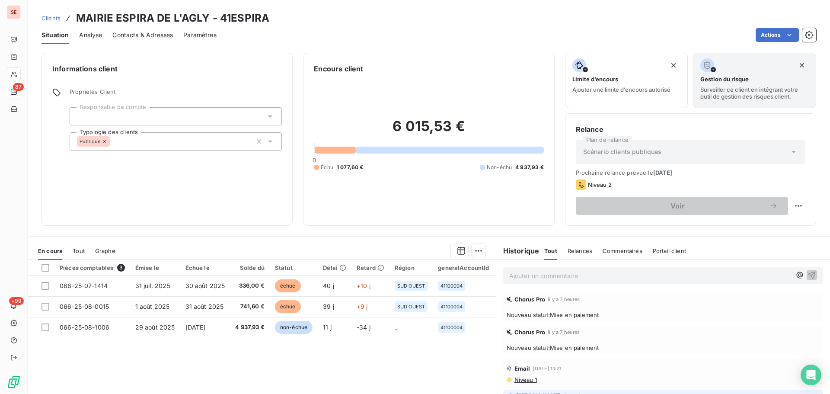
click at [520, 316] on span "Nouveau statut : Mise en paiement" at bounding box center [663, 314] width 313 height 7
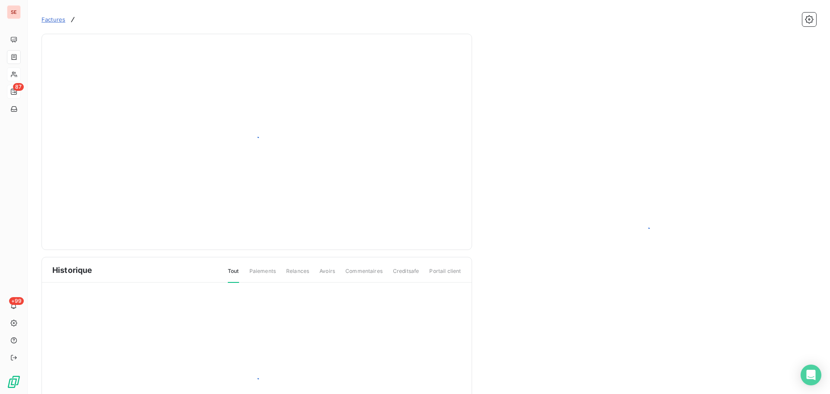
click at [520, 316] on div at bounding box center [648, 232] width 324 height 377
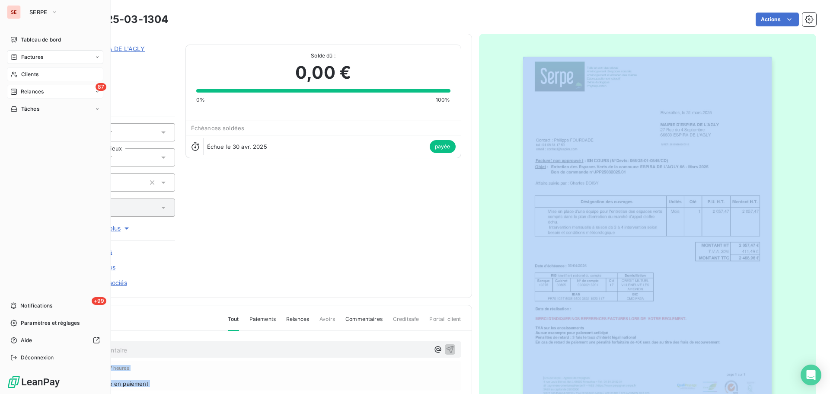
click at [21, 90] on span "Relances" at bounding box center [32, 92] width 23 height 8
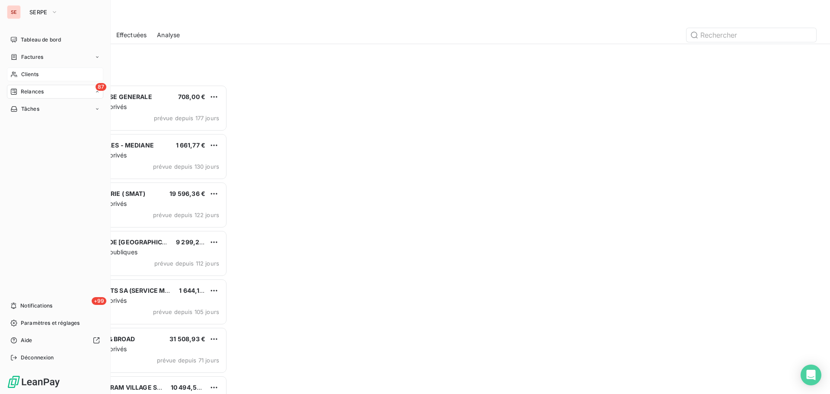
scroll to position [303, 179]
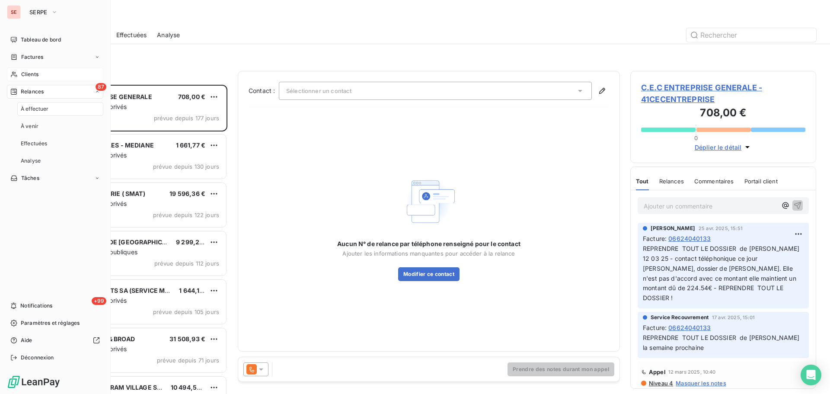
click at [37, 55] on span "Factures" at bounding box center [32, 57] width 22 height 8
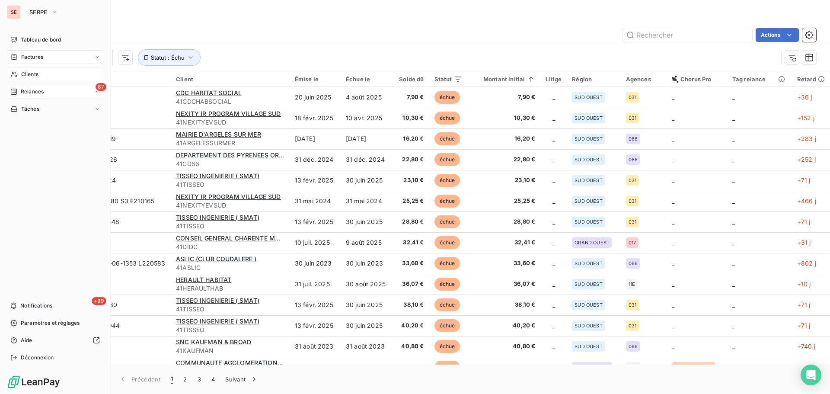
click at [21, 89] on span "Relances" at bounding box center [32, 92] width 23 height 8
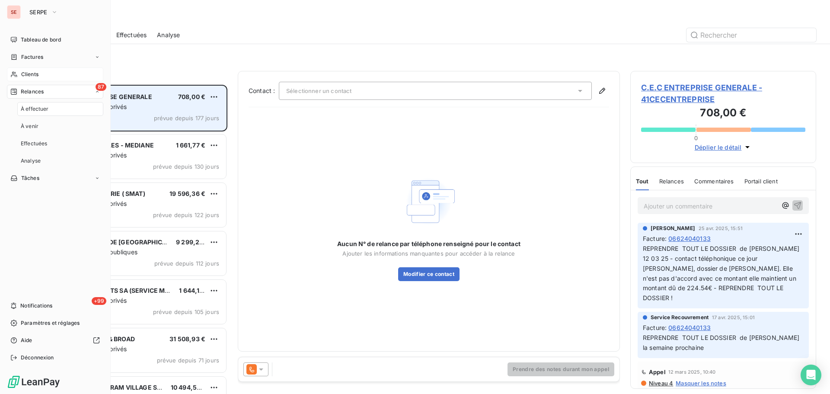
scroll to position [303, 179]
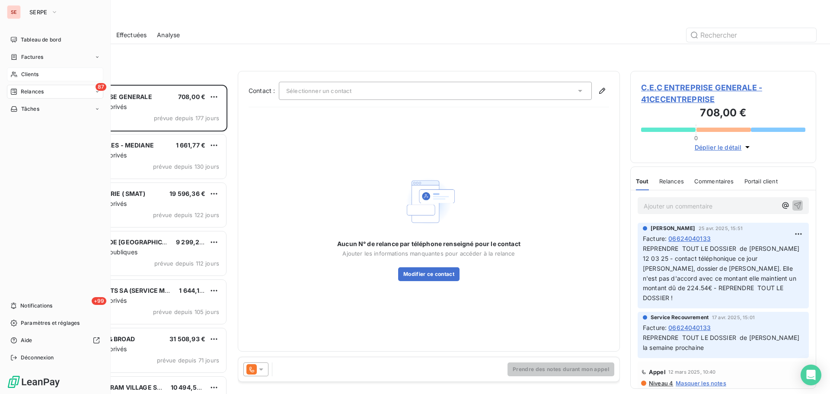
click at [4, 57] on div "SE SERPE Tableau de bord Factures Clients 87 Relances Tâches +99 Notifications …" at bounding box center [55, 197] width 111 height 394
click at [33, 59] on span "Factures" at bounding box center [32, 57] width 22 height 8
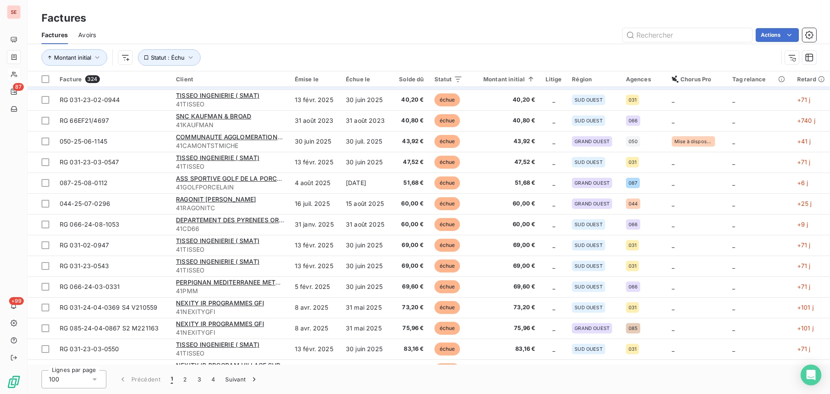
scroll to position [230, 0]
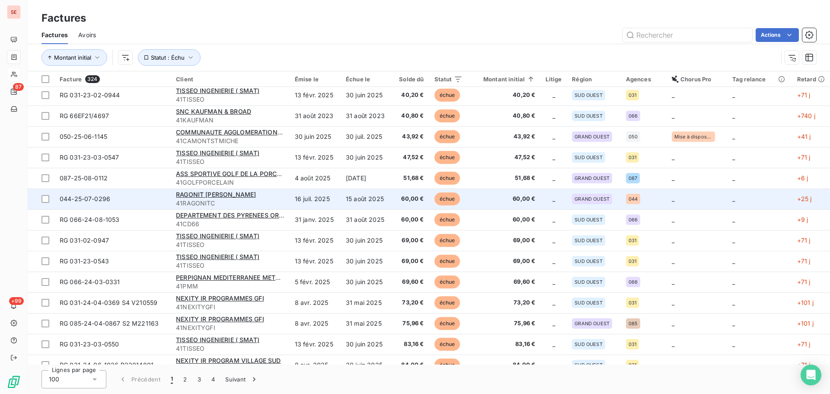
click at [380, 193] on td "15 août 2025" at bounding box center [366, 198] width 51 height 21
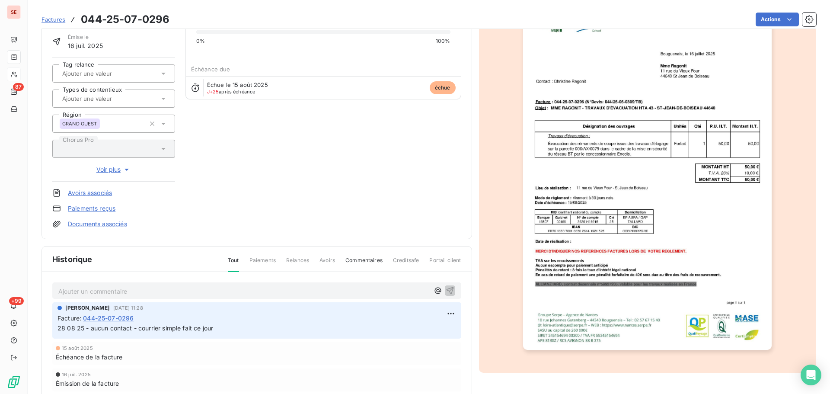
scroll to position [126, 0]
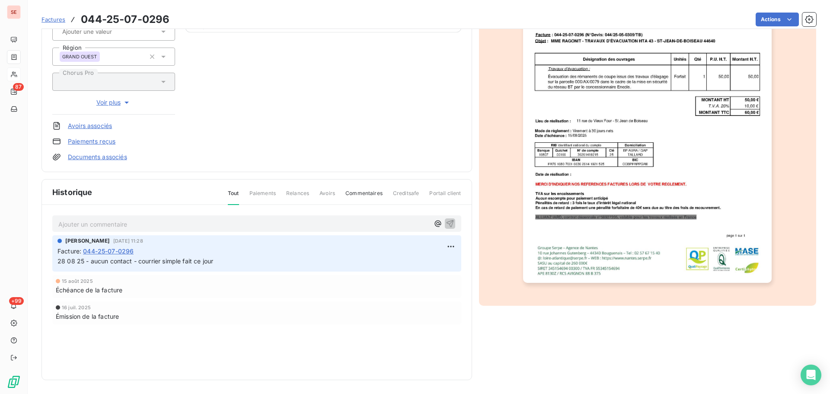
click at [114, 291] on span "Échéance de la facture" at bounding box center [89, 289] width 67 height 9
click at [154, 258] on span "28 08 25 - aucun contact - courrier simple fait ce jour" at bounding box center [135, 260] width 156 height 7
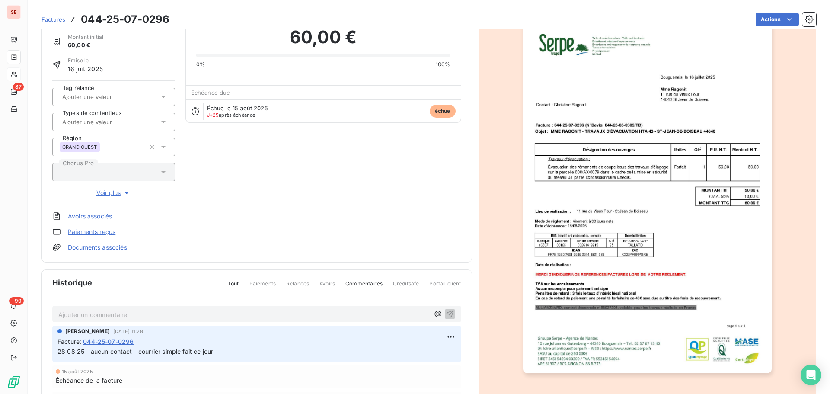
scroll to position [0, 0]
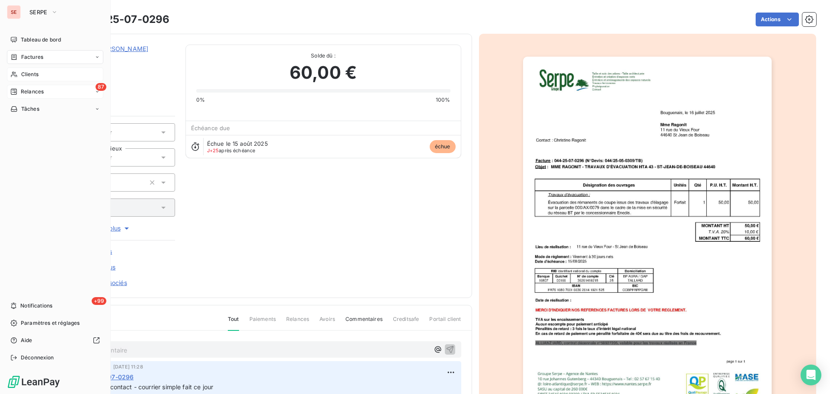
click at [42, 86] on div "87 Relances" at bounding box center [55, 92] width 96 height 14
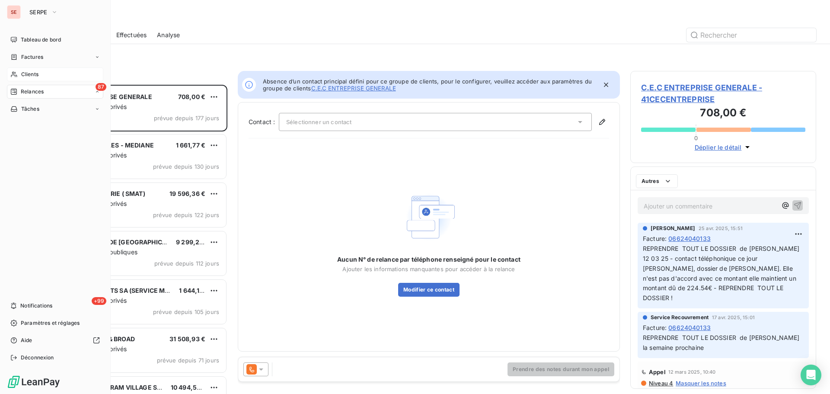
scroll to position [303, 179]
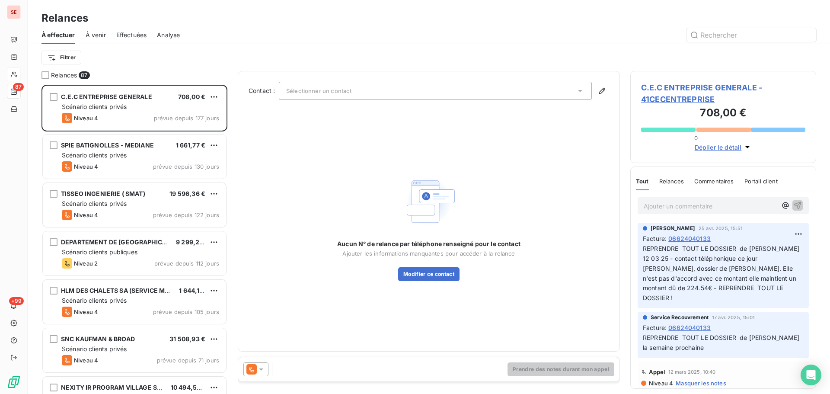
click at [133, 33] on span "Effectuées" at bounding box center [131, 35] width 31 height 9
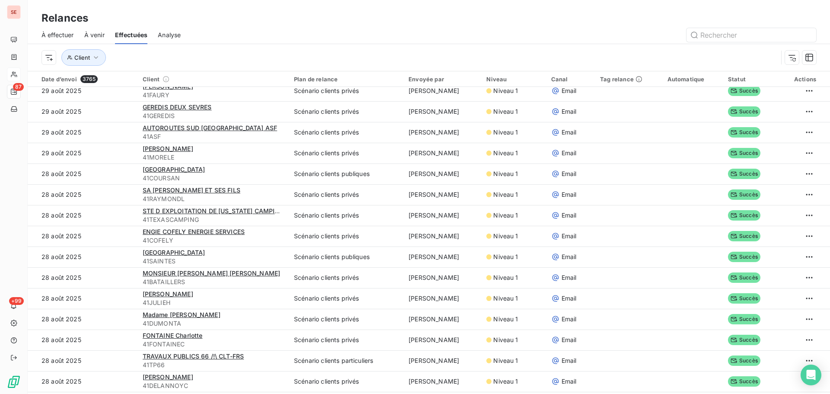
scroll to position [1423, 0]
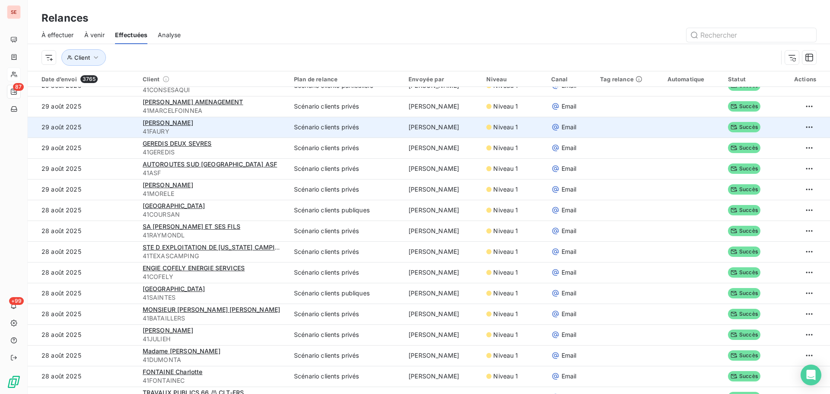
click at [375, 130] on td "Scénario clients privés" at bounding box center [346, 127] width 115 height 21
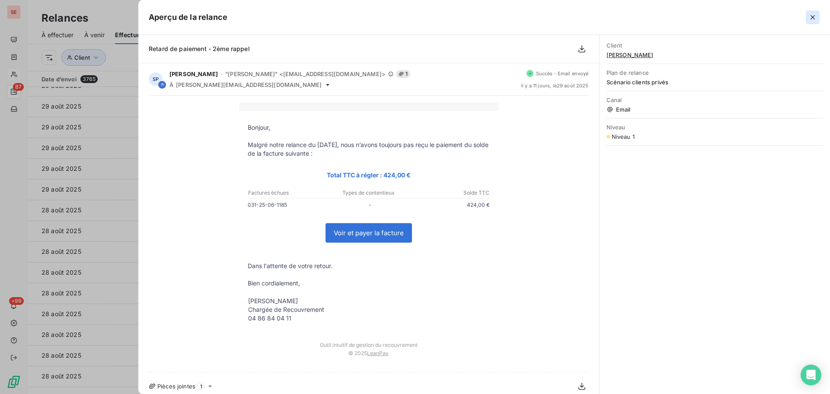
click at [810, 16] on icon "button" at bounding box center [812, 17] width 9 height 9
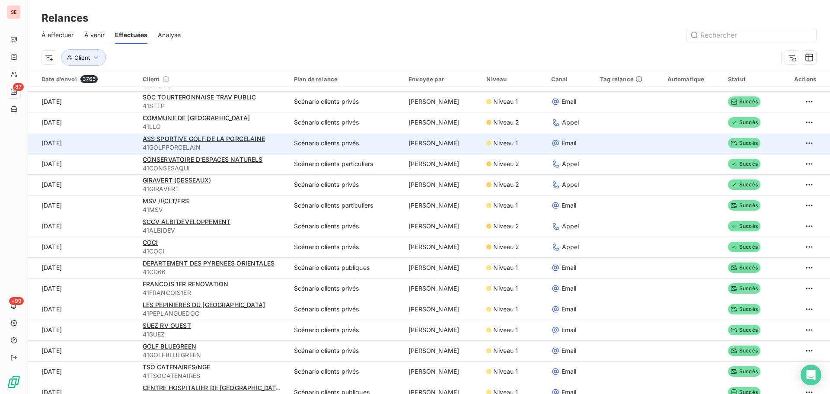
scroll to position [0, 0]
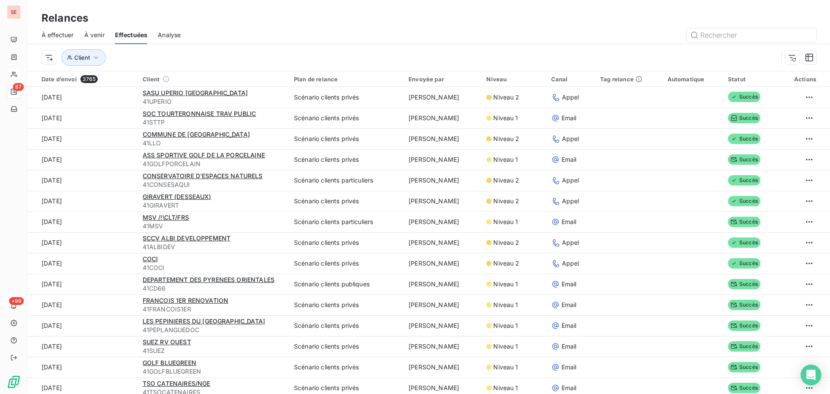
click at [102, 32] on span "À venir" at bounding box center [94, 35] width 20 height 9
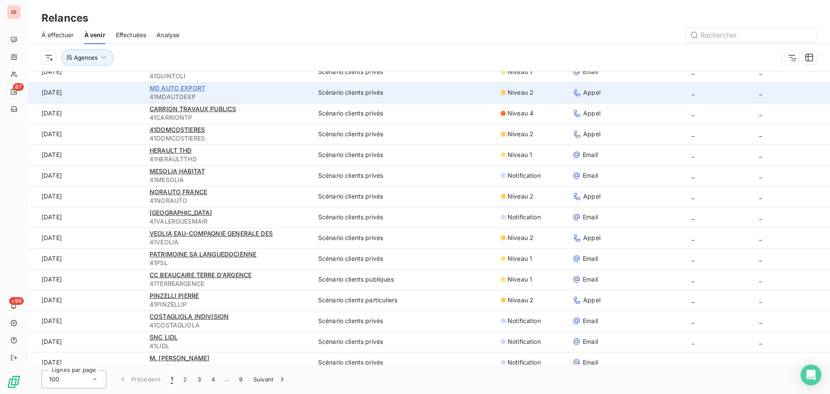
scroll to position [1192, 0]
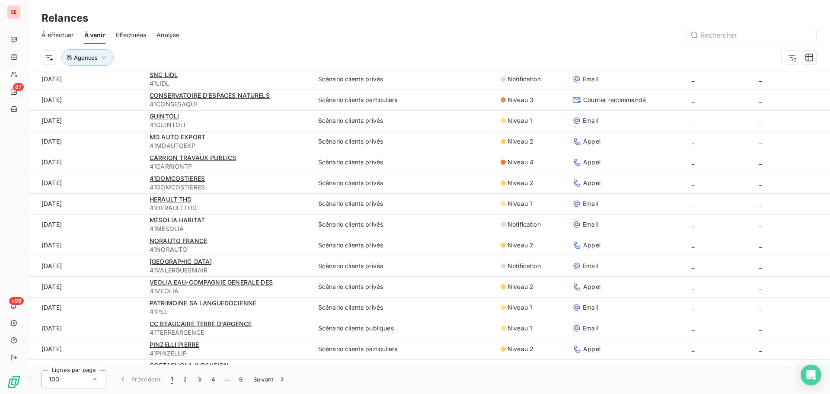
click at [65, 34] on span "À effectuer" at bounding box center [57, 35] width 32 height 9
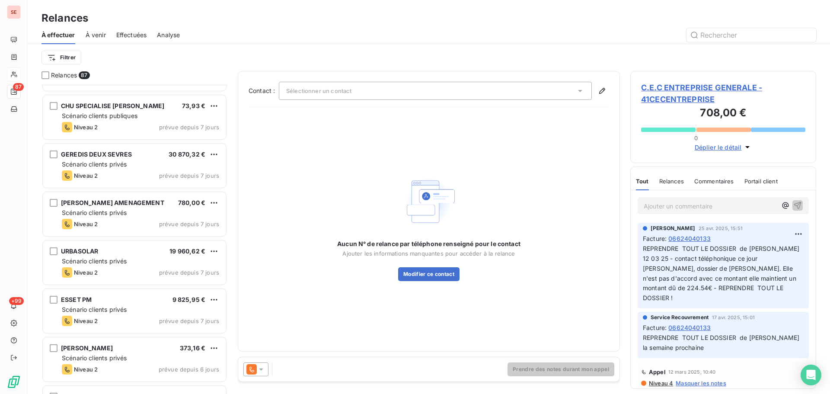
scroll to position [2536, 0]
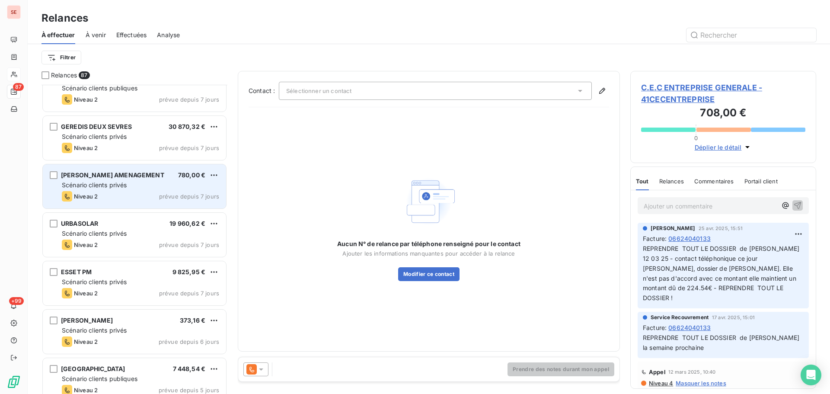
click at [166, 195] on span "prévue depuis 7 jours" at bounding box center [189, 196] width 60 height 7
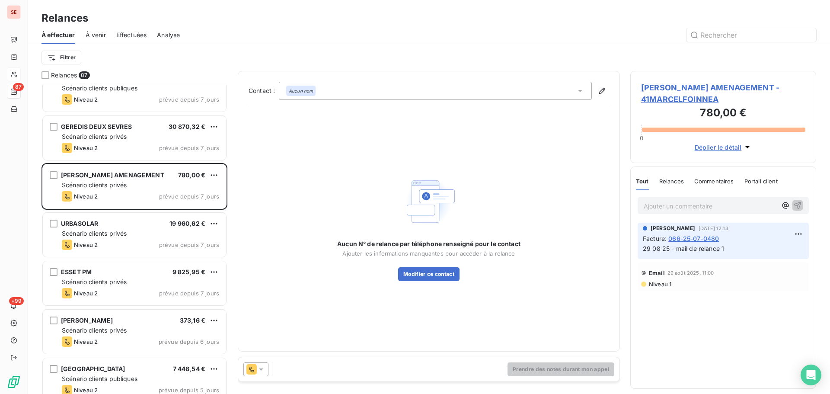
click at [689, 86] on span "[PERSON_NAME] AMENAGEMENT - 41MARCELFOINNEA" at bounding box center [723, 93] width 164 height 23
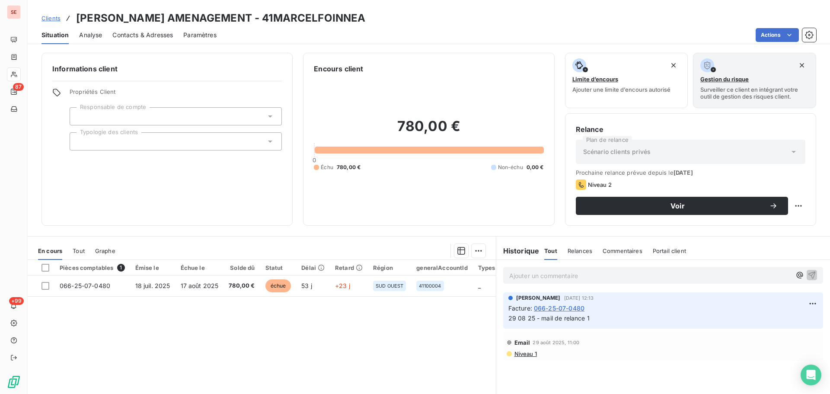
click at [160, 37] on span "Contacts & Adresses" at bounding box center [142, 35] width 61 height 9
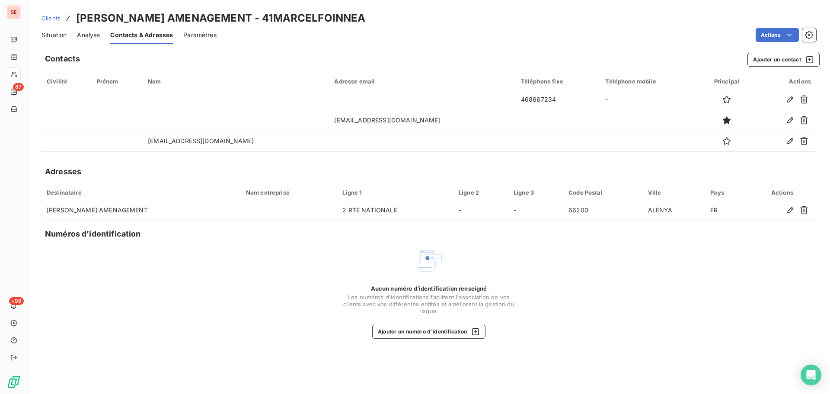
click at [59, 30] on div "Situation" at bounding box center [53, 35] width 25 height 18
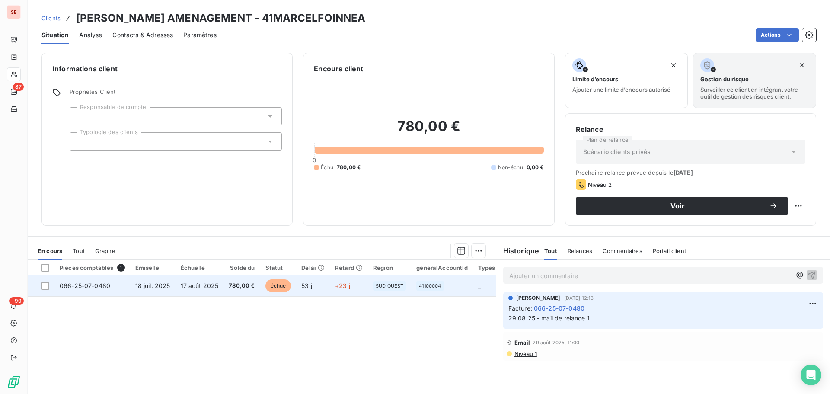
click at [175, 291] on td "17 août 2025" at bounding box center [199, 285] width 48 height 21
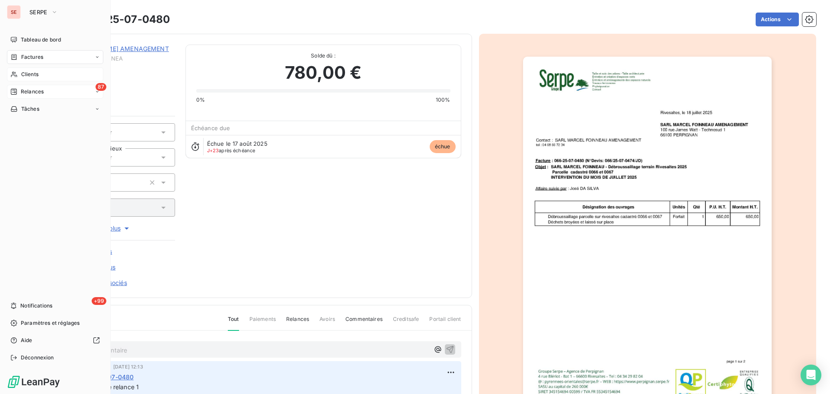
click at [19, 91] on div "Relances" at bounding box center [26, 92] width 33 height 8
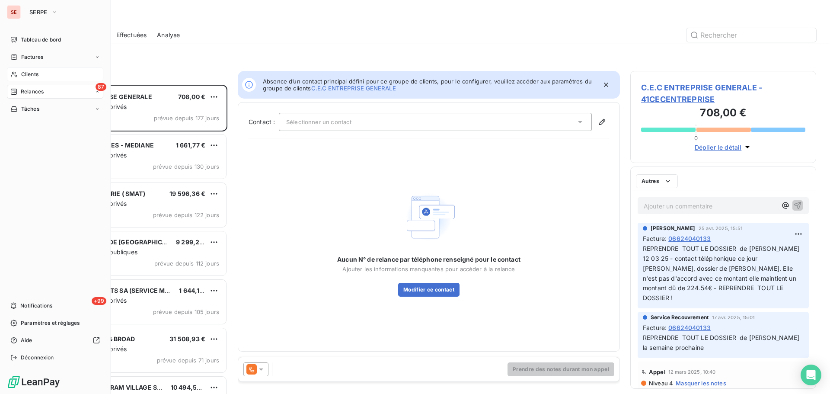
scroll to position [303, 179]
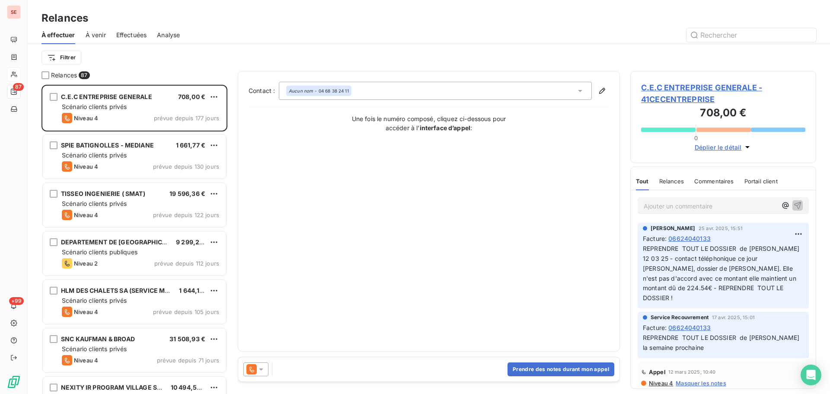
click at [147, 31] on span "Effectuées" at bounding box center [131, 35] width 31 height 9
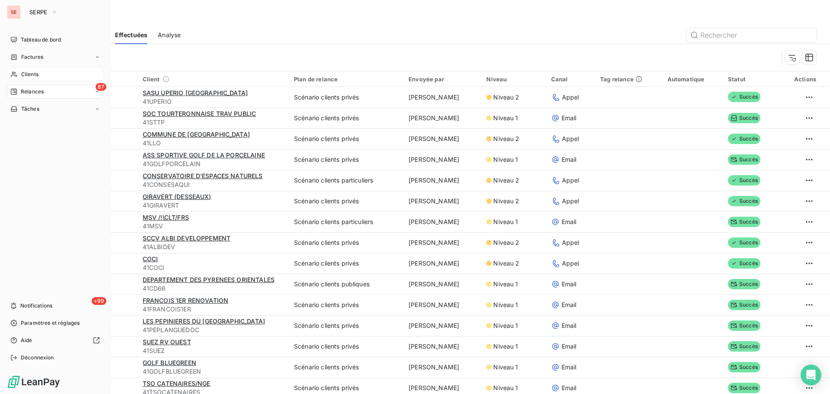
click at [18, 90] on div "Relances" at bounding box center [26, 92] width 33 height 8
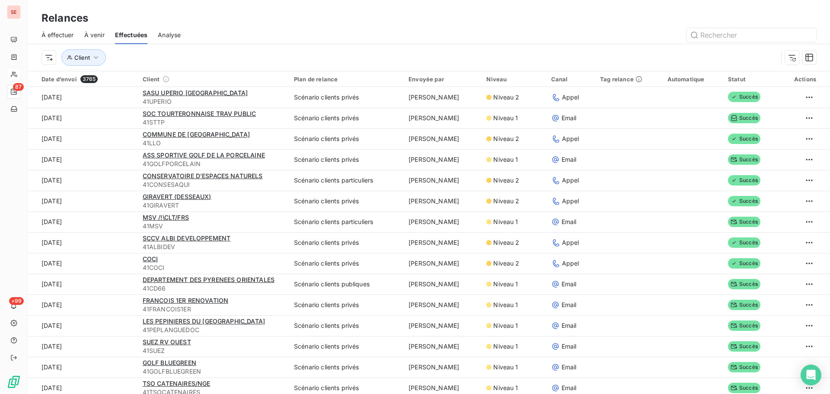
click at [67, 35] on span "À effectuer" at bounding box center [57, 35] width 32 height 9
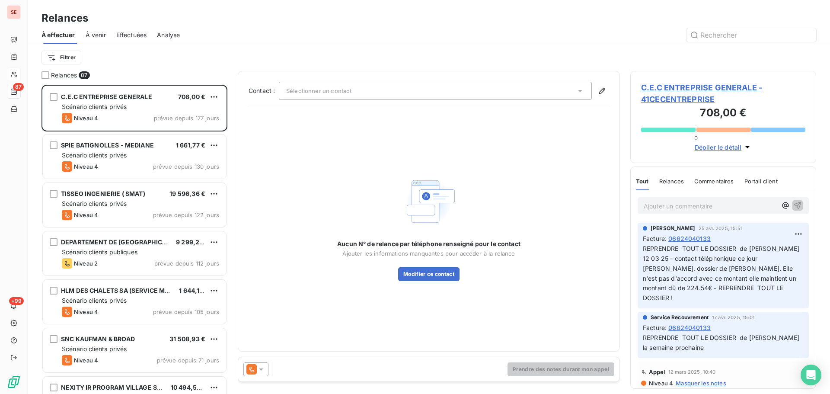
scroll to position [303, 179]
click at [179, 33] on span "Analyse" at bounding box center [168, 35] width 23 height 9
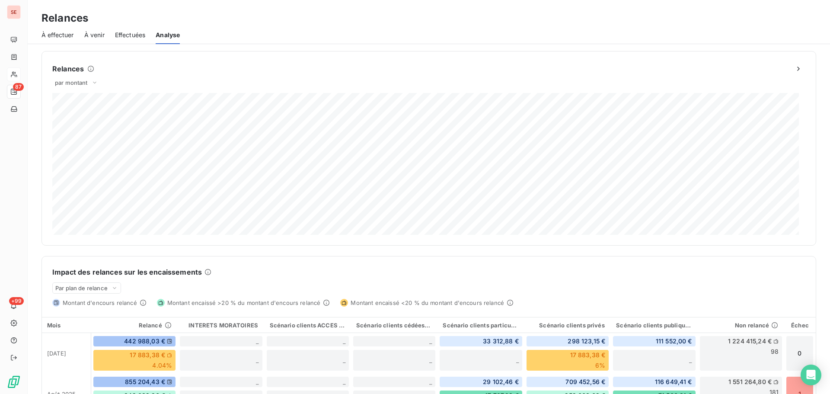
click at [128, 36] on span "Effectuées" at bounding box center [130, 35] width 31 height 9
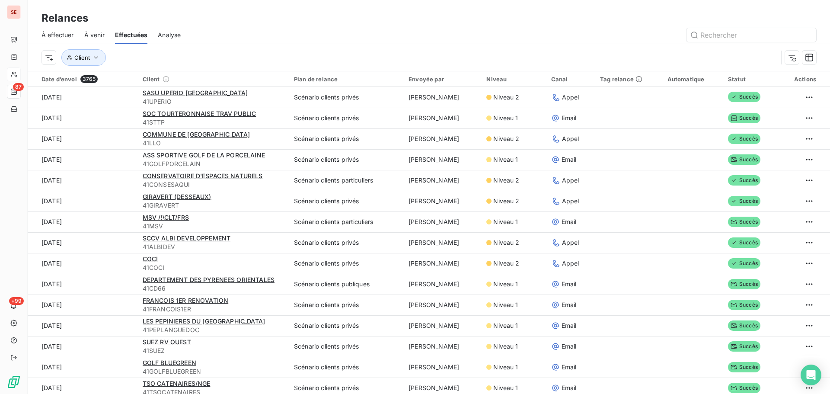
click at [90, 37] on span "À venir" at bounding box center [94, 35] width 20 height 9
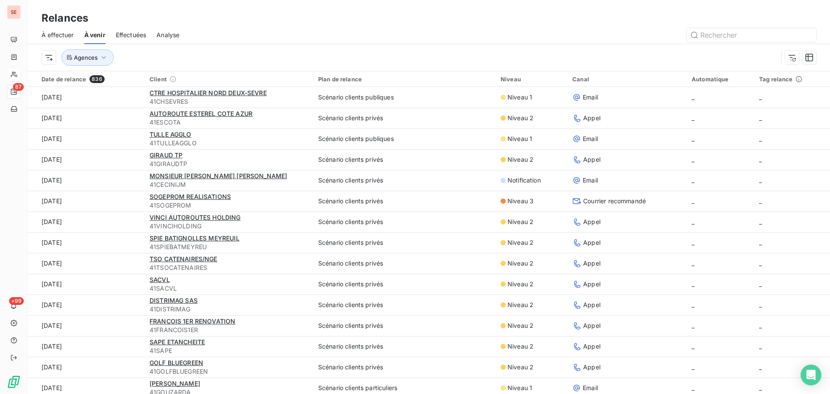
click at [47, 36] on span "À effectuer" at bounding box center [57, 35] width 32 height 9
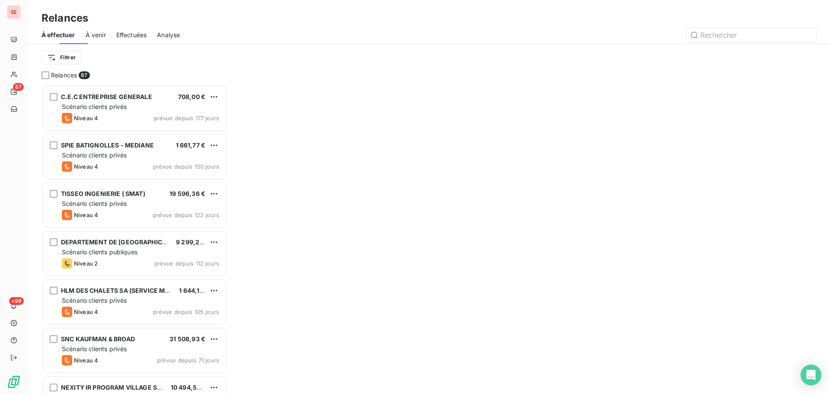
scroll to position [303, 179]
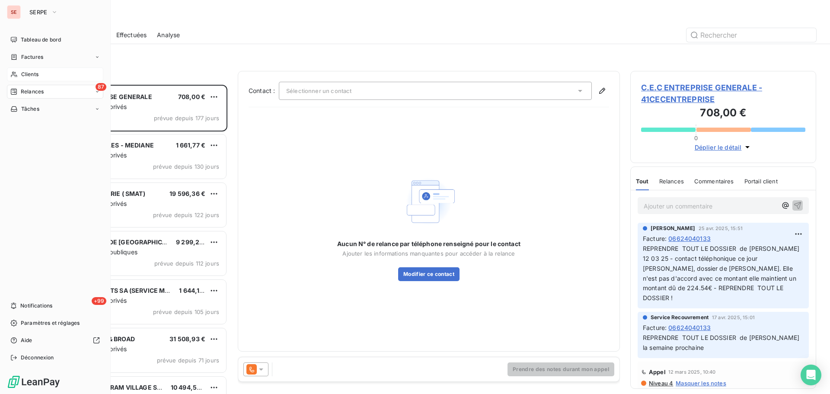
click at [22, 55] on span "Factures" at bounding box center [32, 57] width 22 height 8
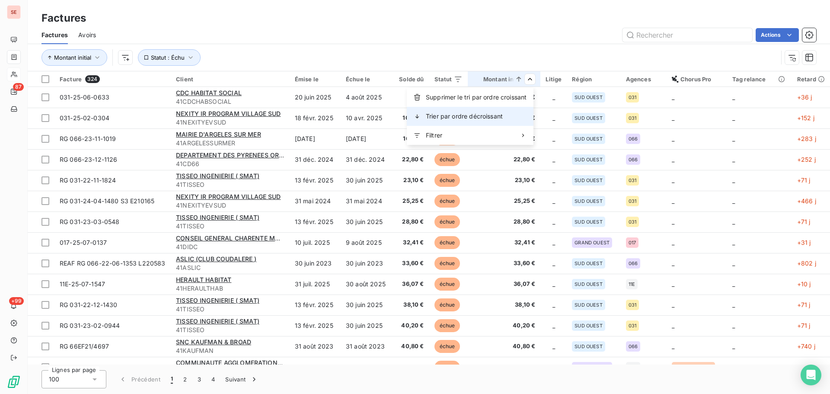
click at [506, 116] on div "Trier par ordre décroissant" at bounding box center [470, 116] width 127 height 19
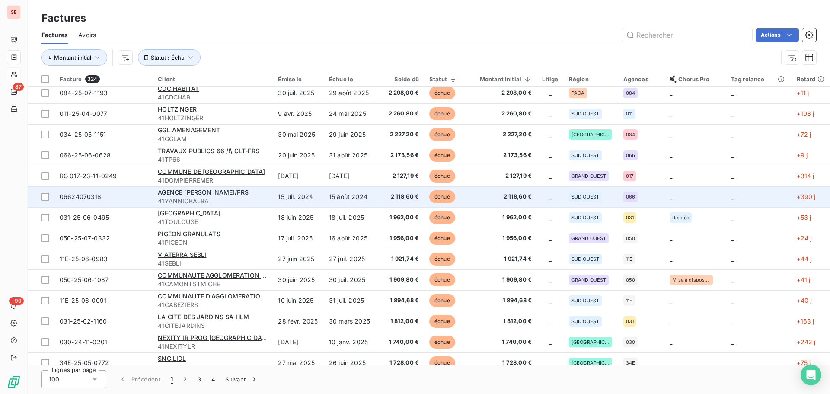
scroll to position [1798, 0]
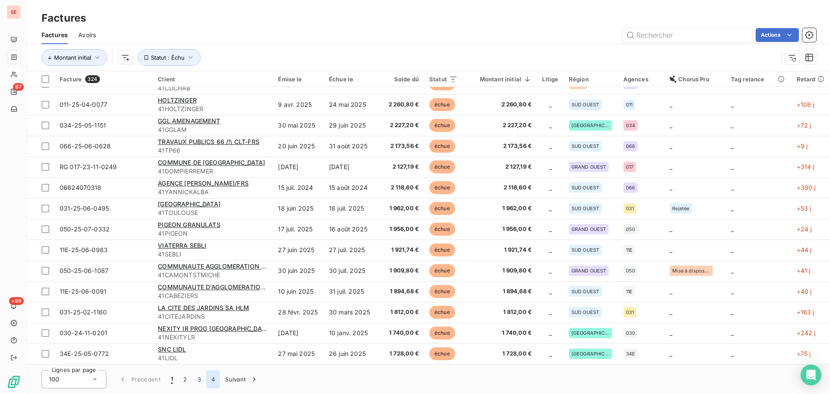
click at [217, 377] on button "4" at bounding box center [213, 379] width 14 height 18
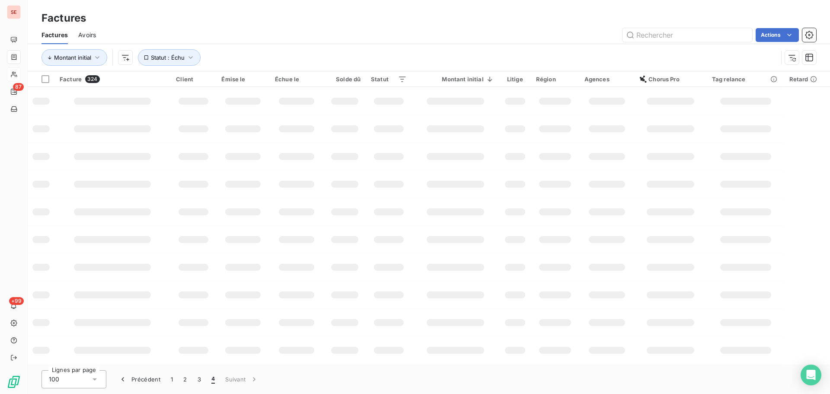
scroll to position [221, 0]
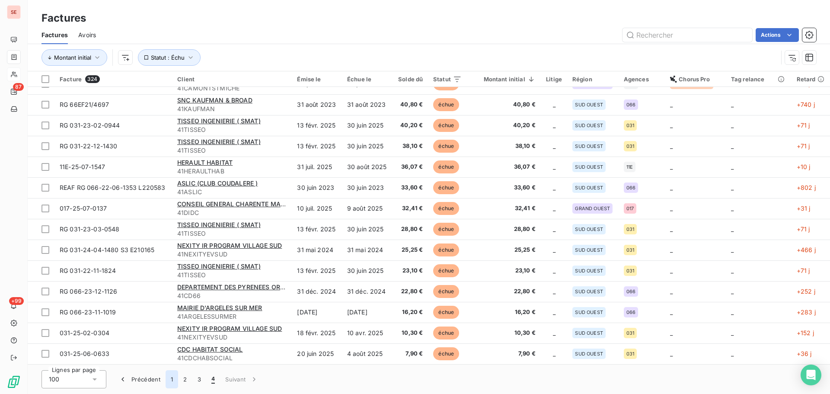
click at [168, 378] on button "1" at bounding box center [172, 379] width 13 height 18
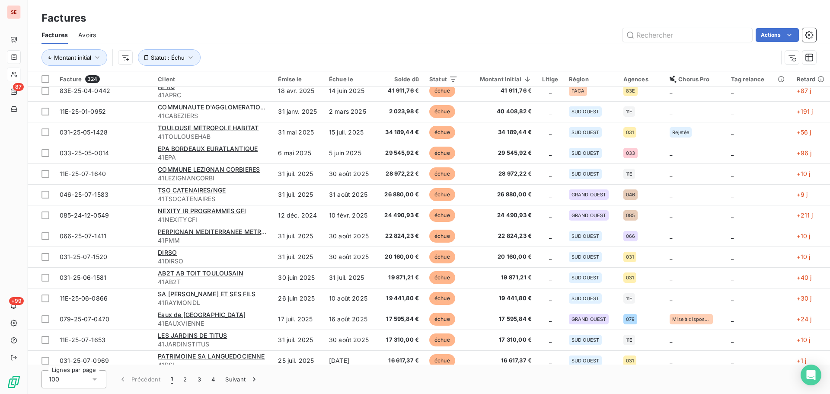
scroll to position [0, 0]
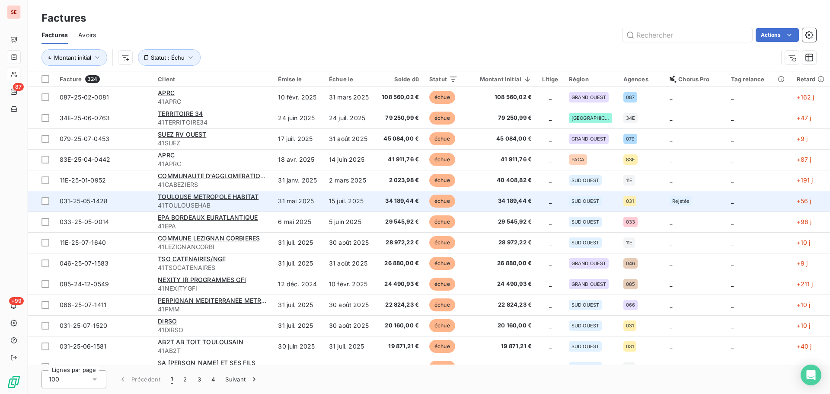
click at [345, 204] on td "15 juil. 2025" at bounding box center [350, 201] width 52 height 21
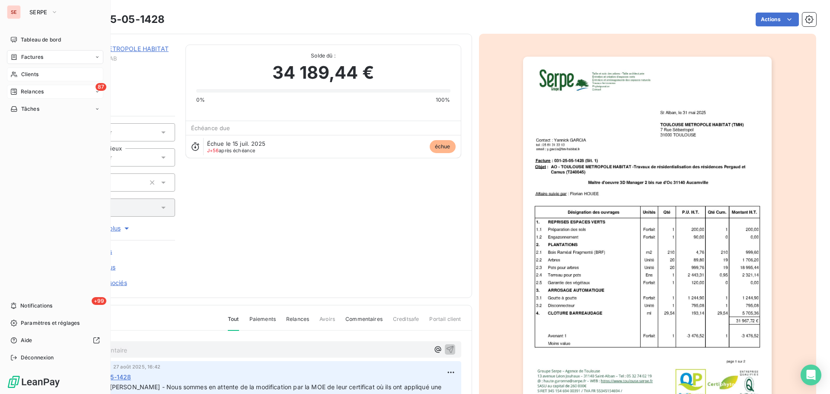
click at [25, 96] on div "87 Relances" at bounding box center [55, 92] width 96 height 14
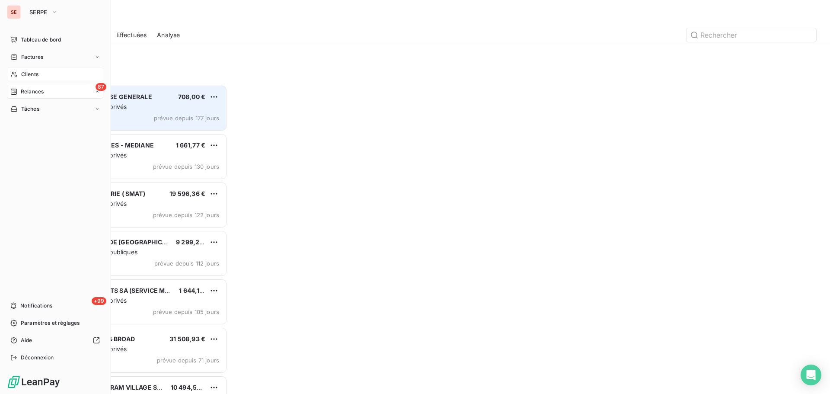
scroll to position [303, 179]
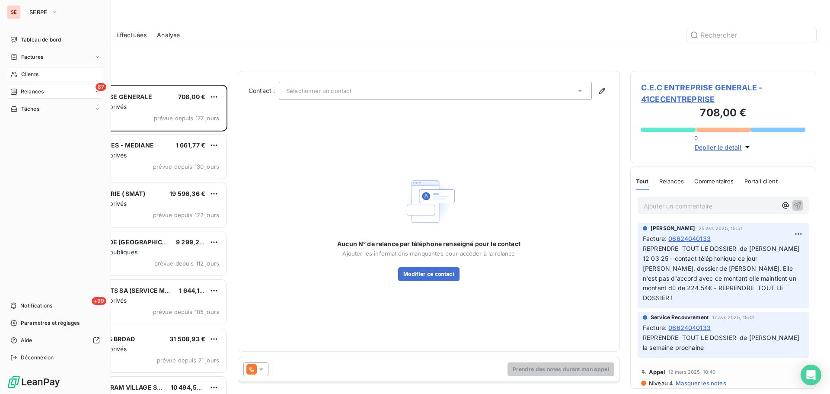
click at [16, 56] on icon at bounding box center [14, 57] width 5 height 6
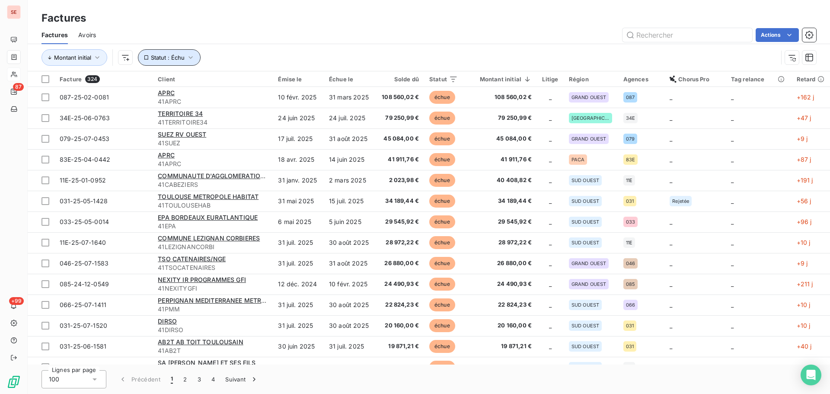
click at [169, 50] on button "Statut : Échu" at bounding box center [169, 57] width 63 height 16
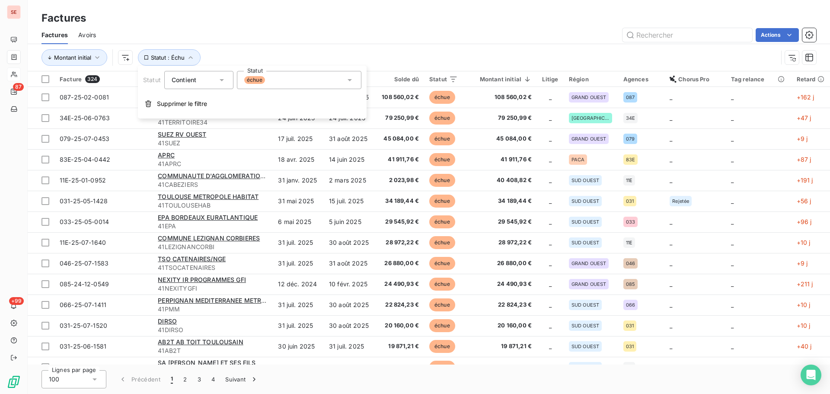
click at [296, 80] on div "échue" at bounding box center [299, 80] width 124 height 18
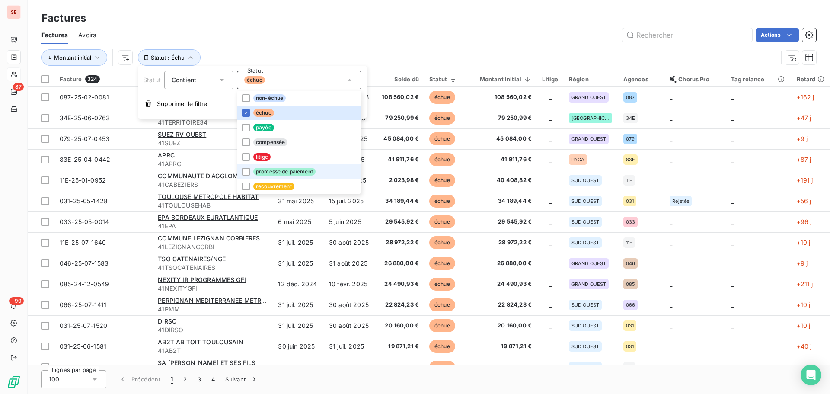
click at [289, 171] on span "promesse de paiement" at bounding box center [284, 172] width 62 height 8
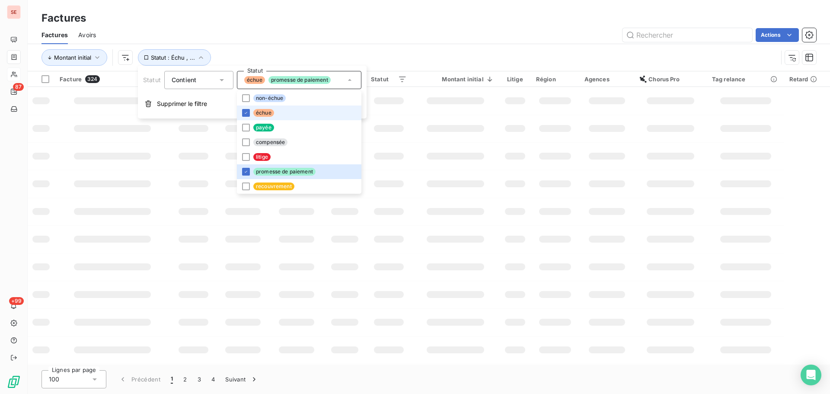
click at [263, 108] on li "échue" at bounding box center [299, 112] width 124 height 15
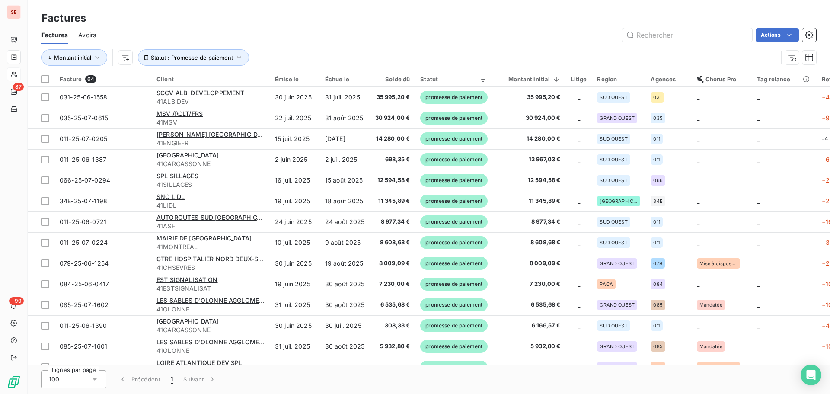
click at [351, 15] on div "Factures" at bounding box center [429, 18] width 802 height 16
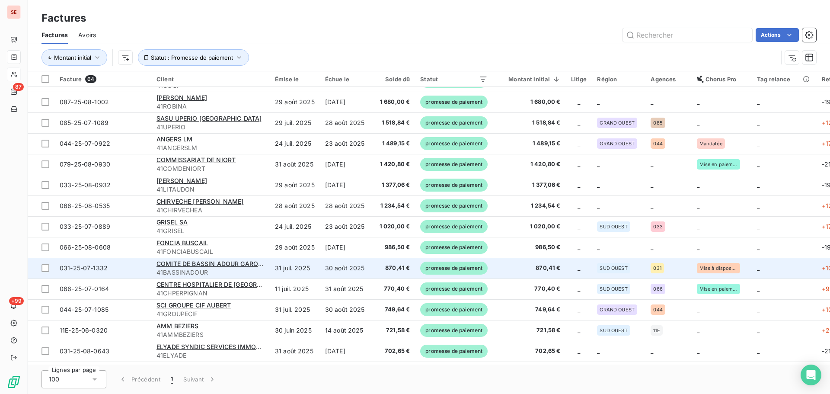
scroll to position [1054, 0]
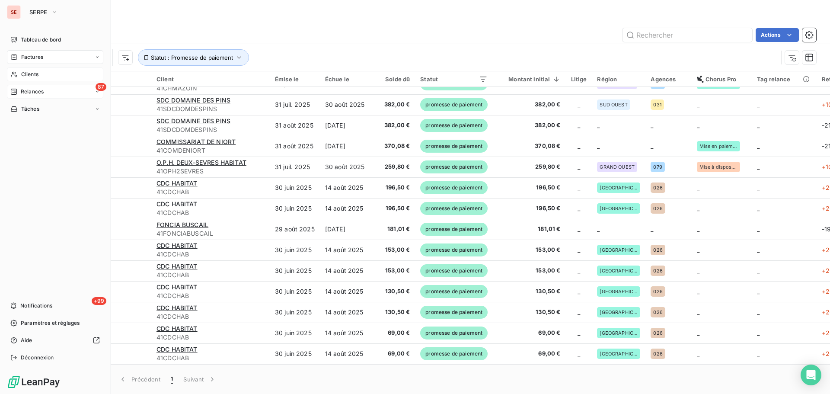
click at [23, 94] on span "Relances" at bounding box center [32, 92] width 23 height 8
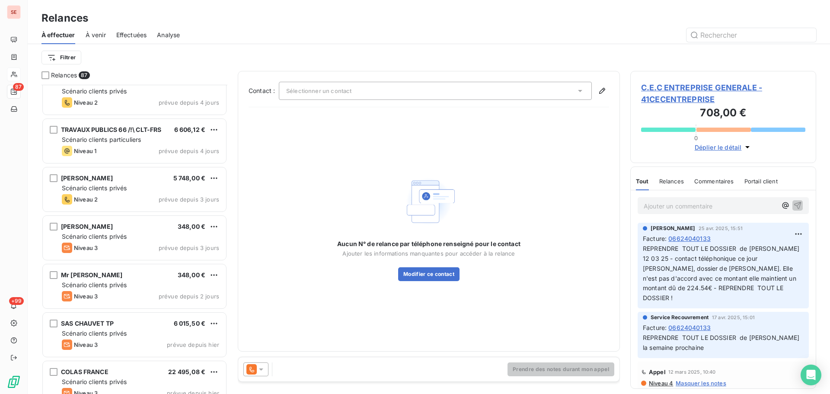
scroll to position [2882, 0]
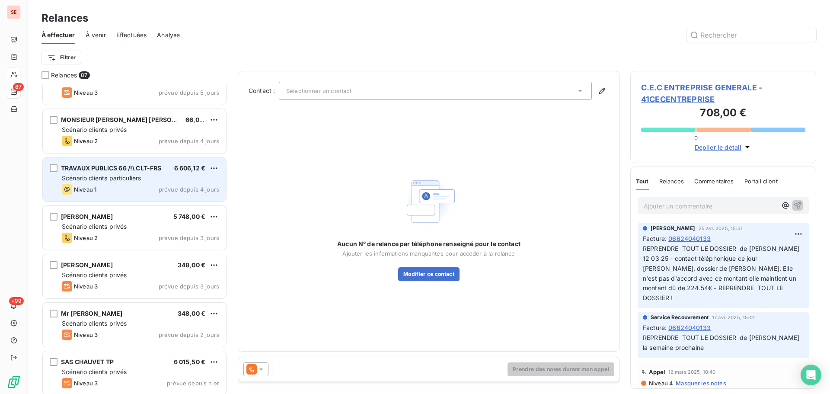
click at [160, 171] on span "TRAVAUX PUBLICS 66 /!\ CLT-FRS" at bounding box center [111, 167] width 101 height 7
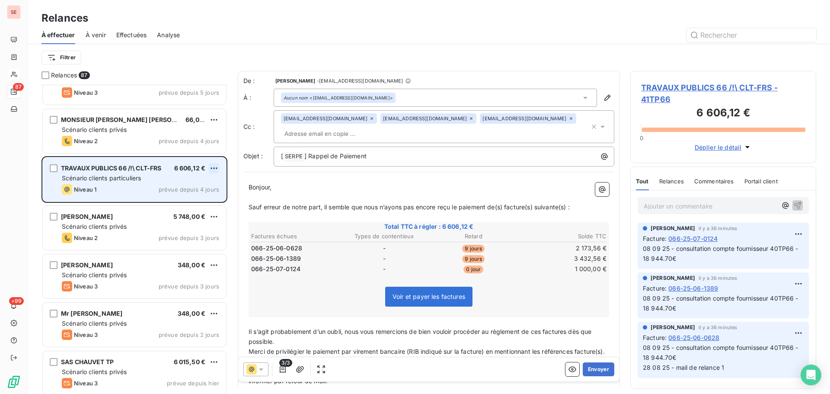
click at [214, 169] on html "SE 87 +99 Relances À effectuer À venir Effectuées Analyse Filtrer Relances 87 S…" at bounding box center [415, 197] width 830 height 394
click at [201, 189] on div "Replanifier cette action" at bounding box center [176, 186] width 77 height 14
select select "8"
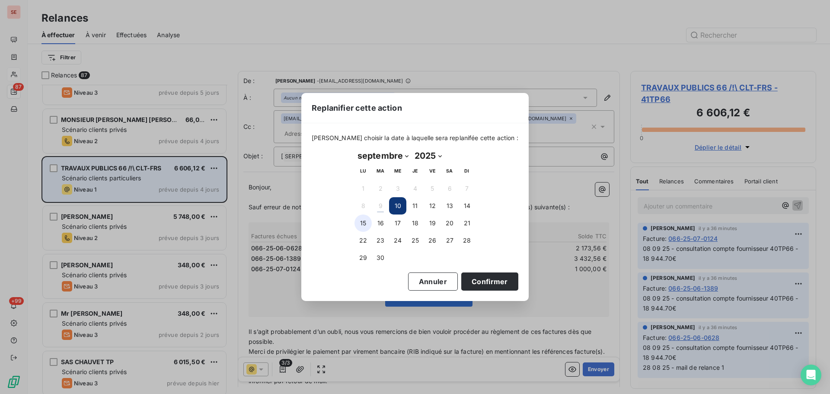
click at [363, 227] on button "15" at bounding box center [362, 222] width 17 height 17
click at [466, 283] on button "Confirmer" at bounding box center [489, 281] width 57 height 18
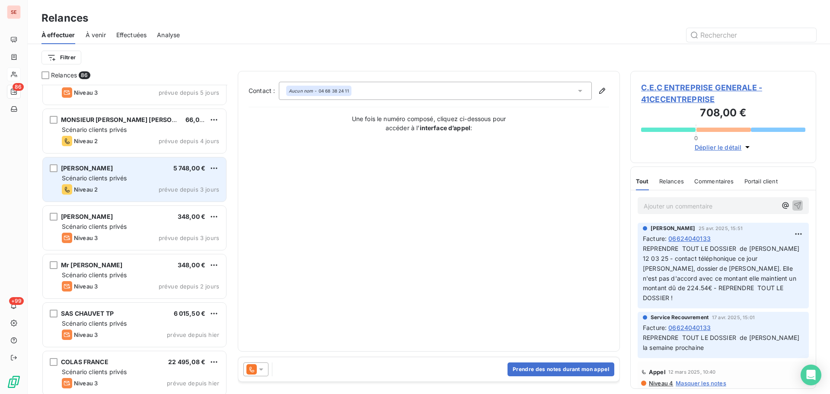
click at [144, 177] on div "Scénario clients privés" at bounding box center [140, 178] width 157 height 9
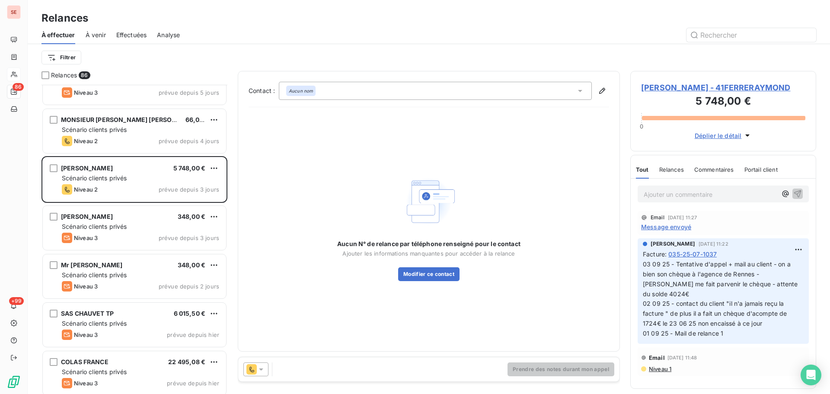
click at [684, 86] on span "[PERSON_NAME] - 41FERRERAYMOND" at bounding box center [723, 88] width 164 height 12
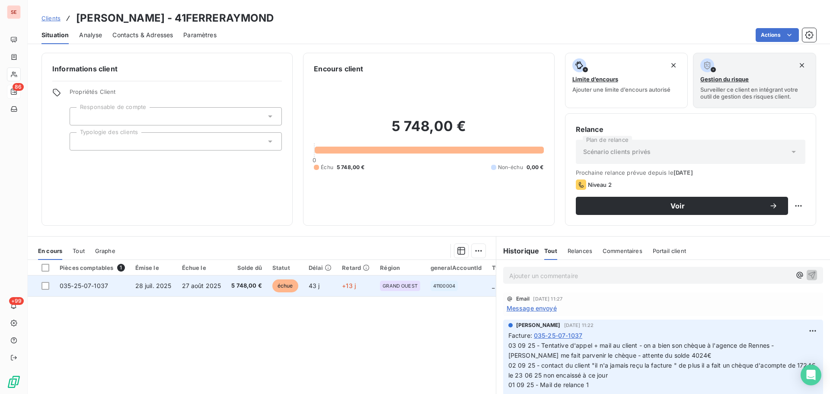
click at [149, 284] on span "28 juil. 2025" at bounding box center [153, 285] width 36 height 7
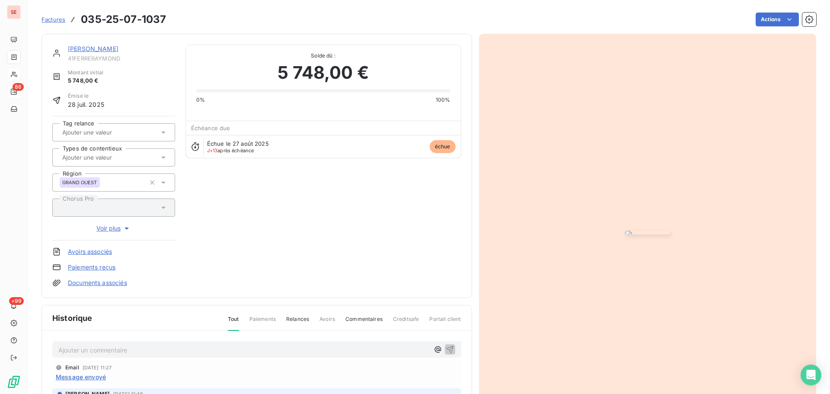
click at [105, 46] on link "[PERSON_NAME]" at bounding box center [93, 48] width 51 height 7
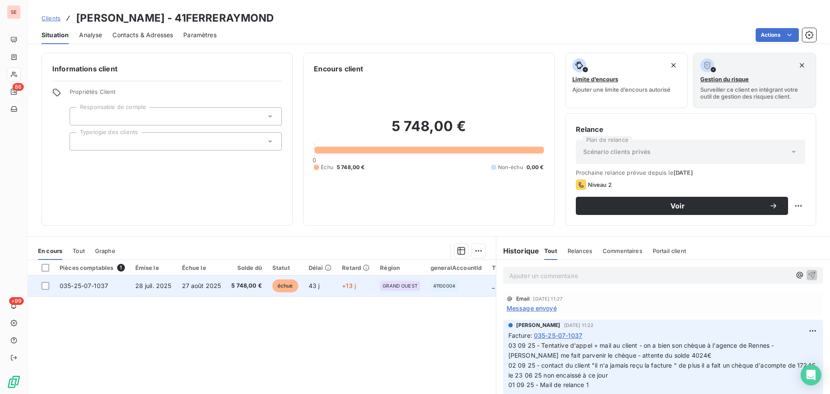
click at [223, 290] on td "27 août 2025" at bounding box center [202, 285] width 50 height 21
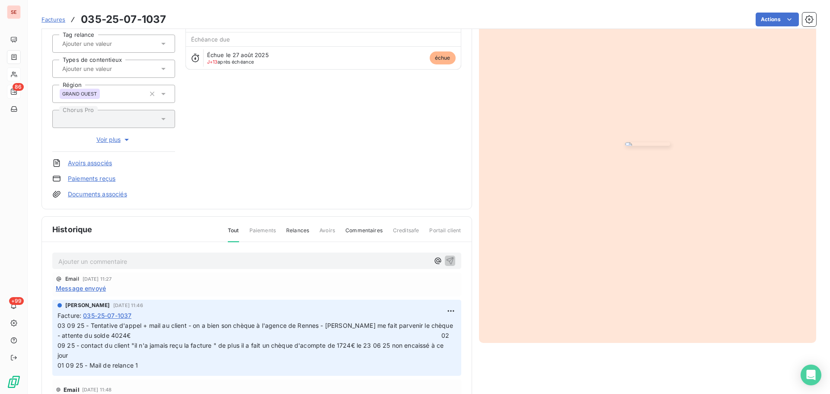
scroll to position [126, 0]
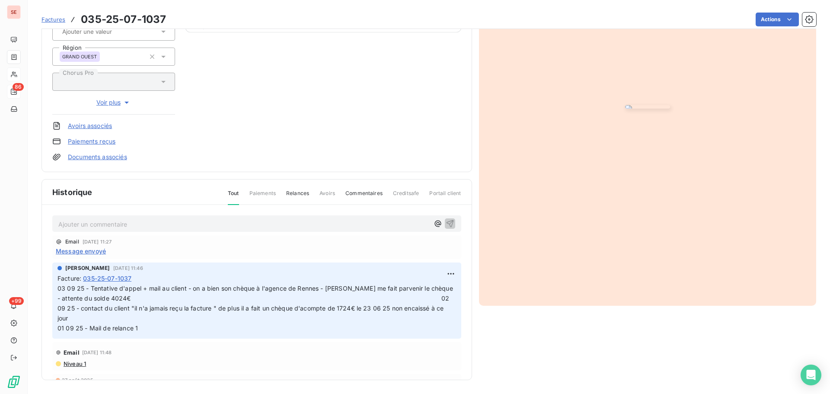
click at [336, 311] on span "03 09 25 - Tentative d'appel + mail au client - on a bien son chèque à l'agence…" at bounding box center [265, 307] width 416 height 47
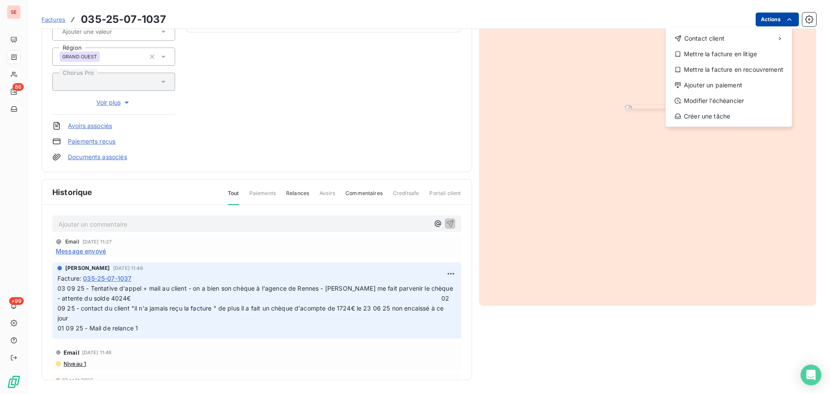
click at [762, 17] on html "SE 86 +99 Factures [PHONE_NUMBER] Actions Contact client Mettre la facture en l…" at bounding box center [415, 197] width 830 height 394
click at [715, 86] on div "Ajouter un paiement" at bounding box center [728, 85] width 119 height 14
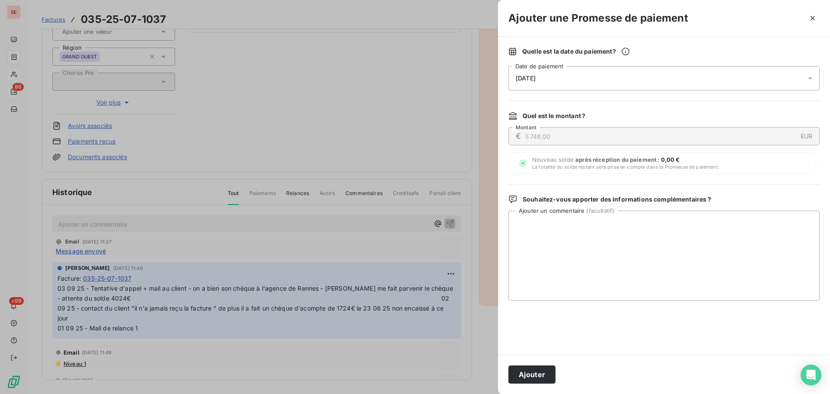
click at [629, 82] on div "[DATE]" at bounding box center [663, 78] width 311 height 24
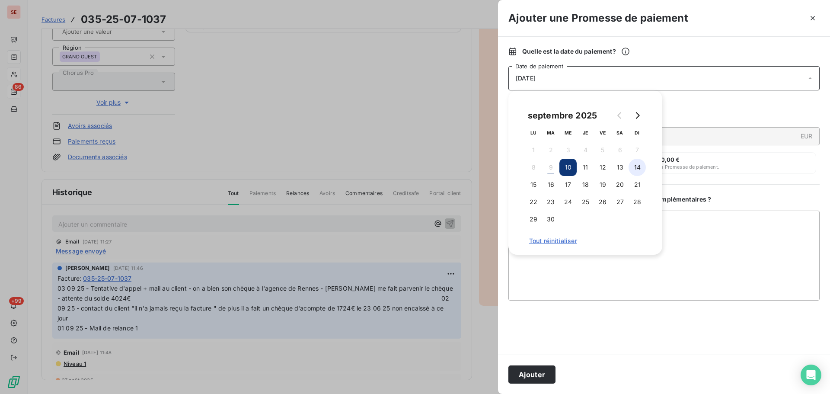
click at [641, 164] on button "14" at bounding box center [636, 167] width 17 height 17
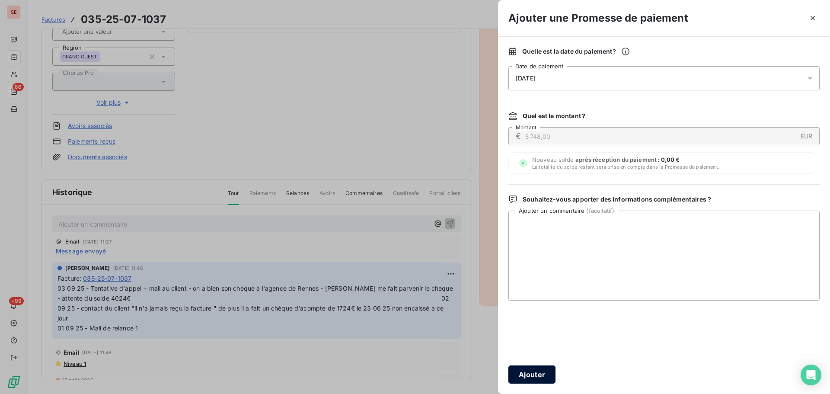
click at [541, 374] on button "Ajouter" at bounding box center [531, 374] width 47 height 18
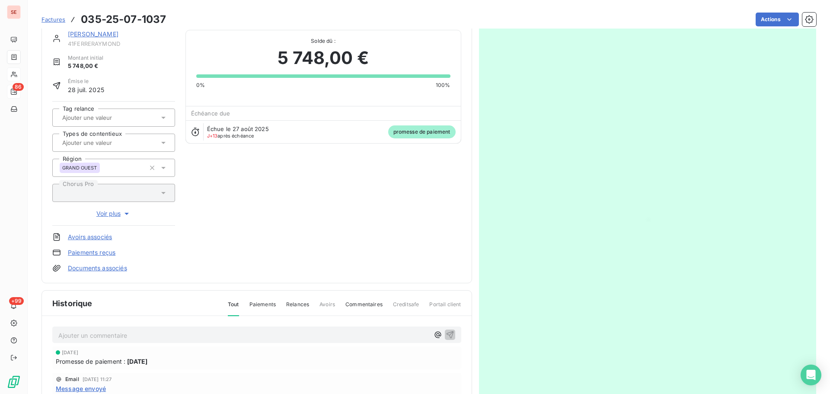
scroll to position [0, 0]
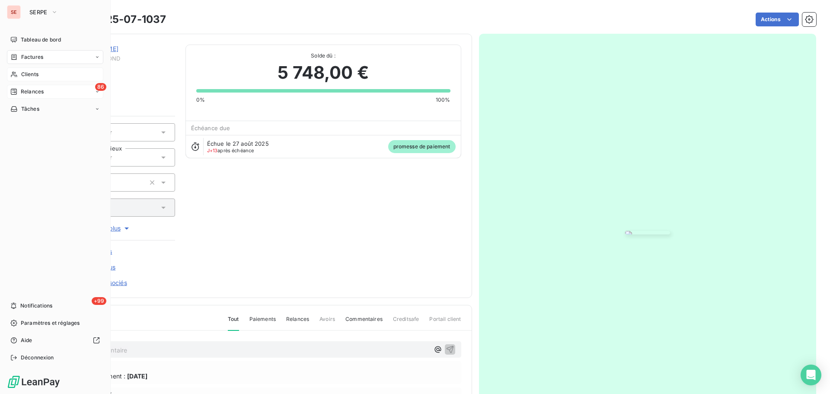
click at [19, 89] on div "Relances" at bounding box center [26, 92] width 33 height 8
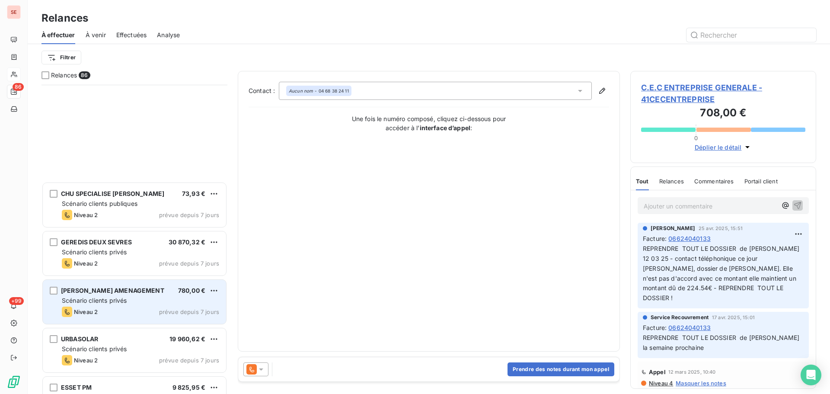
scroll to position [2651, 0]
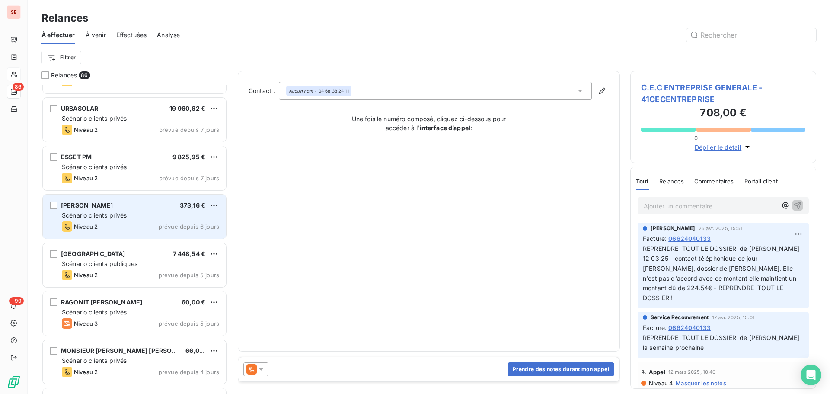
click at [154, 219] on div "Scénario clients privés" at bounding box center [140, 215] width 157 height 9
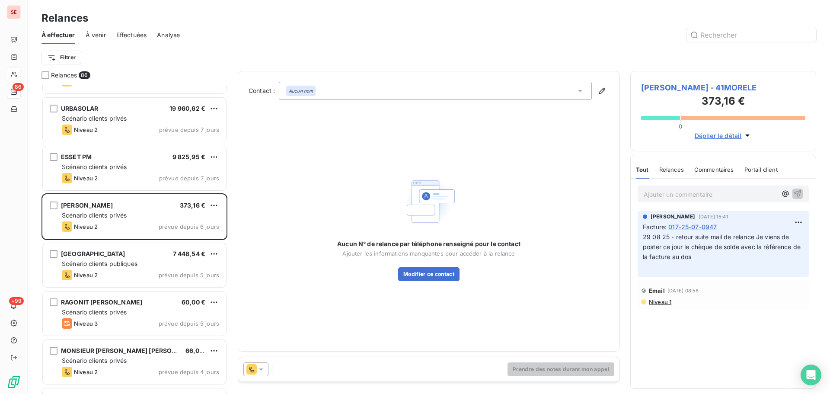
click at [689, 88] on span "[PERSON_NAME] - 41MORELE" at bounding box center [723, 88] width 164 height 12
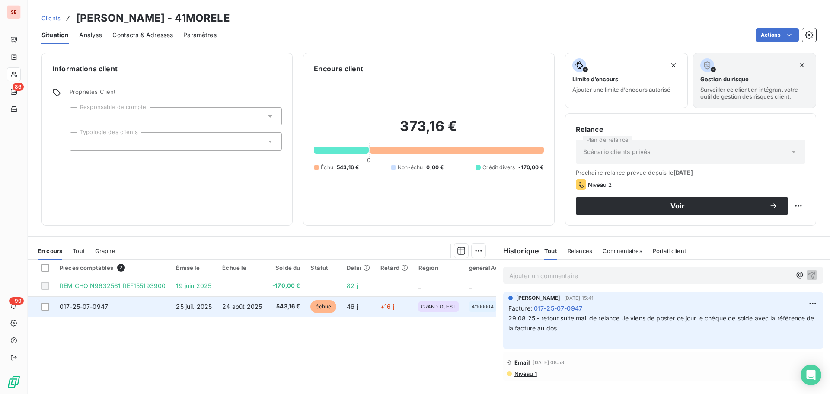
click at [247, 314] on td "24 août 2025" at bounding box center [242, 306] width 50 height 21
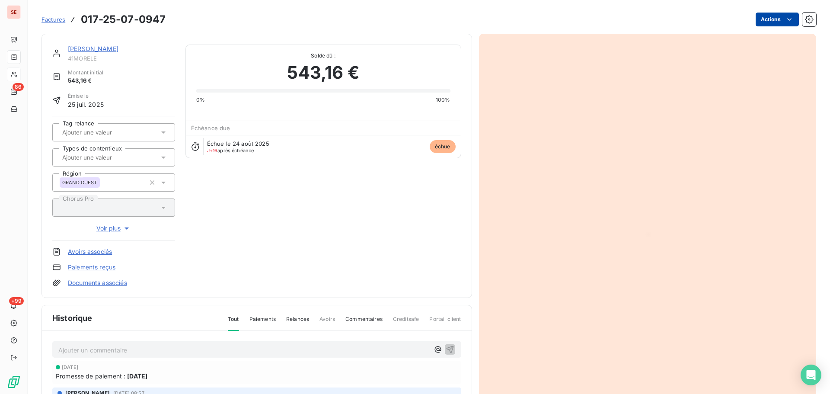
click at [771, 20] on html "SE 86 +99 Factures 017-25-07-0947 Actions [PERSON_NAME] 41MORELE Montant initia…" at bounding box center [415, 197] width 830 height 394
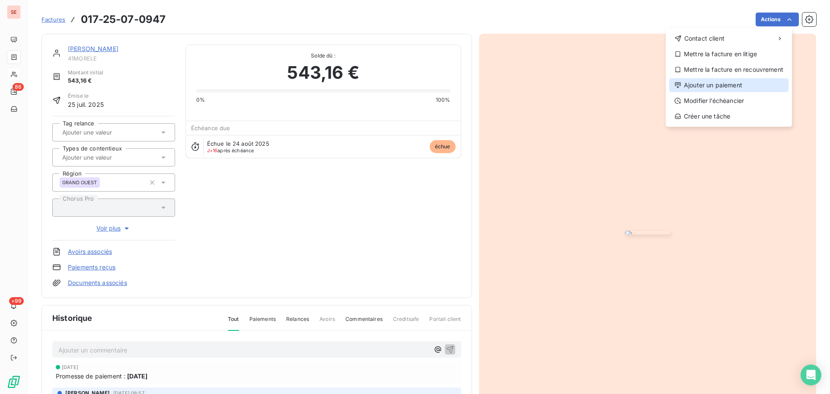
click at [733, 87] on div "Ajouter un paiement" at bounding box center [728, 85] width 119 height 14
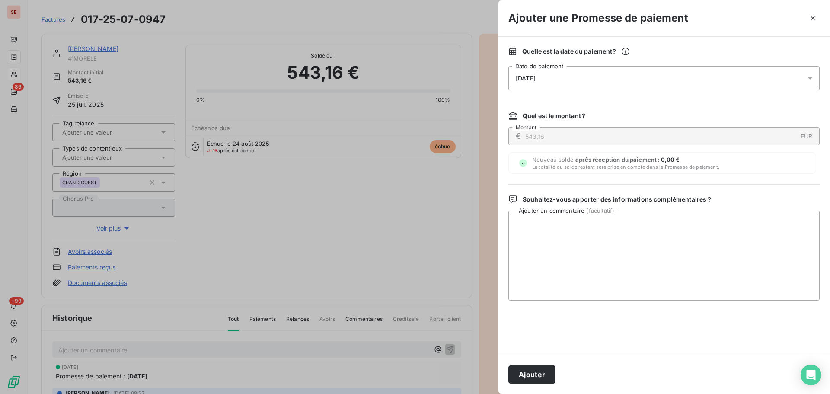
click at [673, 68] on div "[DATE]" at bounding box center [663, 78] width 311 height 24
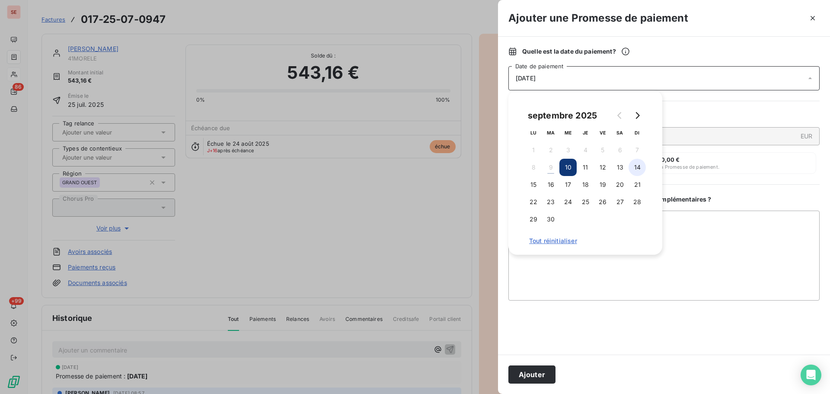
click at [639, 169] on button "14" at bounding box center [636, 167] width 17 height 17
click at [537, 379] on button "Ajouter" at bounding box center [531, 374] width 47 height 18
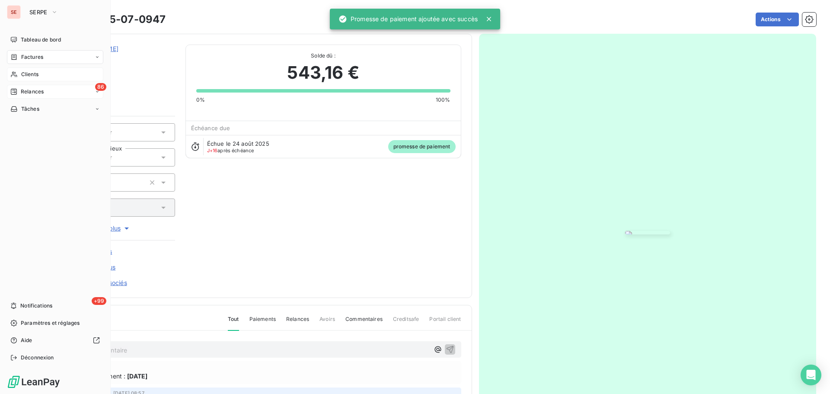
click at [17, 90] on div "Relances" at bounding box center [26, 92] width 33 height 8
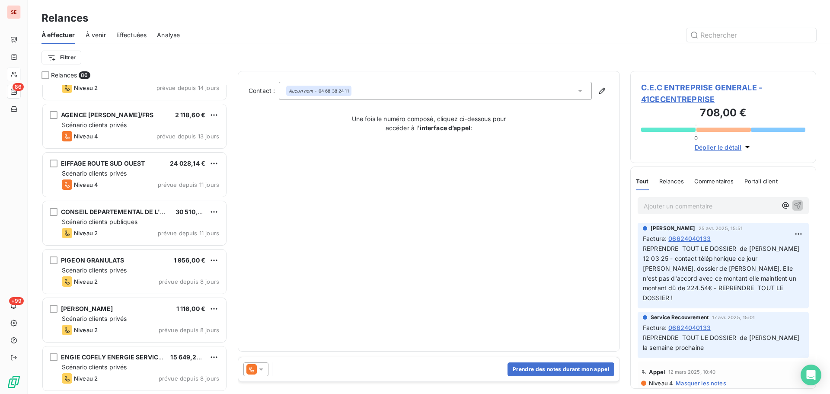
scroll to position [2075, 0]
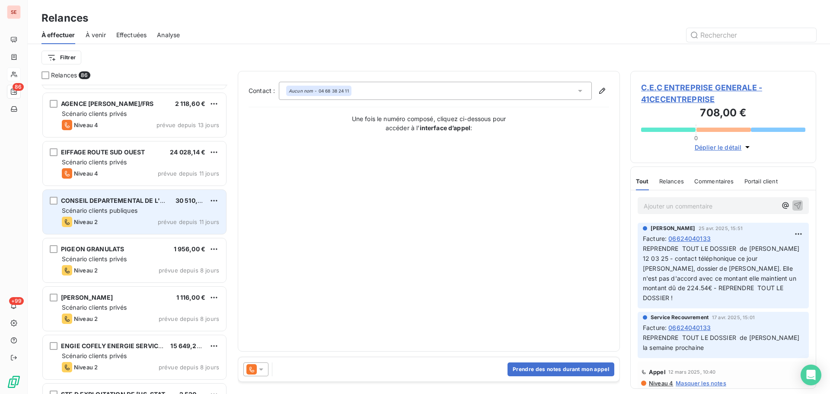
click at [160, 217] on div "Niveau 2 prévue depuis 11 jours" at bounding box center [140, 222] width 157 height 10
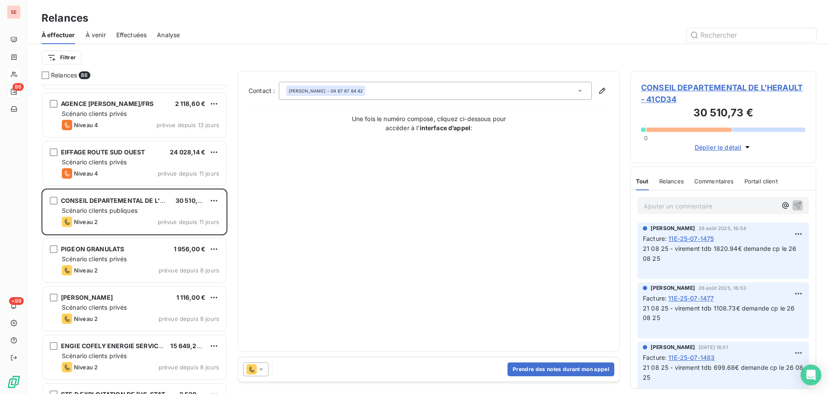
click at [696, 88] on span "CONSEIL DEPARTEMENTAL DE L'HERAULT - 41CD34" at bounding box center [723, 93] width 164 height 23
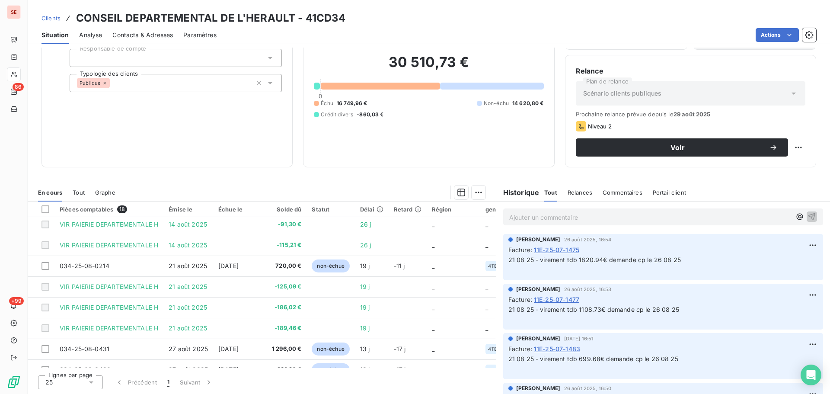
scroll to position [111, 0]
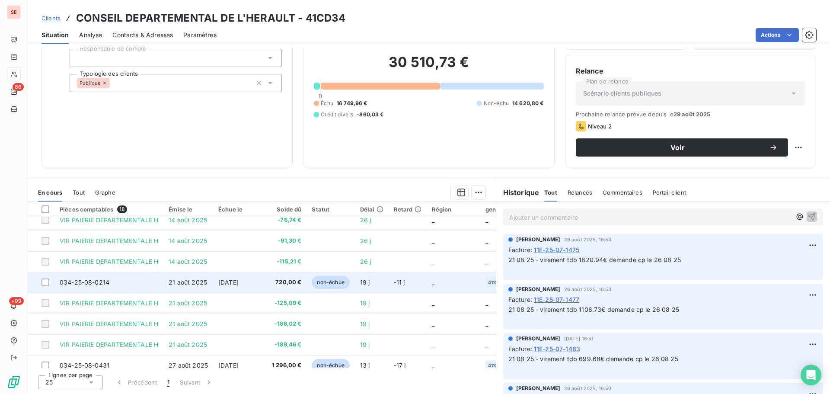
click at [265, 285] on td "720,00 €" at bounding box center [285, 282] width 44 height 21
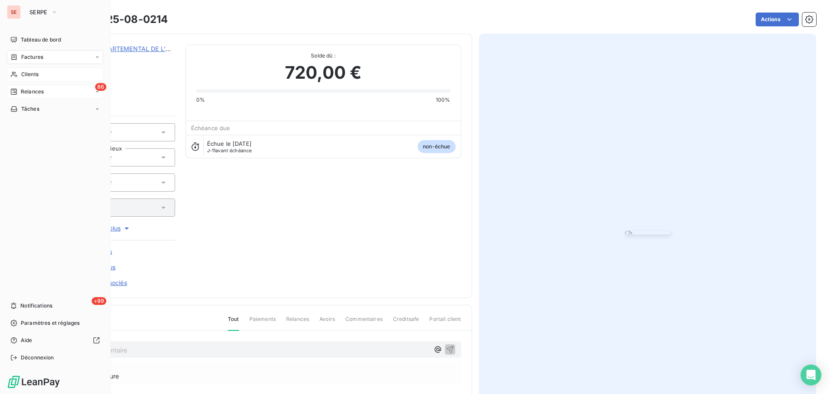
click at [29, 92] on span "Relances" at bounding box center [32, 92] width 23 height 8
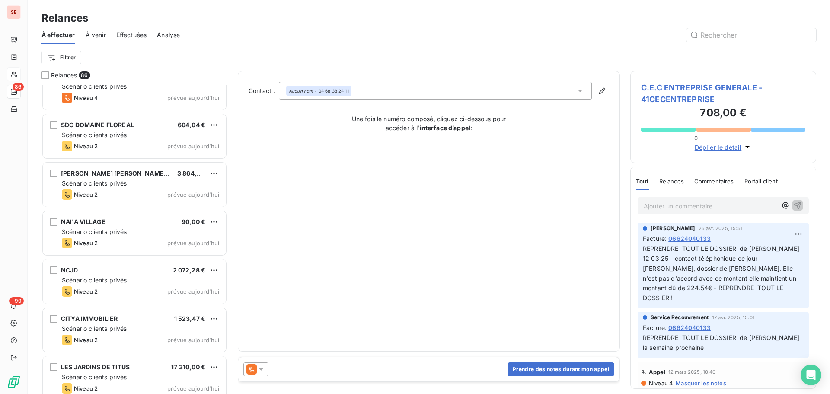
scroll to position [3855, 0]
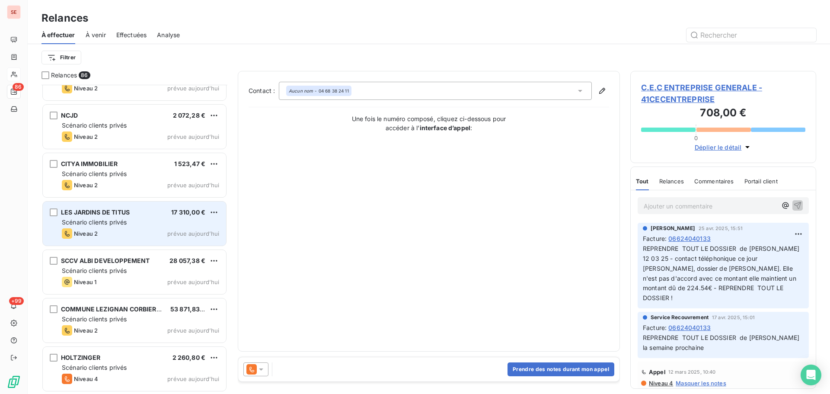
click at [149, 219] on div "Scénario clients privés" at bounding box center [140, 222] width 157 height 9
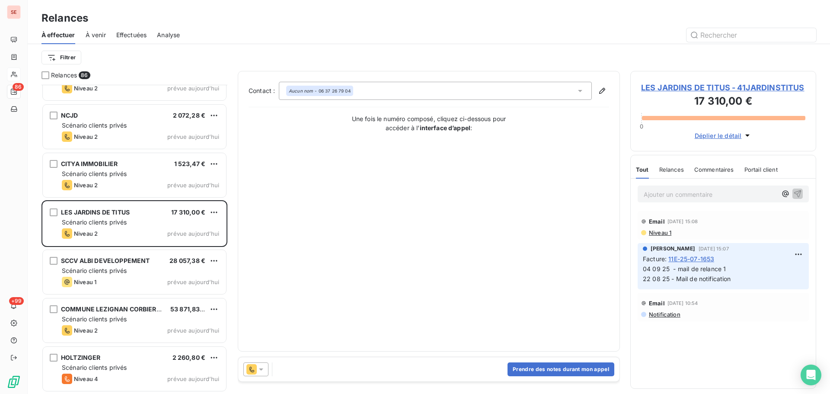
click at [734, 84] on span "LES JARDINS DE TITUS - 41JARDINSTITUS" at bounding box center [723, 88] width 164 height 12
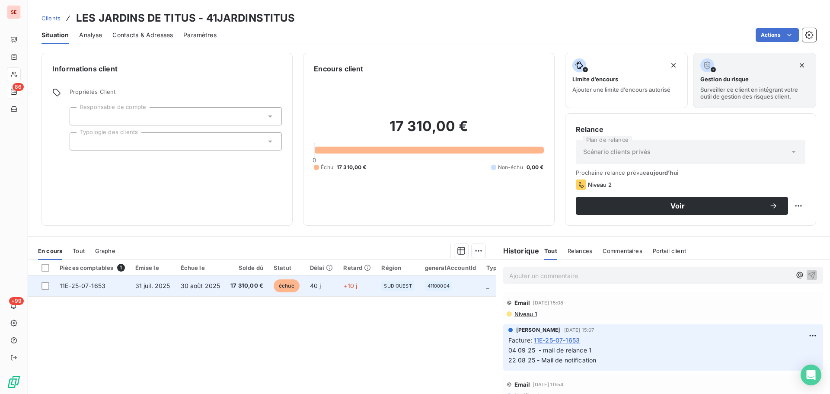
click at [242, 287] on span "17 310,00 €" at bounding box center [246, 285] width 33 height 9
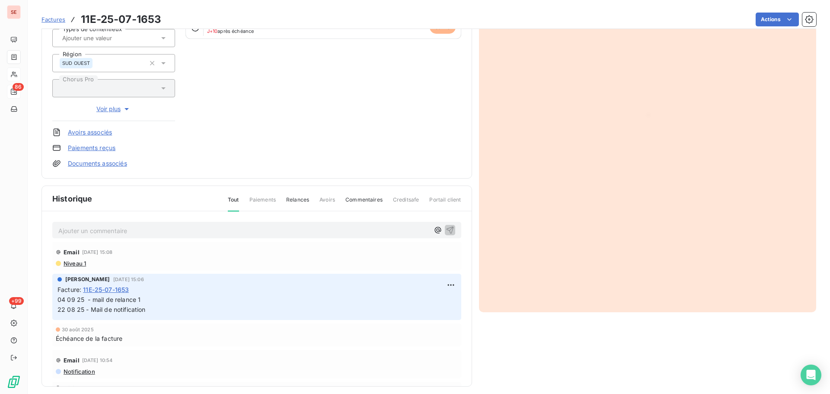
scroll to position [126, 0]
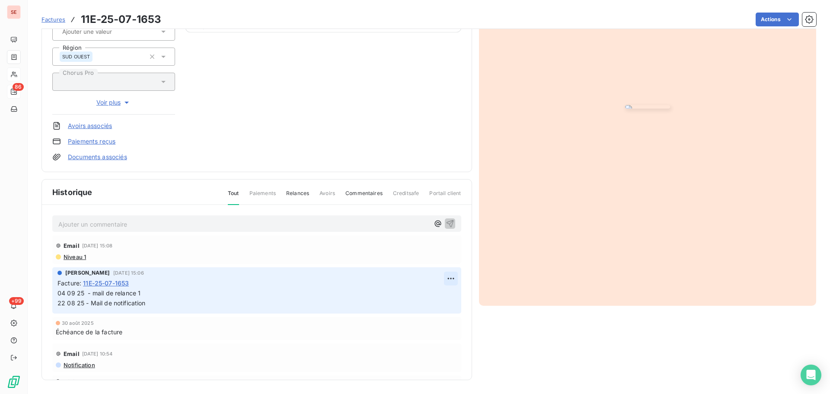
click at [439, 278] on html "SE 86 +99 Factures 11E-25-07-1653 Actions LES JARDINS DE TITUS 41JARDINSTITUS M…" at bounding box center [415, 197] width 830 height 394
click at [426, 300] on div "Editer" at bounding box center [420, 297] width 48 height 14
click at [150, 299] on p "04 09 25 - mail de relance 1 22 08 25 - Mail de notification" at bounding box center [251, 298] width 388 height 20
click at [147, 294] on span "04 09 25 - mail de relance 1 22 08 25 - Mail de notification" at bounding box center [258, 297] width 402 height 17
click at [59, 294] on span "04 09 25 - mail de relance 1 22 08 25 - Mail de notification" at bounding box center [257, 297] width 401 height 17
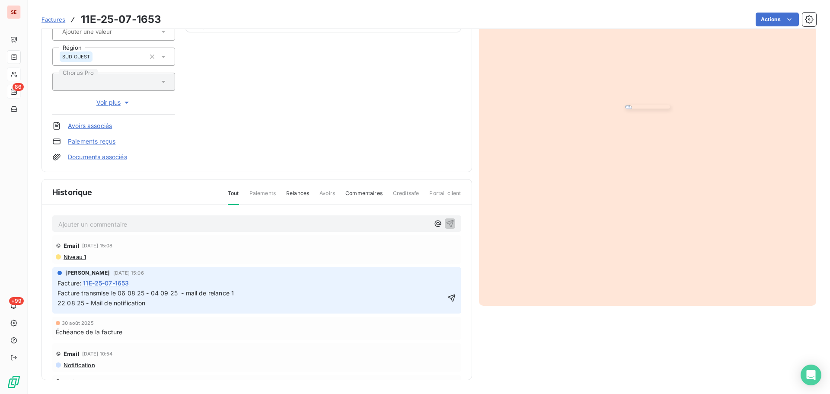
drag, startPoint x: 440, startPoint y: 300, endPoint x: 434, endPoint y: 300, distance: 6.5
click at [447, 300] on icon "button" at bounding box center [451, 298] width 9 height 9
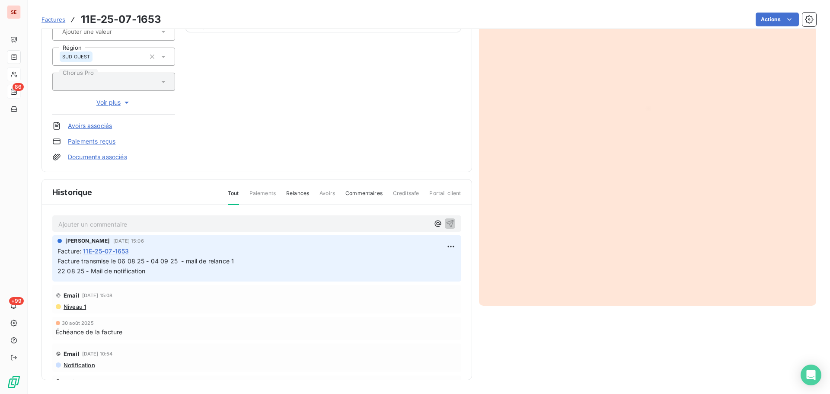
scroll to position [0, 0]
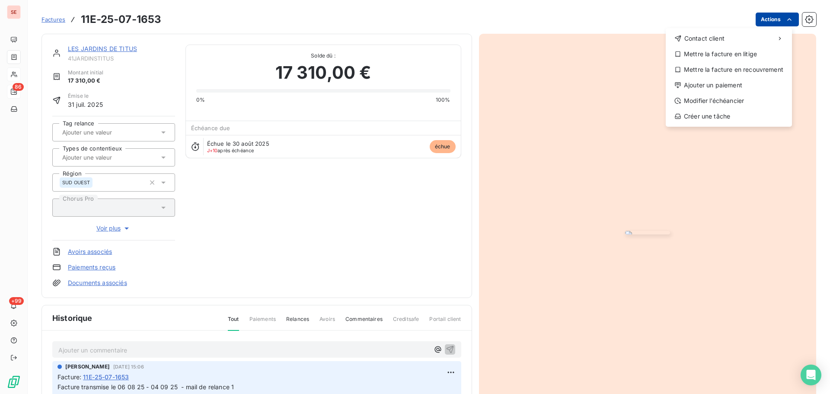
click at [768, 17] on html "SE 86 +99 Factures 11E-25-07-1653 Actions Contact client Mettre la facture en l…" at bounding box center [415, 197] width 830 height 394
click at [734, 102] on div "Modifier l’échéancier" at bounding box center [728, 101] width 119 height 14
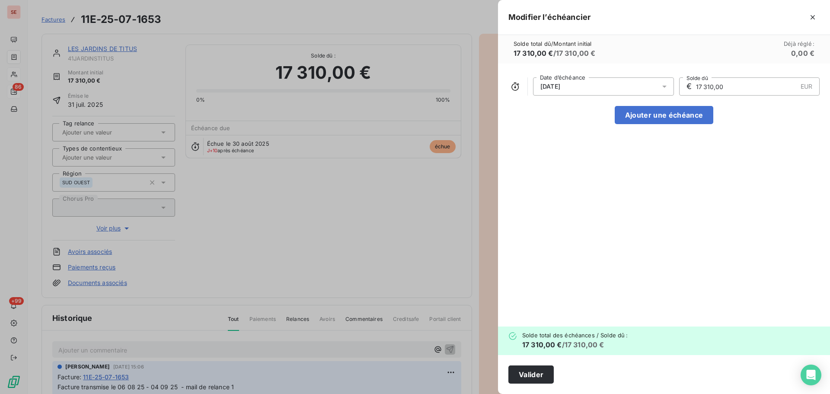
click at [624, 87] on div "[DATE]" at bounding box center [603, 86] width 141 height 18
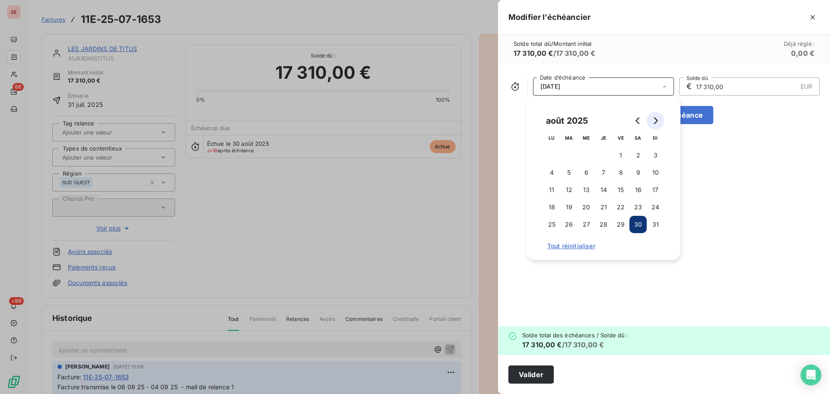
click at [655, 119] on icon "Go to next month" at bounding box center [655, 120] width 7 height 7
click at [640, 156] on button "6" at bounding box center [637, 155] width 17 height 17
click at [544, 370] on button "Valider" at bounding box center [530, 374] width 45 height 18
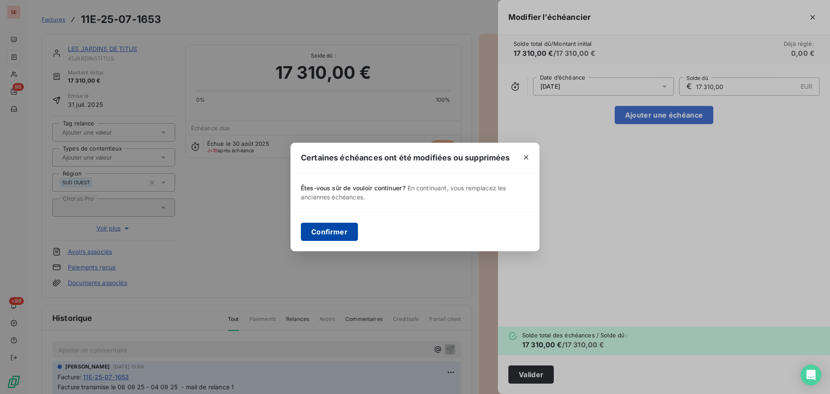
click at [351, 234] on button "Confirmer" at bounding box center [329, 232] width 57 height 18
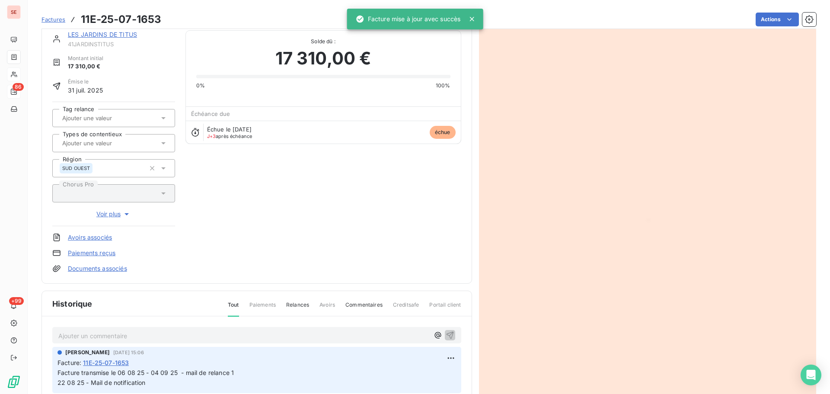
scroll to position [118, 0]
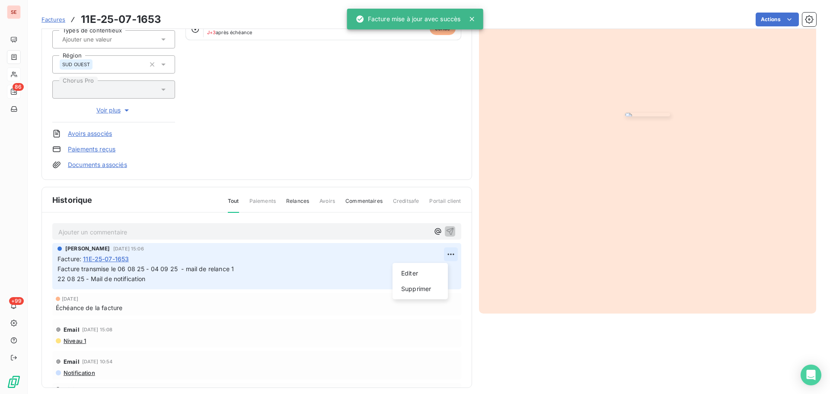
click at [442, 254] on html "SE 86 +99 Factures 11E-25-07-1653 Actions LES JARDINS DE TITUS 41JARDINSTITUS M…" at bounding box center [415, 197] width 830 height 394
click at [428, 271] on div "Editer" at bounding box center [420, 273] width 48 height 14
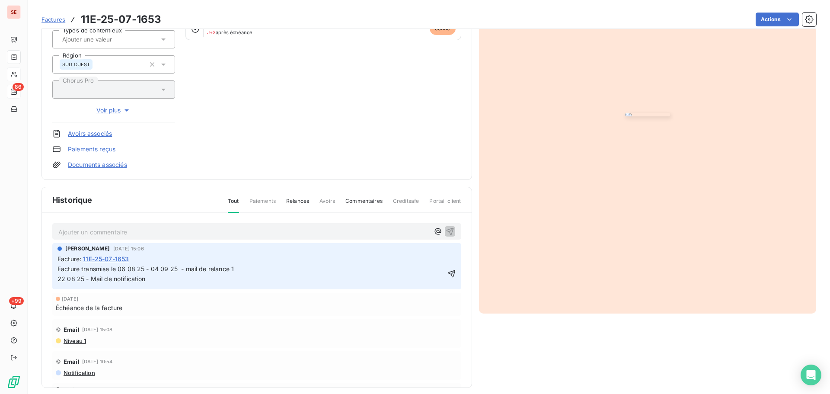
click at [147, 271] on span "Facture transmise le 06 08 25 - 04 09 25 - mail de relance 1 22 08 25 - Mail de…" at bounding box center [304, 273] width 494 height 17
click at [153, 271] on span "Facture transmise le 06 08 25 - 04 09 25 - mail de relance 1 22 08 25 - Mail de…" at bounding box center [304, 273] width 494 height 17
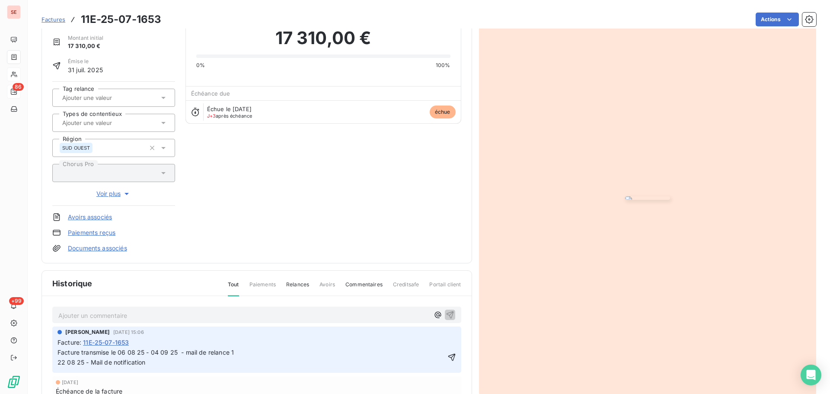
scroll to position [0, 0]
